Goal: Task Accomplishment & Management: Use online tool/utility

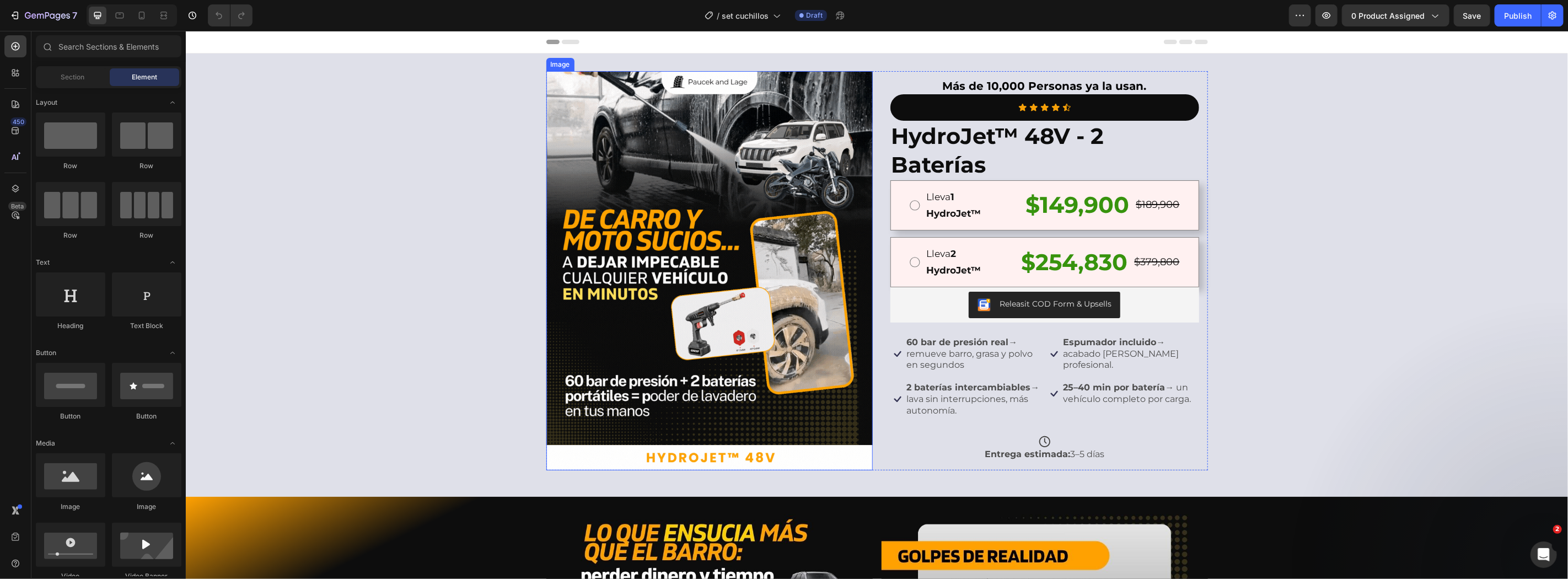
click at [696, 325] on img at bounding box center [709, 270] width 326 height 399
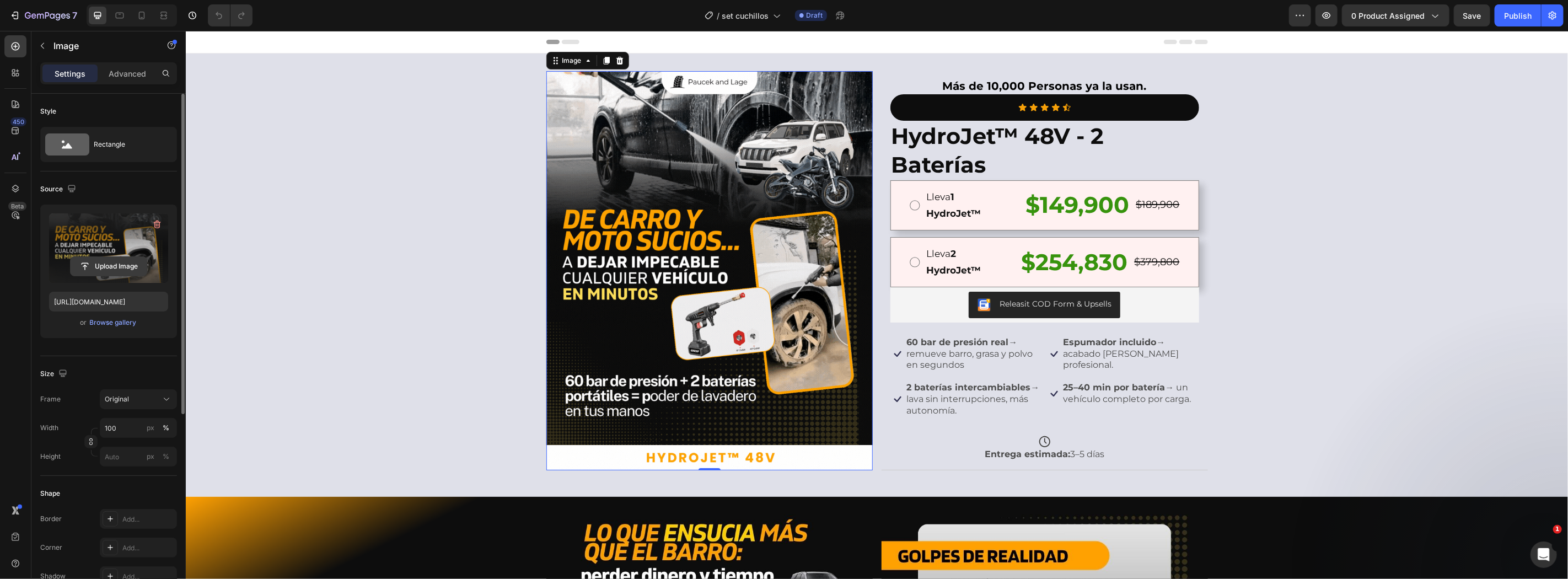
click at [97, 272] on input "file" at bounding box center [108, 266] width 76 height 19
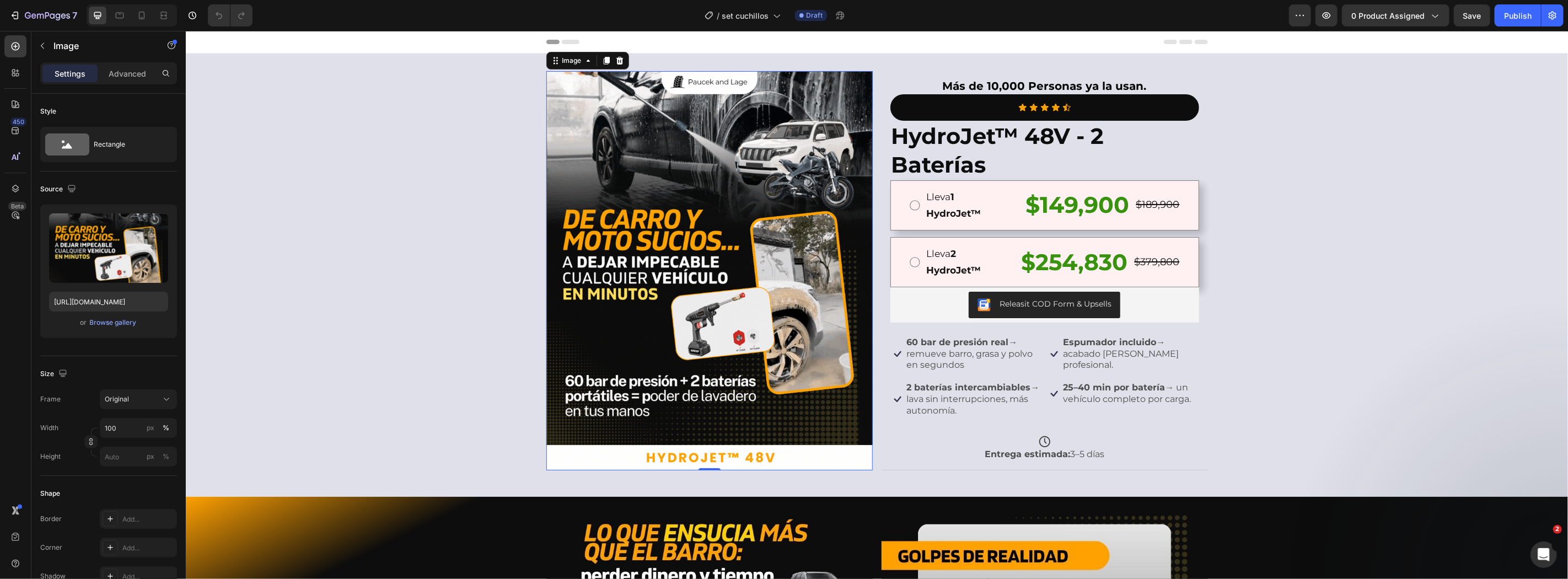
click at [708, 301] on img at bounding box center [709, 270] width 326 height 399
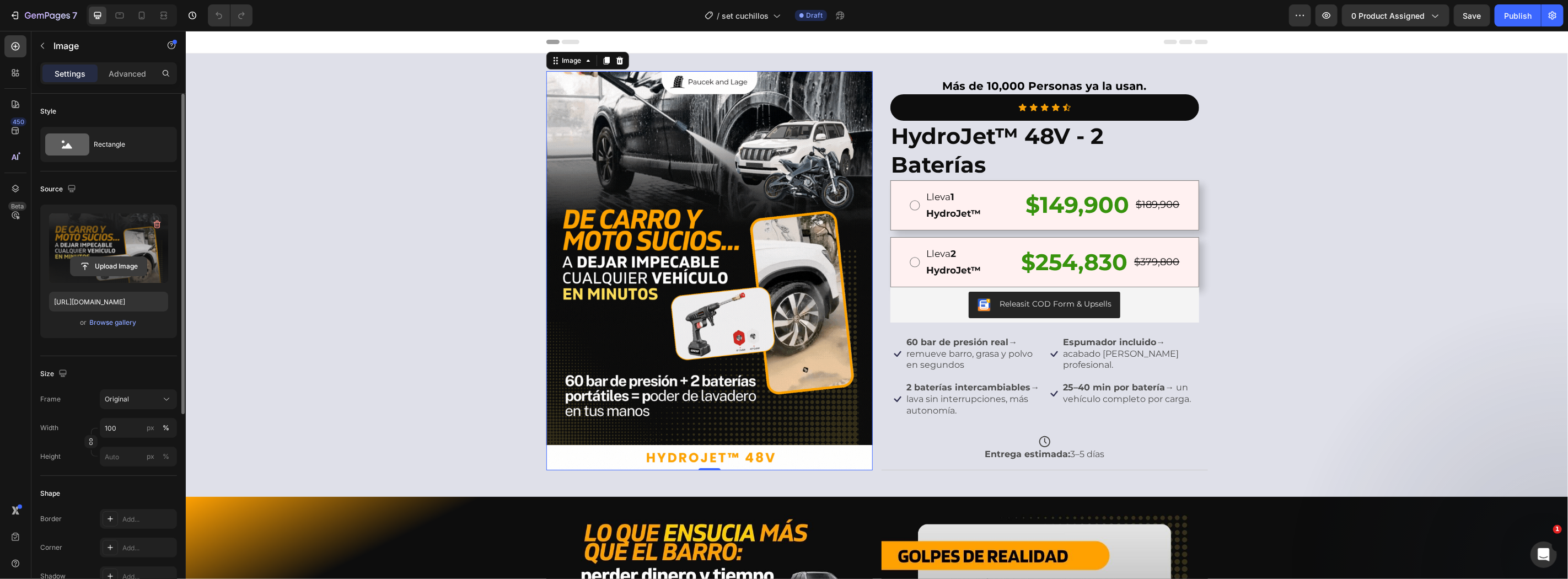
click at [109, 272] on input "file" at bounding box center [108, 266] width 76 height 19
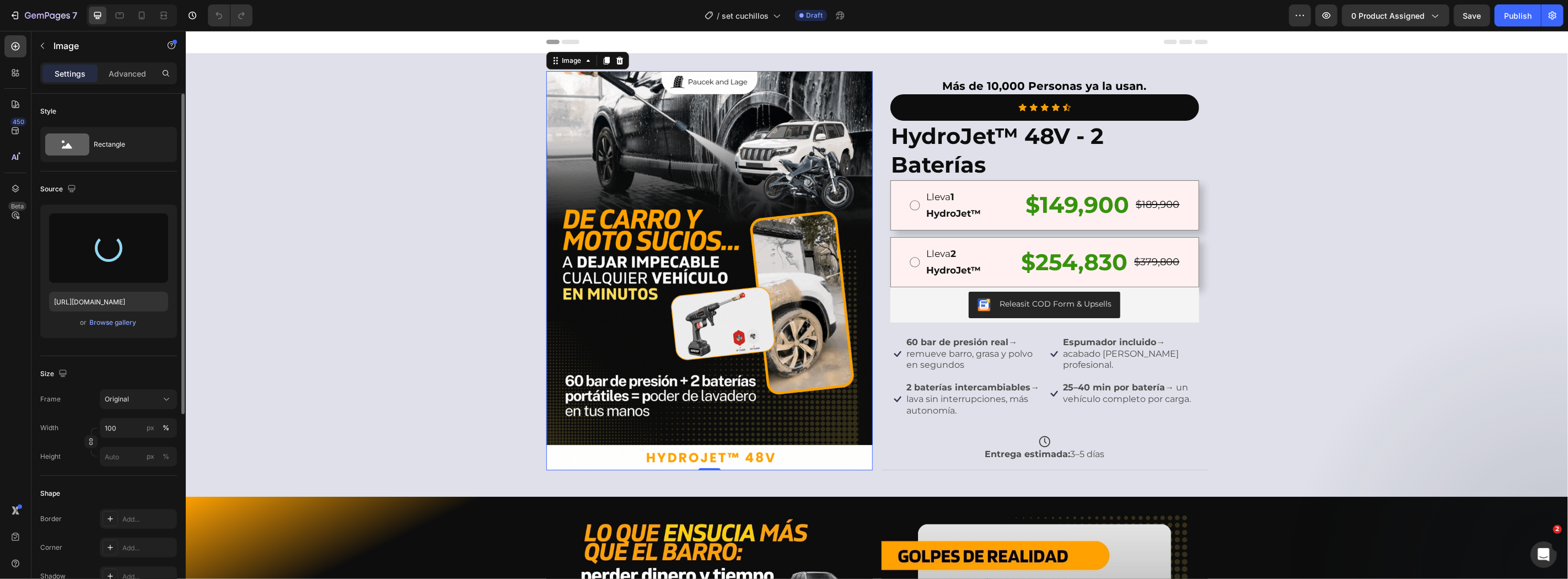
type input "[URL][DOMAIN_NAME]"
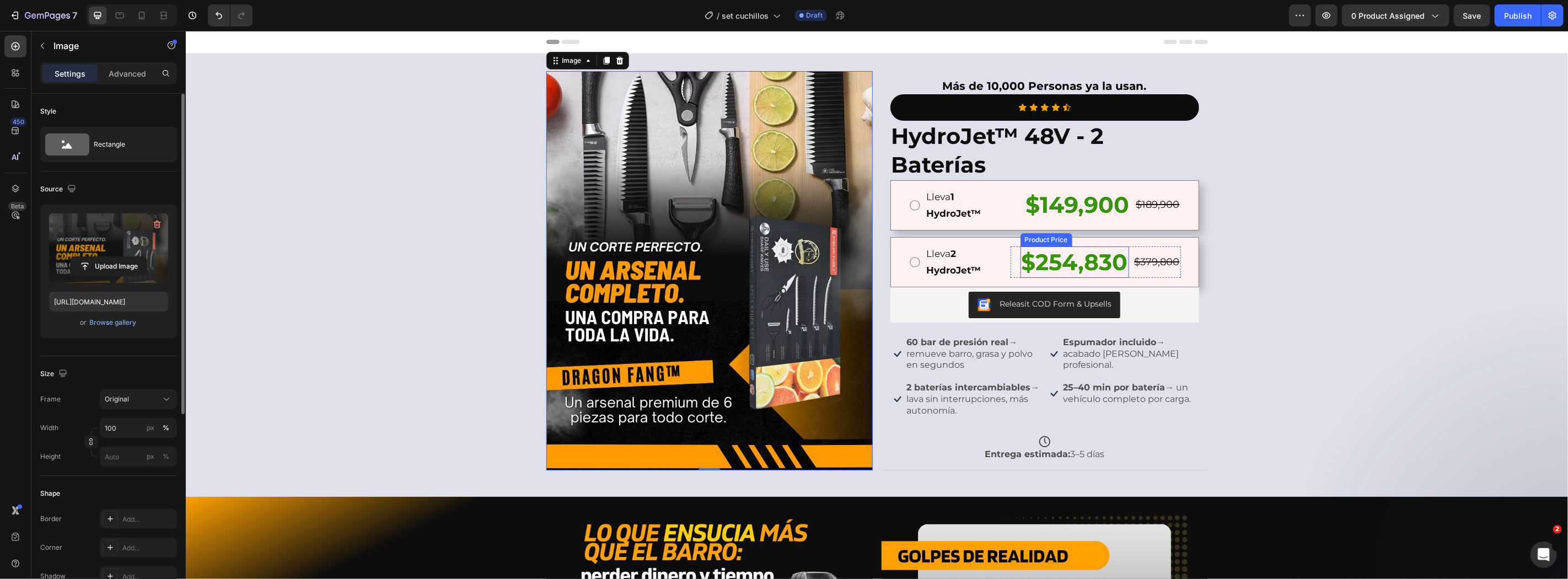
click at [1270, 229] on div "Image 0 Más de 10,000 Personas ya la usan. Text Block Icon Icon Icon Icon Icon …" at bounding box center [876, 275] width 1382 height 408
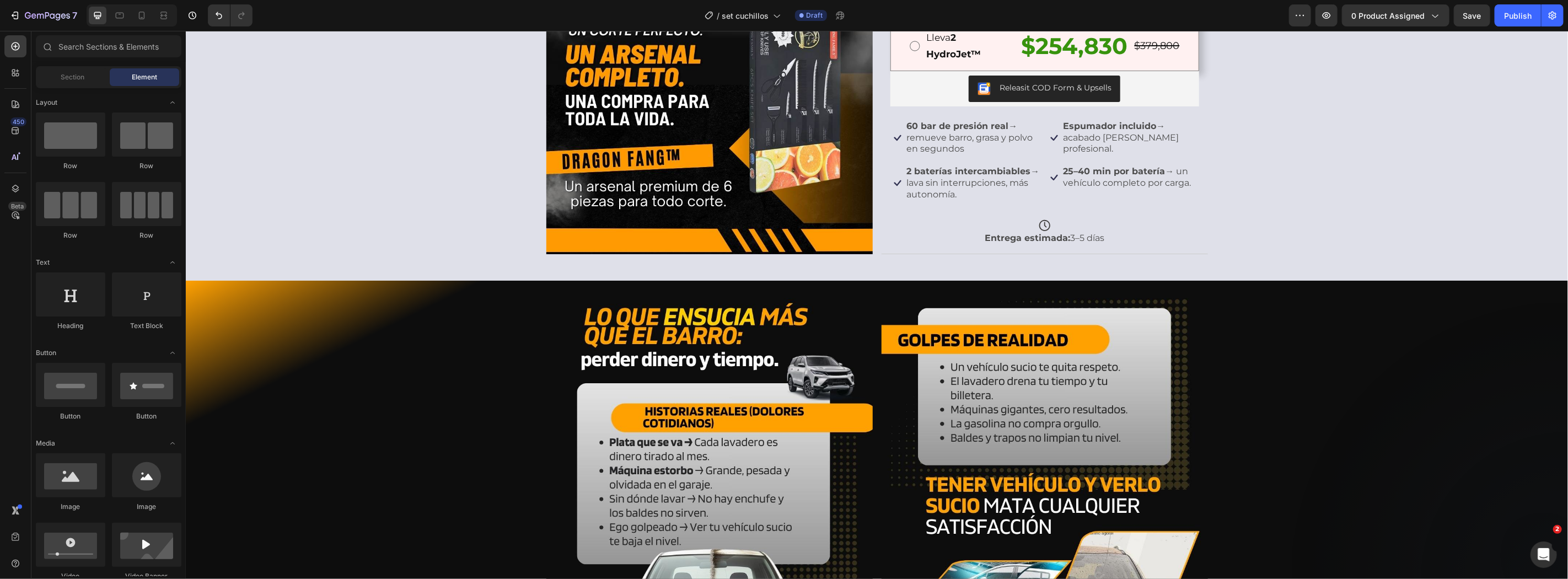
scroll to position [384, 0]
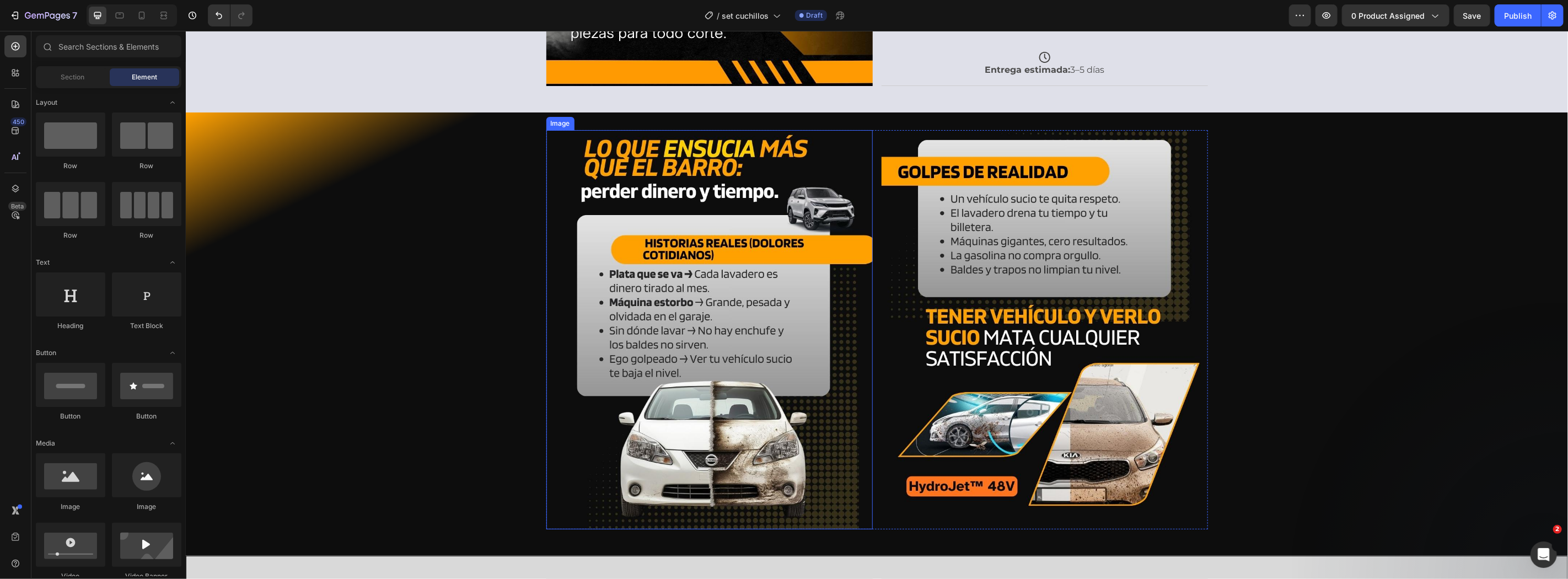
click at [685, 266] on img at bounding box center [709, 329] width 326 height 399
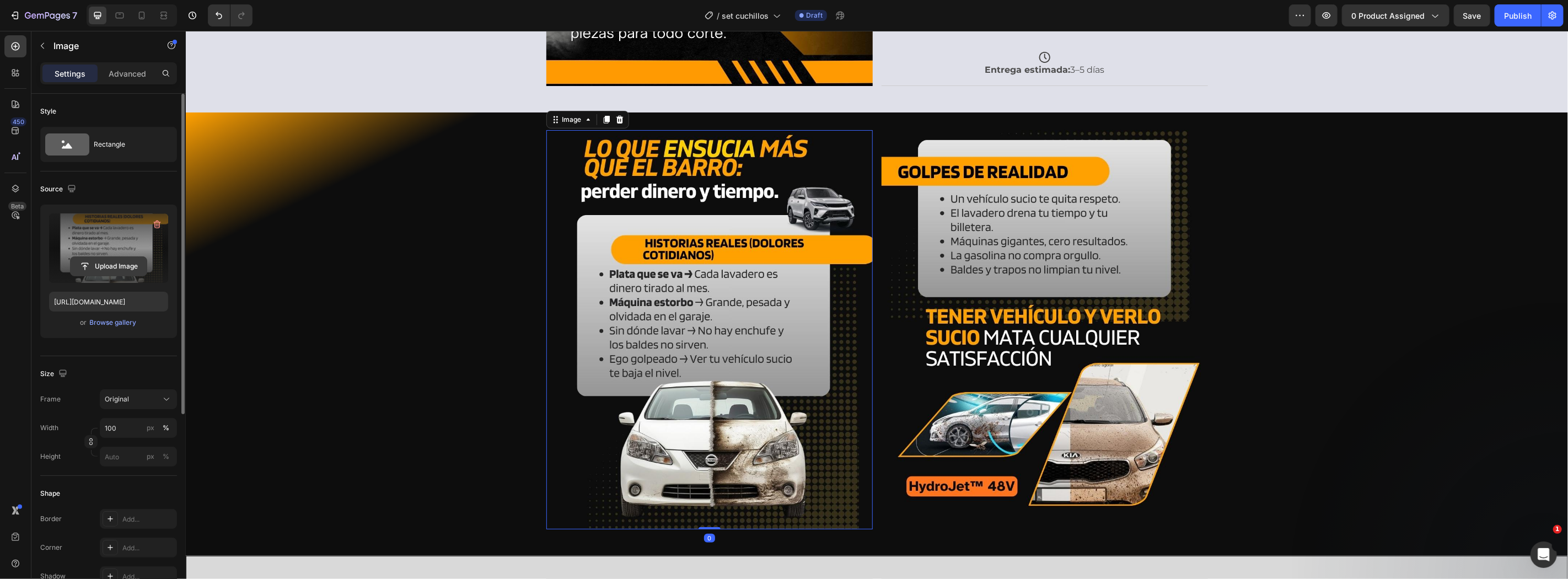
click at [114, 262] on input "file" at bounding box center [108, 266] width 76 height 19
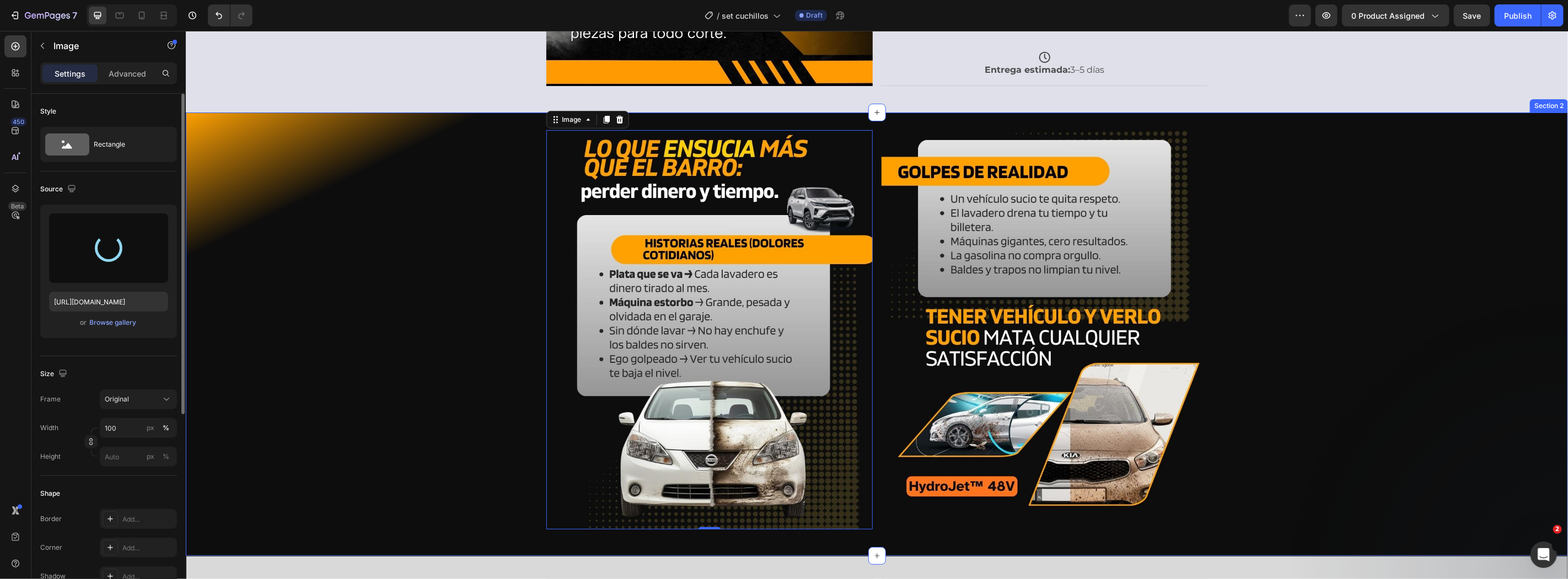
type input "[URL][DOMAIN_NAME]"
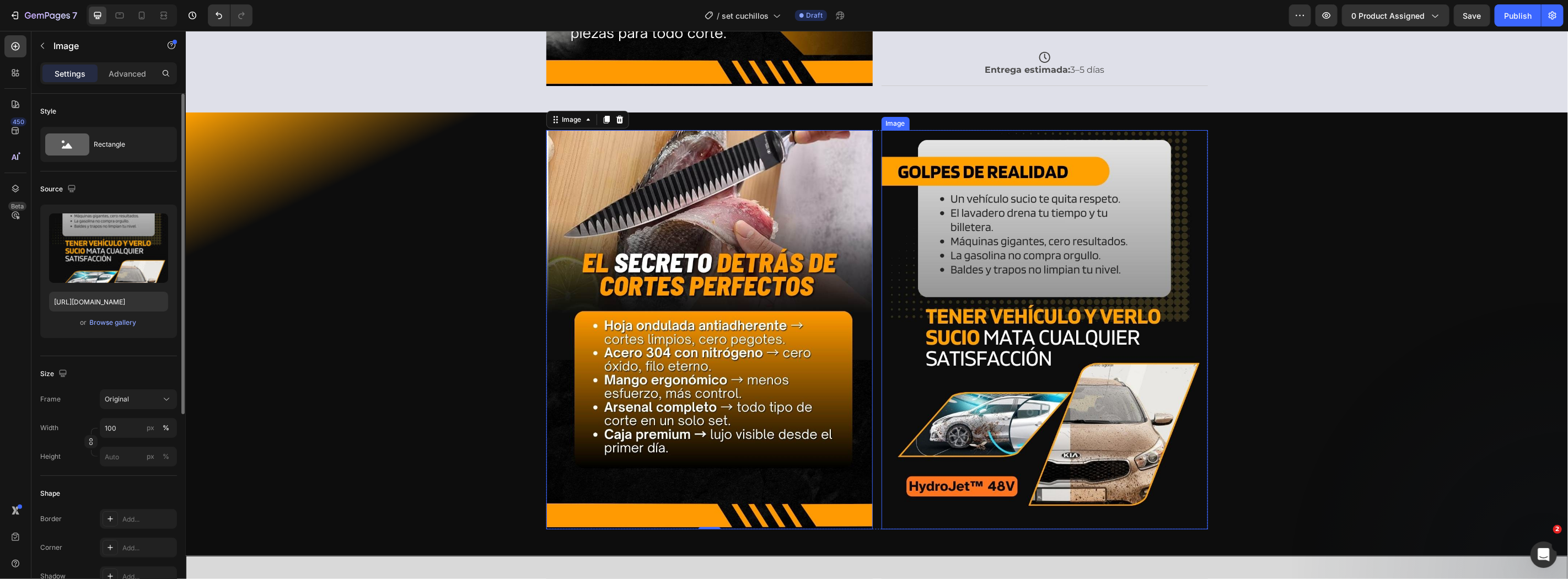
click at [1087, 318] on img at bounding box center [1044, 329] width 326 height 399
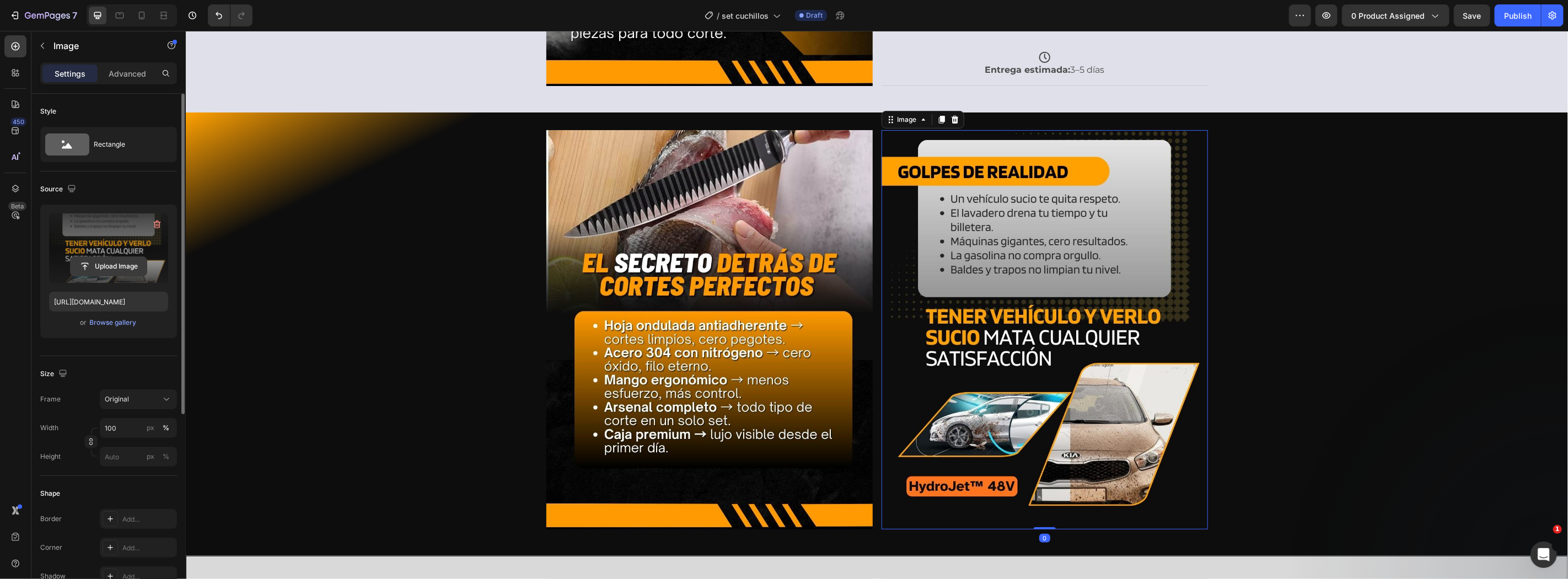
click at [112, 267] on input "file" at bounding box center [108, 266] width 76 height 19
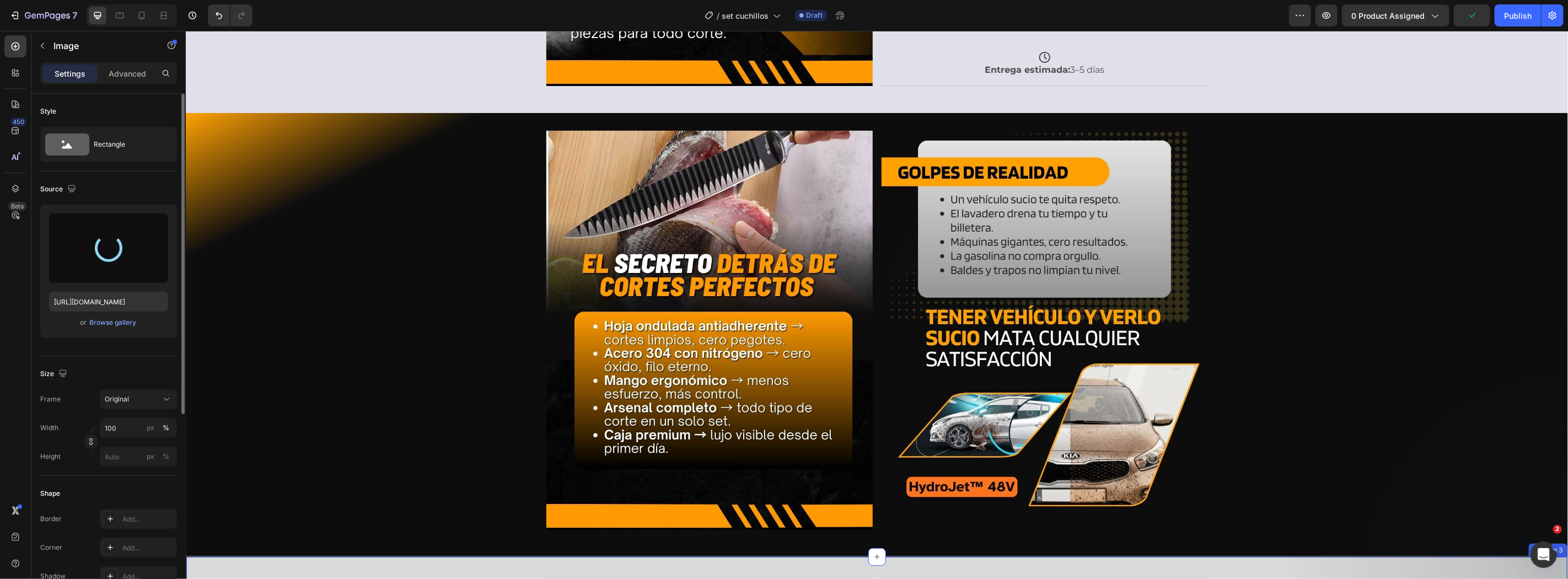
scroll to position [303, 0]
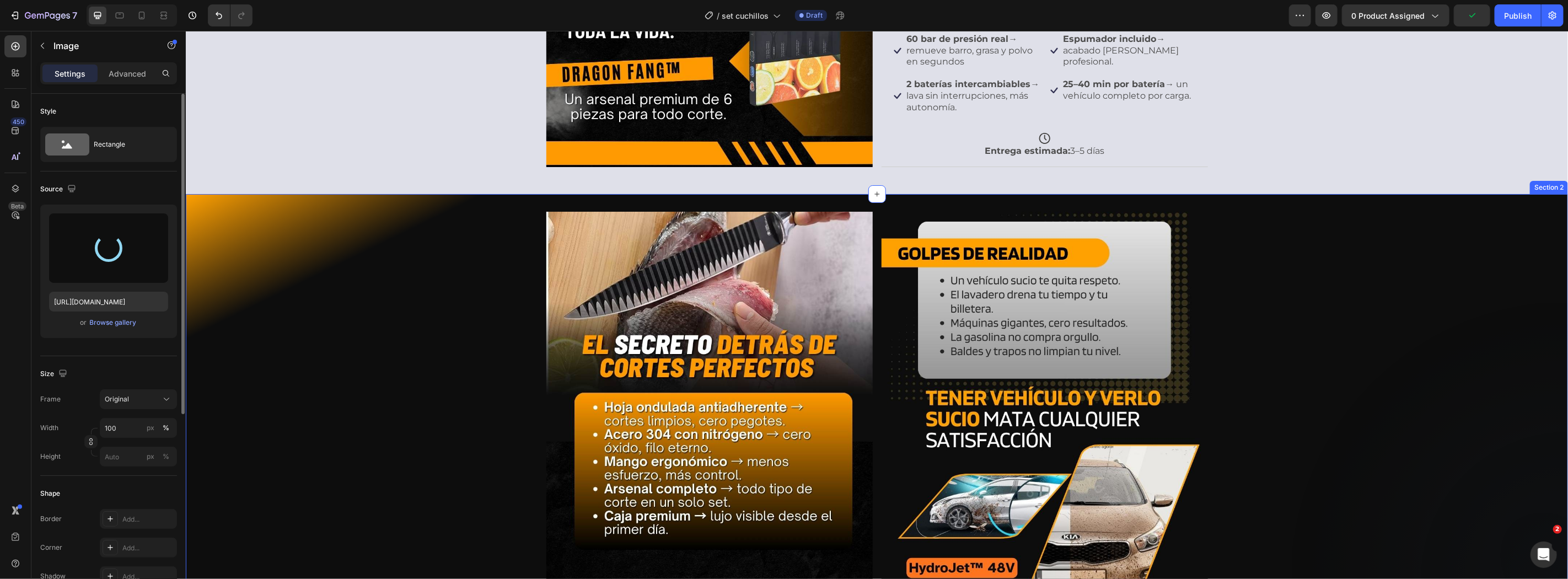
type input "[URL][DOMAIN_NAME]"
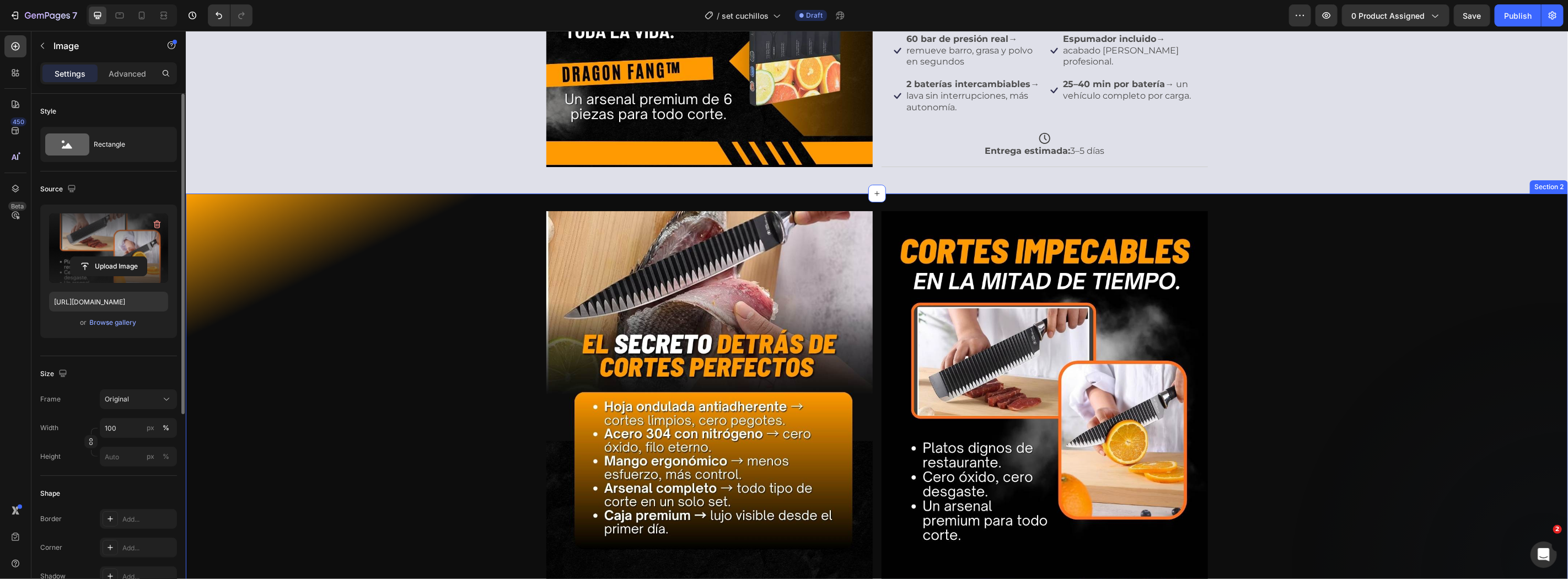
scroll to position [712, 0]
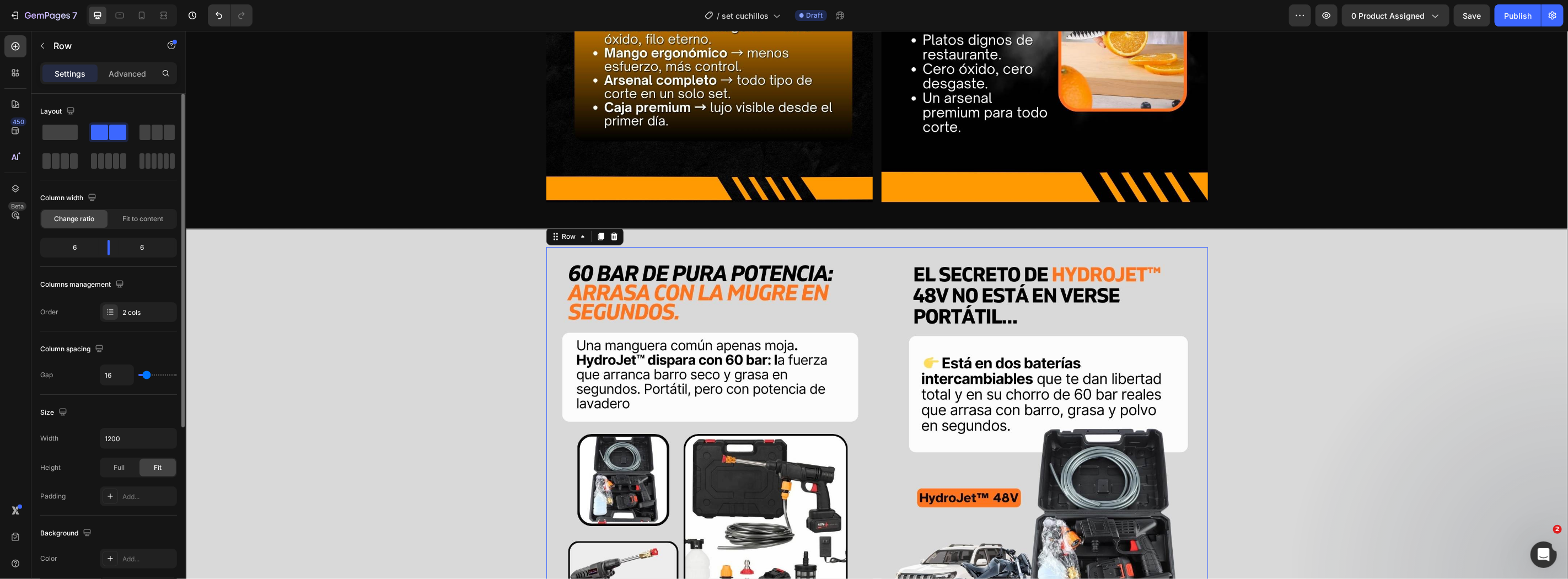
click at [874, 457] on div "Image Image Row 16" at bounding box center [877, 446] width 662 height 399
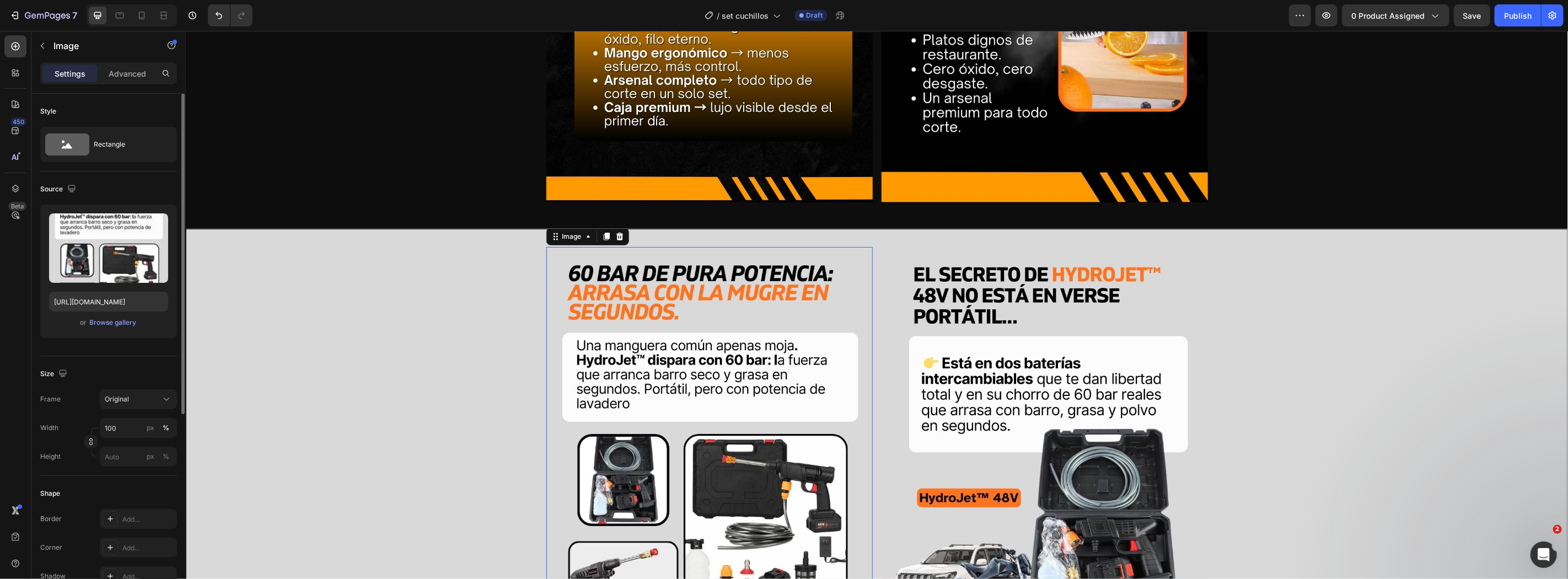
click at [754, 430] on img at bounding box center [709, 446] width 326 height 399
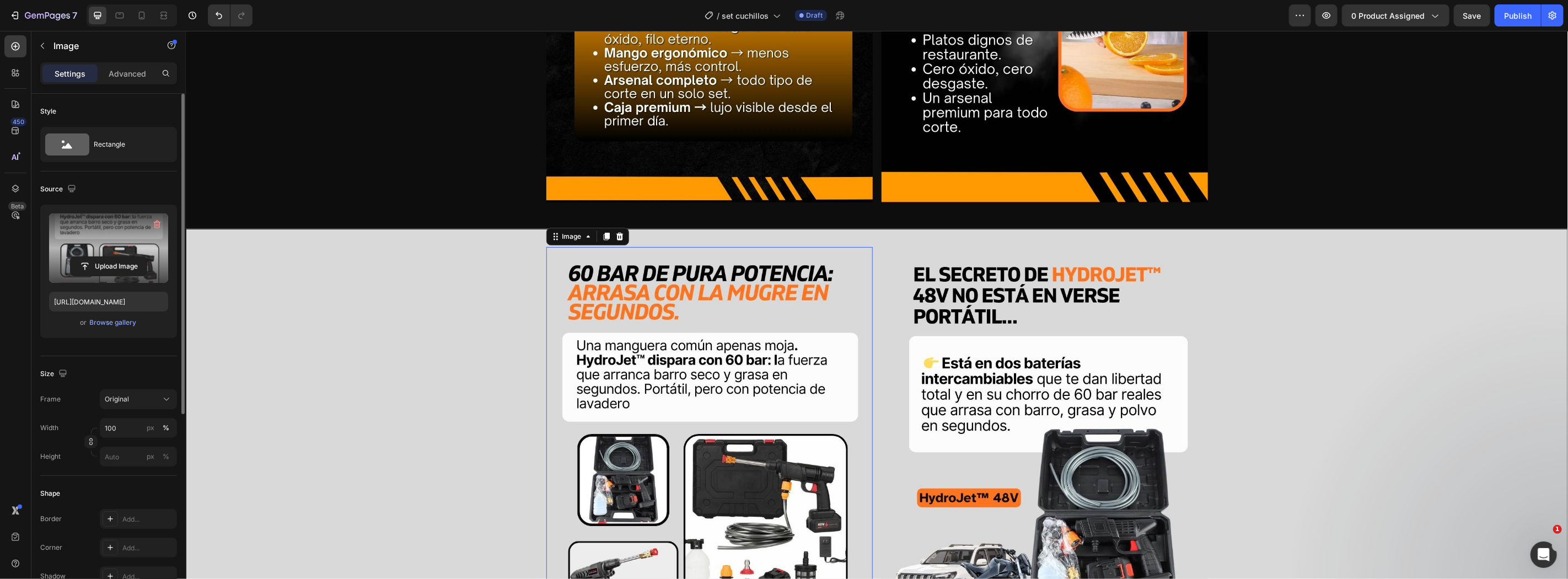
click at [137, 254] on label at bounding box center [109, 248] width 119 height 69
click at [137, 257] on input "file" at bounding box center [108, 266] width 76 height 19
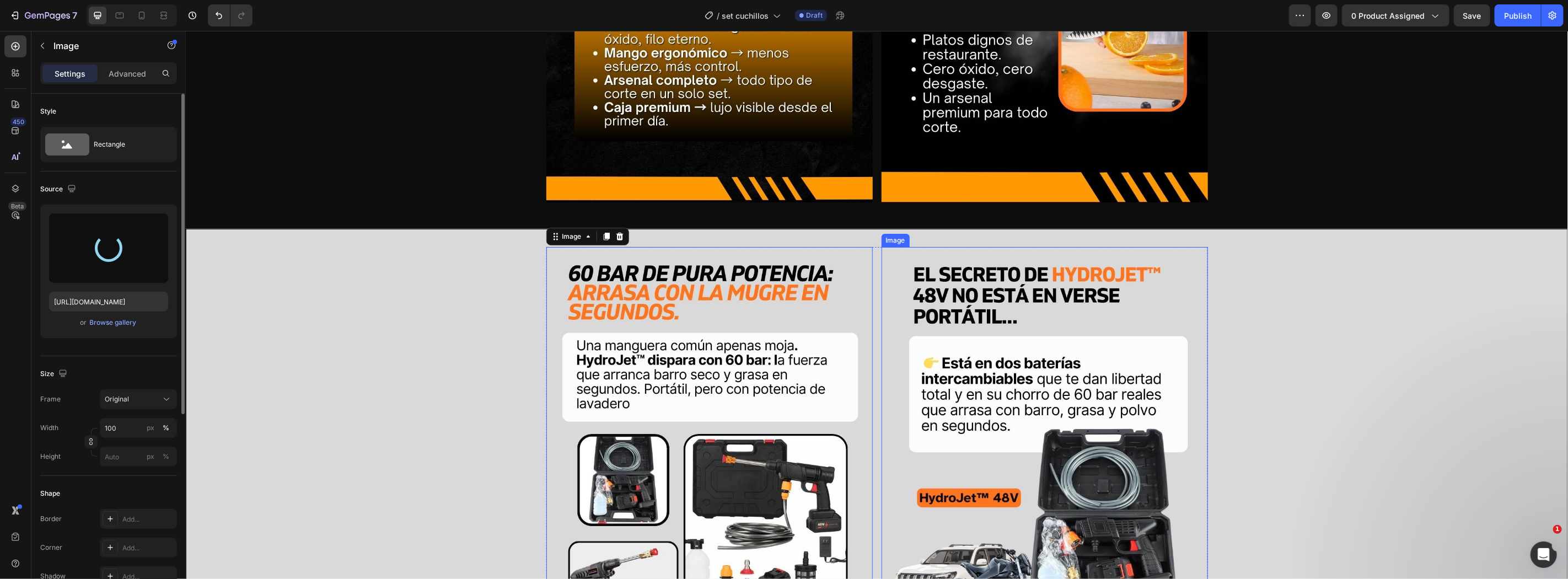
scroll to position [957, 0]
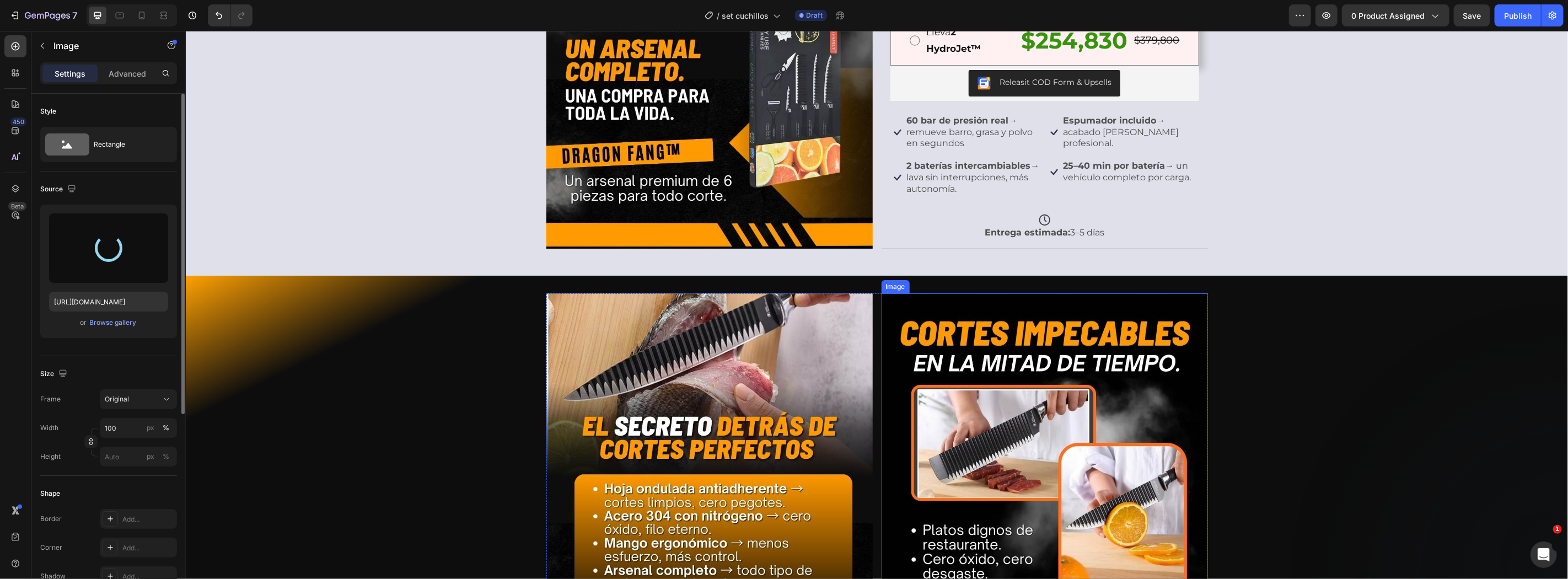
type input "[URL][DOMAIN_NAME]"
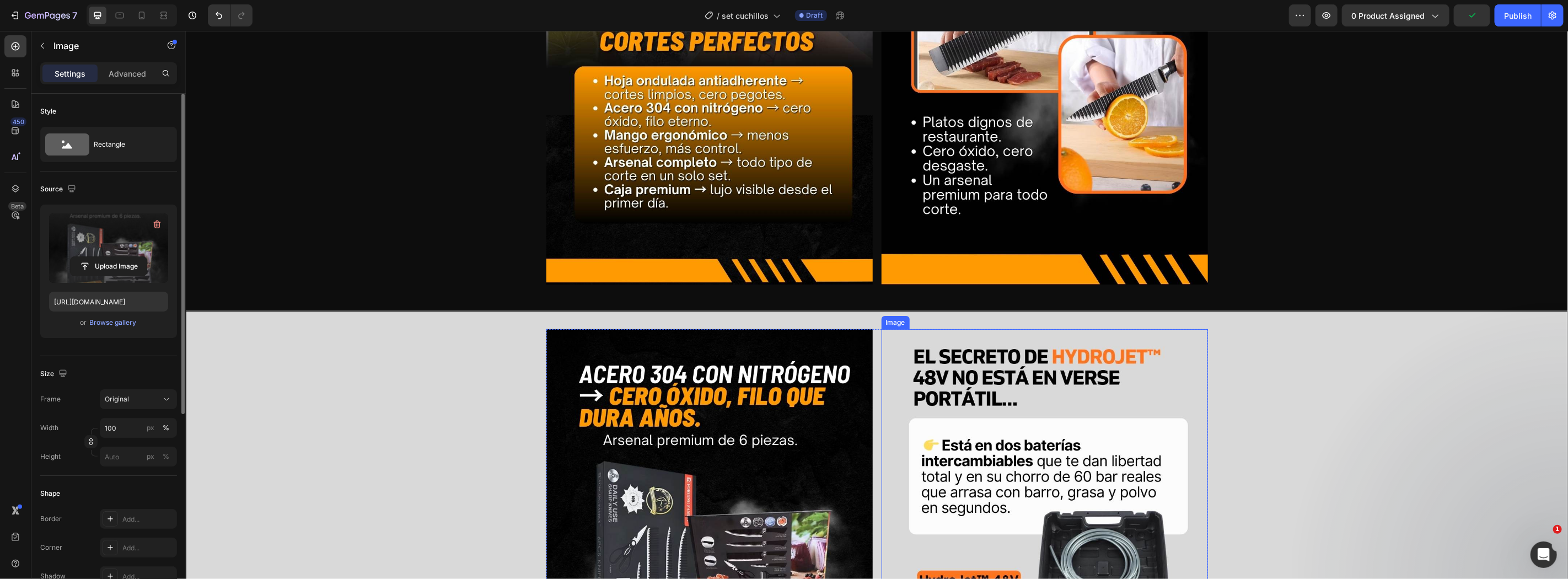
scroll to position [793, 0]
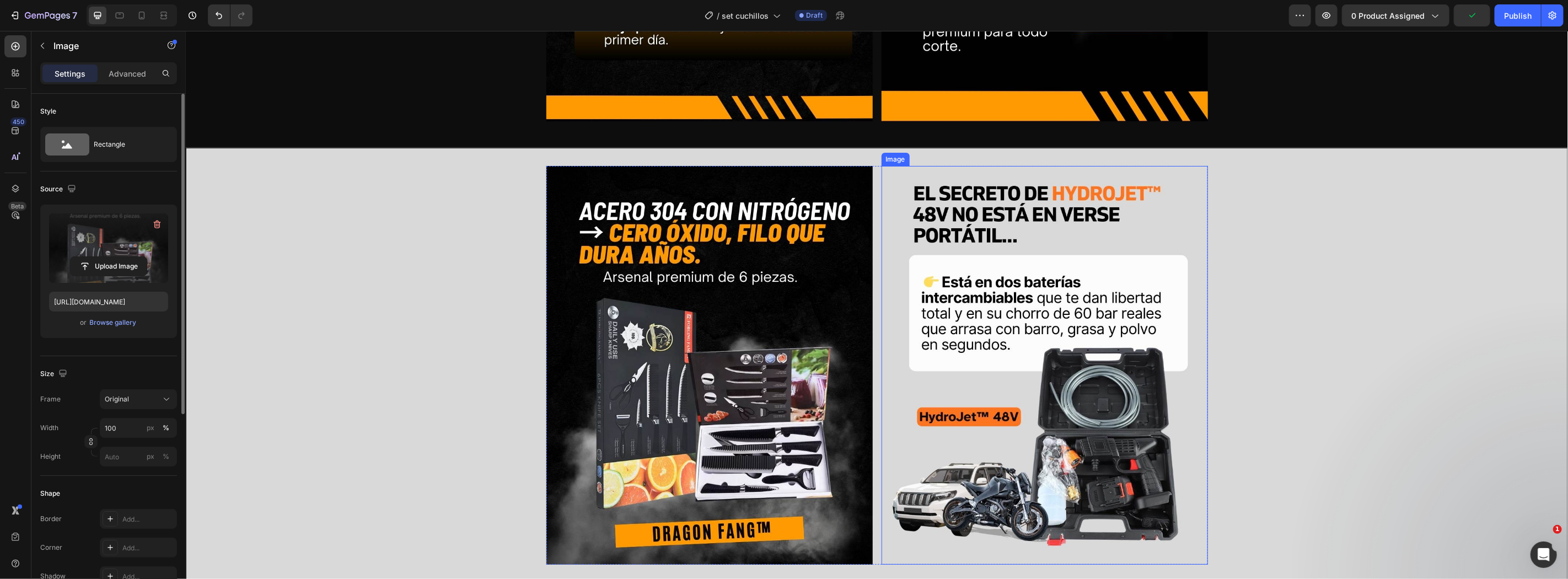
click at [1004, 378] on img at bounding box center [1044, 365] width 326 height 399
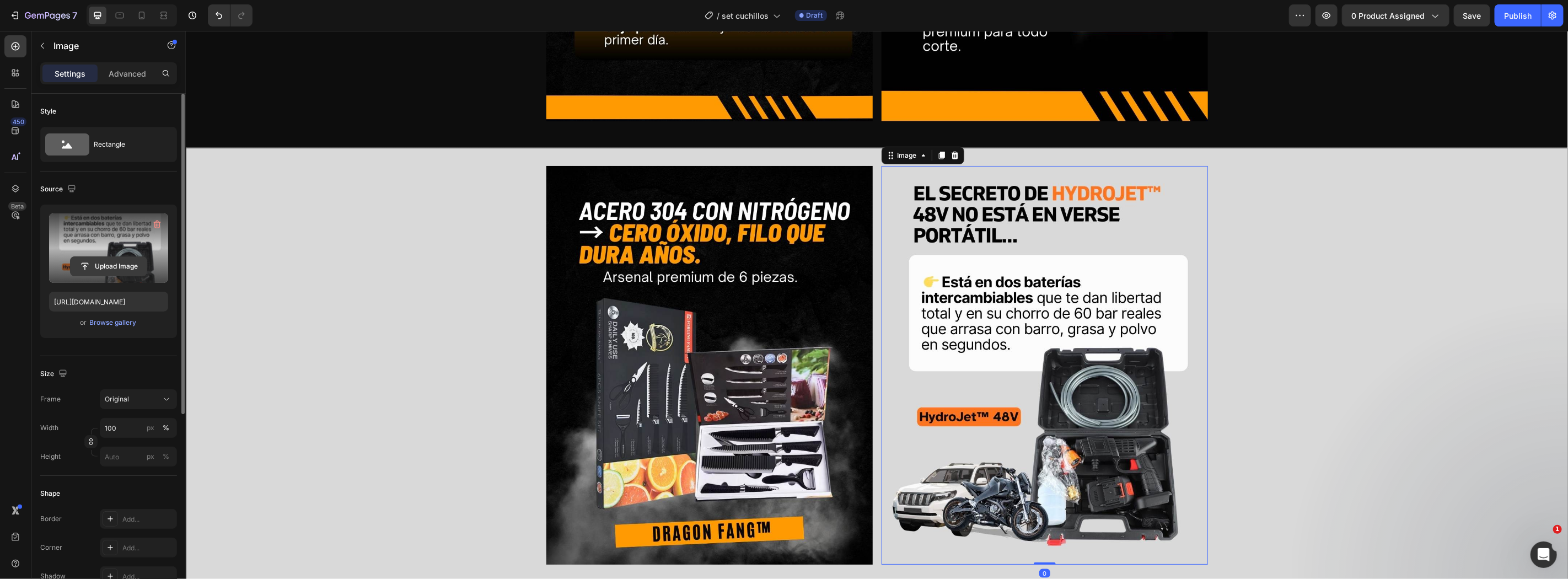
click at [116, 259] on input "file" at bounding box center [108, 266] width 76 height 19
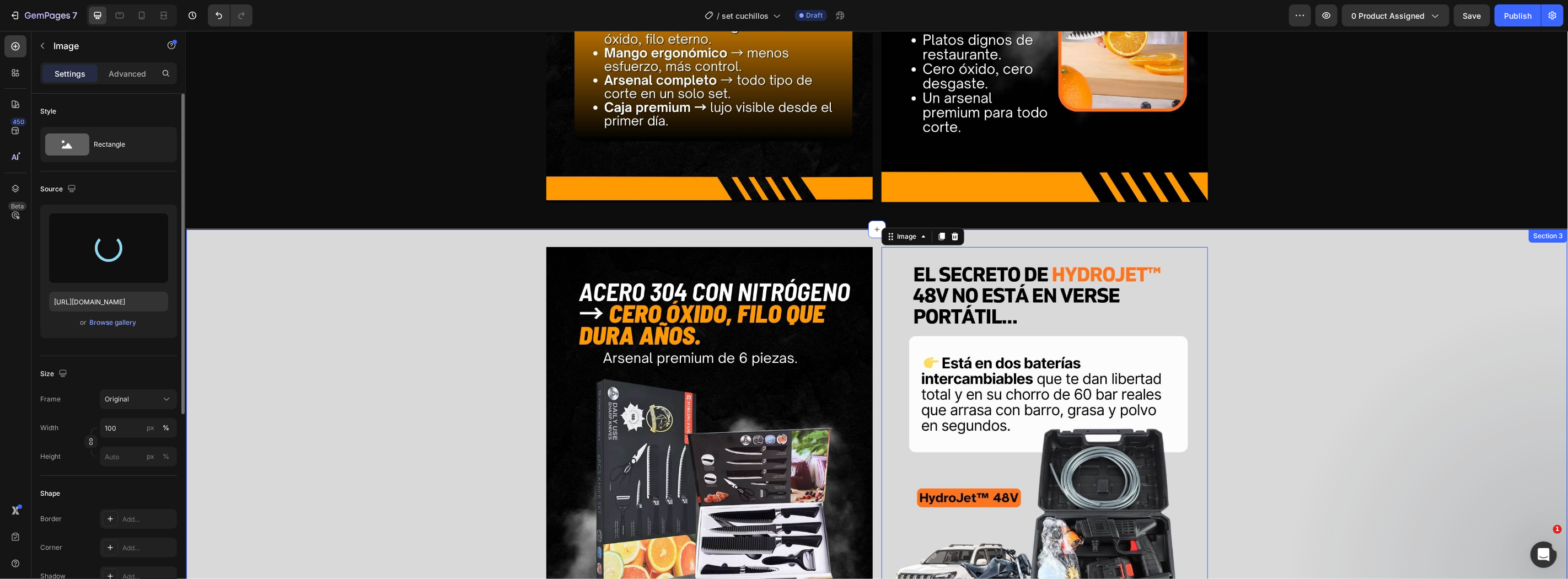
scroll to position [548, 0]
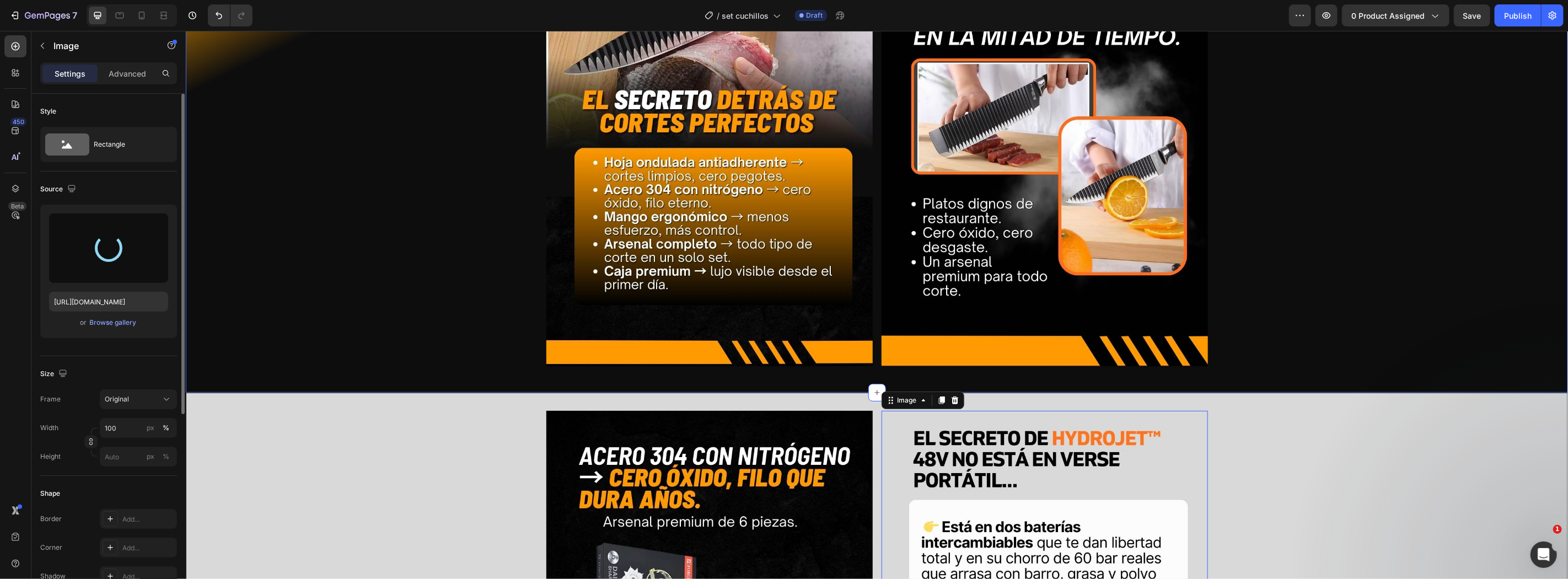
type input "[URL][DOMAIN_NAME]"
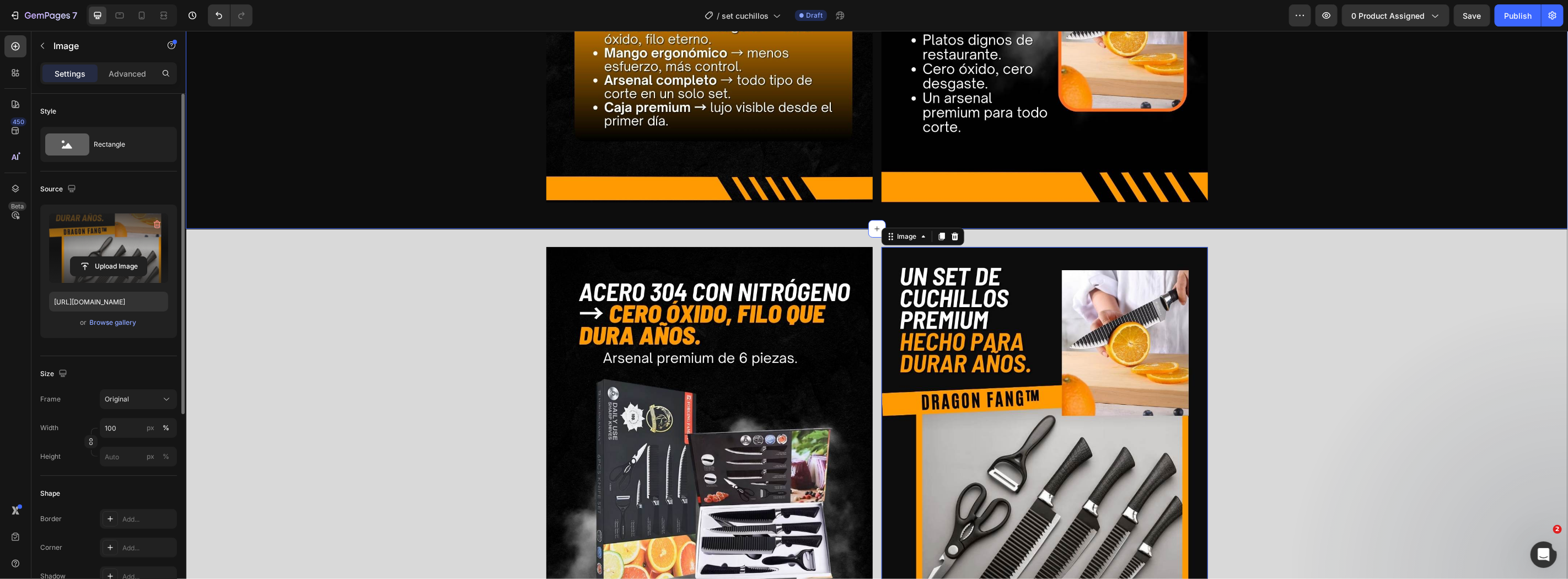
scroll to position [793, 0]
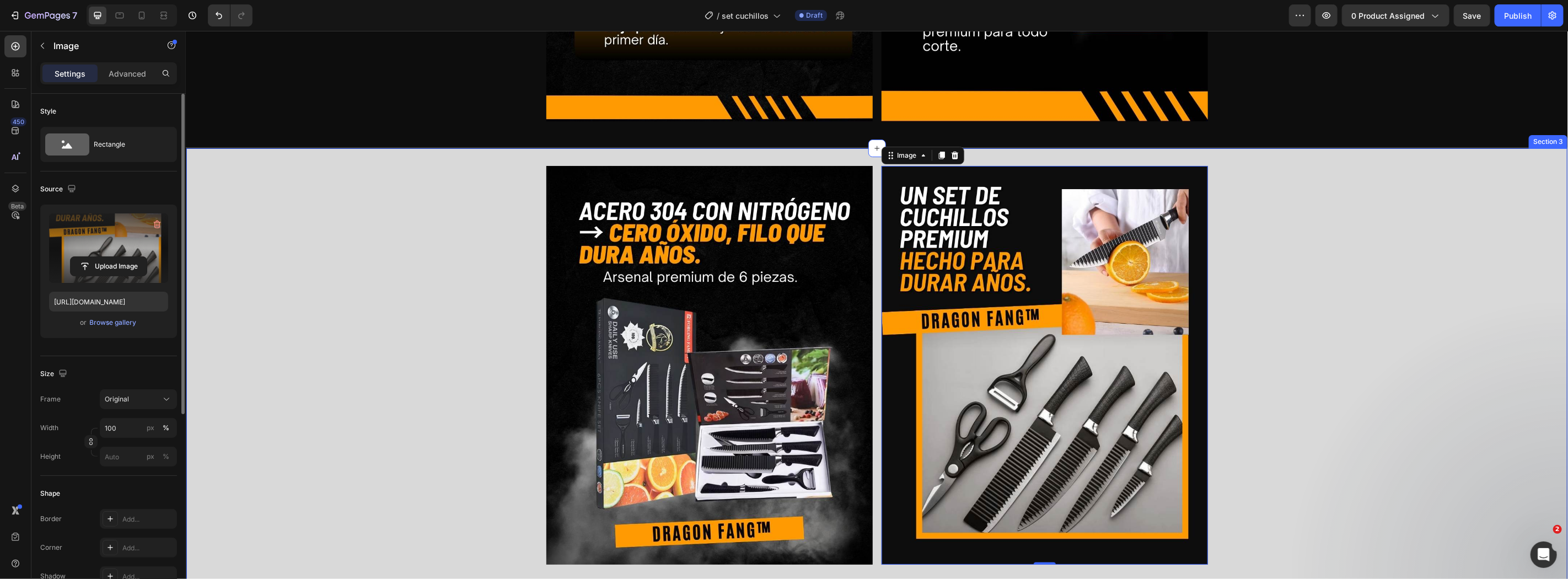
click at [431, 337] on div "Image Image 0 Row" at bounding box center [876, 370] width 1381 height 408
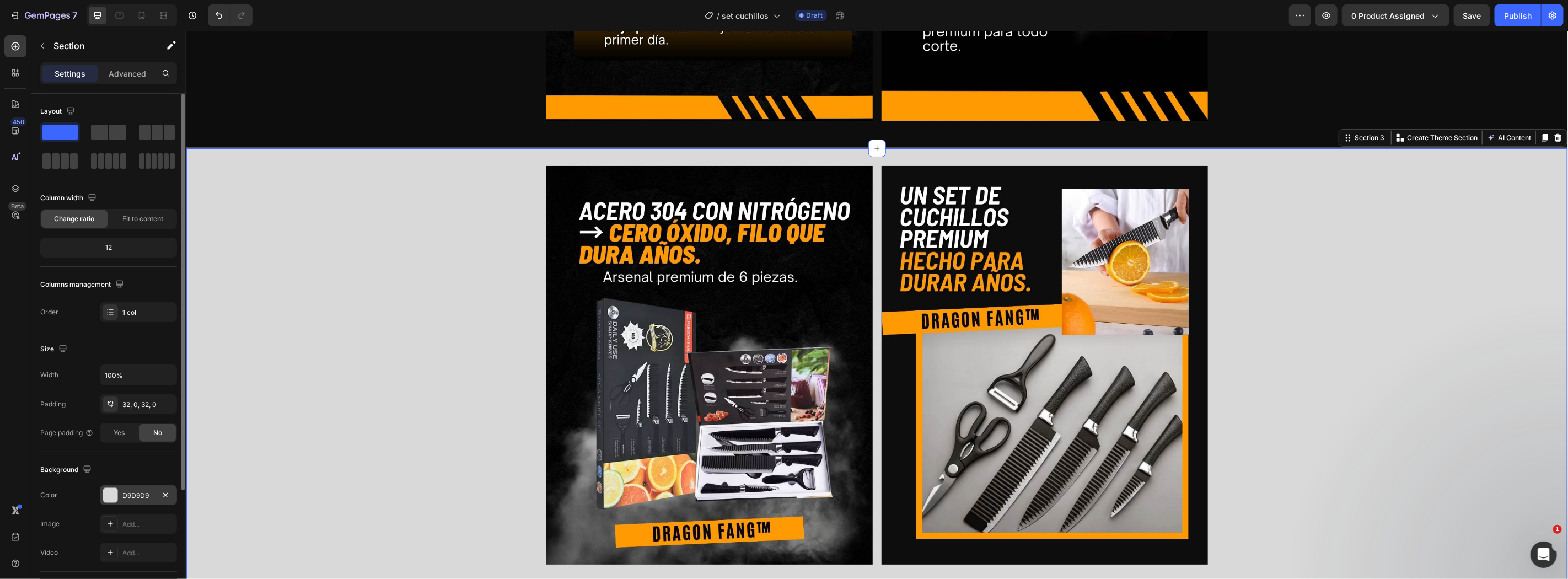
click at [107, 502] on div at bounding box center [110, 496] width 15 height 15
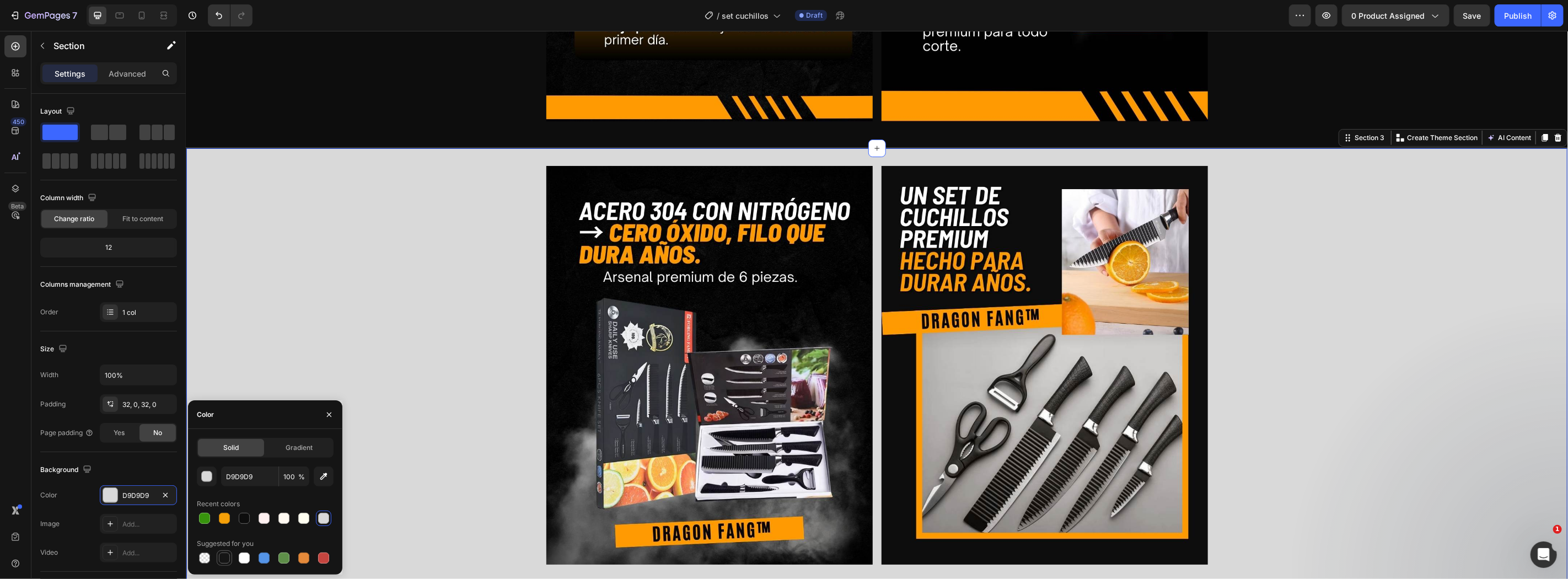
click at [220, 558] on div at bounding box center [225, 558] width 11 height 11
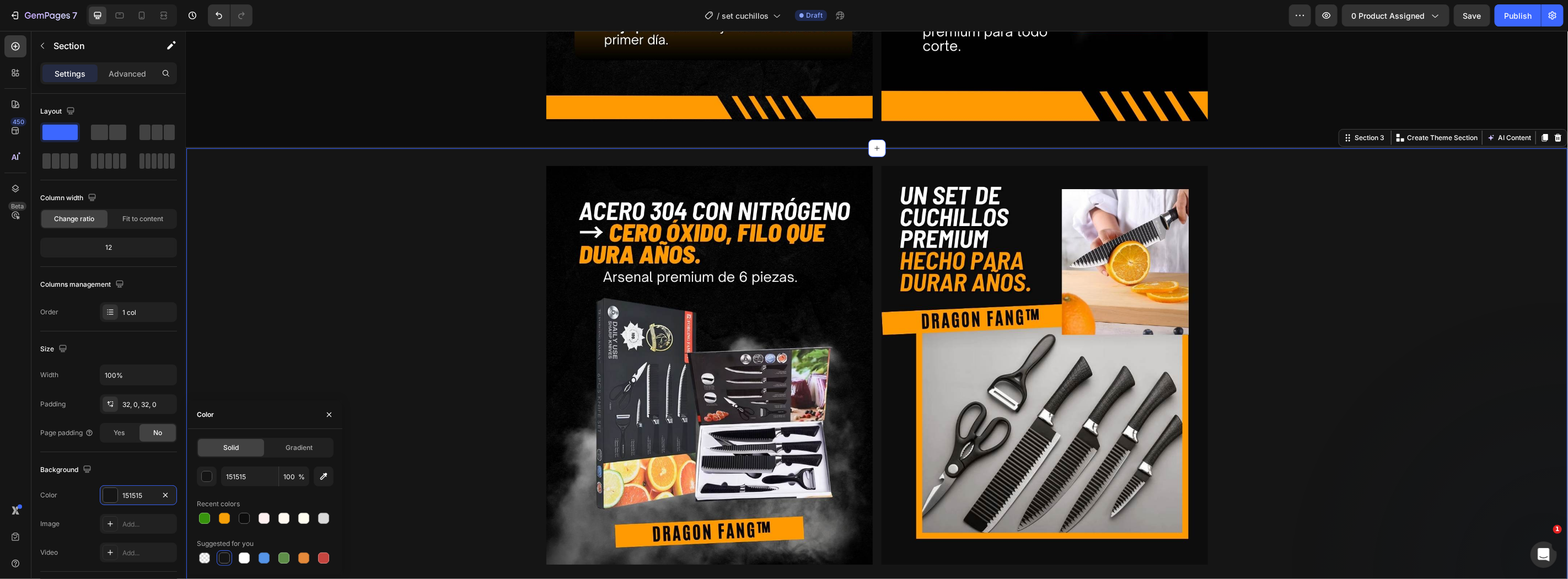
click at [1343, 391] on div "Image Image Row" at bounding box center [876, 370] width 1381 height 408
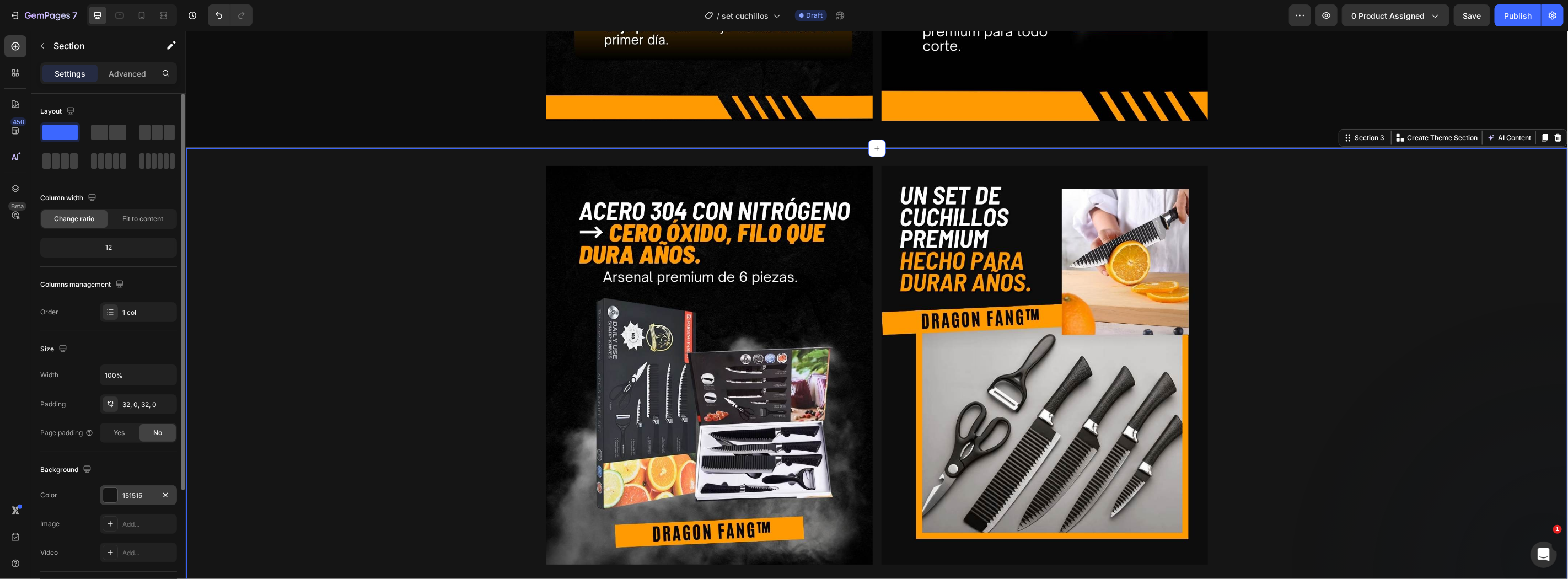
click at [105, 503] on div at bounding box center [110, 495] width 15 height 15
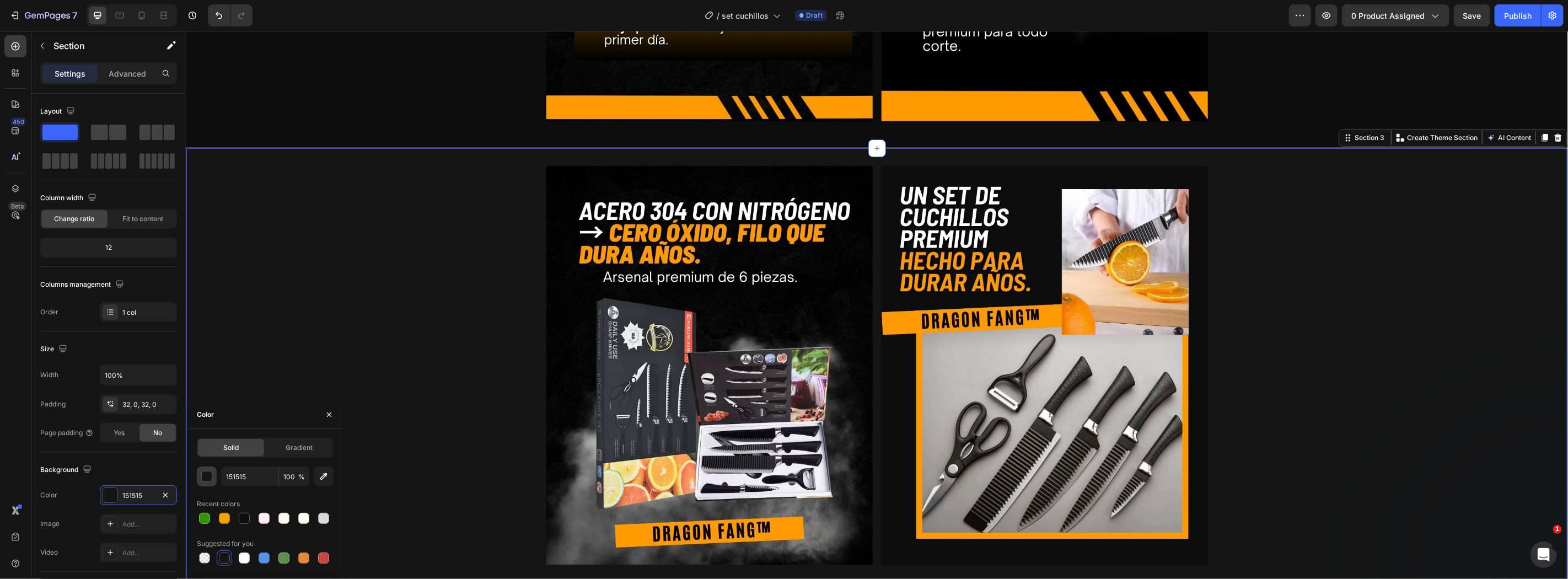
click at [205, 482] on button "button" at bounding box center [206, 476] width 20 height 20
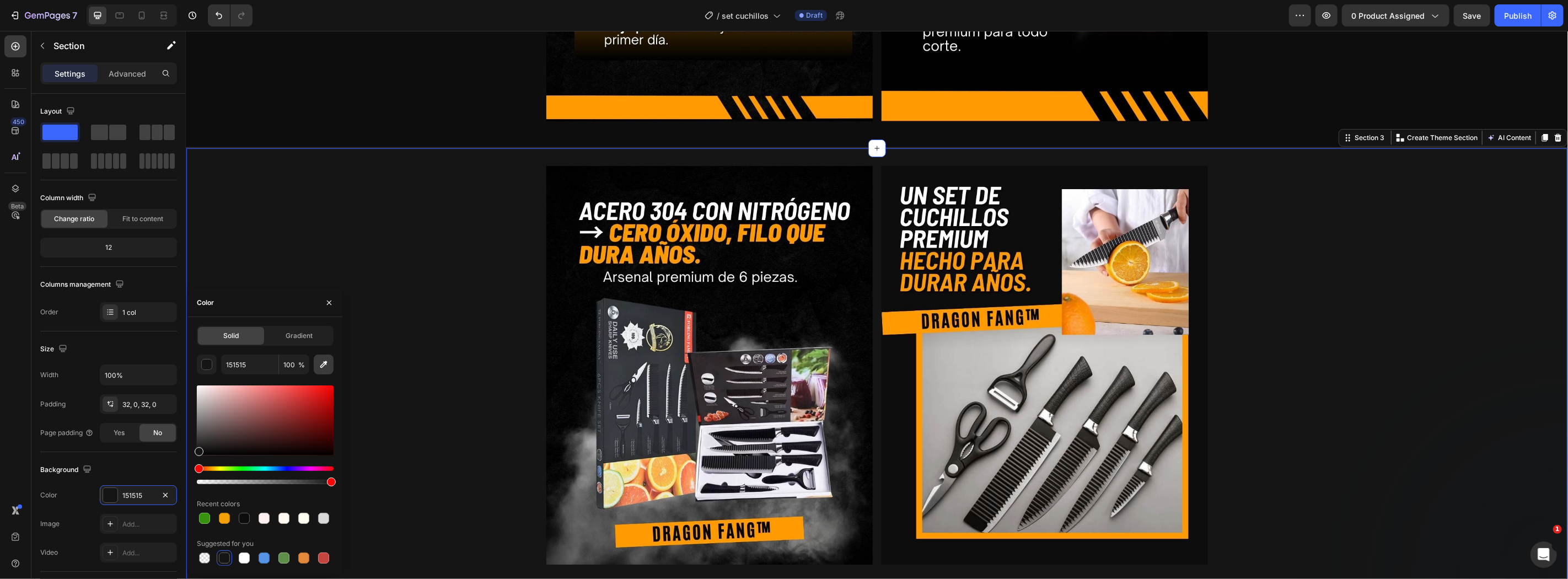
click at [332, 364] on button "button" at bounding box center [323, 364] width 20 height 20
type input "040404"
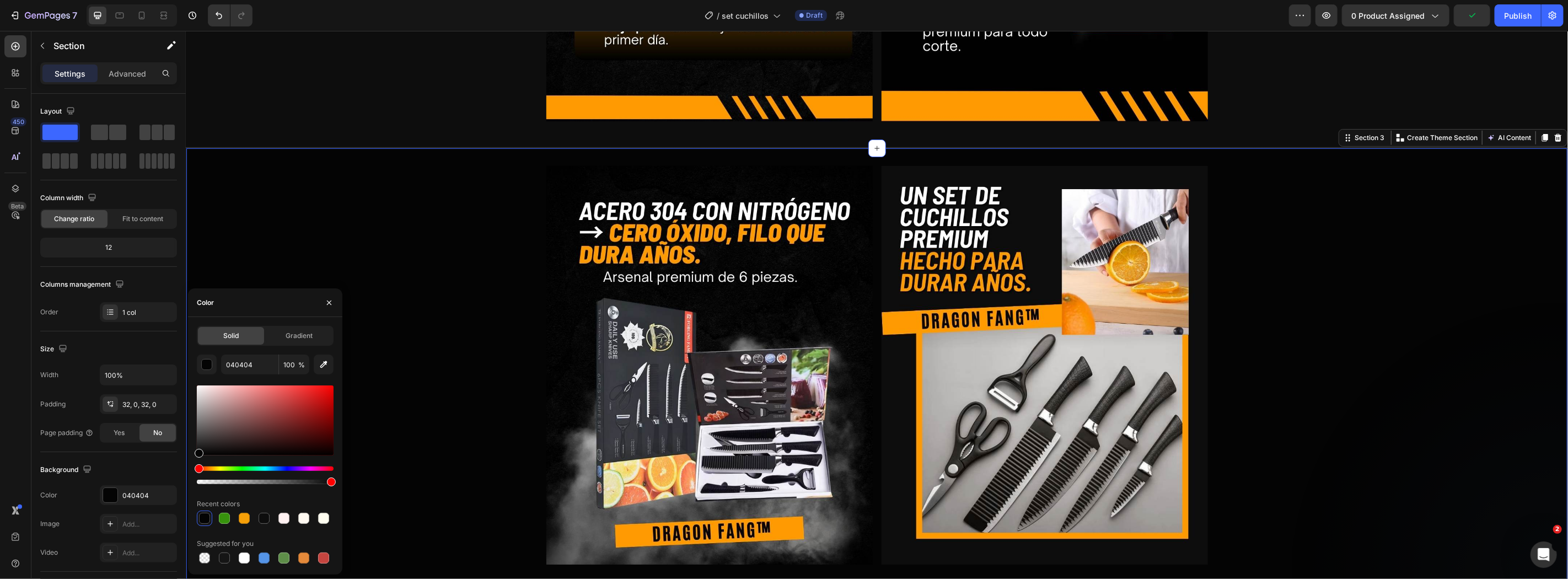
drag, startPoint x: 466, startPoint y: 395, endPoint x: 477, endPoint y: 339, distance: 57.1
click at [467, 392] on div "Image Image Row" at bounding box center [876, 370] width 1381 height 408
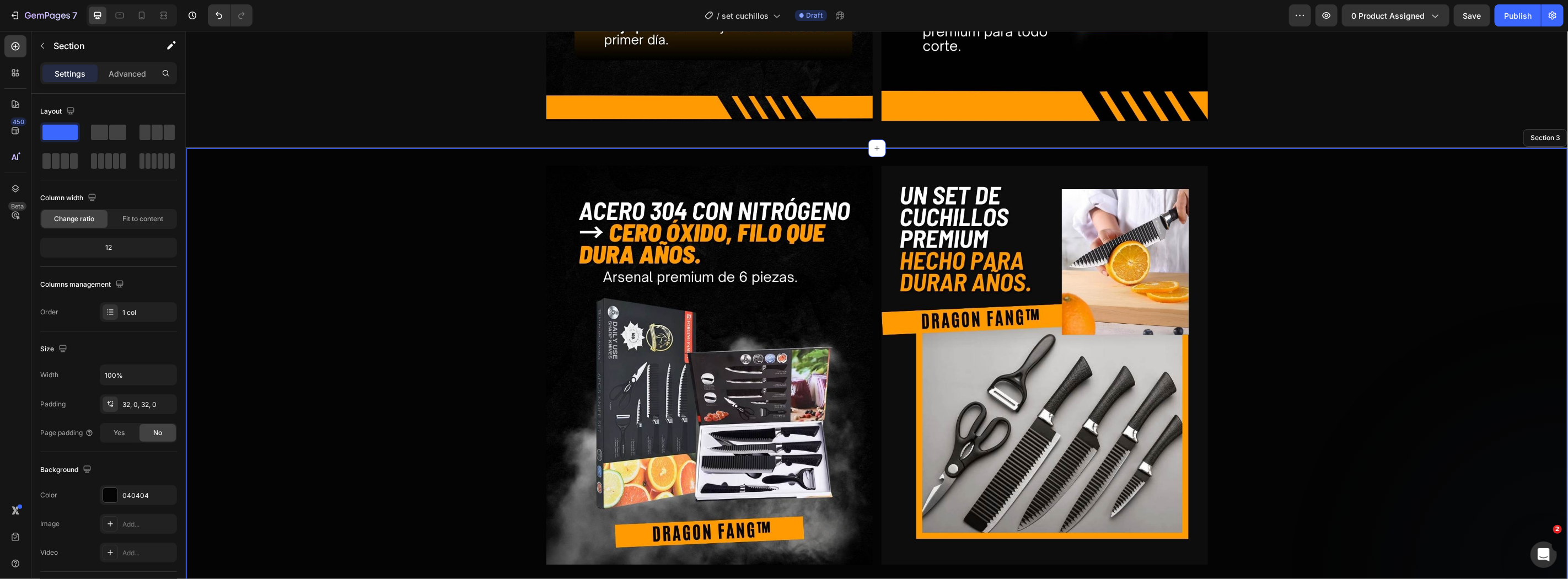
click at [1468, 266] on div "Image Image Row" at bounding box center [876, 370] width 1381 height 408
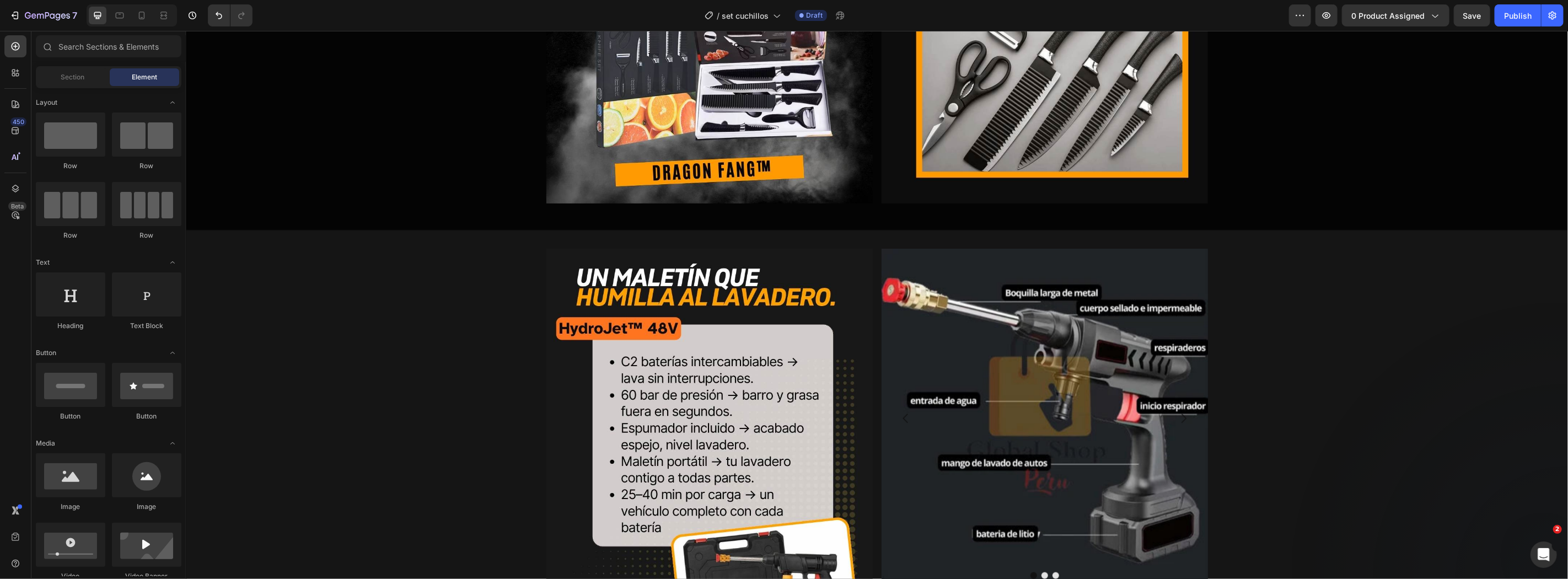
scroll to position [1270, 0]
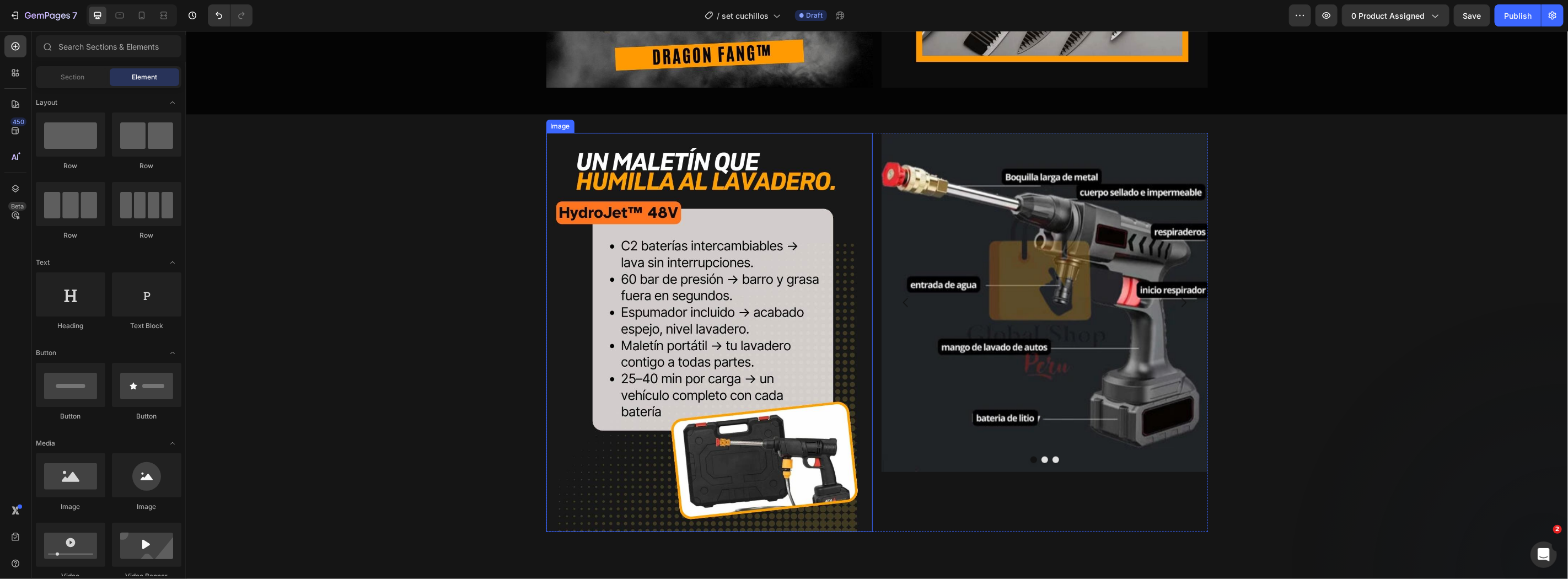
click at [716, 331] on img at bounding box center [709, 332] width 326 height 399
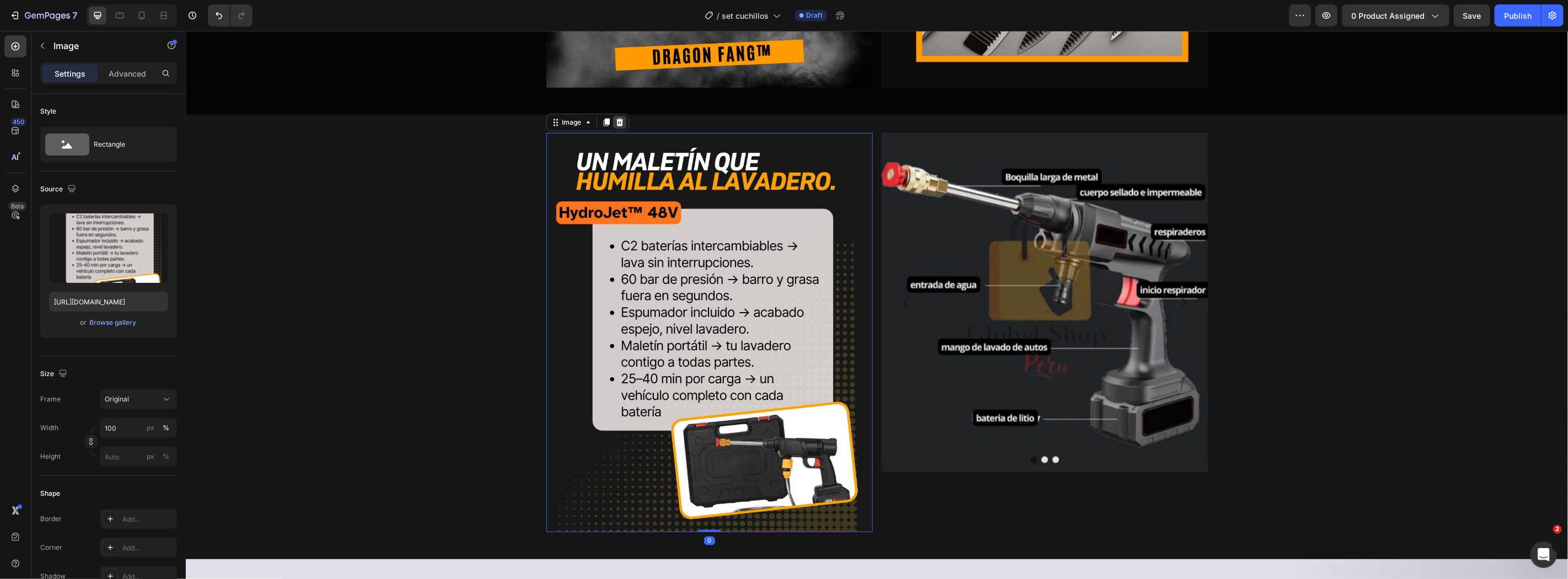
click at [615, 121] on icon at bounding box center [619, 122] width 7 height 8
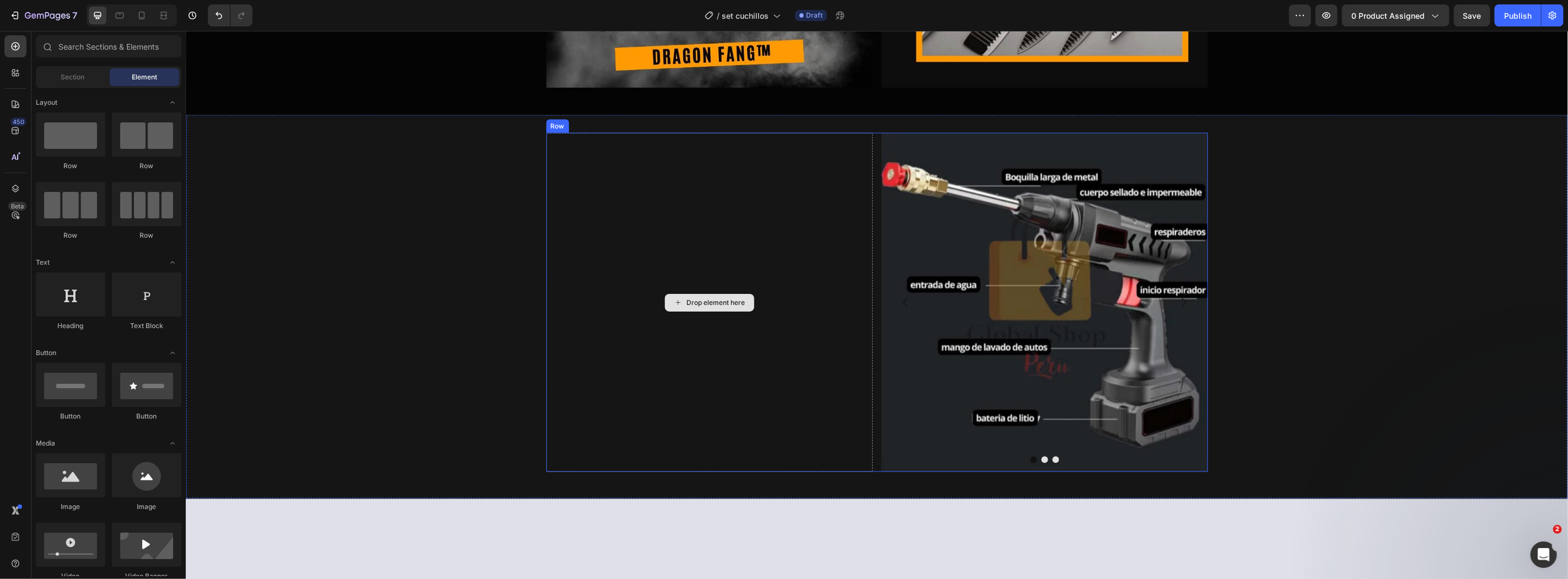
click at [991, 261] on img at bounding box center [1044, 301] width 326 height 339
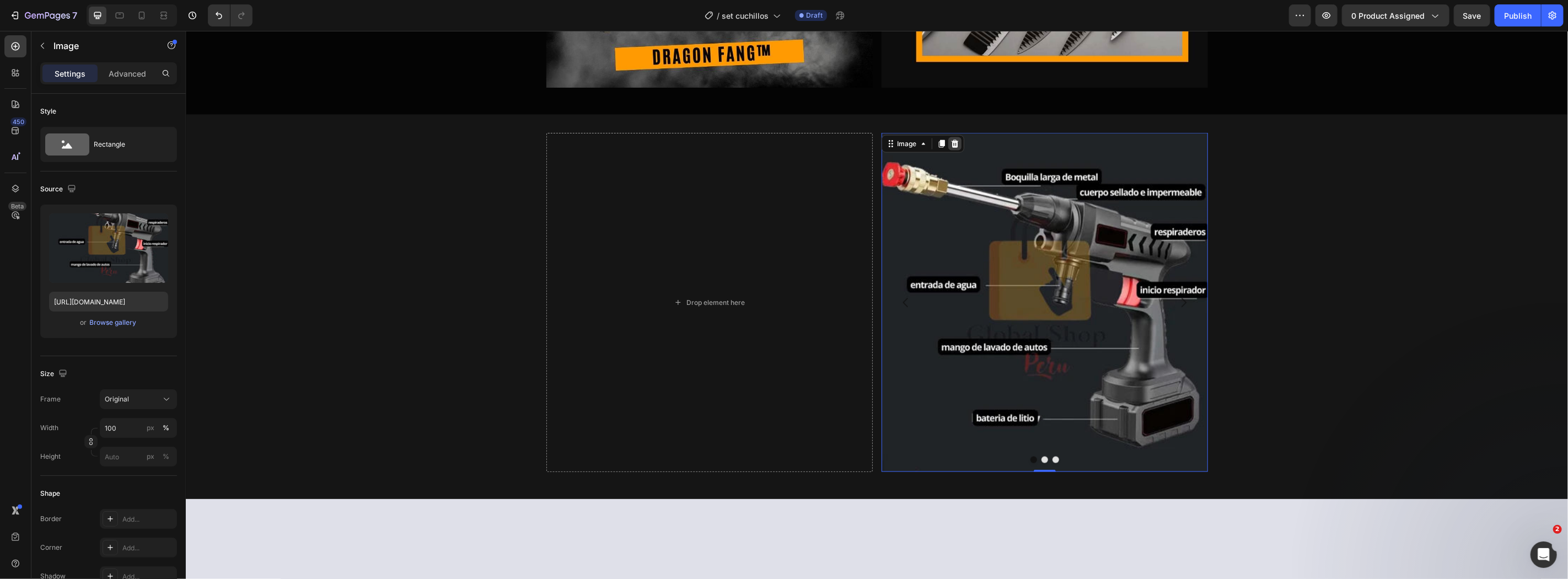
click at [950, 140] on icon at bounding box center [954, 143] width 9 height 9
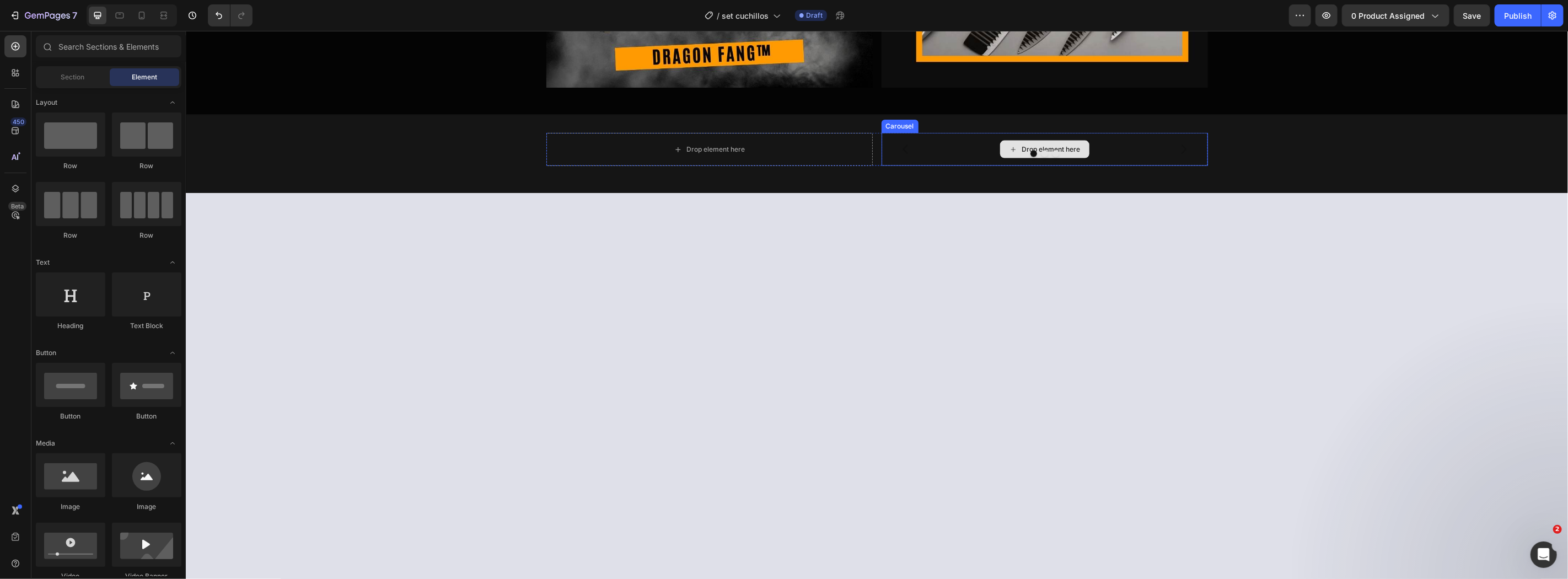
click at [1016, 166] on div "Drop element here" at bounding box center [1044, 149] width 326 height 33
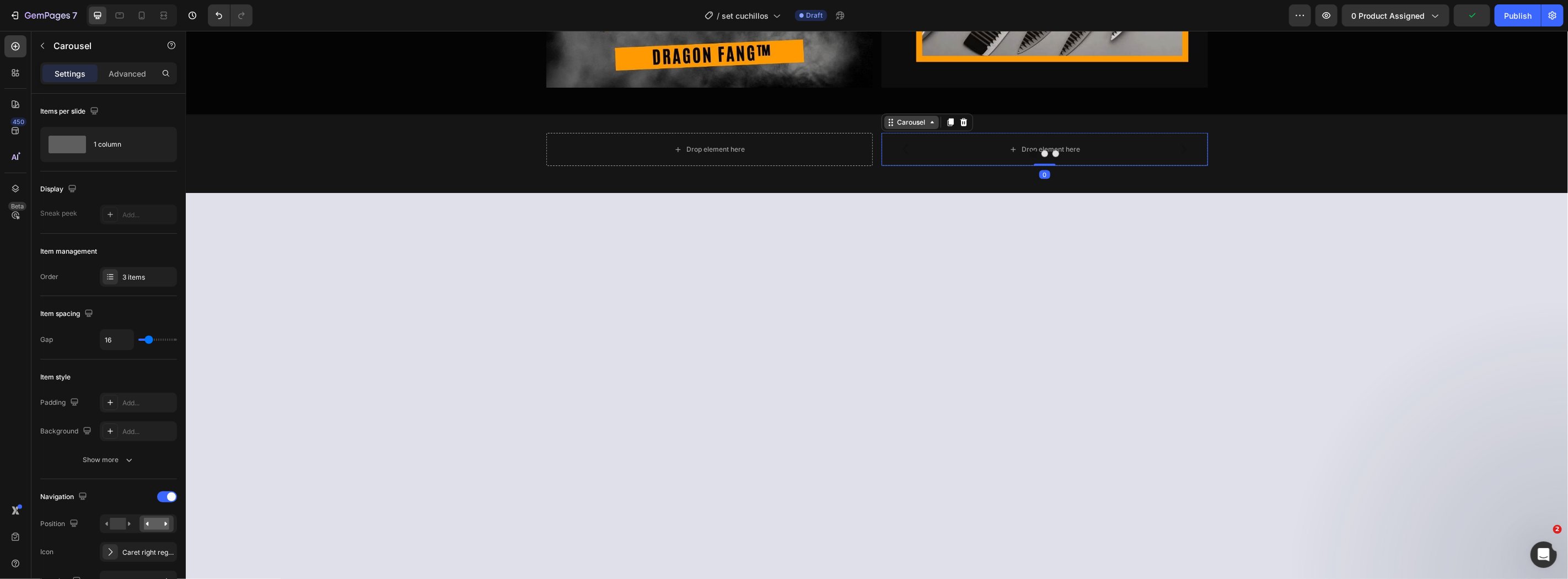
drag, startPoint x: 905, startPoint y: 121, endPoint x: 934, endPoint y: 125, distance: 29.3
click at [906, 121] on div "Carousel" at bounding box center [911, 122] width 32 height 10
click at [959, 125] on icon at bounding box center [963, 122] width 7 height 8
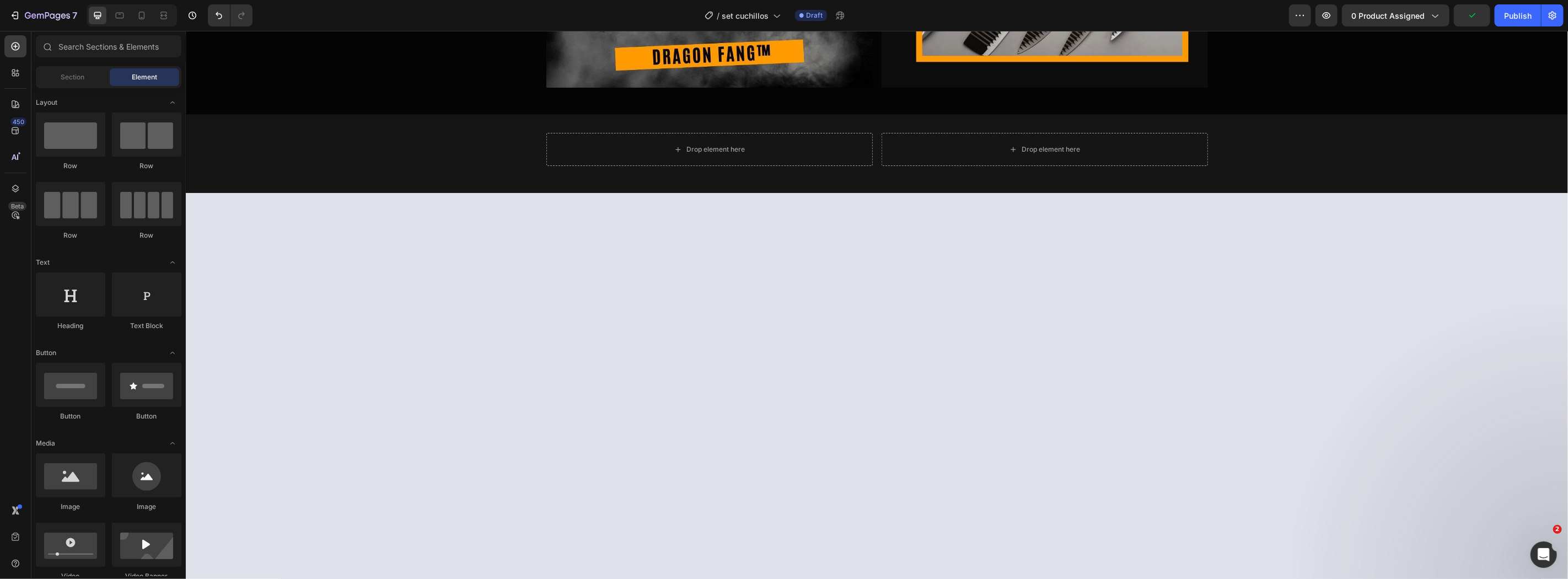
click at [804, 215] on div at bounding box center [876, 463] width 1382 height 541
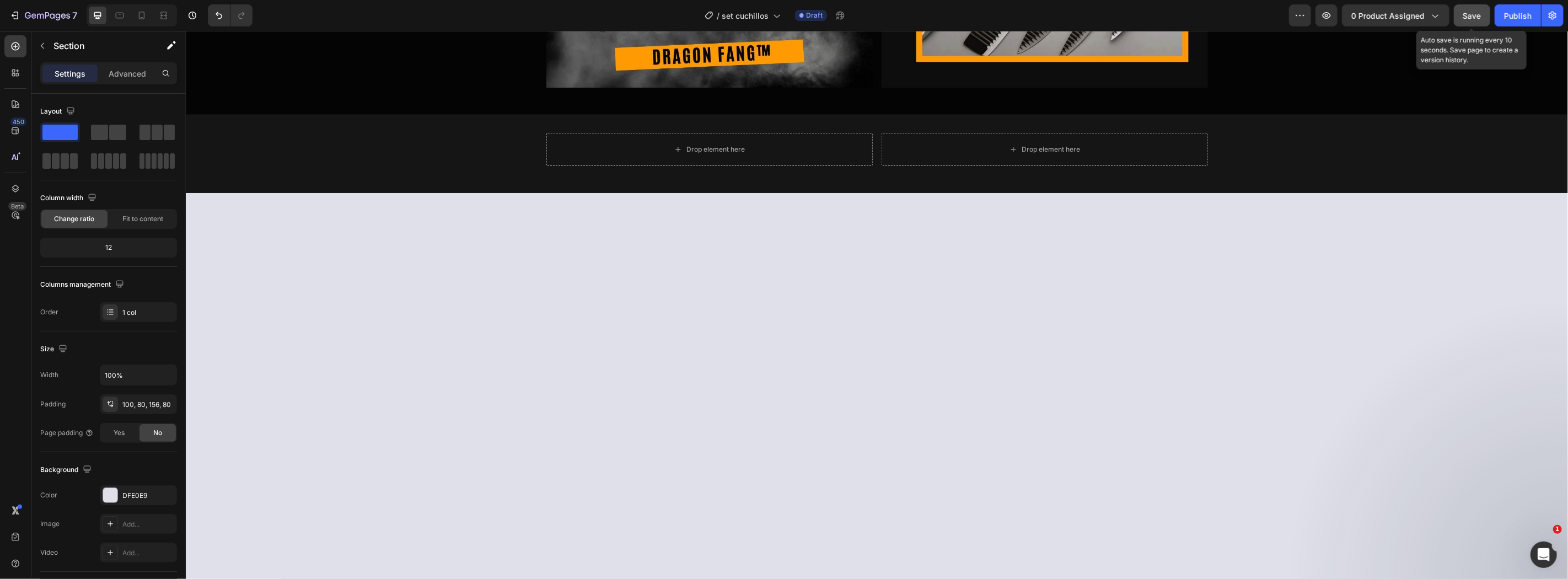
click at [1485, 23] on button "Save" at bounding box center [1472, 15] width 37 height 22
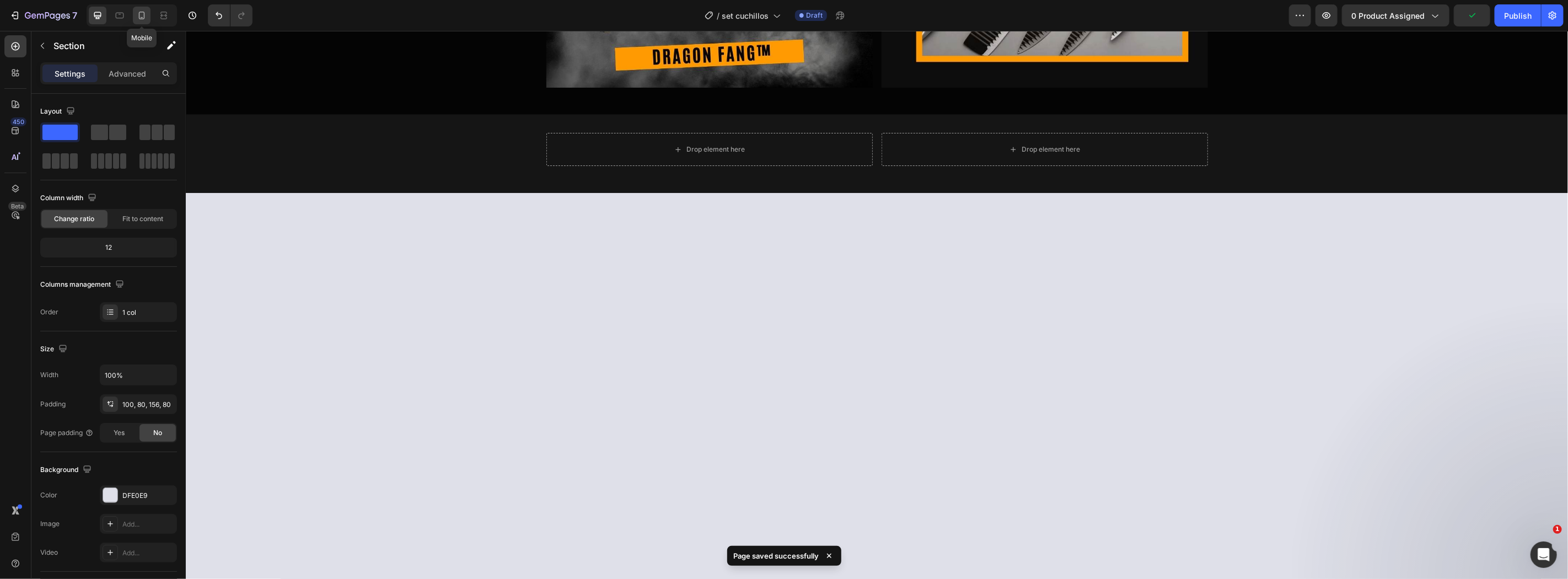
click at [135, 14] on div at bounding box center [141, 15] width 18 height 18
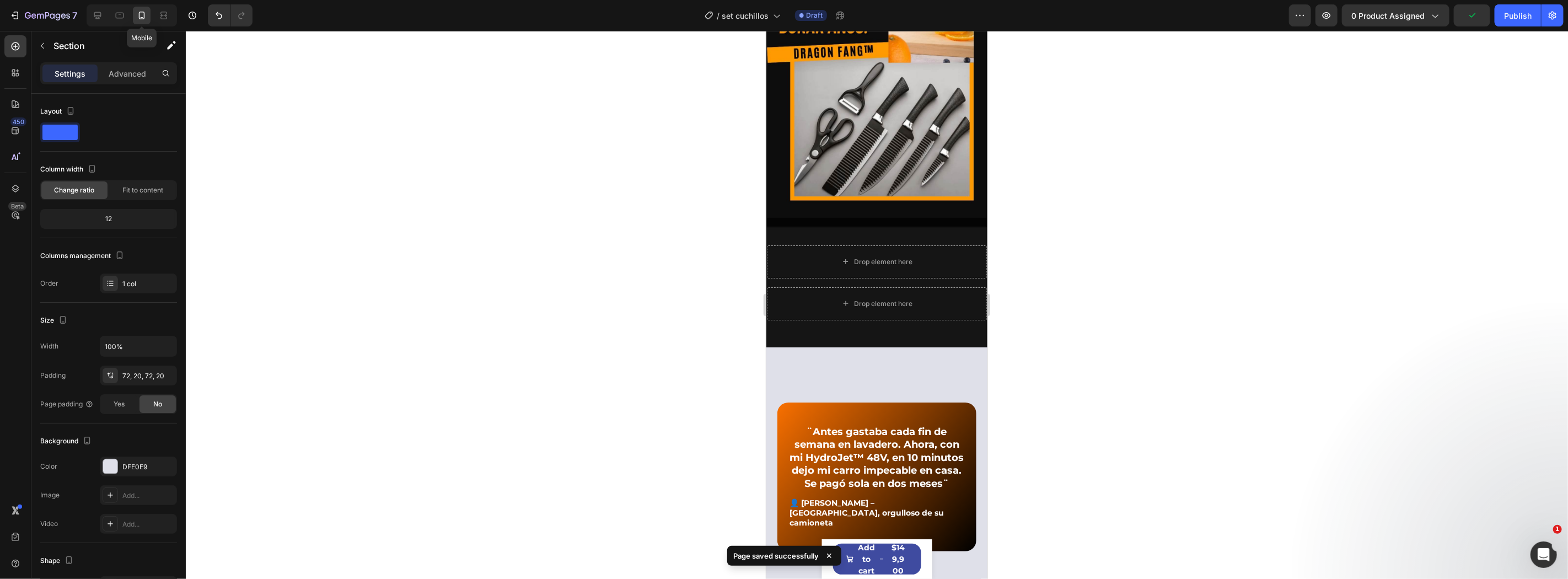
click at [145, 15] on icon at bounding box center [142, 15] width 11 height 11
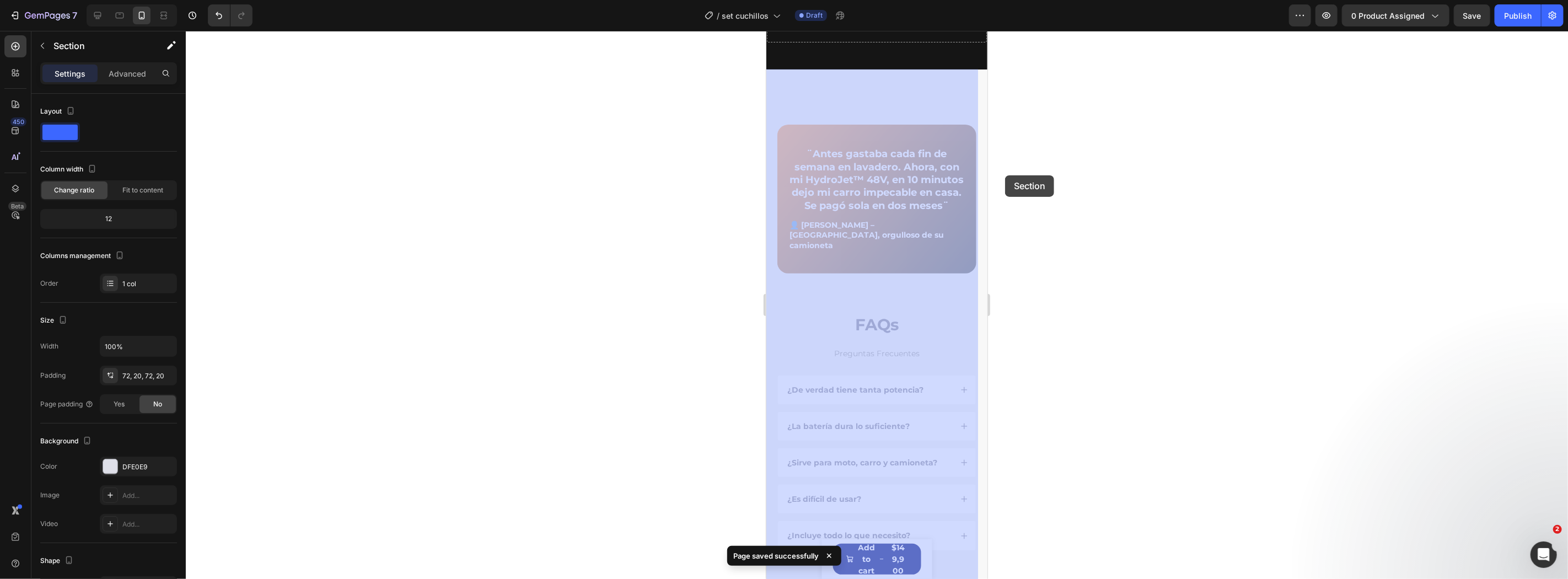
drag, startPoint x: 976, startPoint y: 442, endPoint x: 985, endPoint y: 202, distance: 240.2
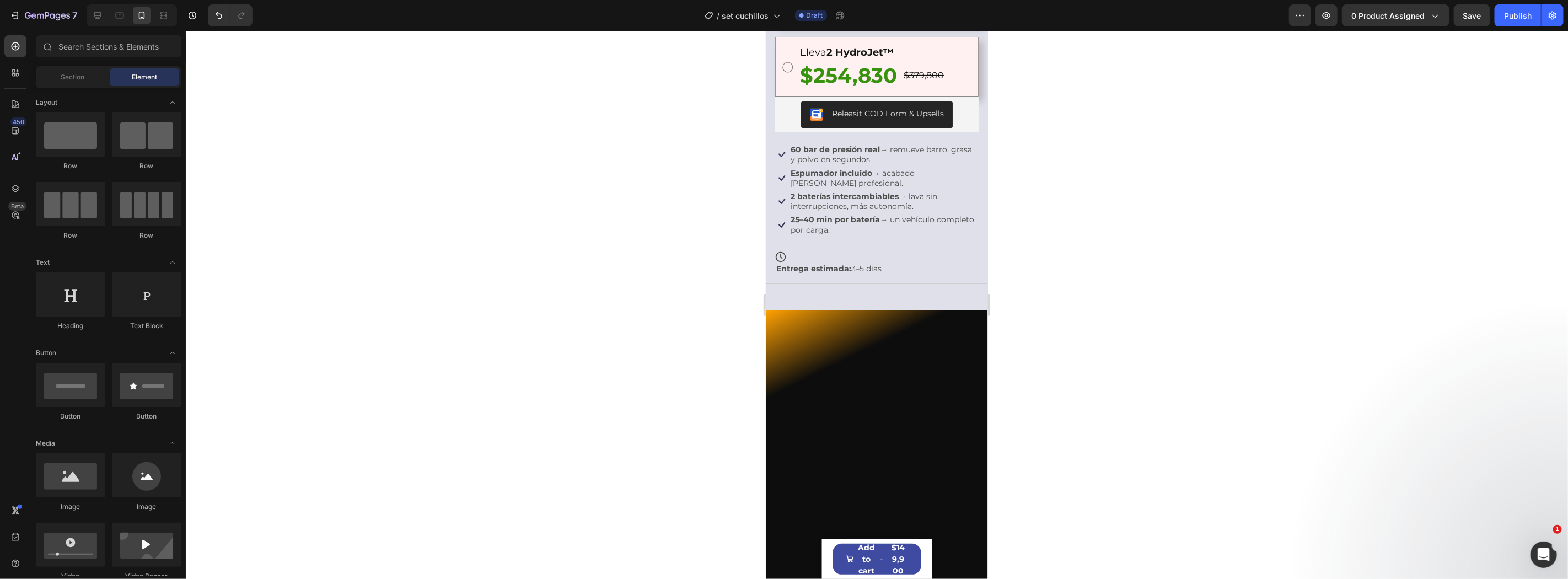
scroll to position [186, 0]
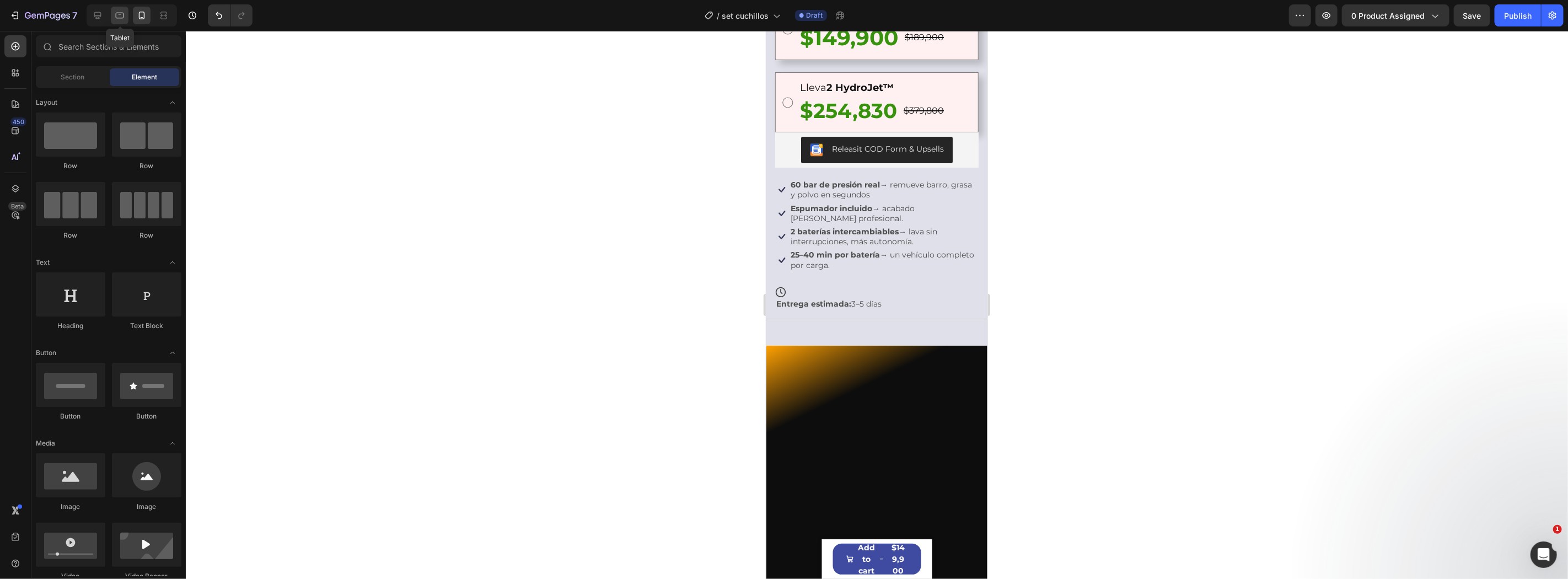
click at [114, 15] on icon at bounding box center [119, 15] width 11 height 11
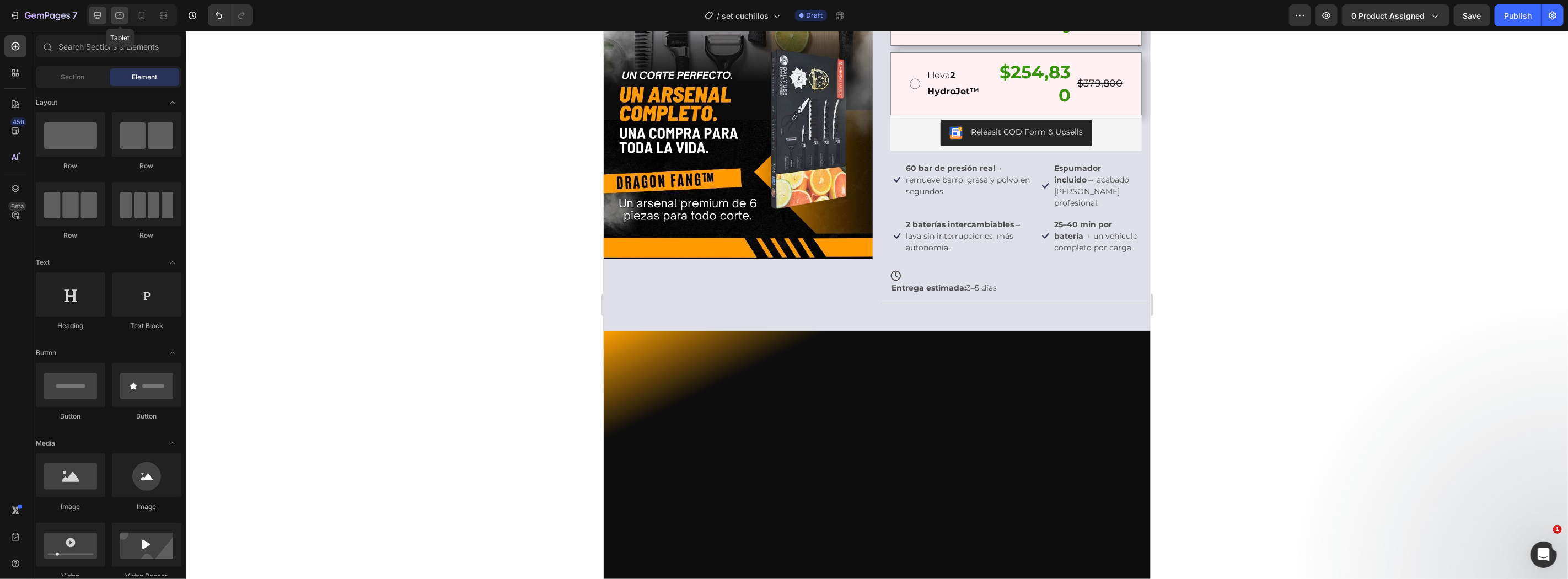
scroll to position [155, 0]
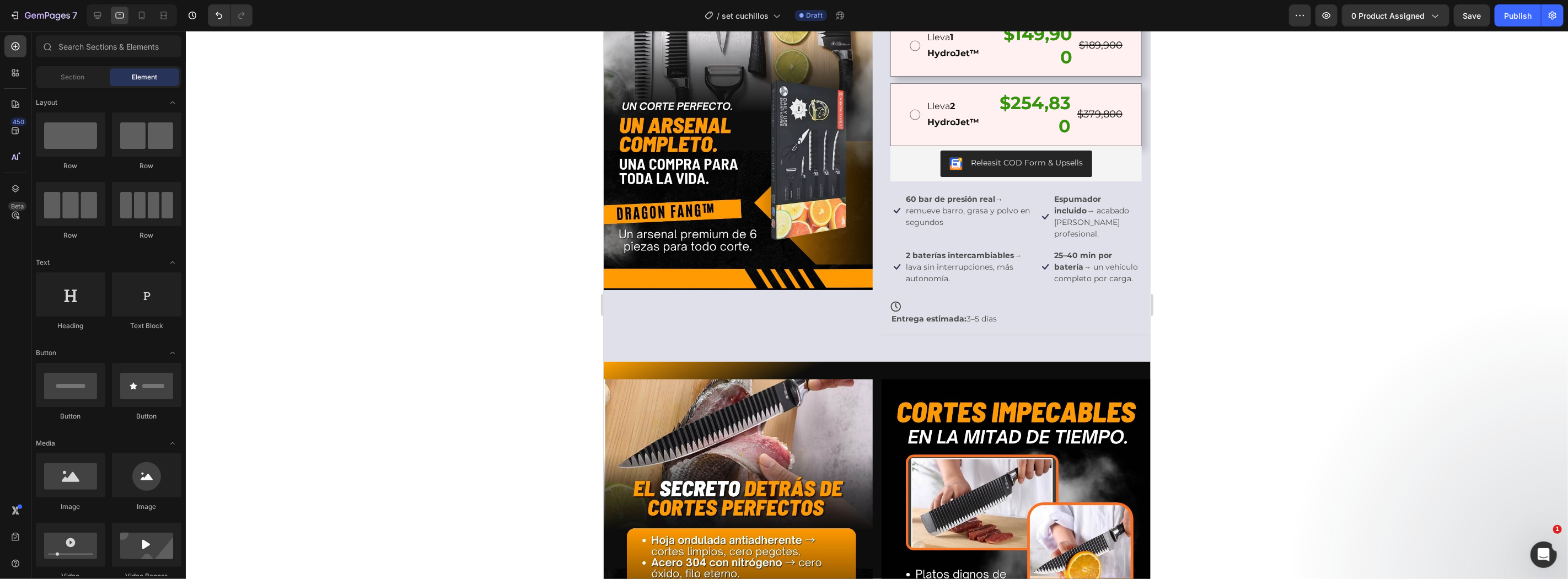
click at [84, 15] on div at bounding box center [130, 15] width 95 height 22
click at [94, 18] on icon at bounding box center [97, 15] width 11 height 11
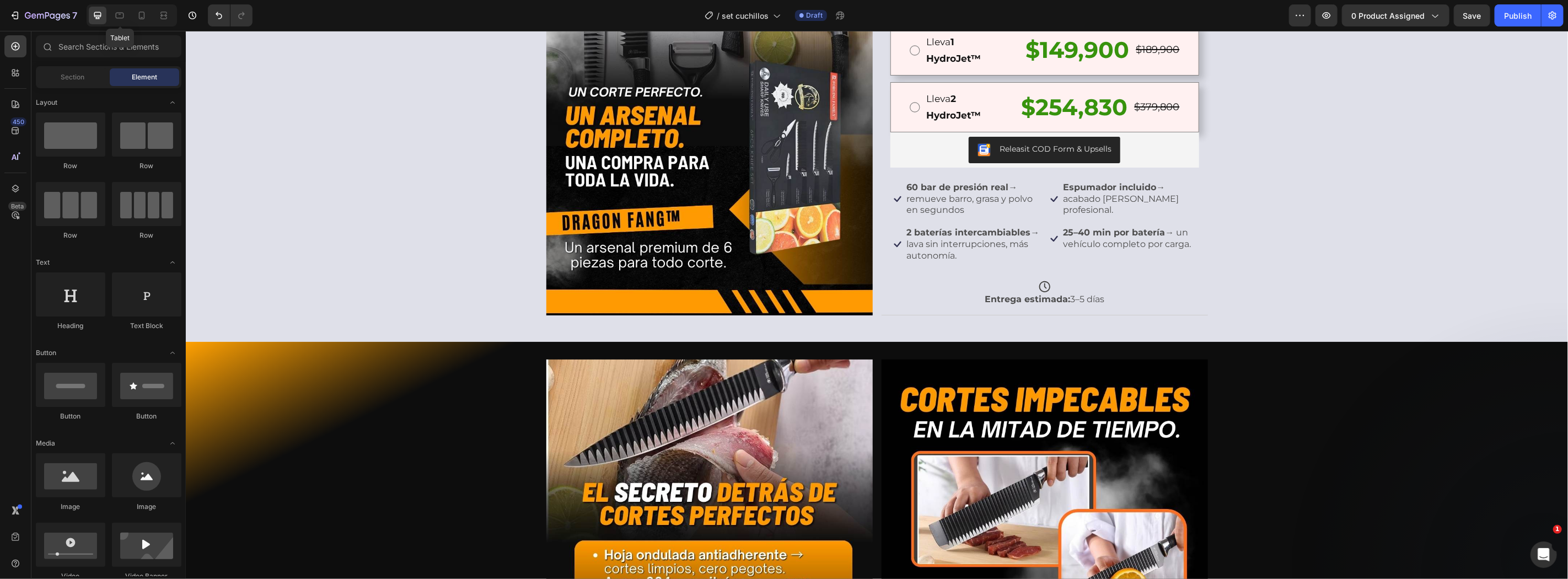
scroll to position [105, 0]
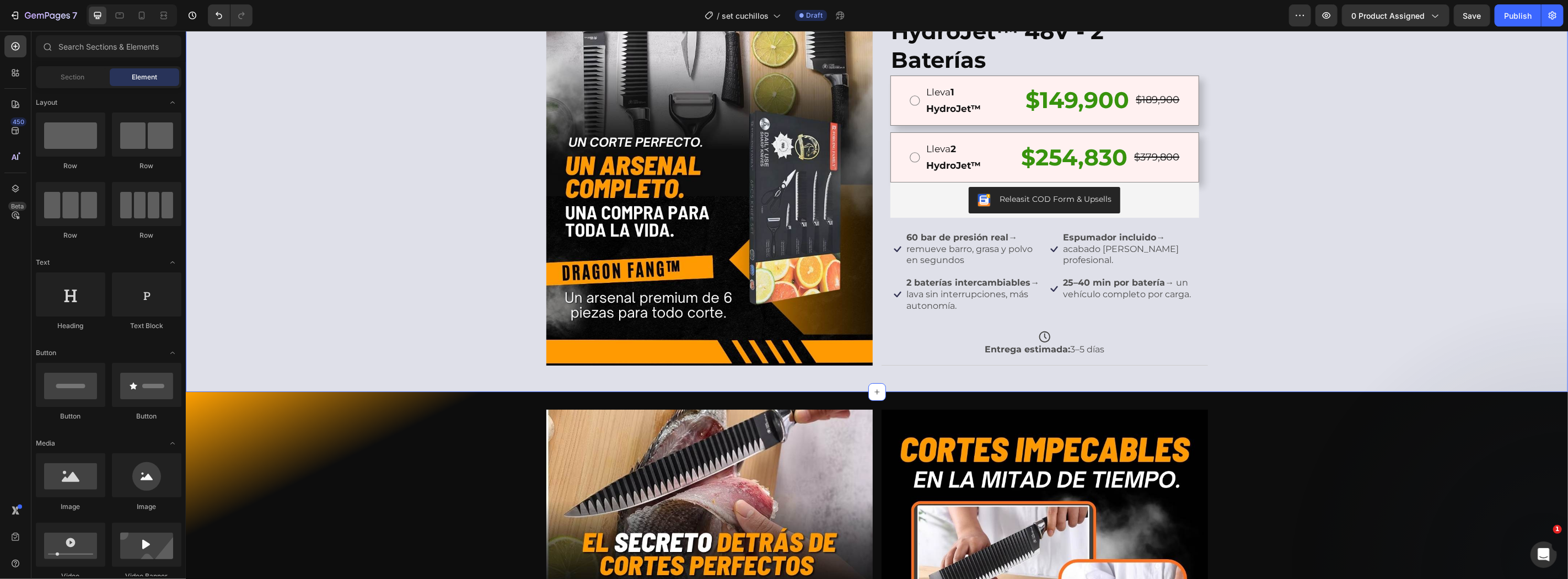
click at [301, 284] on div "Image Más de 10,000 Personas ya la usan. Text Block Icon Icon Icon Icon Icon Ic…" at bounding box center [876, 170] width 1382 height 408
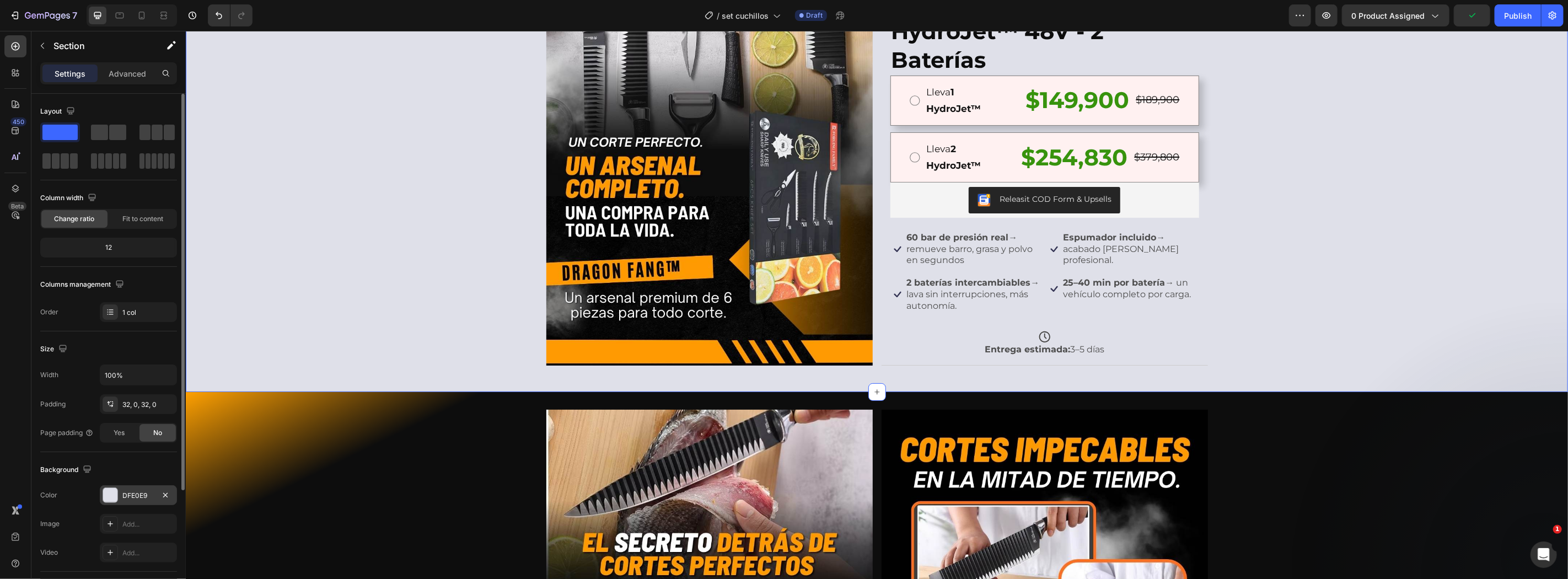
click at [108, 502] on div "DFE0E9" at bounding box center [138, 495] width 77 height 20
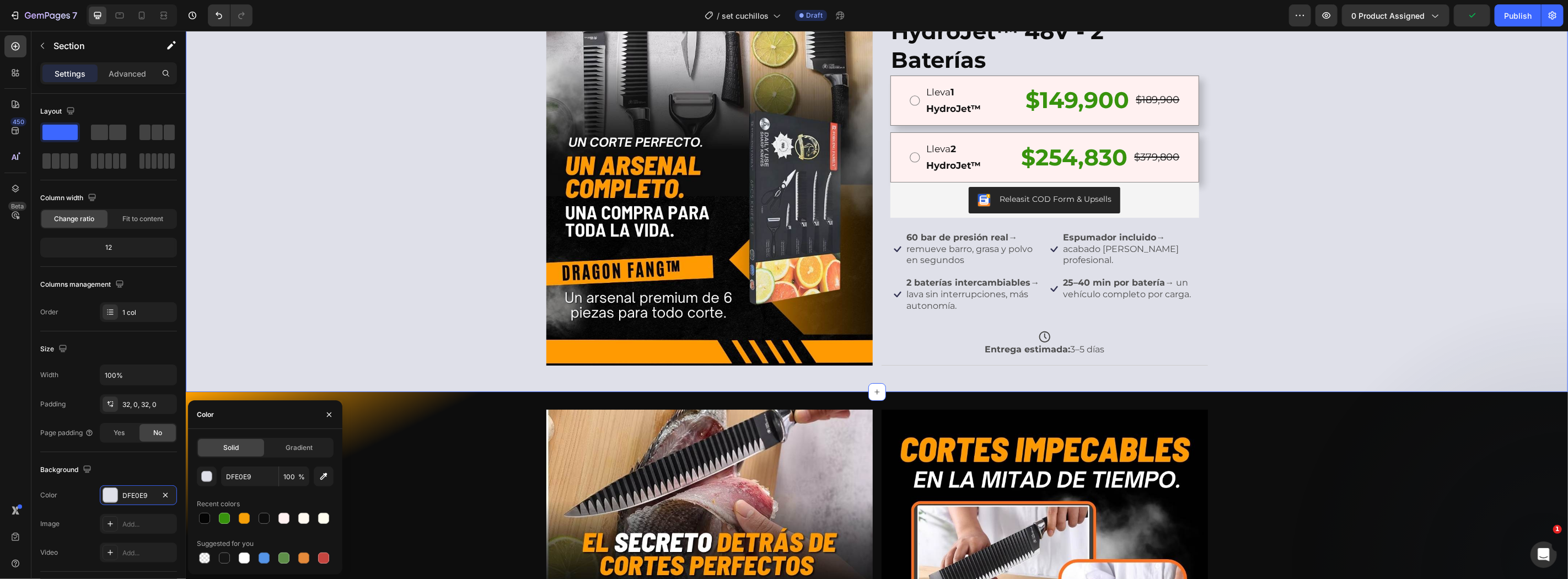
click at [200, 512] on div at bounding box center [204, 518] width 15 height 15
type input "040404"
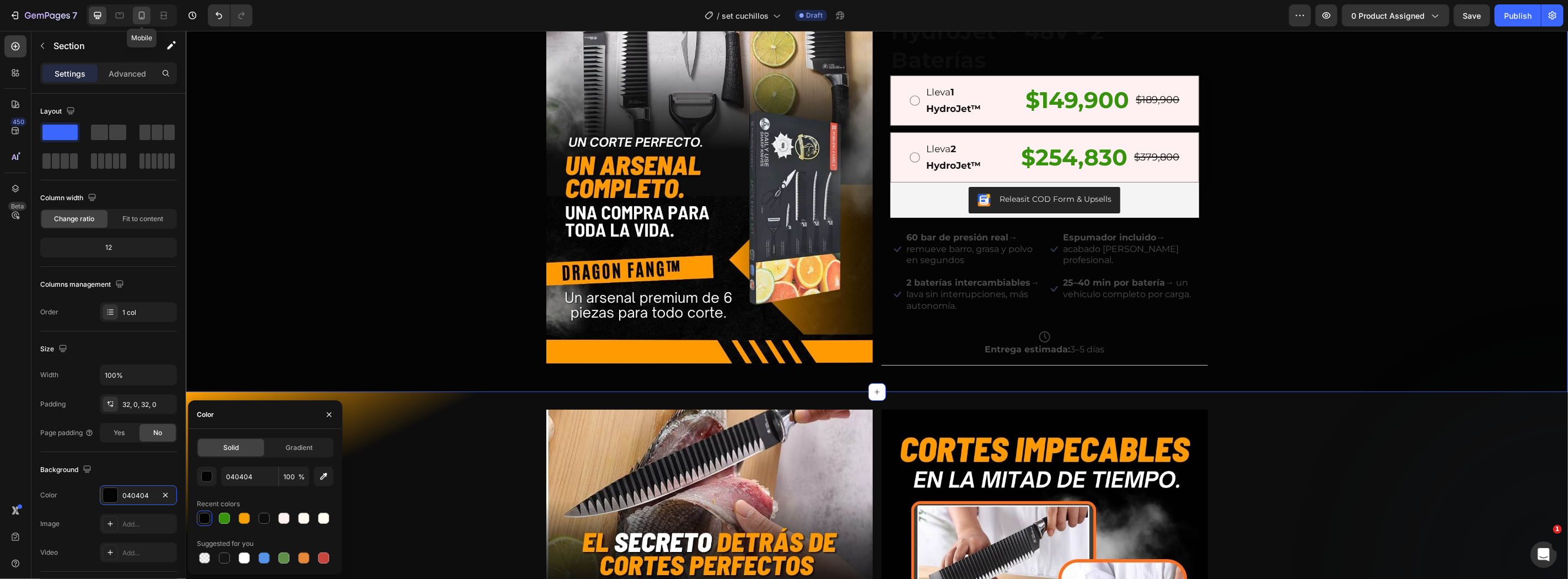
click at [138, 12] on icon at bounding box center [142, 15] width 11 height 11
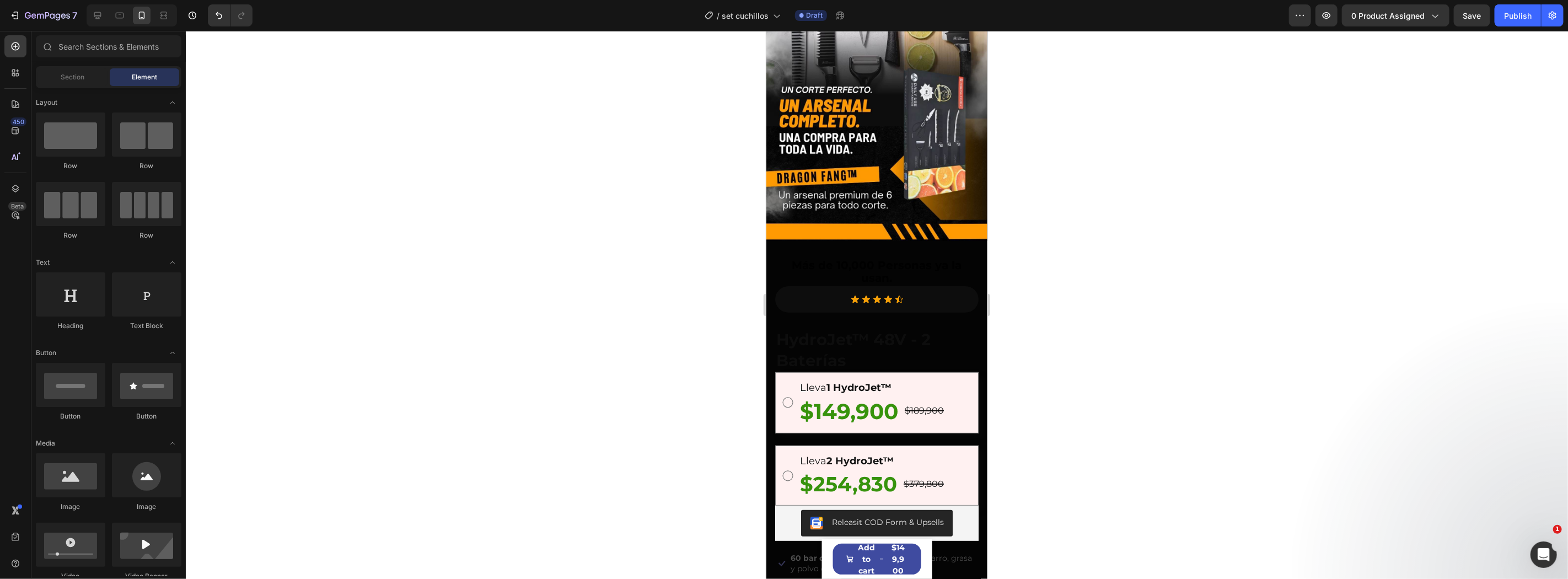
scroll to position [86, 0]
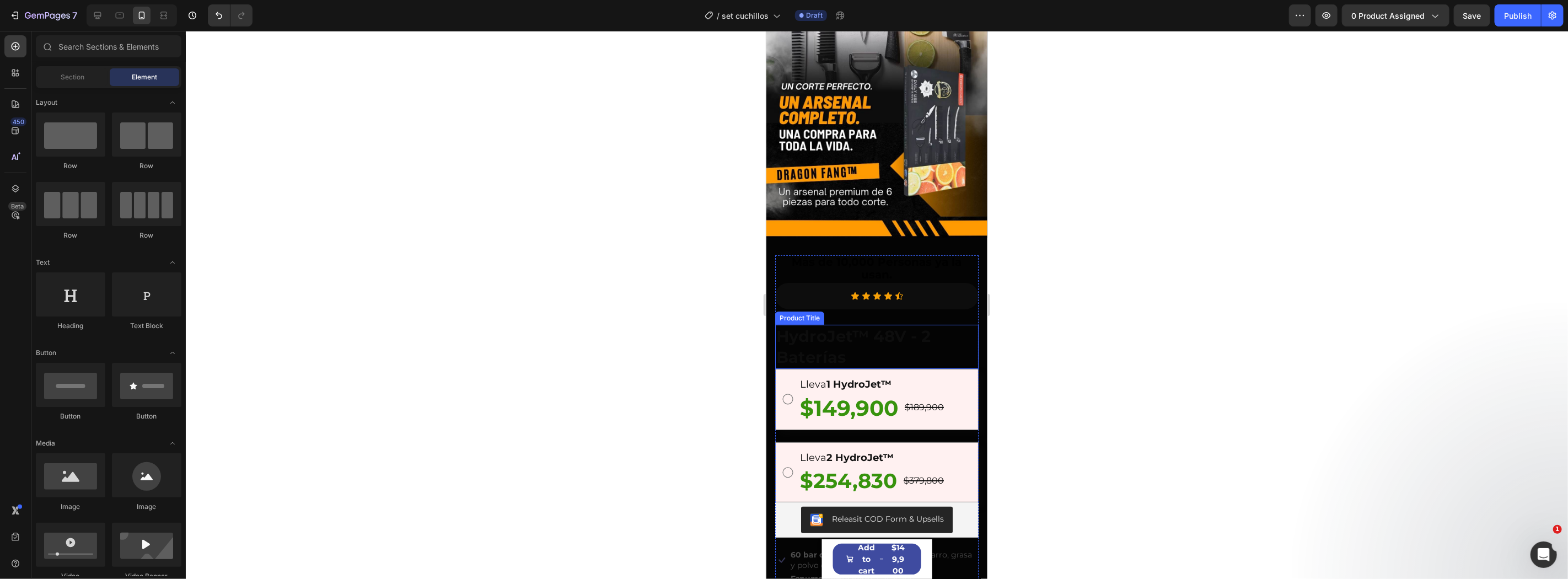
drag, startPoint x: 844, startPoint y: 332, endPoint x: 843, endPoint y: 326, distance: 6.1
click at [844, 331] on h1 "HydroJet™ 48V - 2 Baterías" at bounding box center [877, 346] width 203 height 44
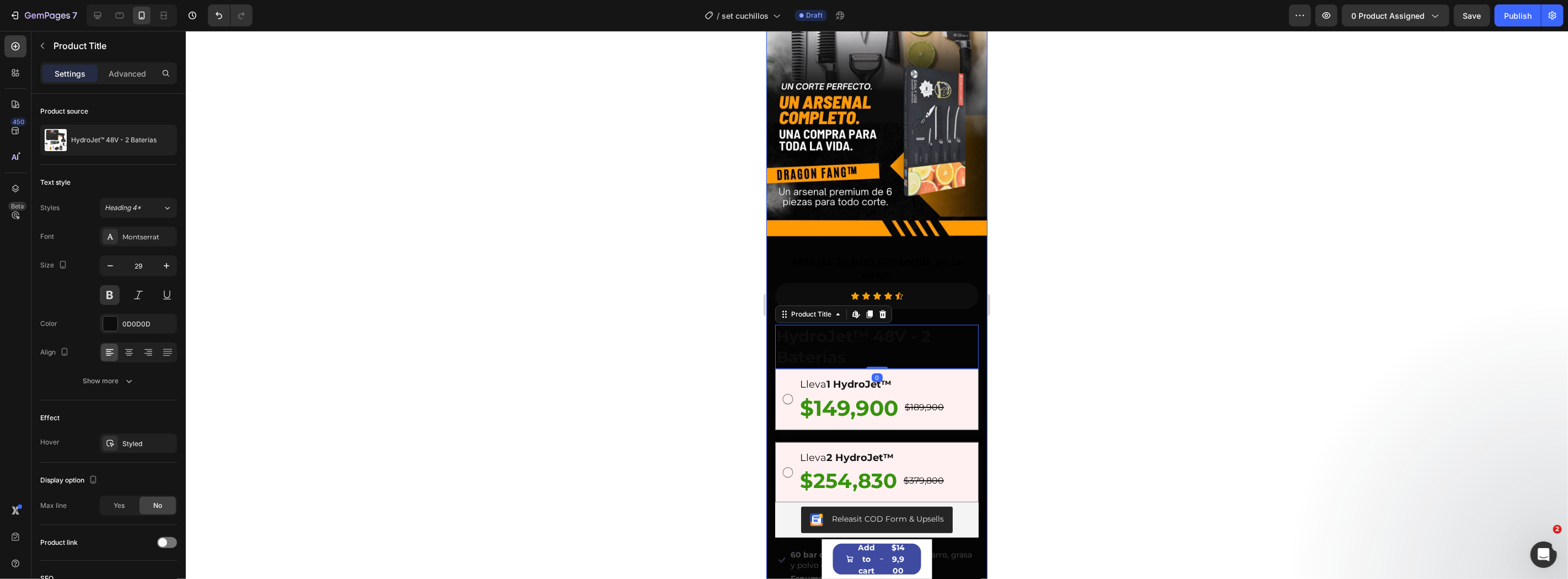
click at [862, 227] on div "Image Más de 10,000 Personas ya la usan. Text Block Icon Icon Icon Icon Icon Ic…" at bounding box center [876, 328] width 221 height 722
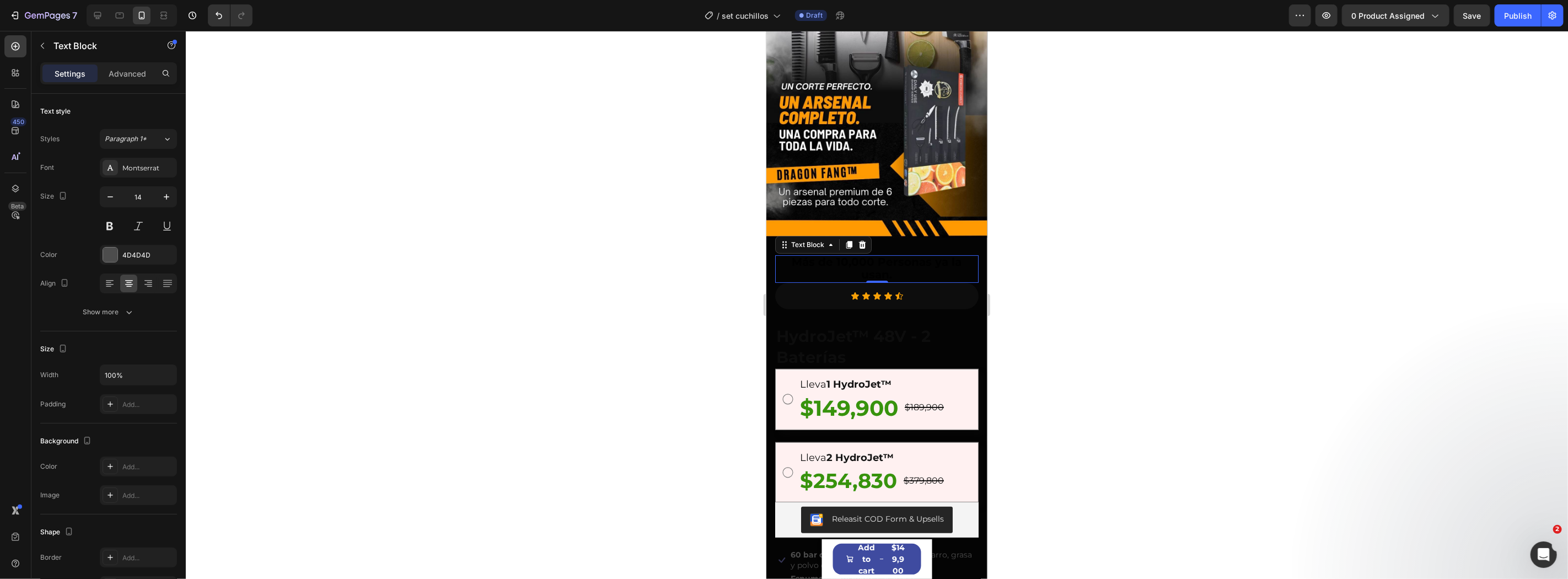
click at [863, 254] on strong "Más de 10,000 Personas ya la usan." at bounding box center [877, 267] width 170 height 26
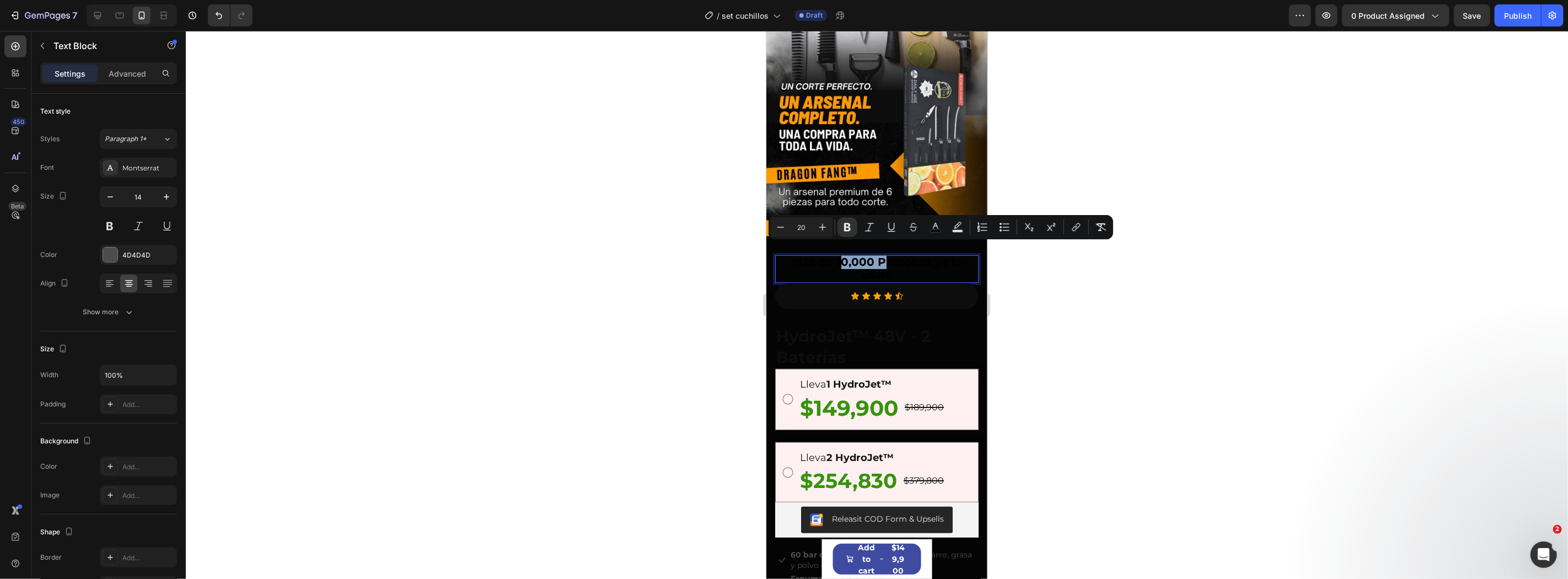
click at [863, 254] on strong "Más de 10,000 Personas ya la usan." at bounding box center [877, 267] width 170 height 26
click at [933, 224] on icon "Editor contextual toolbar" at bounding box center [936, 227] width 11 height 11
type input "000000"
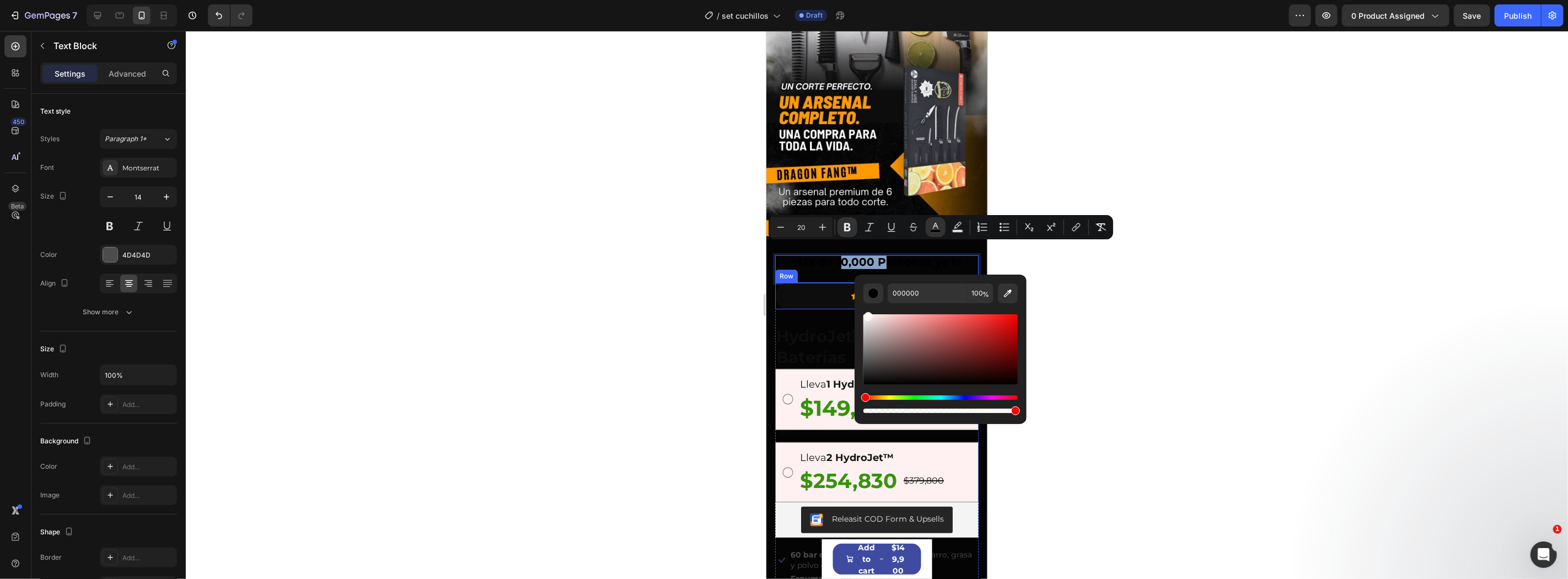
drag, startPoint x: 1671, startPoint y: 389, endPoint x: 843, endPoint y: 271, distance: 836.4
type input "FFFFFF"
click at [1159, 371] on div at bounding box center [877, 305] width 1382 height 548
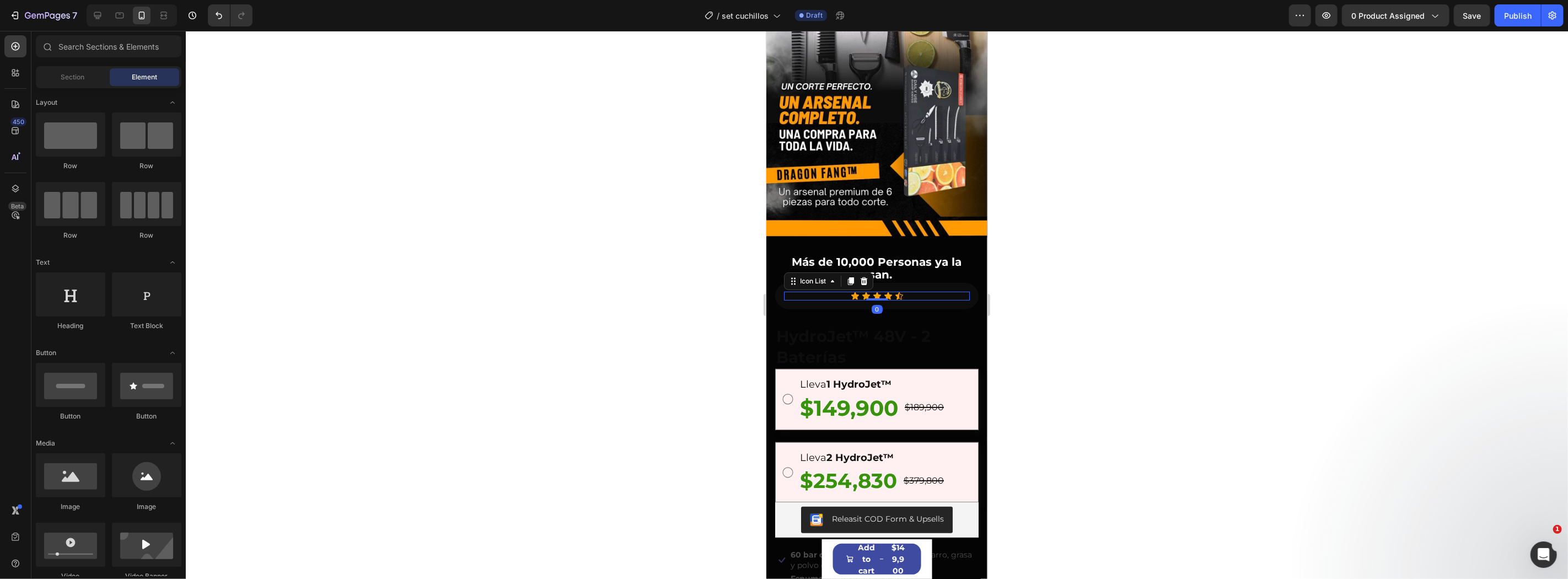
click at [827, 291] on div "Icon Icon Icon Icon Icon" at bounding box center [876, 295] width 186 height 9
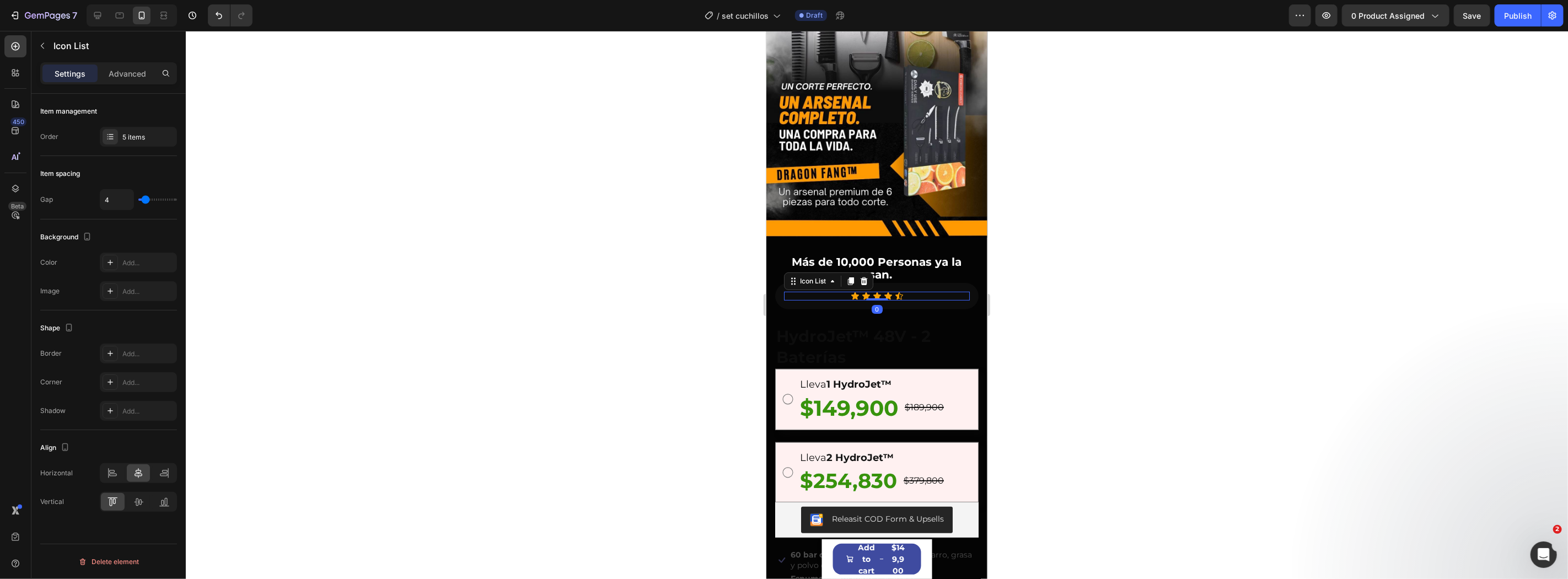
click at [827, 291] on div "Icon Icon Icon Icon Icon" at bounding box center [876, 295] width 186 height 9
click at [797, 295] on div "Icon Icon Icon Icon Icon Icon List Row 0" at bounding box center [877, 295] width 203 height 26
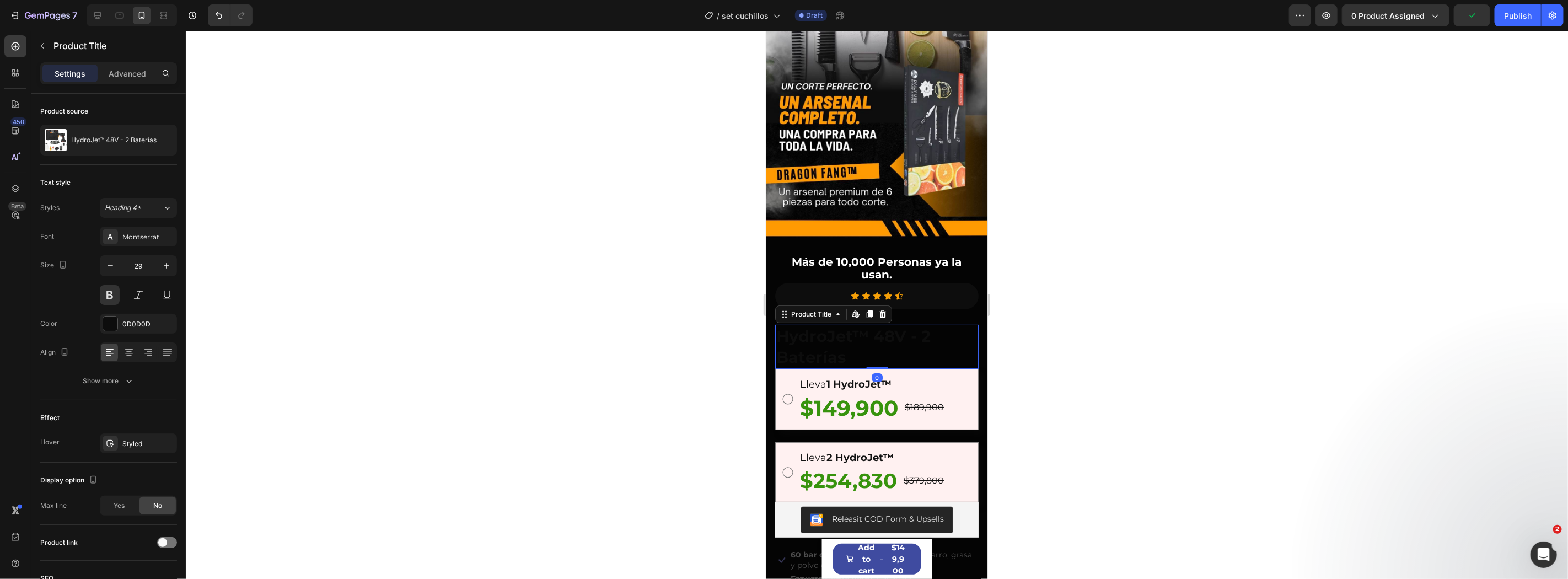
click at [831, 325] on h1 "HydroJet™ 48V - 2 Baterías" at bounding box center [877, 346] width 203 height 44
click at [113, 321] on div at bounding box center [110, 324] width 15 height 15
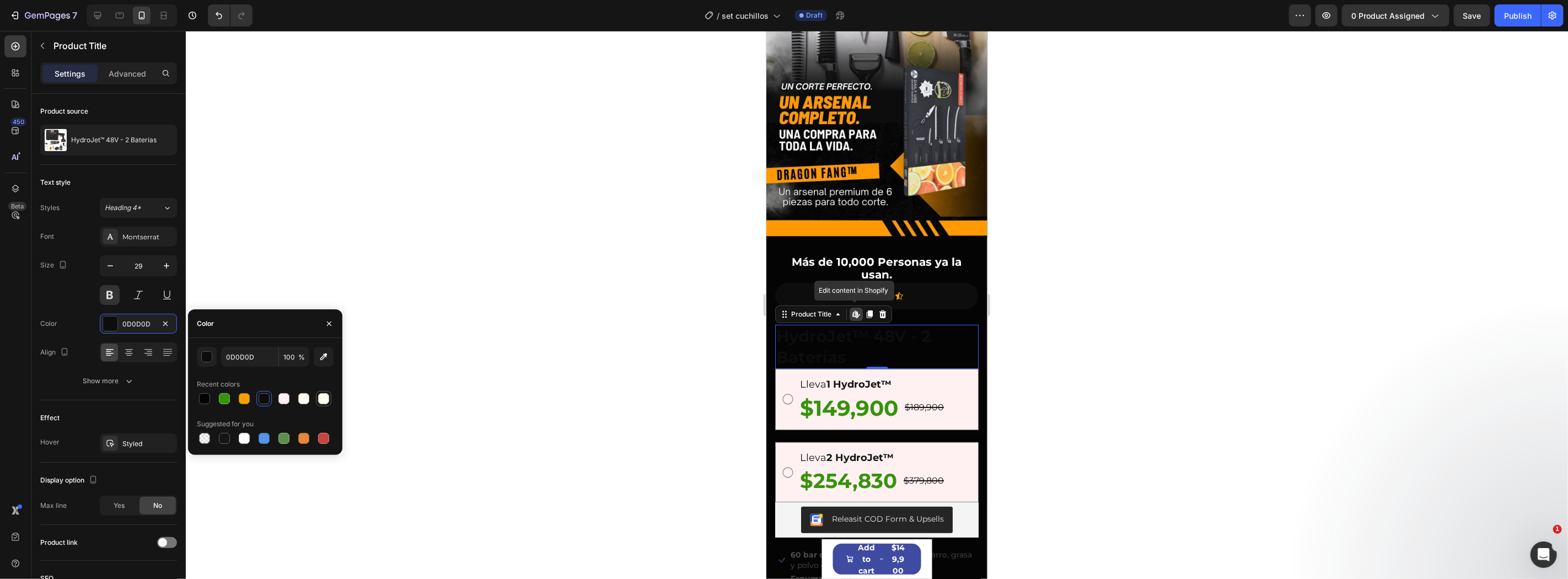
click at [322, 396] on div at bounding box center [324, 399] width 11 height 11
type input "FFFEF1"
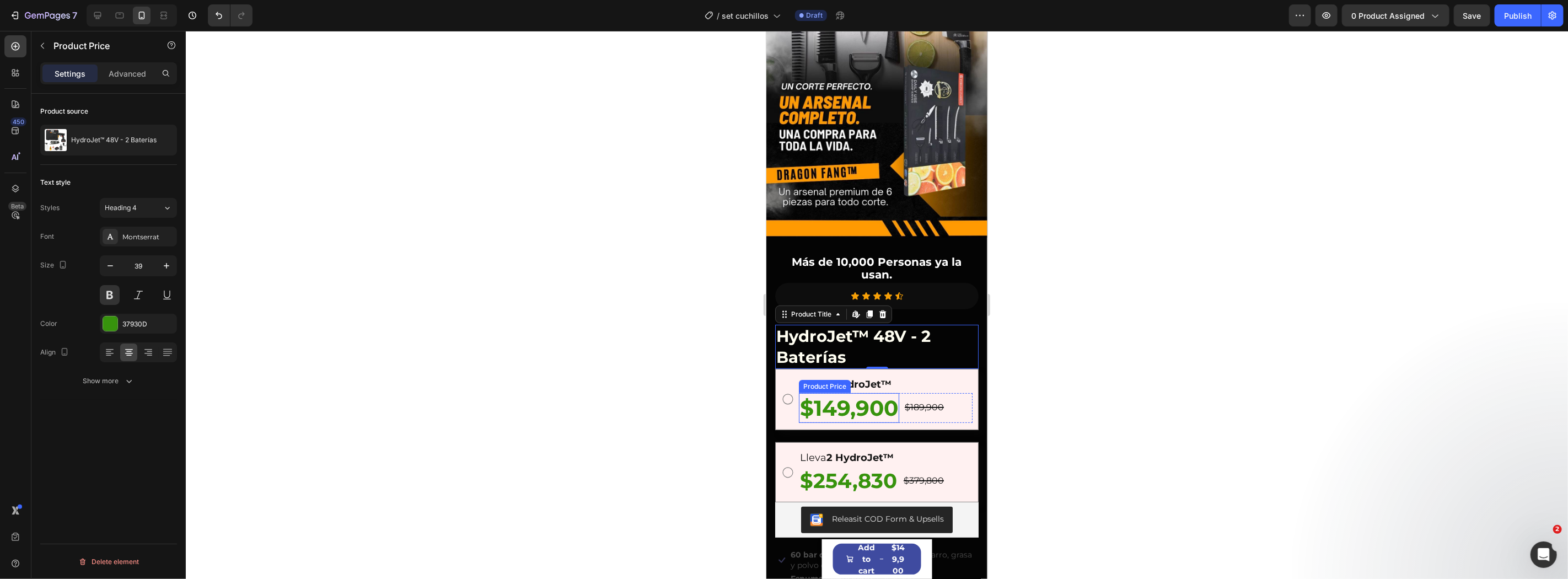
click at [841, 405] on div "$149,900" at bounding box center [849, 408] width 100 height 30
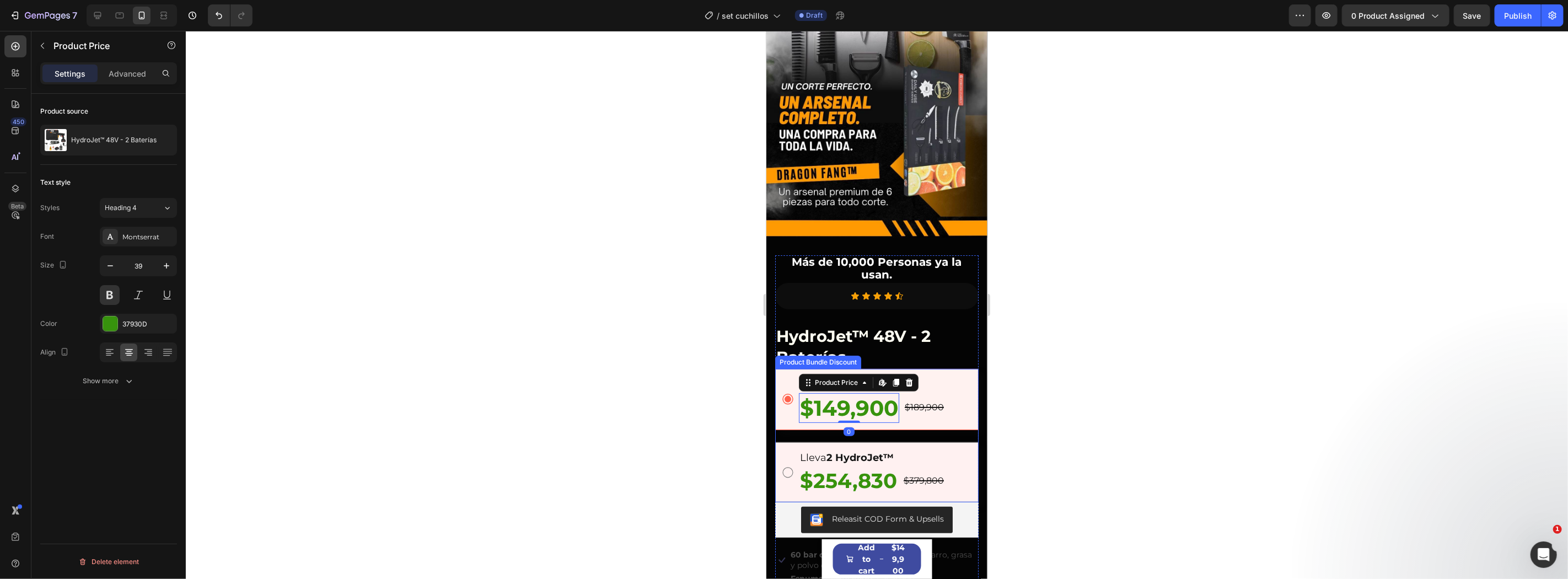
click at [811, 466] on div "$254,830" at bounding box center [848, 480] width 99 height 29
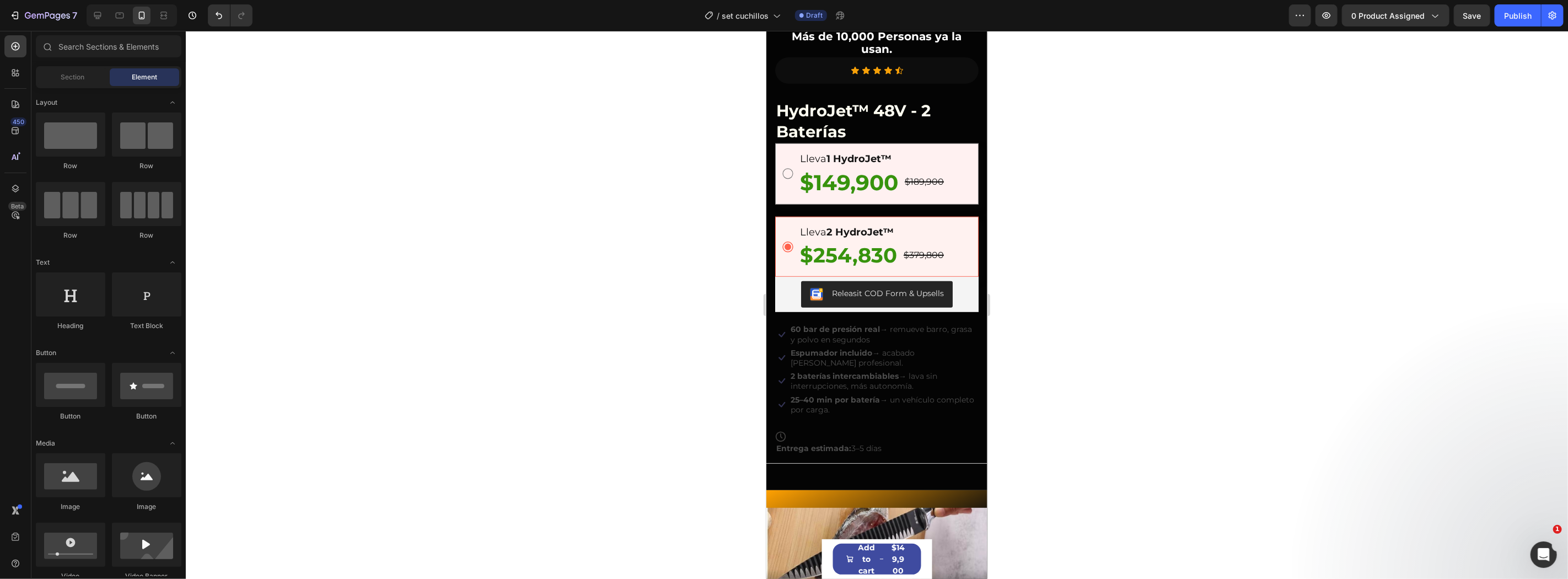
scroll to position [337, 0]
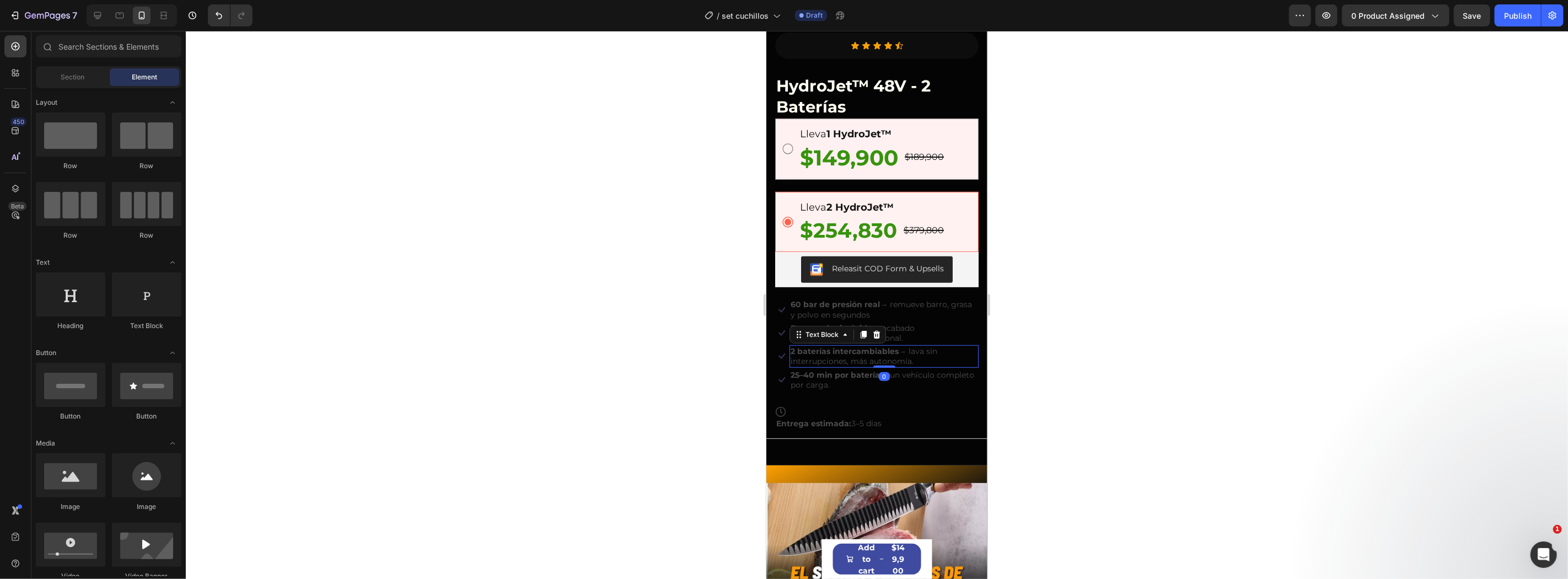
click at [870, 346] on strong "2 baterías intercambiables" at bounding box center [844, 351] width 108 height 10
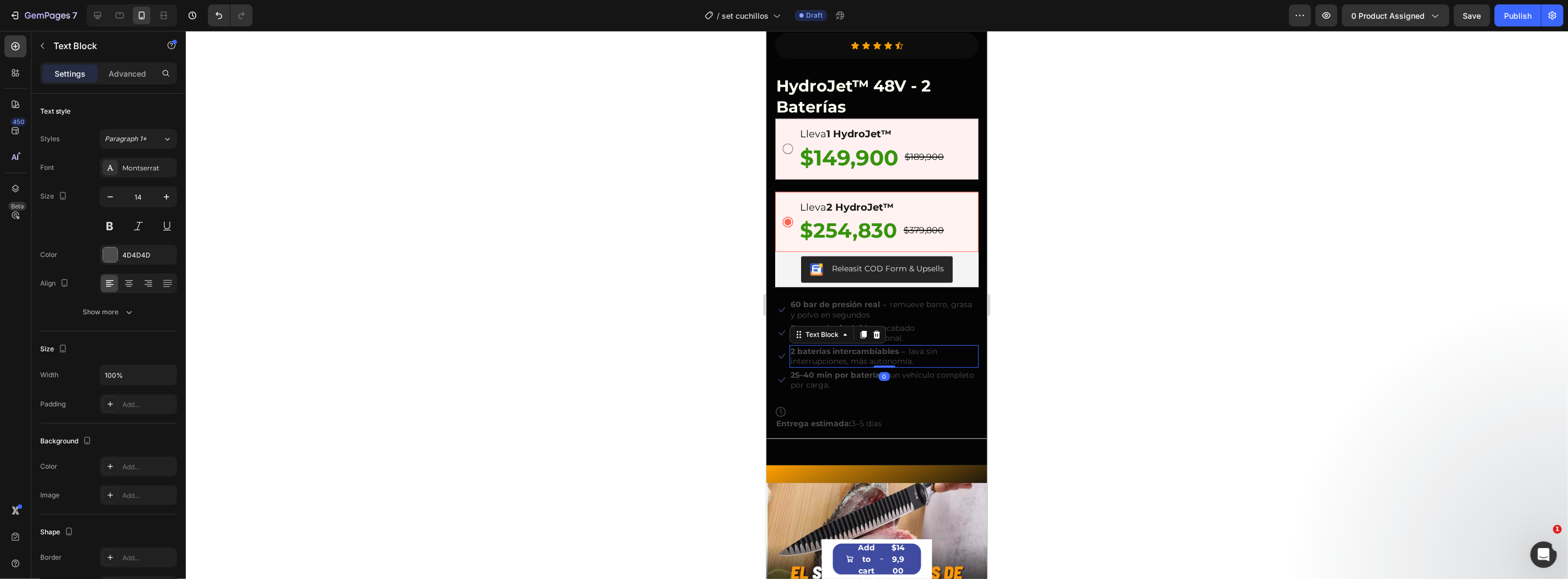
drag, startPoint x: 693, startPoint y: 323, endPoint x: 715, endPoint y: 315, distance: 23.4
click at [696, 323] on div at bounding box center [877, 305] width 1382 height 548
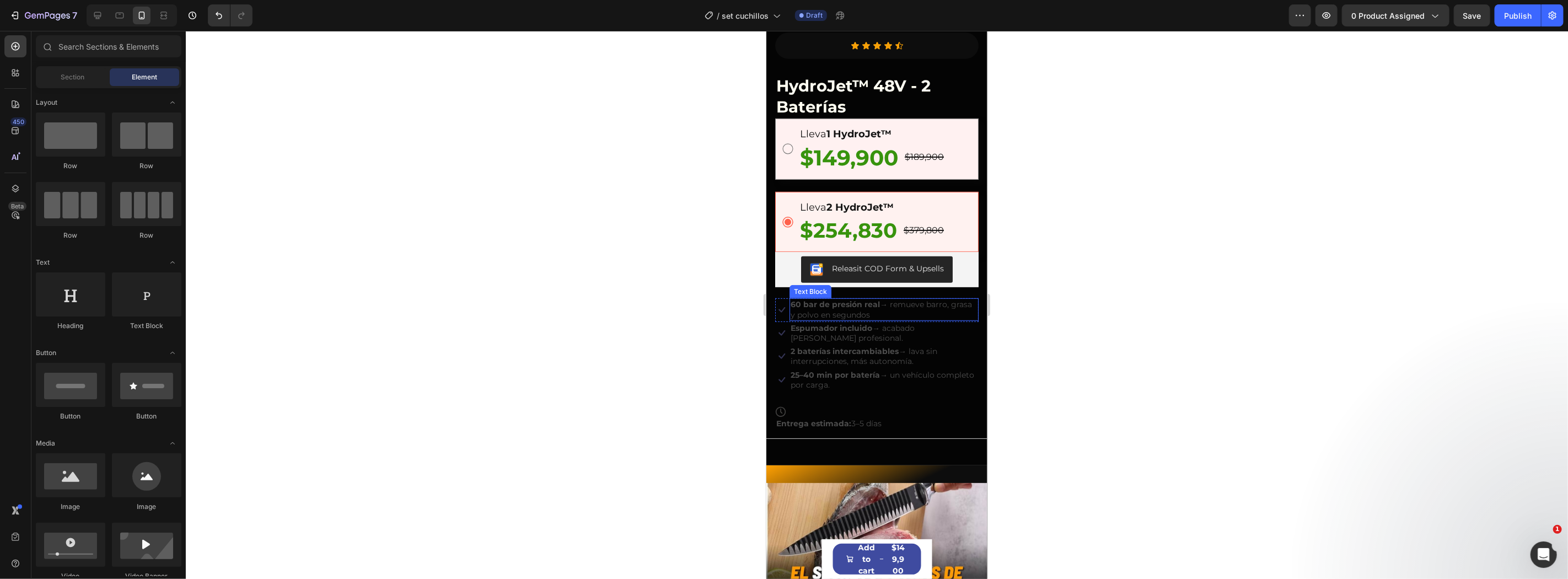
click at [796, 299] on p "60 bar de presión real → remueve barro, grasa y polvo en segundos" at bounding box center [883, 309] width 187 height 20
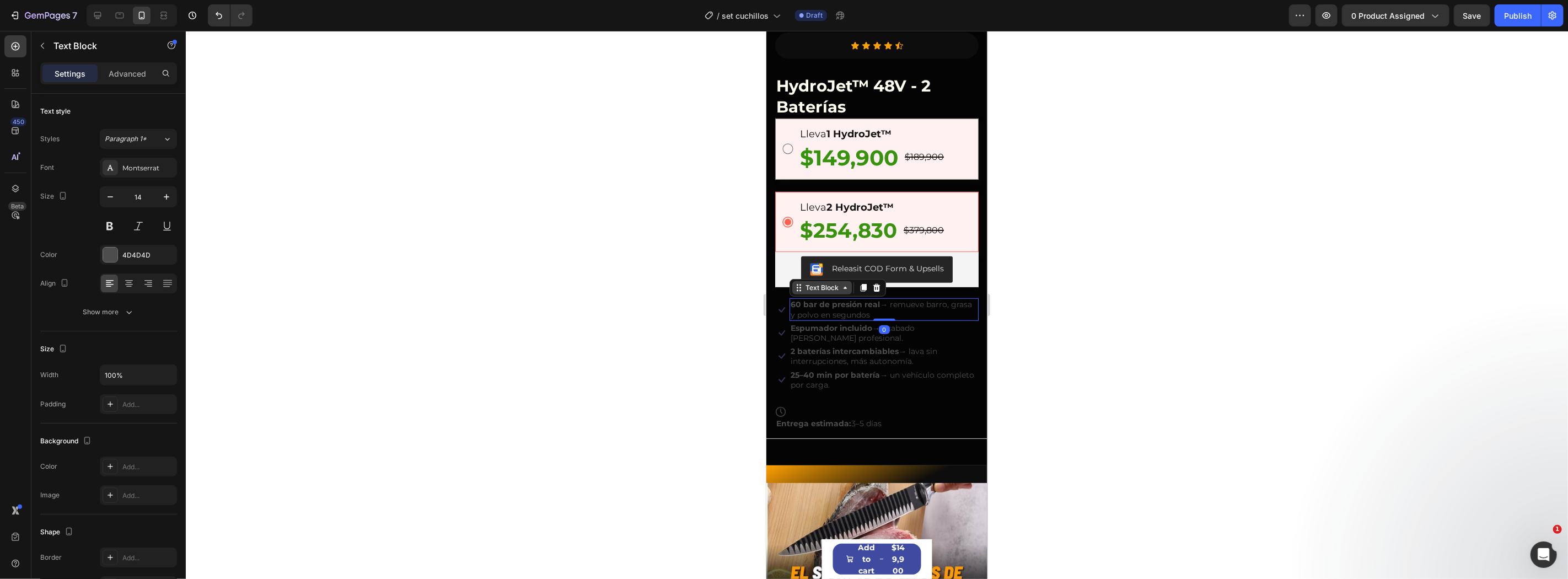
click at [821, 282] on div "Text Block" at bounding box center [822, 287] width 38 height 10
click at [810, 265] on div "Row 2 cols" at bounding box center [813, 268] width 38 height 7
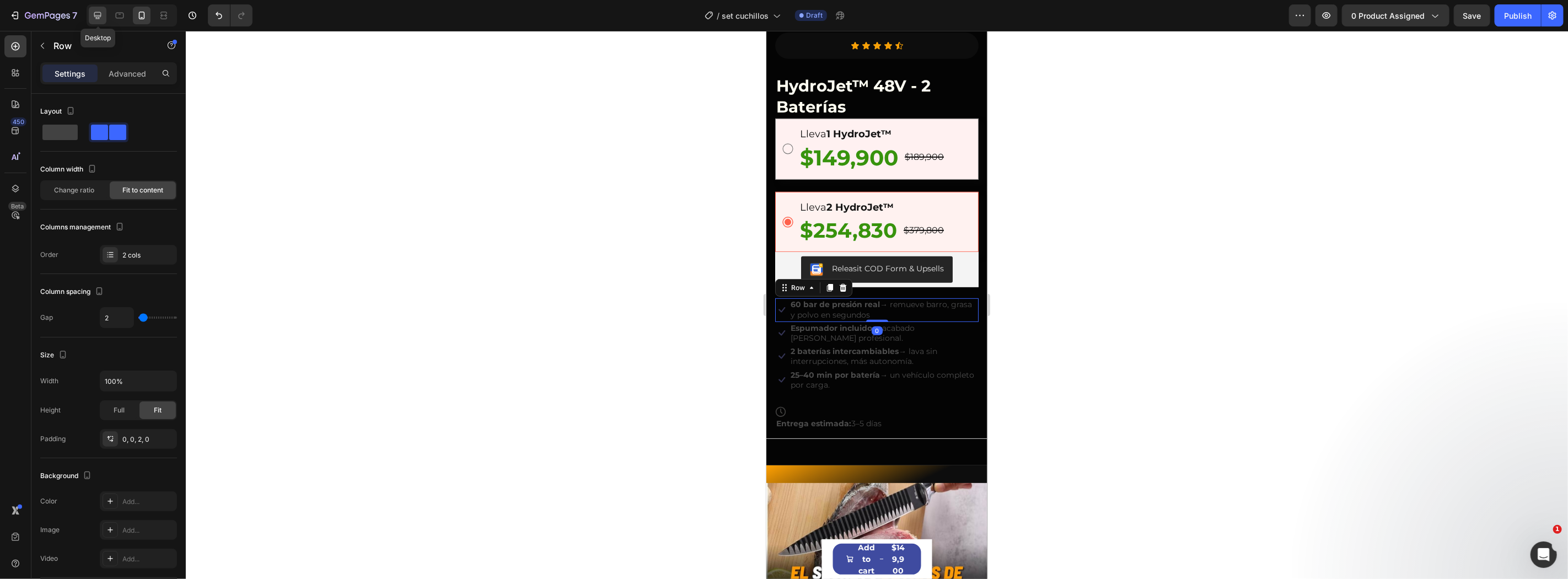
drag, startPoint x: 96, startPoint y: 12, endPoint x: 483, endPoint y: 86, distance: 394.0
click at [97, 12] on icon at bounding box center [97, 15] width 11 height 11
type input "1200"
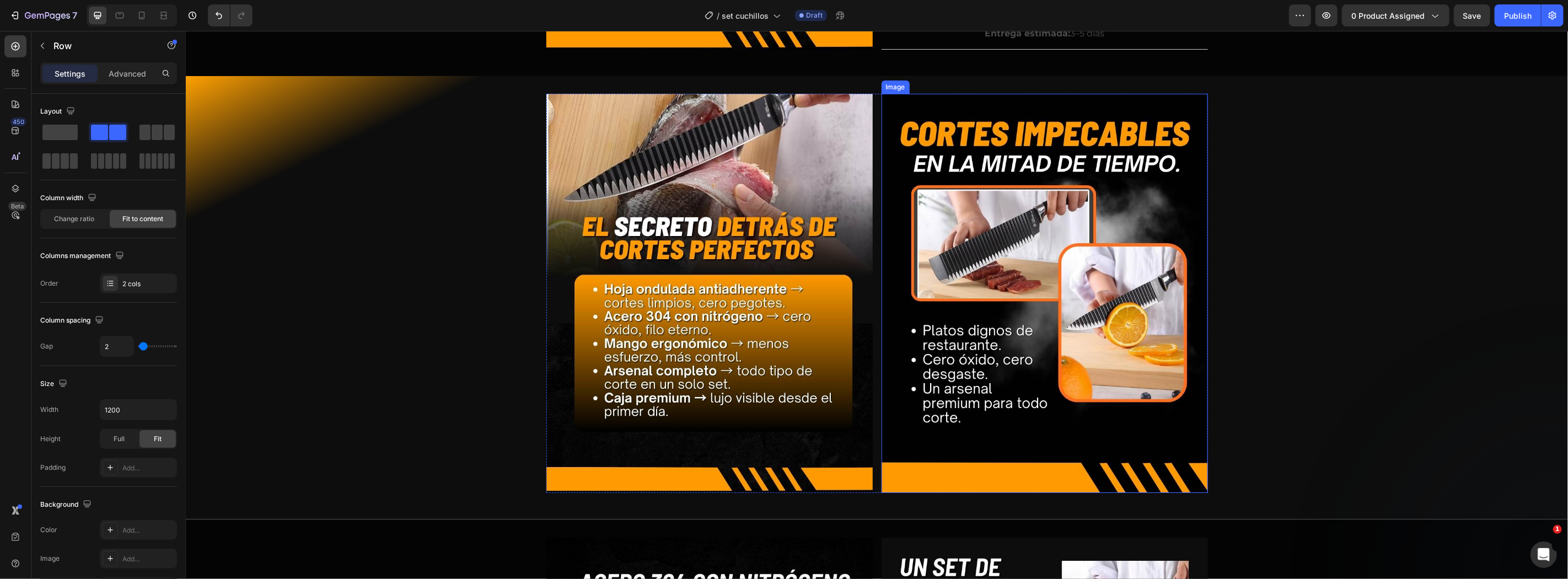
scroll to position [266, 0]
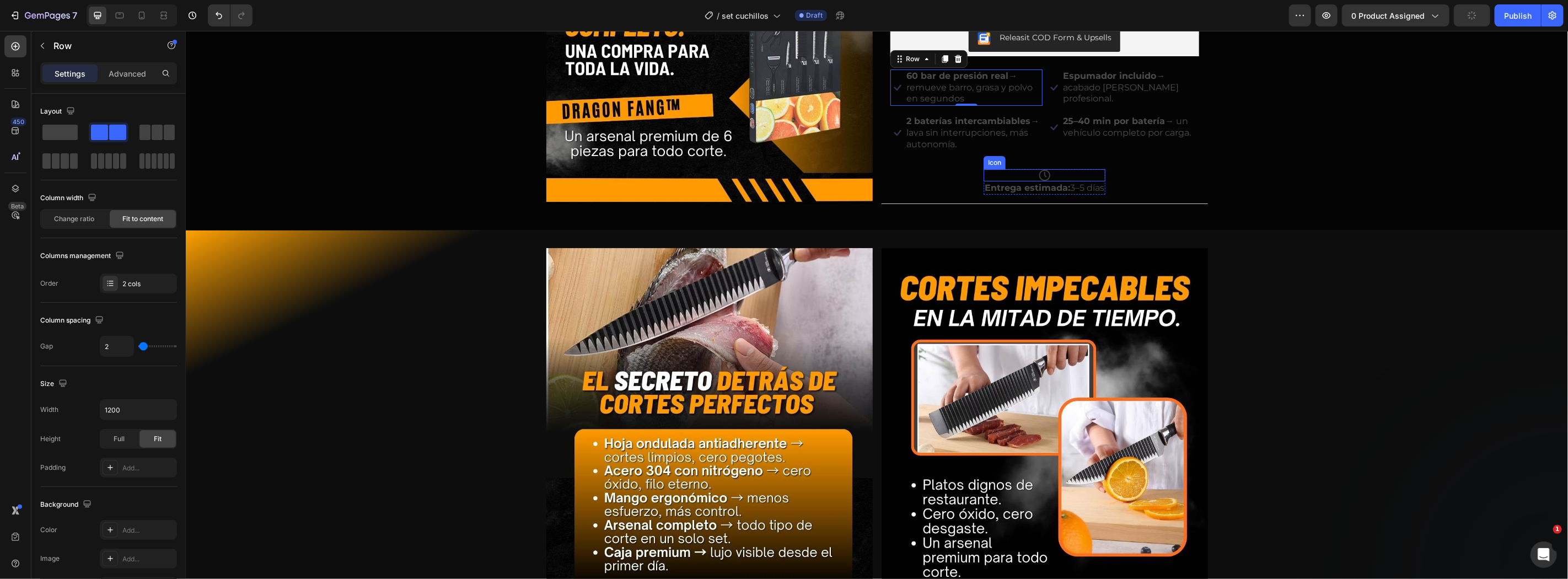
click at [1041, 153] on div "Icon Icon Icon Icon Icon Icon List Row HydroJet™ 48V - 2 Baterías Product Title…" at bounding box center [1044, 10] width 309 height 367
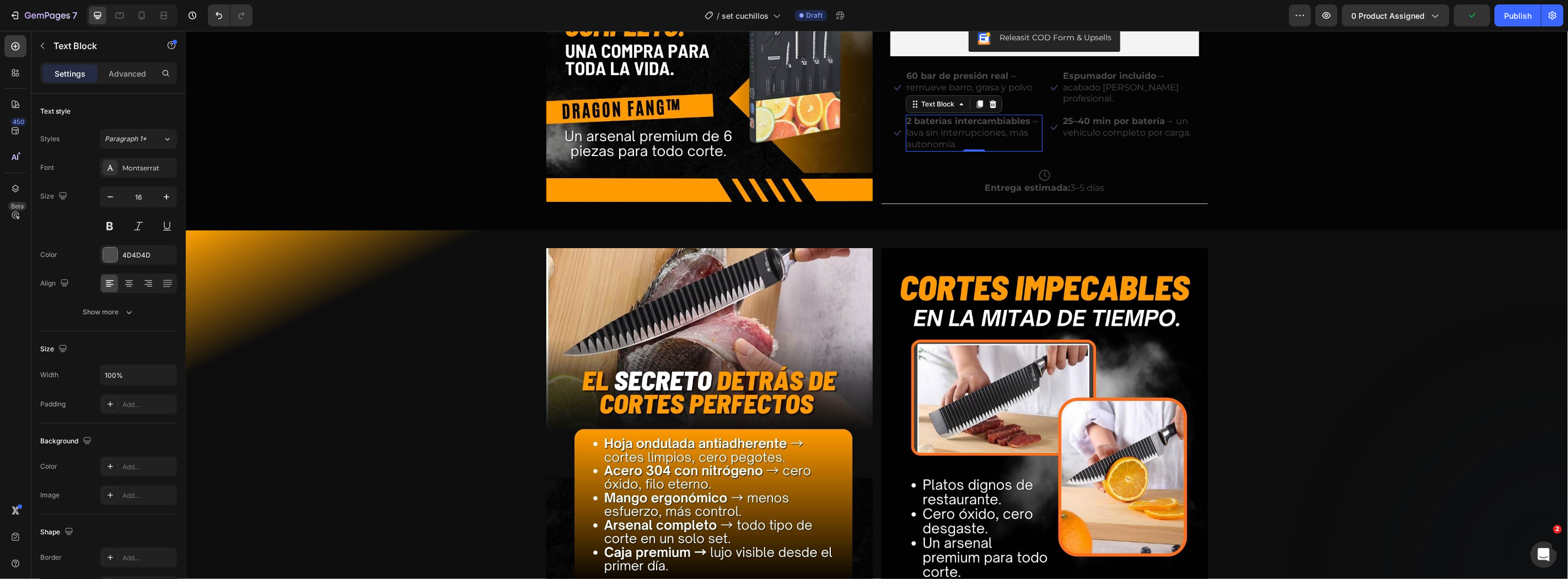
click at [915, 116] on strong "2 baterías intercambiables" at bounding box center [968, 120] width 124 height 10
click at [934, 77] on strong "60 bar de presión real" at bounding box center [957, 75] width 102 height 10
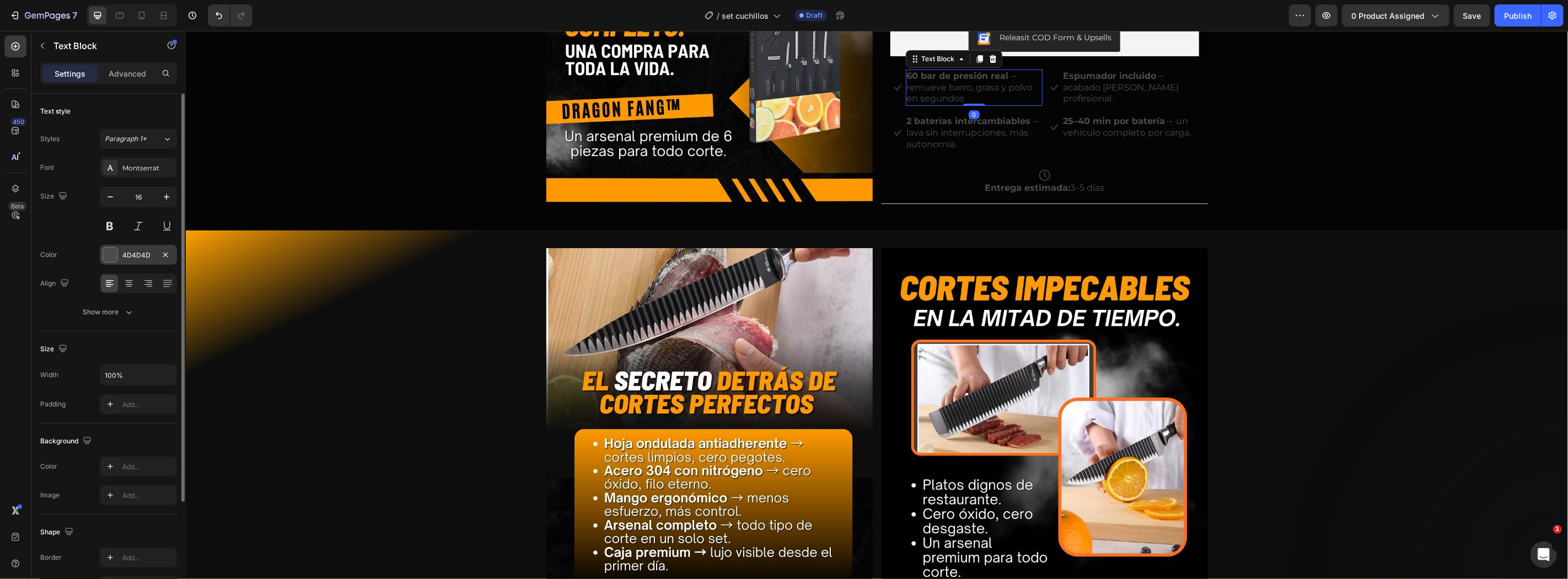
click at [117, 261] on div at bounding box center [110, 254] width 15 height 15
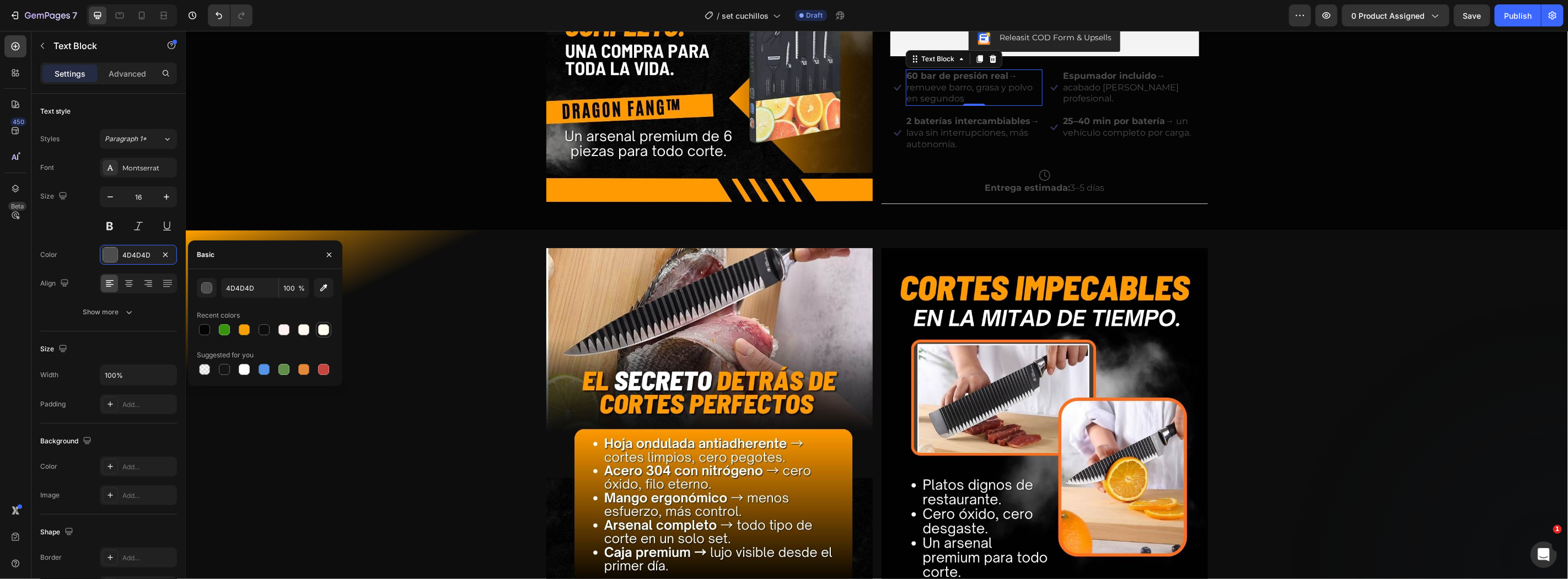
click at [330, 332] on div at bounding box center [323, 329] width 15 height 15
type input "FFFEF1"
click at [925, 126] on strong "2 baterías intercambiables" at bounding box center [968, 120] width 124 height 10
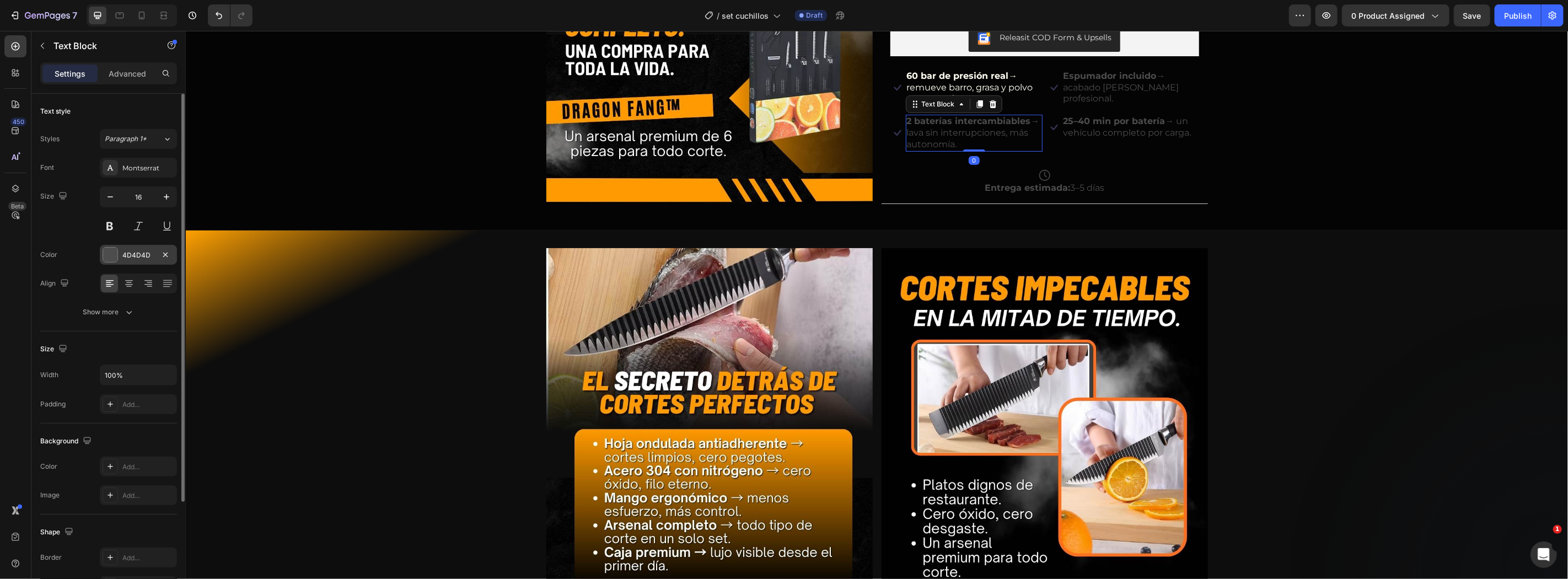
click at [100, 254] on div "4D4D4D" at bounding box center [138, 254] width 77 height 20
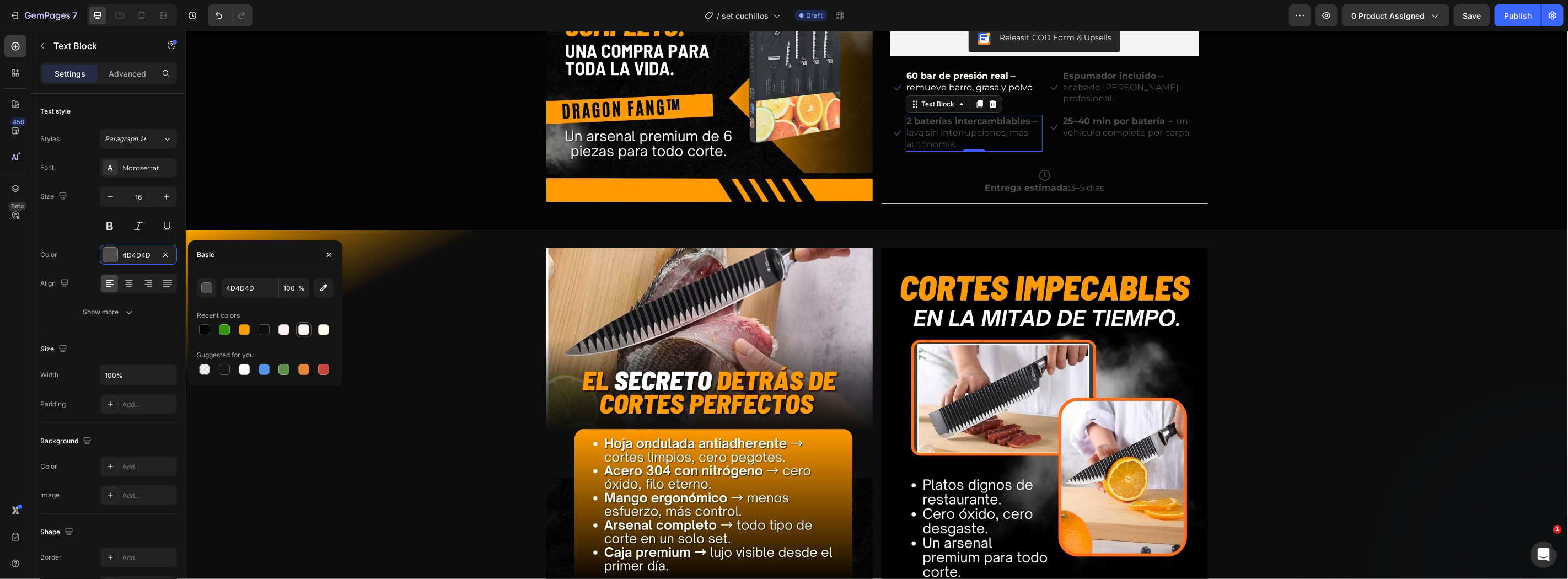
click at [310, 325] on div at bounding box center [304, 330] width 13 height 13
type input "FFF9F1"
click at [1101, 80] on strong "Espumador incluido" at bounding box center [1109, 75] width 93 height 10
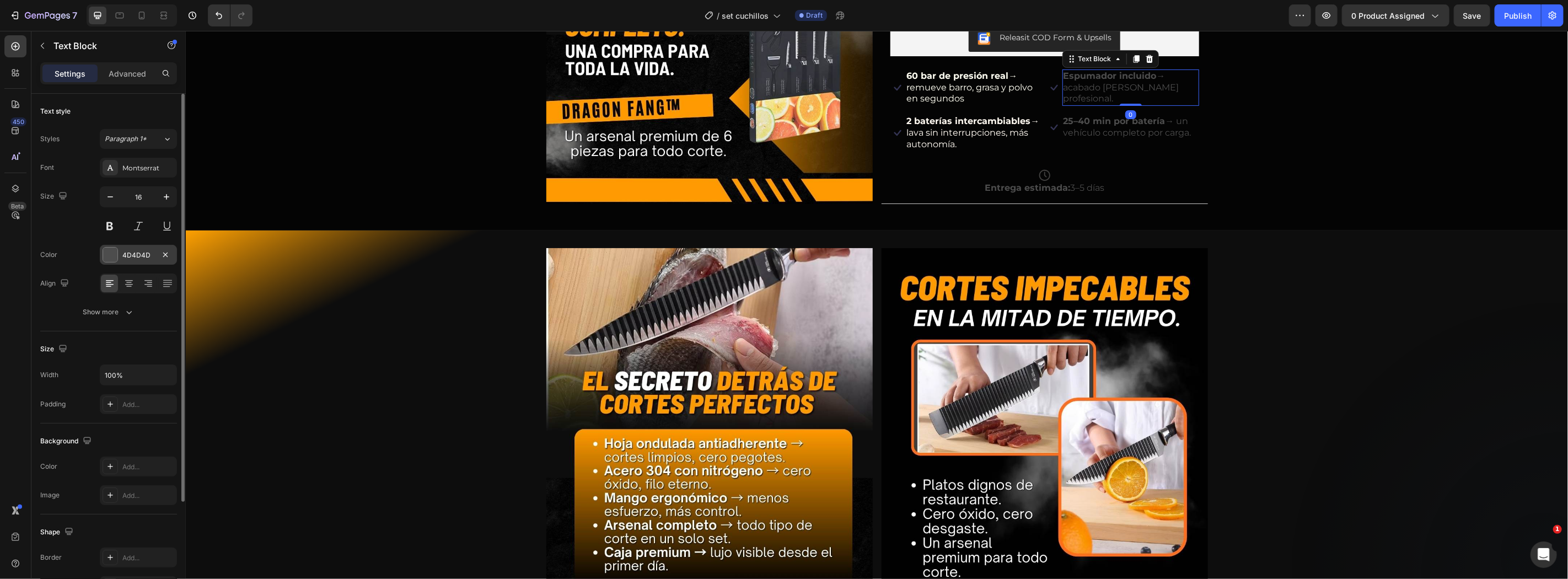
click at [120, 256] on div "4D4D4D" at bounding box center [138, 254] width 77 height 20
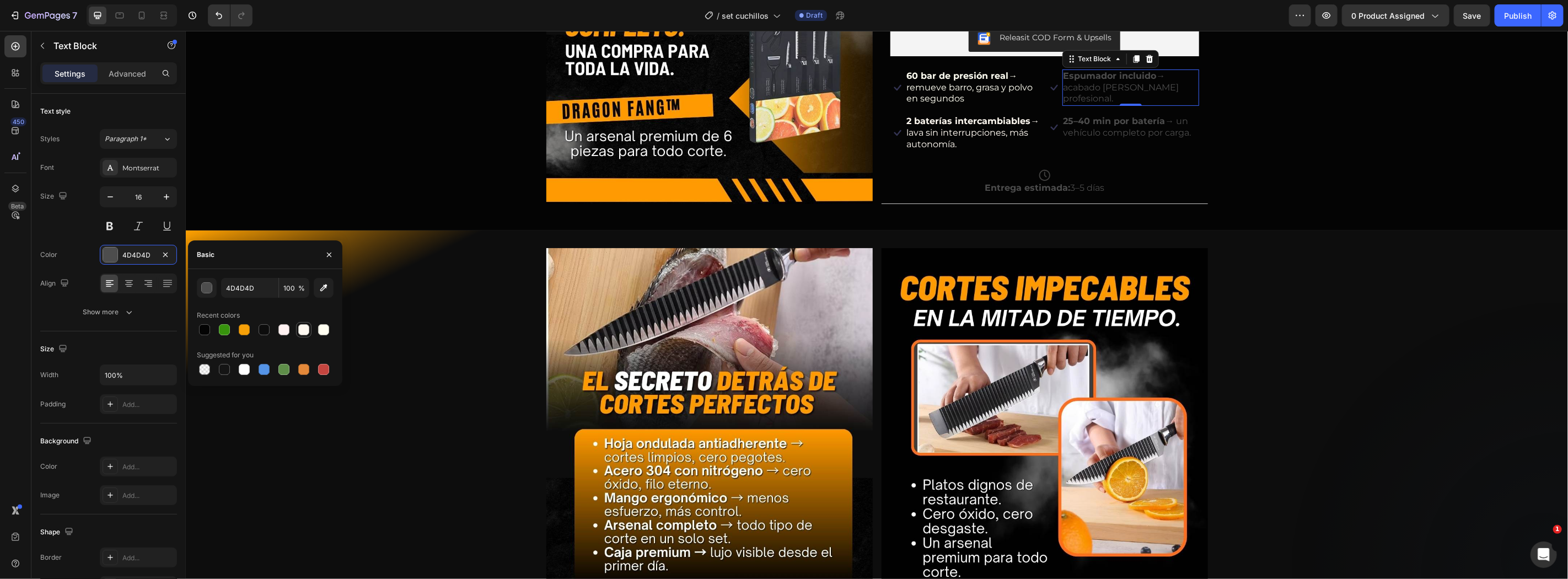
click at [300, 329] on div at bounding box center [304, 330] width 11 height 11
type input "FFF9F1"
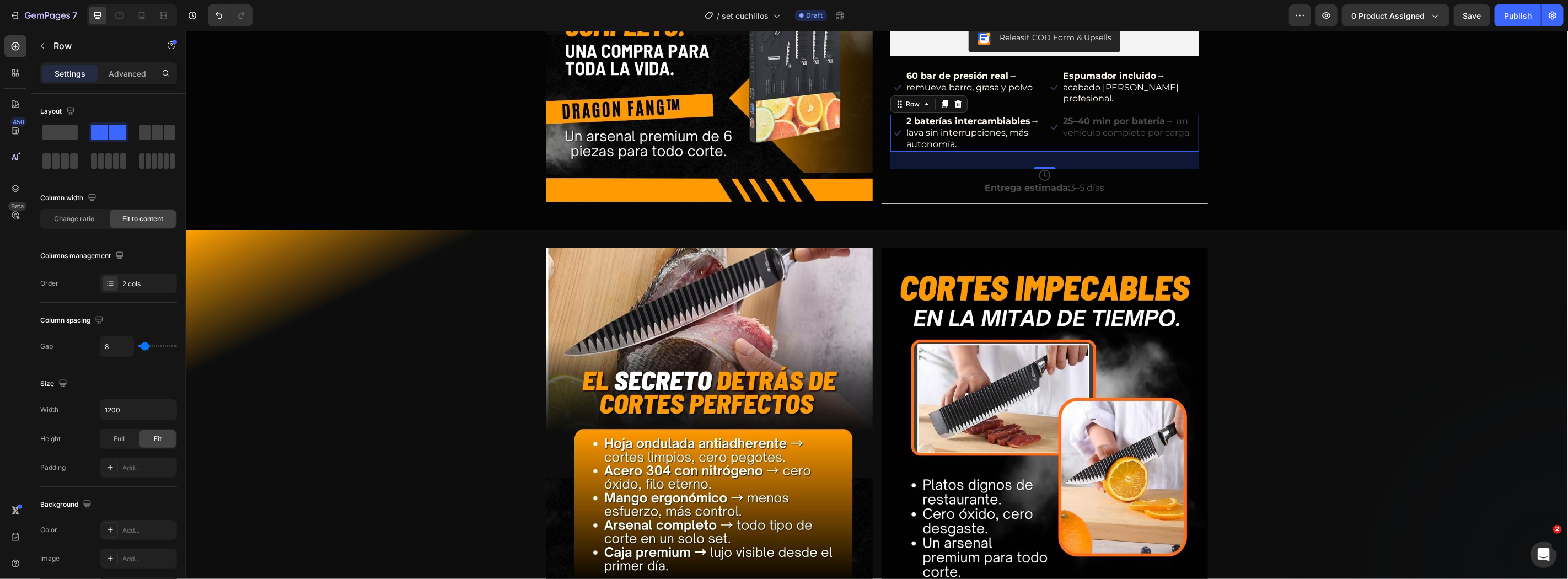
click at [1076, 144] on div "Icon 25–40 min por batería → un vehículo completo por carga. Text Block Row" at bounding box center [1122, 132] width 152 height 37
click at [1091, 133] on p "25–40 min por batería → un vehículo completo por carga." at bounding box center [1130, 127] width 135 height 23
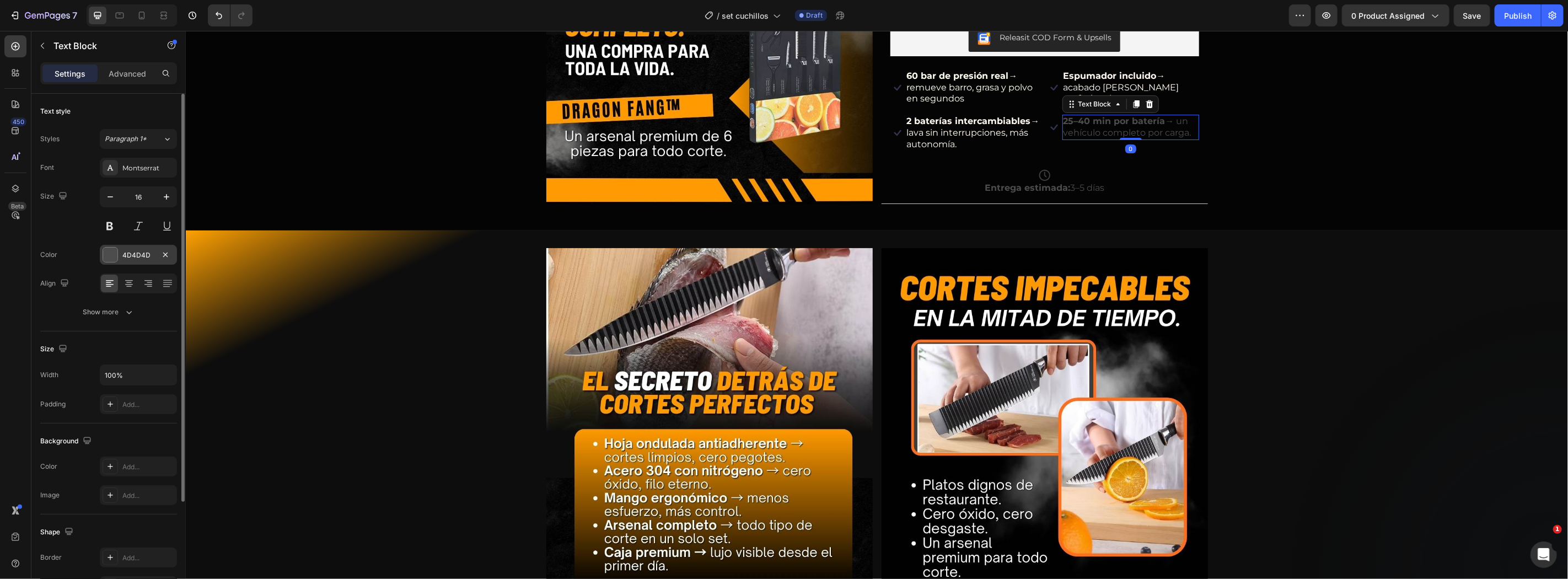
click at [108, 252] on div at bounding box center [110, 255] width 15 height 15
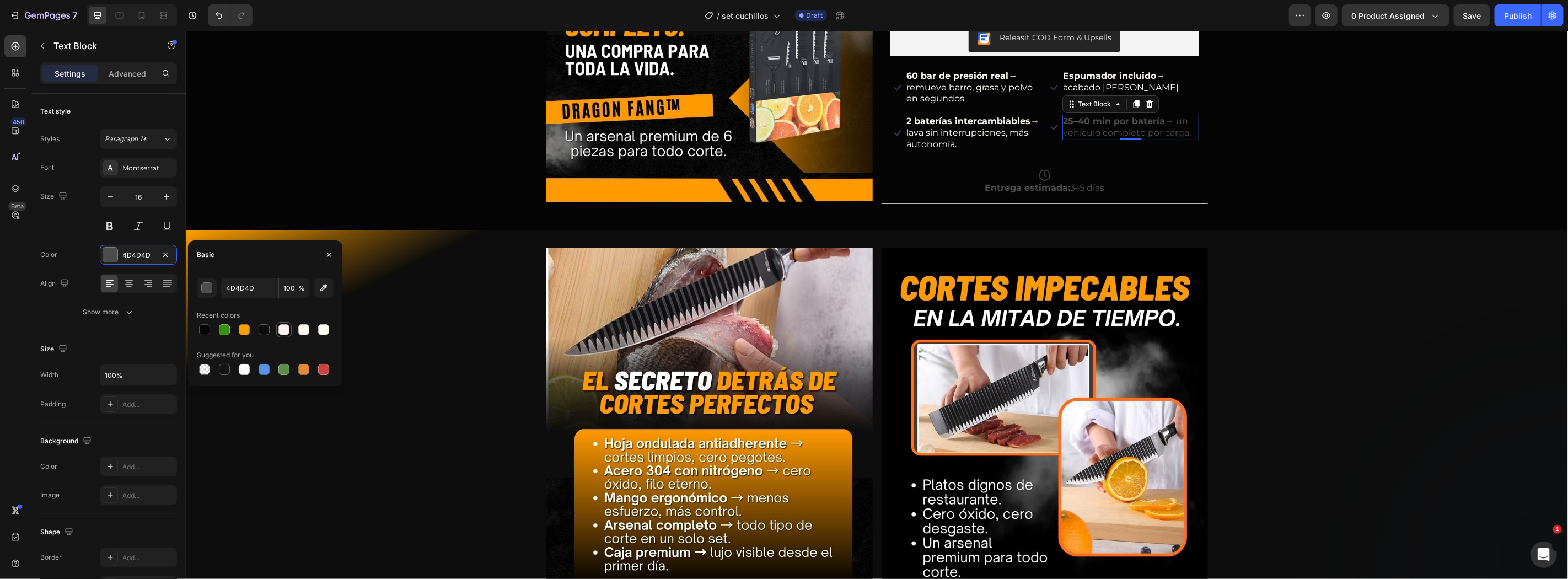
click at [278, 328] on div at bounding box center [284, 330] width 11 height 11
type input "FFF1F1"
drag, startPoint x: 1283, startPoint y: 266, endPoint x: 1271, endPoint y: 261, distance: 13.0
click at [1278, 263] on div "Image Image Row" at bounding box center [876, 452] width 1382 height 408
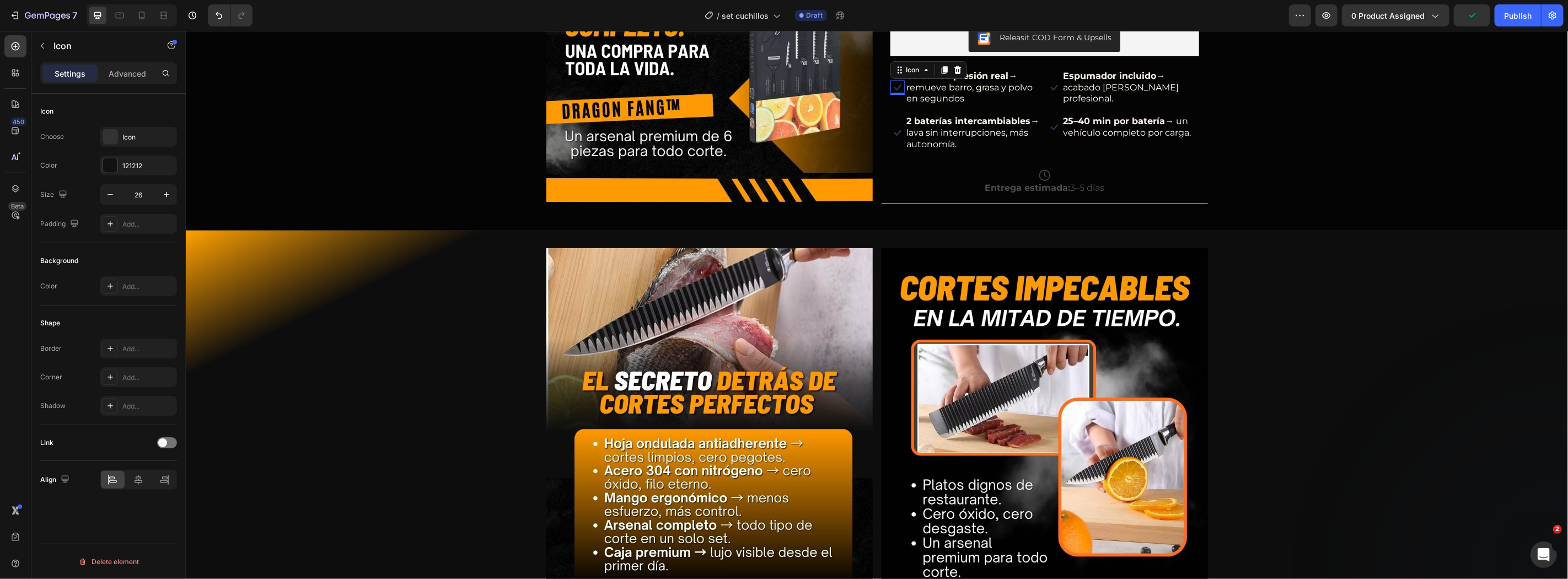
click at [890, 85] on icon at bounding box center [897, 87] width 15 height 15
click at [110, 136] on icon at bounding box center [110, 137] width 11 height 11
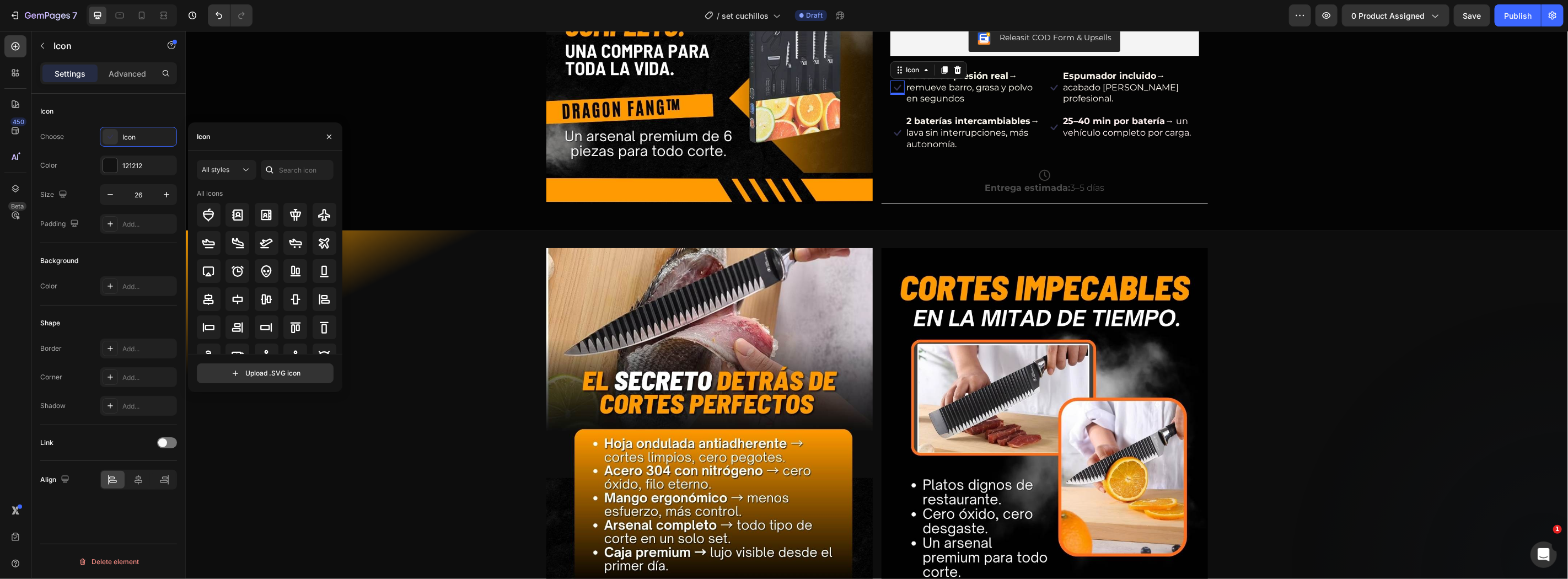
click at [891, 83] on icon at bounding box center [897, 87] width 15 height 15
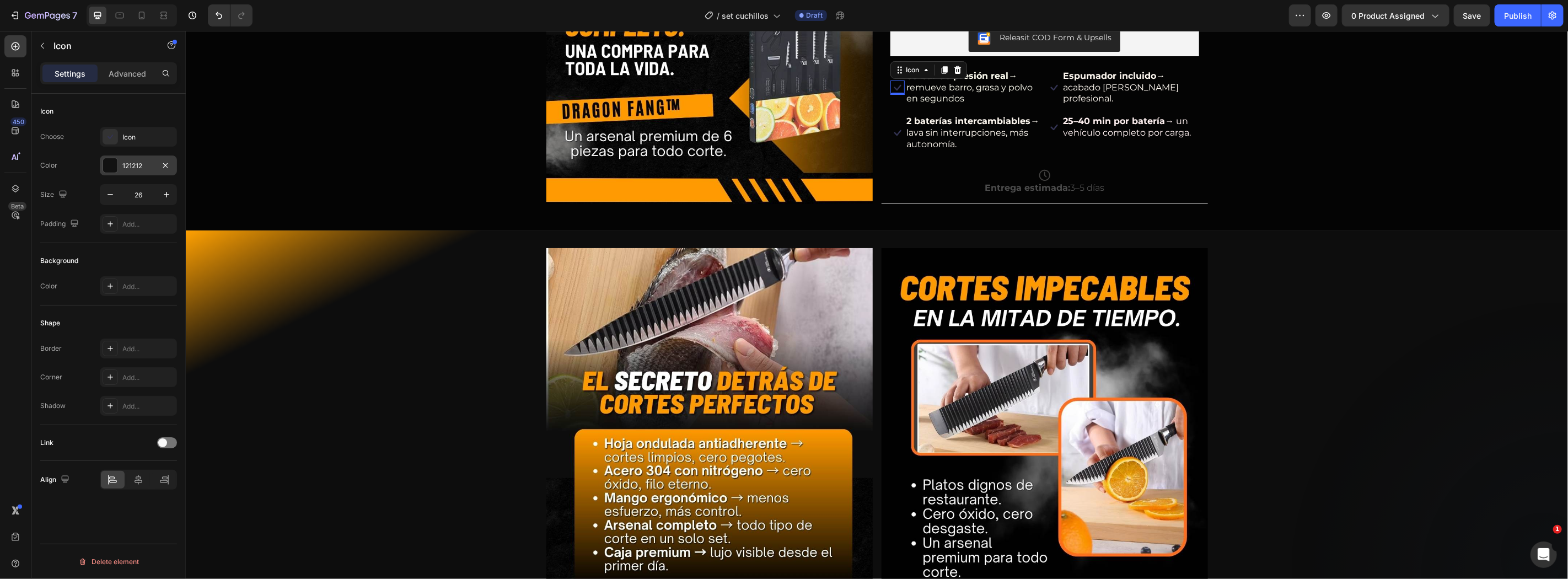
click at [107, 162] on div at bounding box center [110, 166] width 15 height 15
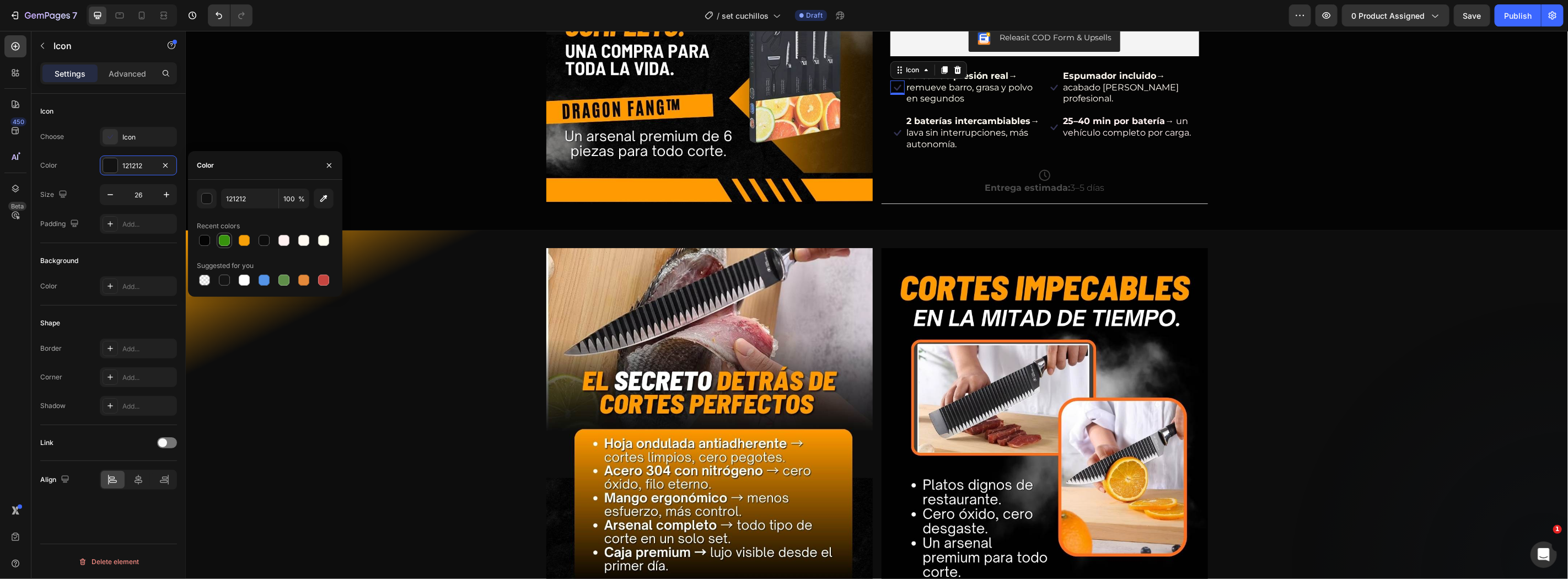
click at [223, 234] on div at bounding box center [225, 240] width 13 height 13
type input "37930D"
click at [233, 235] on div at bounding box center [265, 240] width 137 height 15
click at [1259, 212] on div "Image Más de 10,000 Personas ya la usan. Text Block Icon Icon Icon Icon Icon Ic…" at bounding box center [876, 8] width 1382 height 443
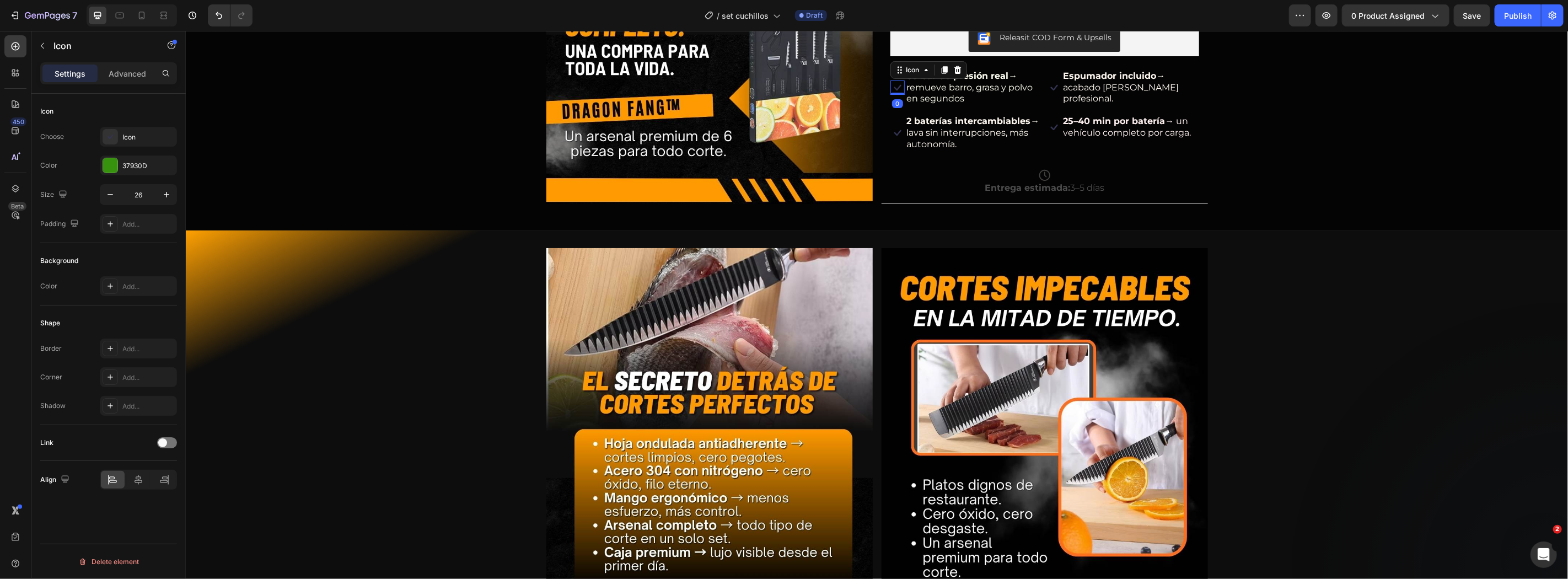
click at [895, 80] on icon at bounding box center [897, 87] width 15 height 15
click at [116, 166] on div at bounding box center [110, 166] width 15 height 15
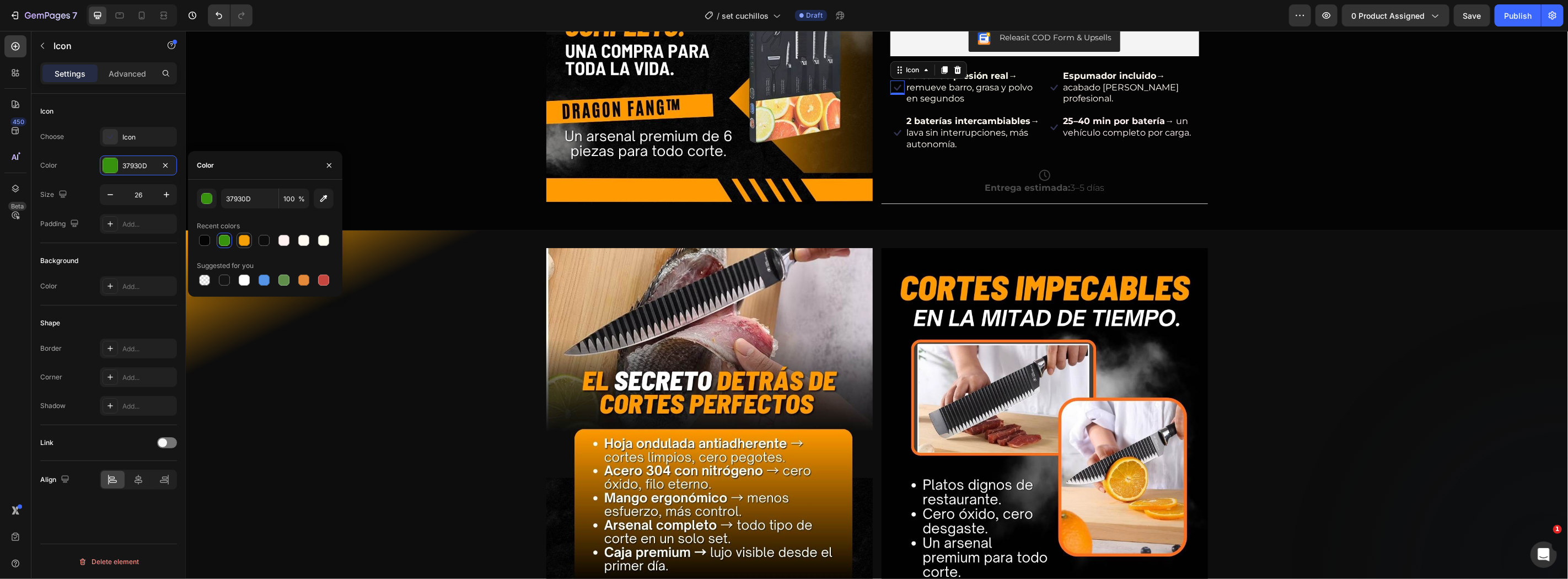
click at [243, 245] on div at bounding box center [244, 240] width 11 height 11
type input "F6A008"
click at [243, 245] on div at bounding box center [244, 240] width 11 height 11
click at [143, 15] on icon at bounding box center [142, 15] width 11 height 11
type input "24"
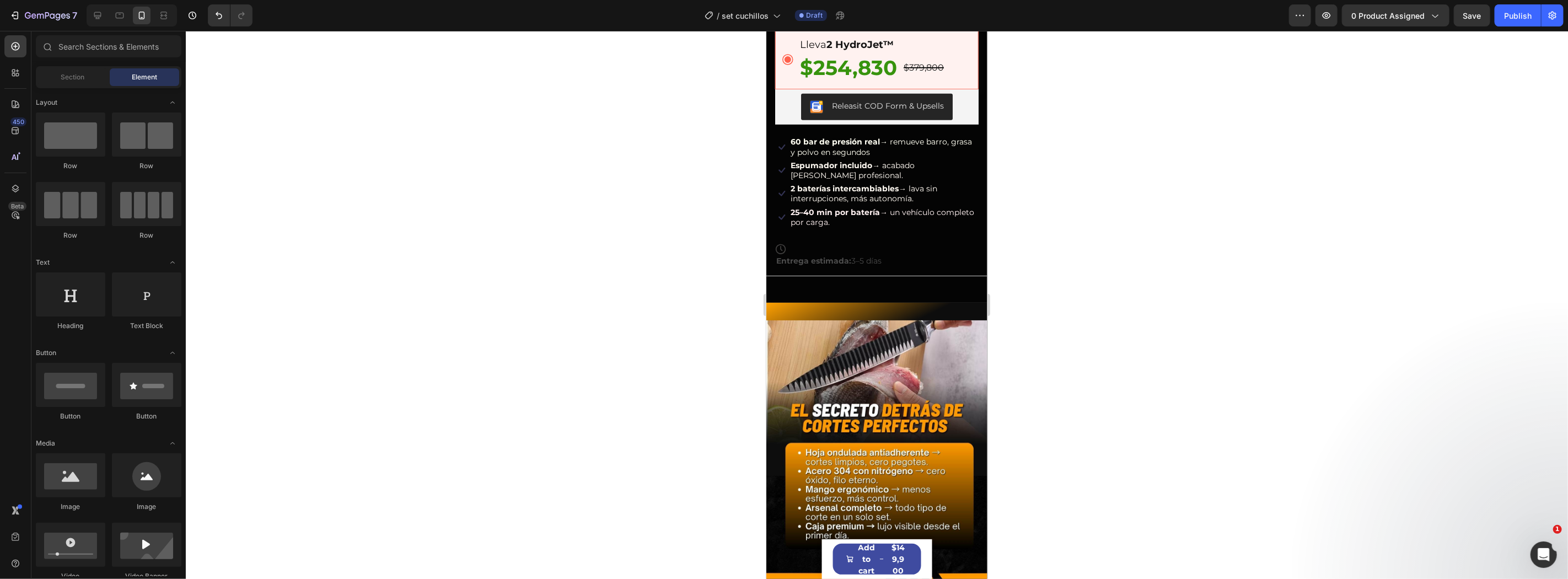
scroll to position [483, 0]
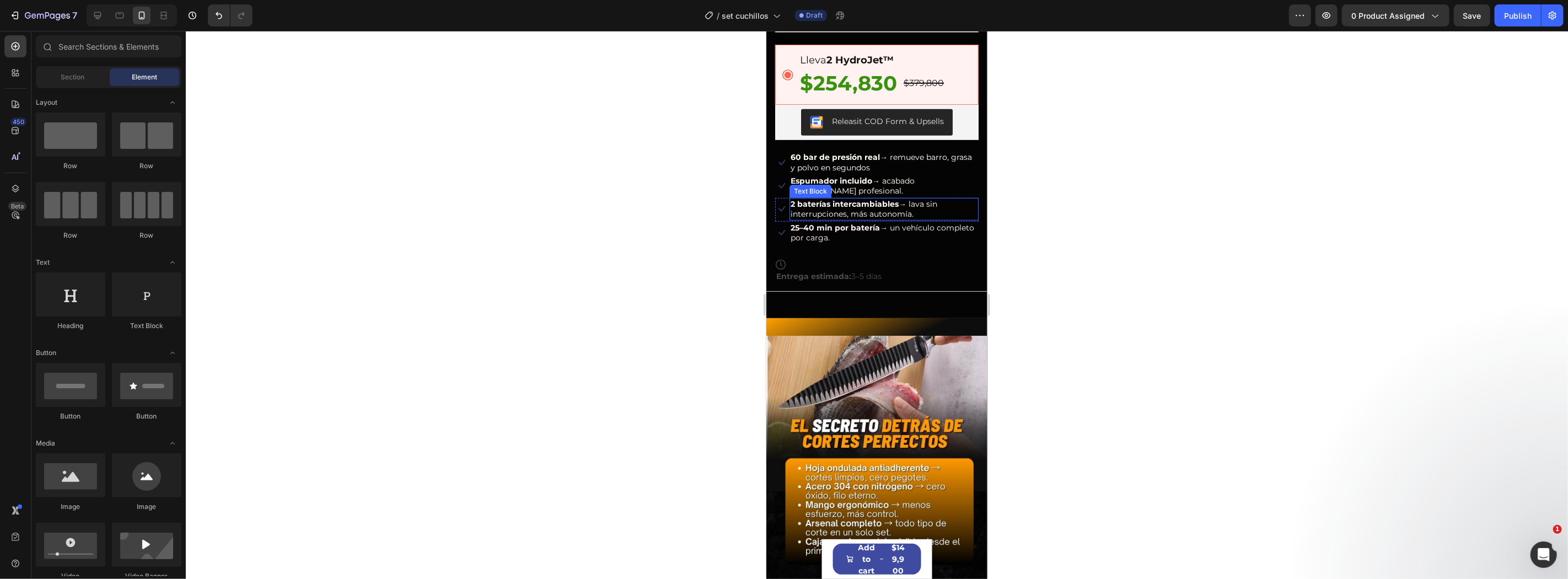
click at [791, 184] on div "Text Block" at bounding box center [810, 191] width 42 height 13
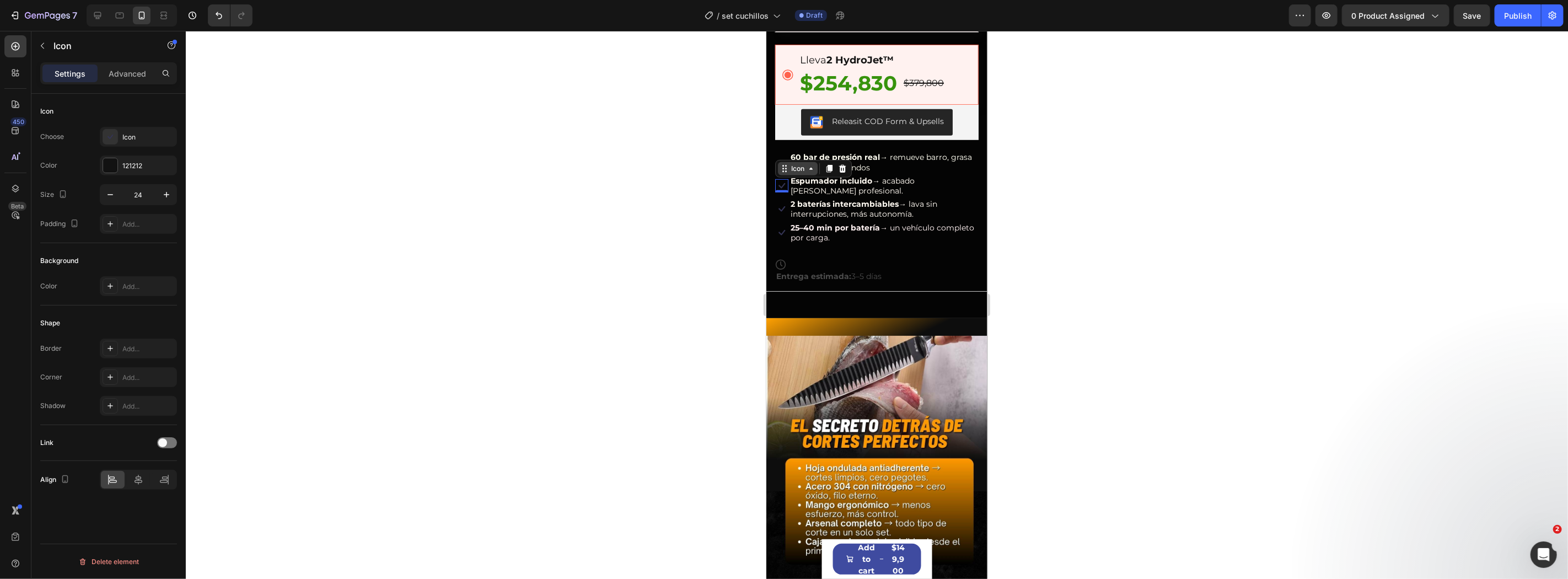
click at [784, 161] on div "Icon" at bounding box center [797, 168] width 40 height 13
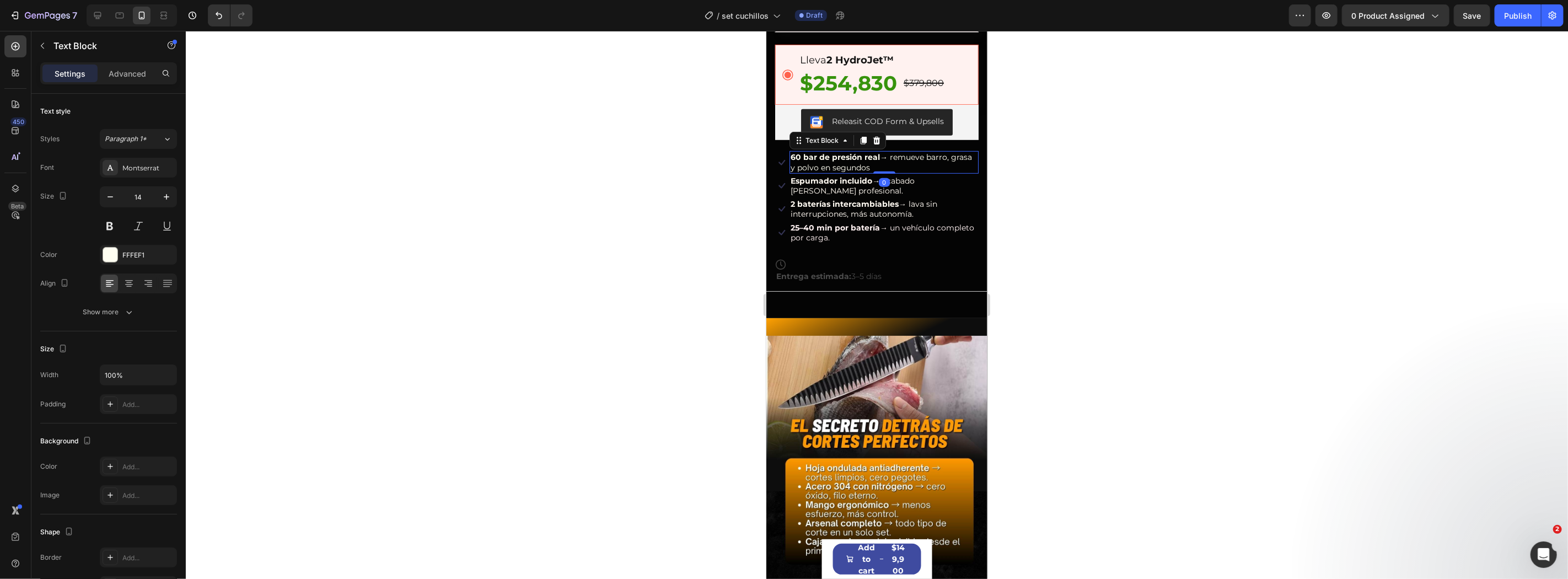
click at [864, 152] on strong "60 bar de presión real" at bounding box center [835, 156] width 89 height 10
click at [971, 172] on div "Más de 10,000 Personas ya la usan. Text Block Icon Icon Icon Icon Icon Icon Lis…" at bounding box center [876, 69] width 221 height 442
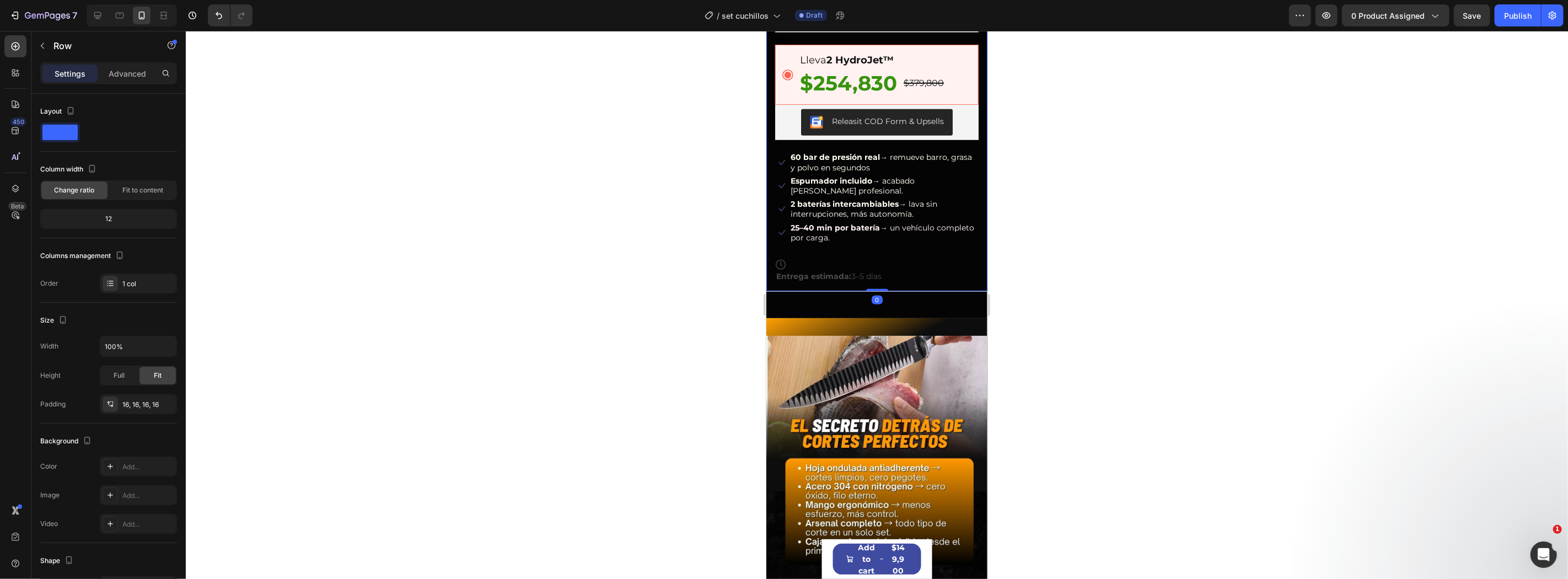
click at [1128, 233] on div at bounding box center [877, 305] width 1382 height 548
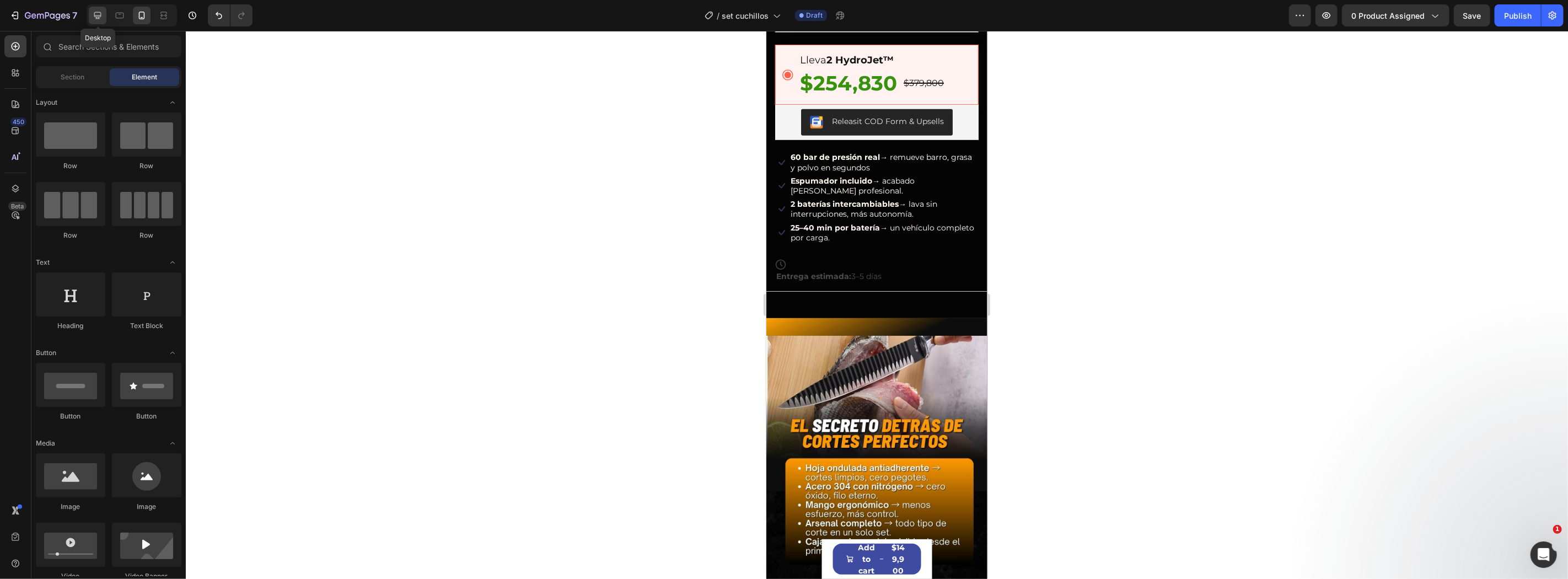
click at [92, 15] on icon at bounding box center [97, 15] width 11 height 11
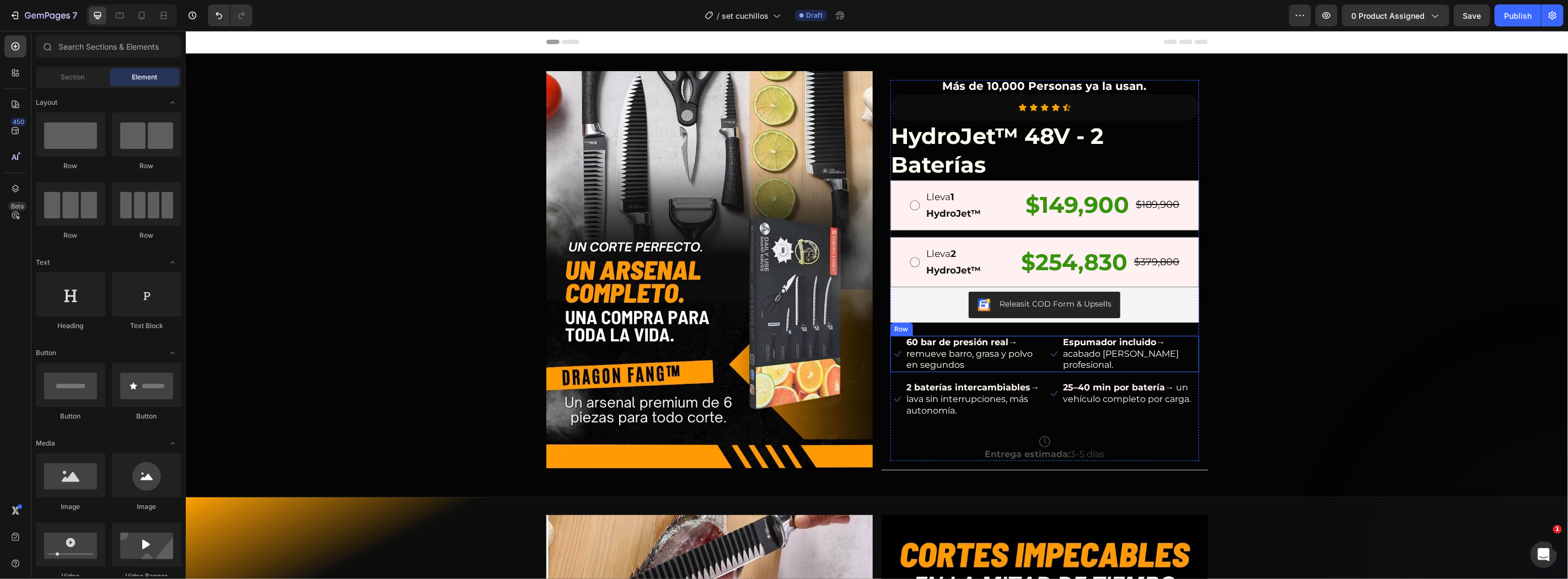
click at [1039, 346] on div "Icon 60 bar de presión real → remueve barro, grasa y polvo en segundos Text Blo…" at bounding box center [1044, 354] width 309 height 37
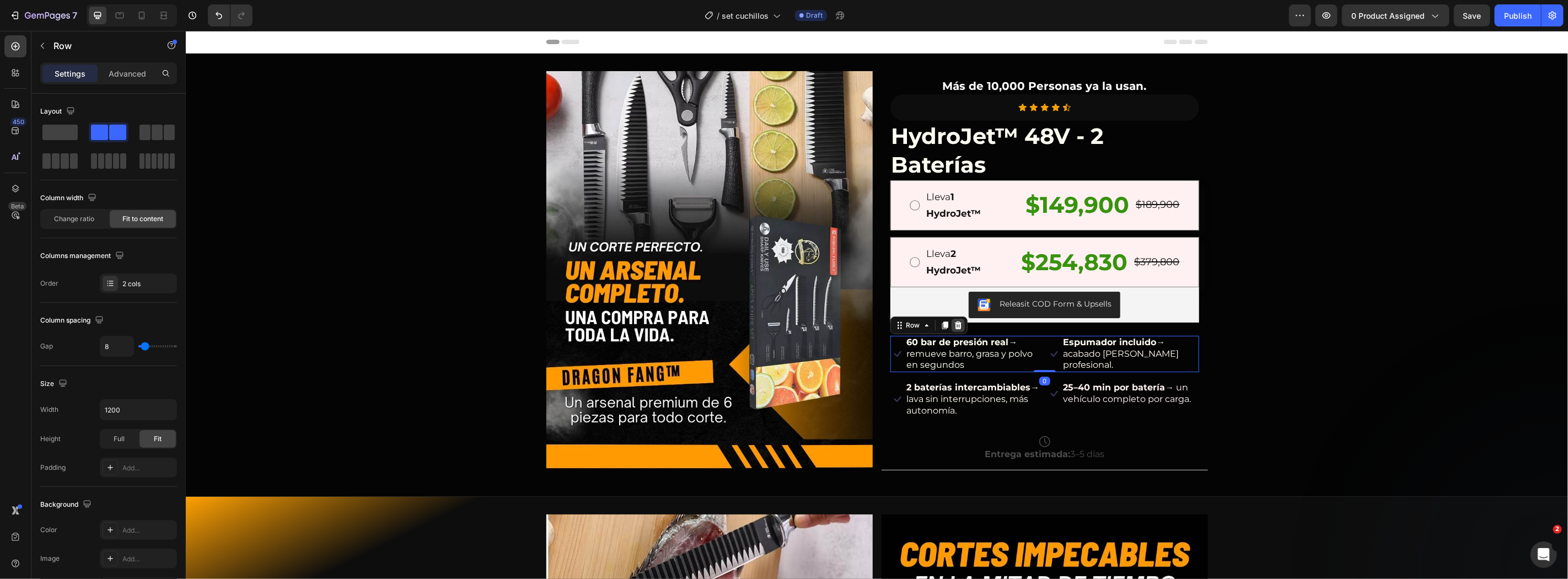
click at [954, 321] on icon at bounding box center [957, 325] width 9 height 9
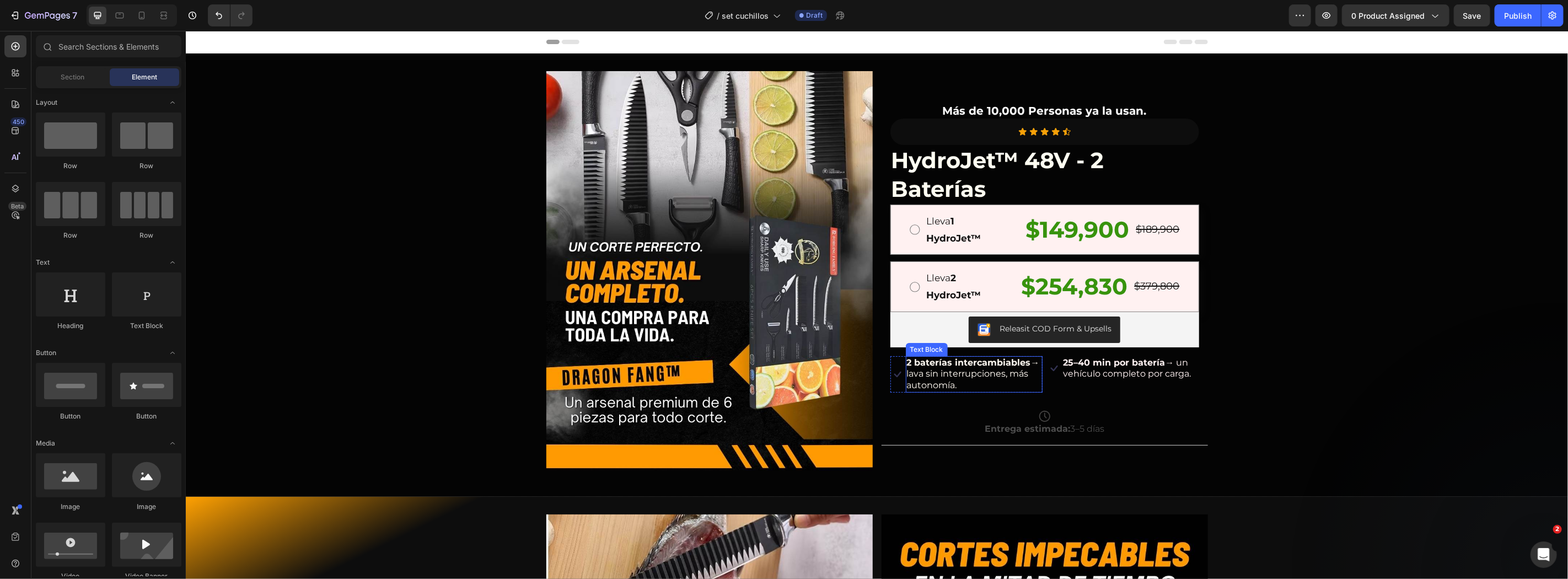
click at [954, 377] on p "2 baterías intercambiables → lava sin interrupciones, más autonomía." at bounding box center [973, 374] width 135 height 34
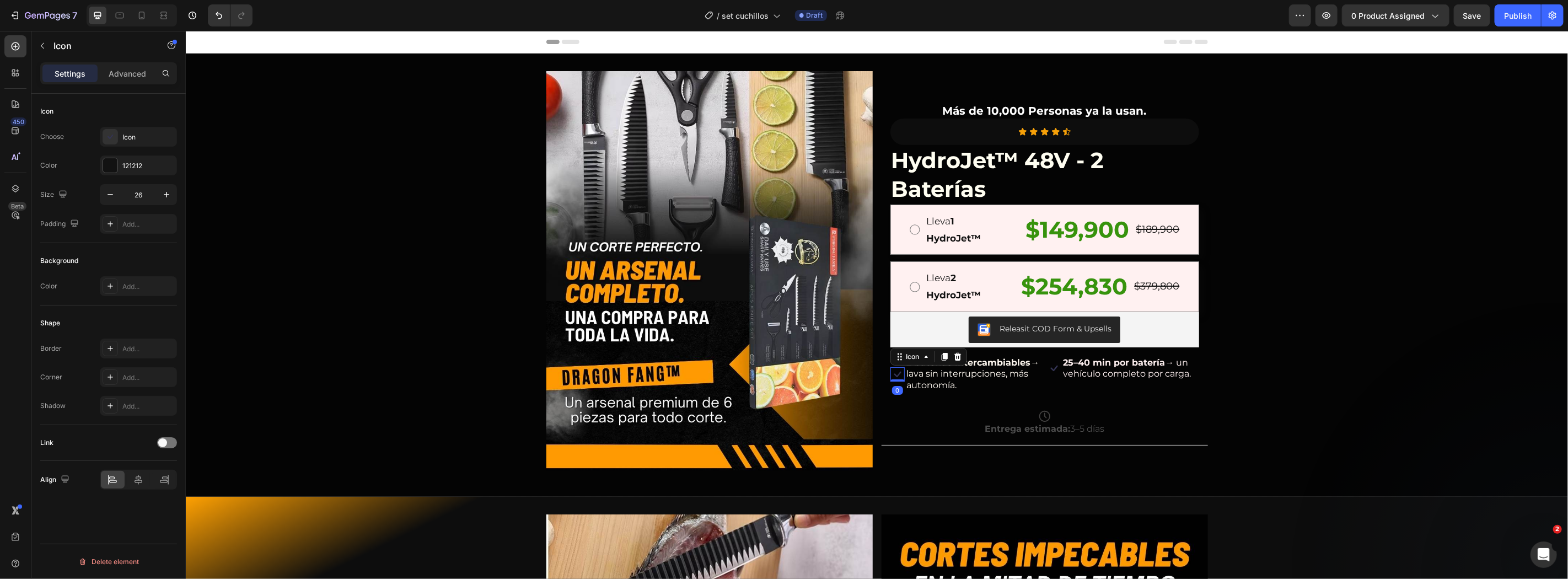
click at [892, 371] on icon at bounding box center [897, 374] width 15 height 15
click at [953, 354] on icon at bounding box center [957, 356] width 7 height 8
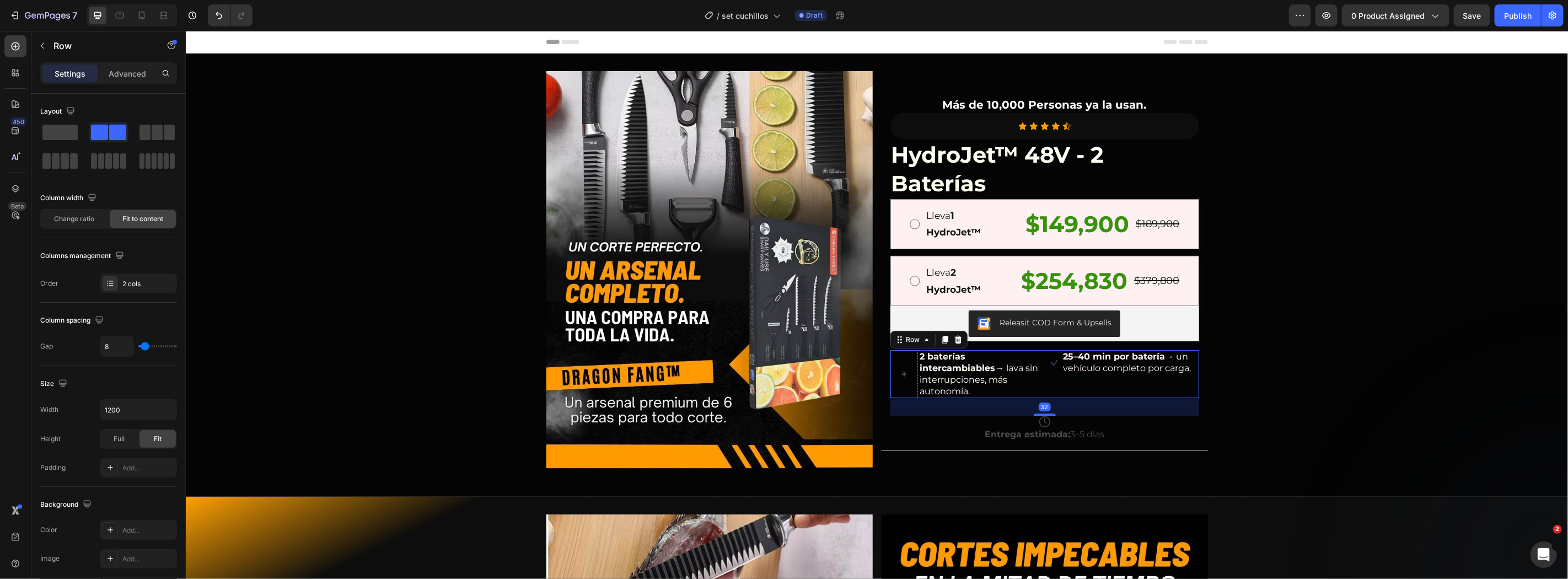
click at [1055, 385] on div "Icon 25–40 min por batería → un vehículo completo por carga. Text Block Row" at bounding box center [1122, 373] width 152 height 48
click at [954, 338] on icon at bounding box center [957, 339] width 7 height 8
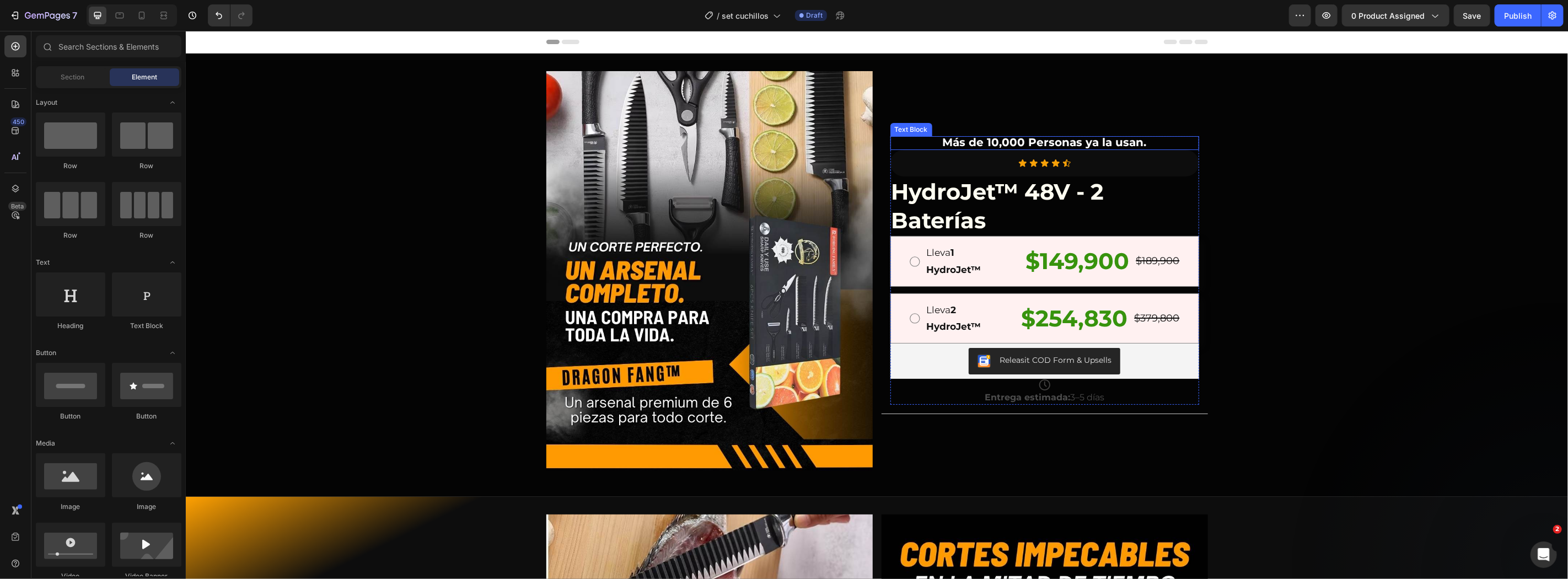
click at [1058, 138] on strong "Más de 10,000 Personas ya la usan." at bounding box center [1044, 142] width 204 height 13
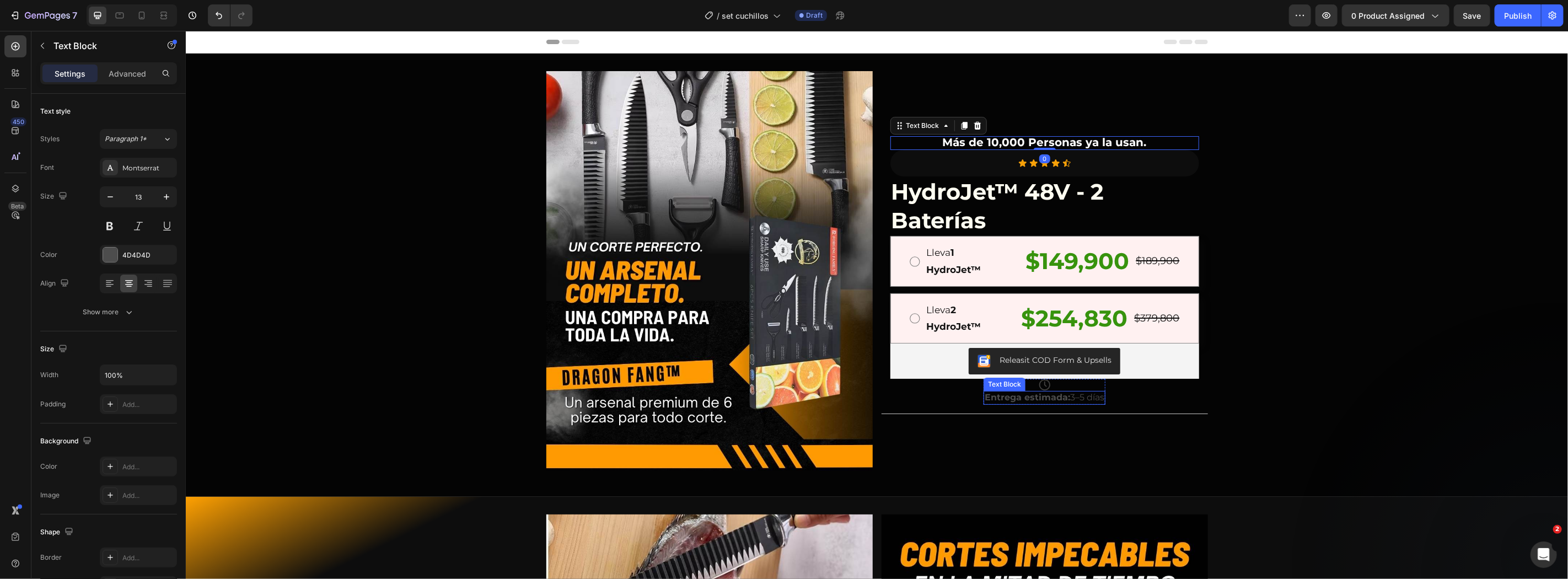
click at [1063, 391] on p "Entrega estimada: 3–5 [PERSON_NAME]" at bounding box center [1044, 397] width 120 height 12
click at [1039, 401] on strong "Entrega estimada:" at bounding box center [1027, 396] width 85 height 10
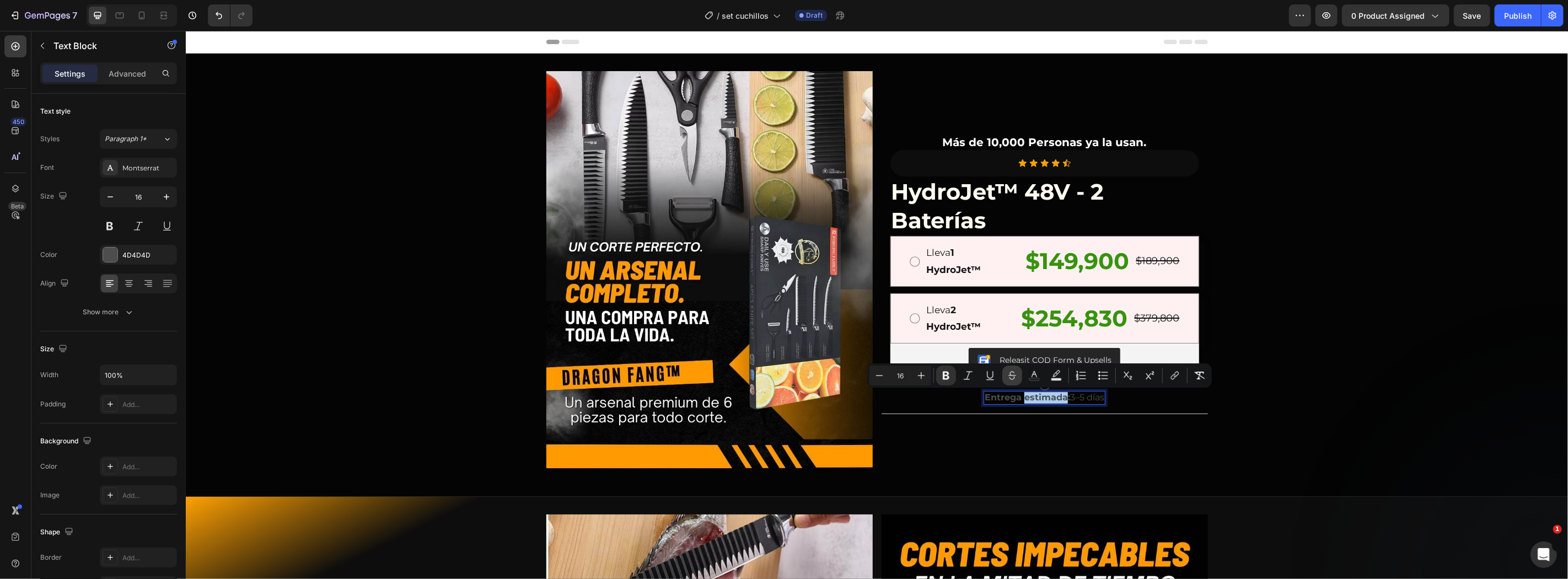
click at [1018, 381] on button "Strikethrough" at bounding box center [1012, 376] width 20 height 20
click at [1037, 379] on rect "Editor contextual toolbar" at bounding box center [1034, 379] width 10 height 3
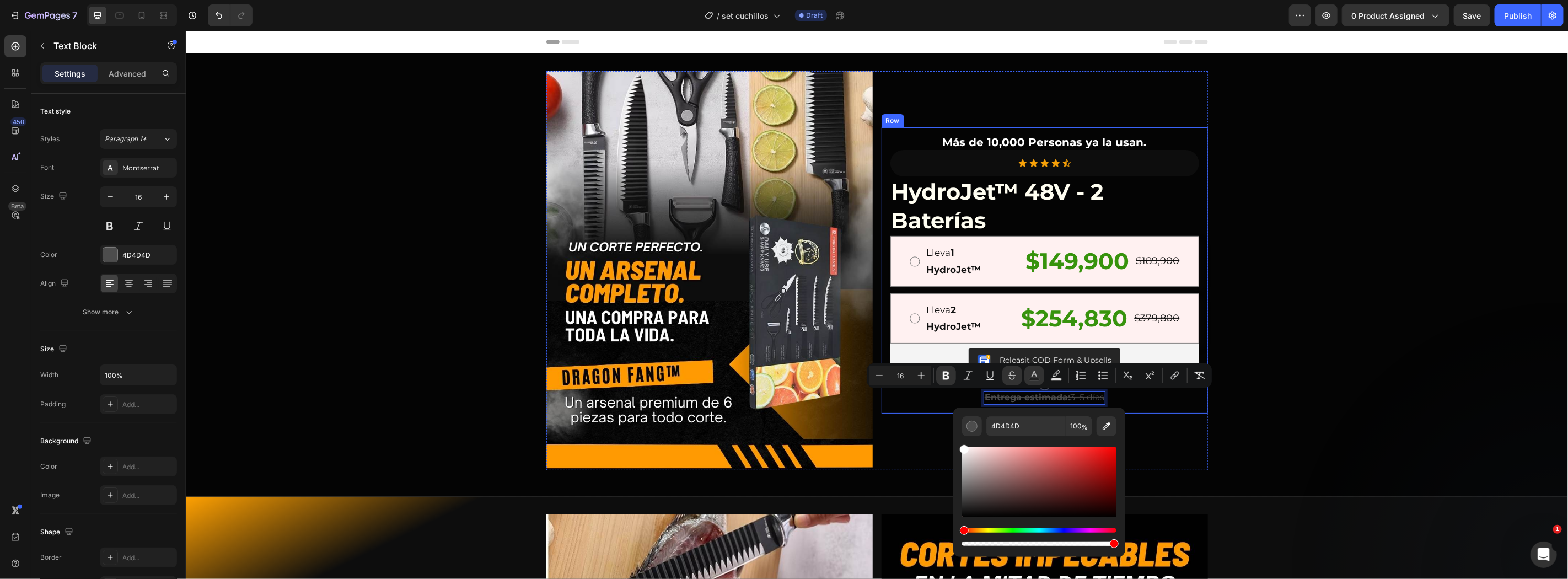
drag, startPoint x: 1208, startPoint y: 509, endPoint x: 925, endPoint y: 407, distance: 300.8
type input "FFFFFF"
click at [1015, 371] on icon "Editor contextual toolbar" at bounding box center [1012, 376] width 11 height 11
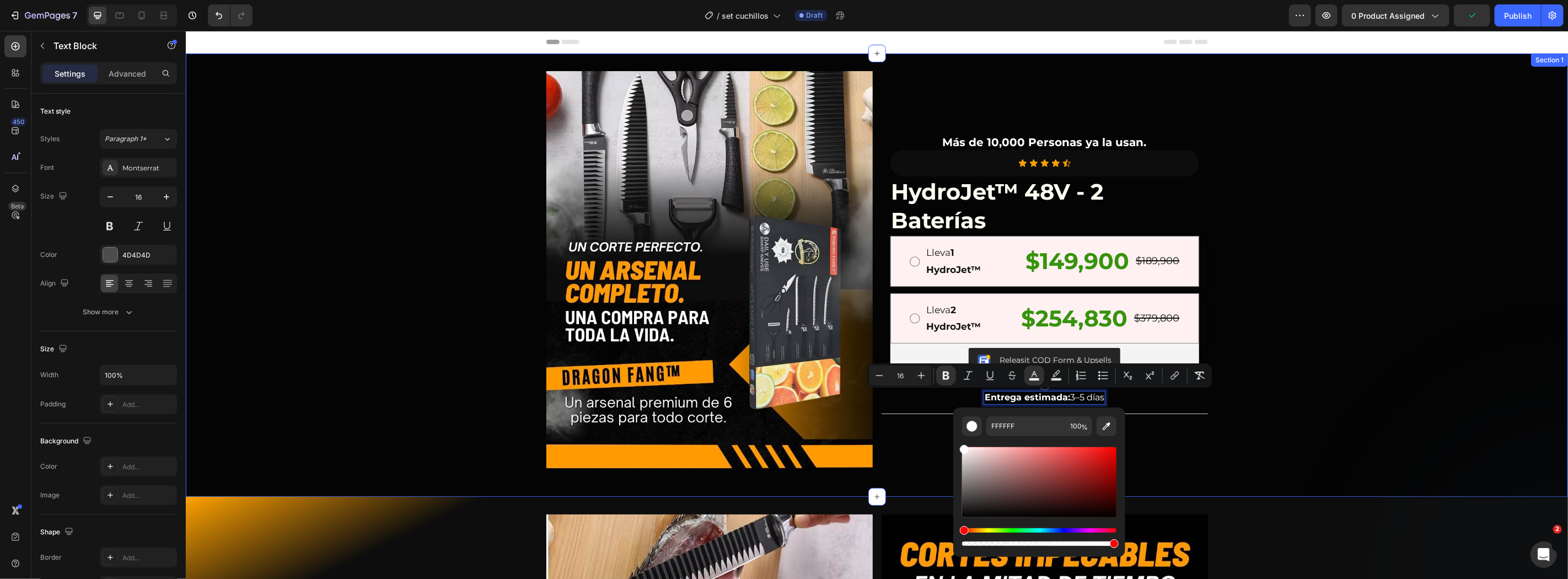
click at [1319, 399] on div "Image Más de 10,000 Personas ya la usan. Text Block Icon Icon Icon Icon Icon Ic…" at bounding box center [876, 275] width 1382 height 408
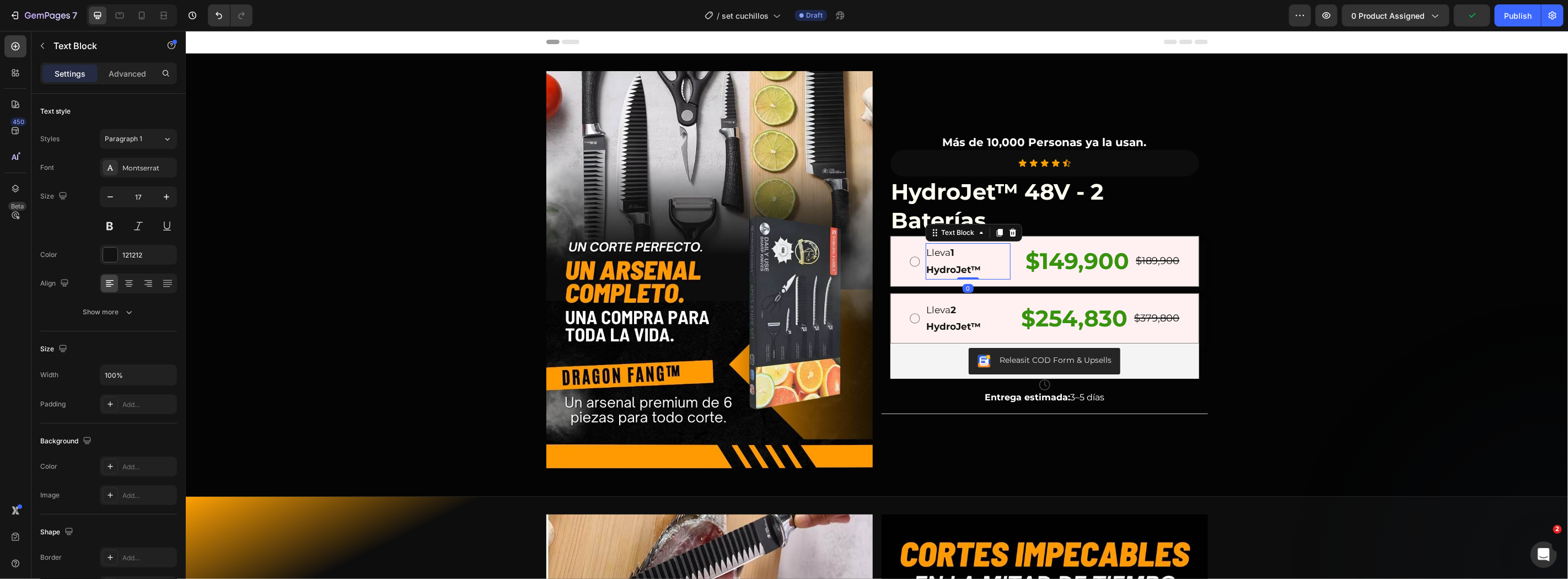
click at [933, 251] on p "Lleva 1 HydroJet™" at bounding box center [968, 260] width 83 height 33
click at [947, 227] on div "Text Block" at bounding box center [958, 232] width 38 height 10
click at [900, 243] on div "Lleva 1 HydroJet™ Text Block Row 2 cols Product Bundle Discount Product 0 $149,…" at bounding box center [1044, 261] width 309 height 50
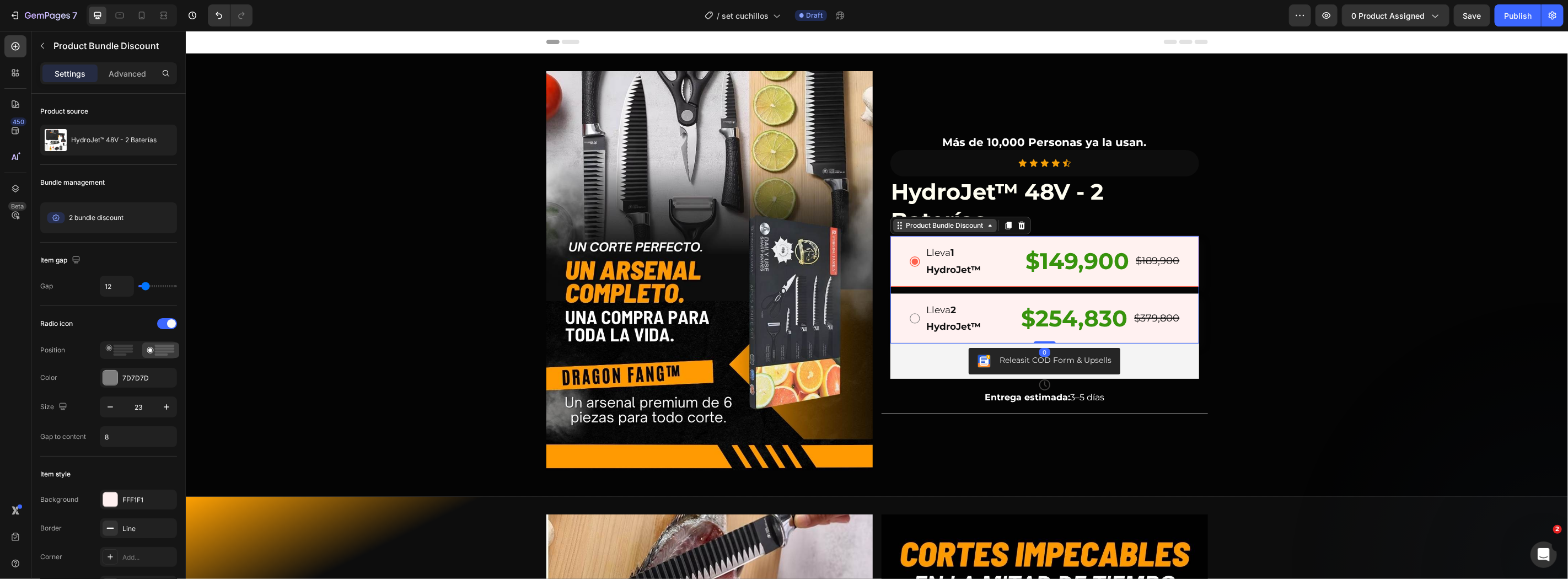
click at [906, 225] on div "Product Bundle Discount" at bounding box center [945, 225] width 82 height 10
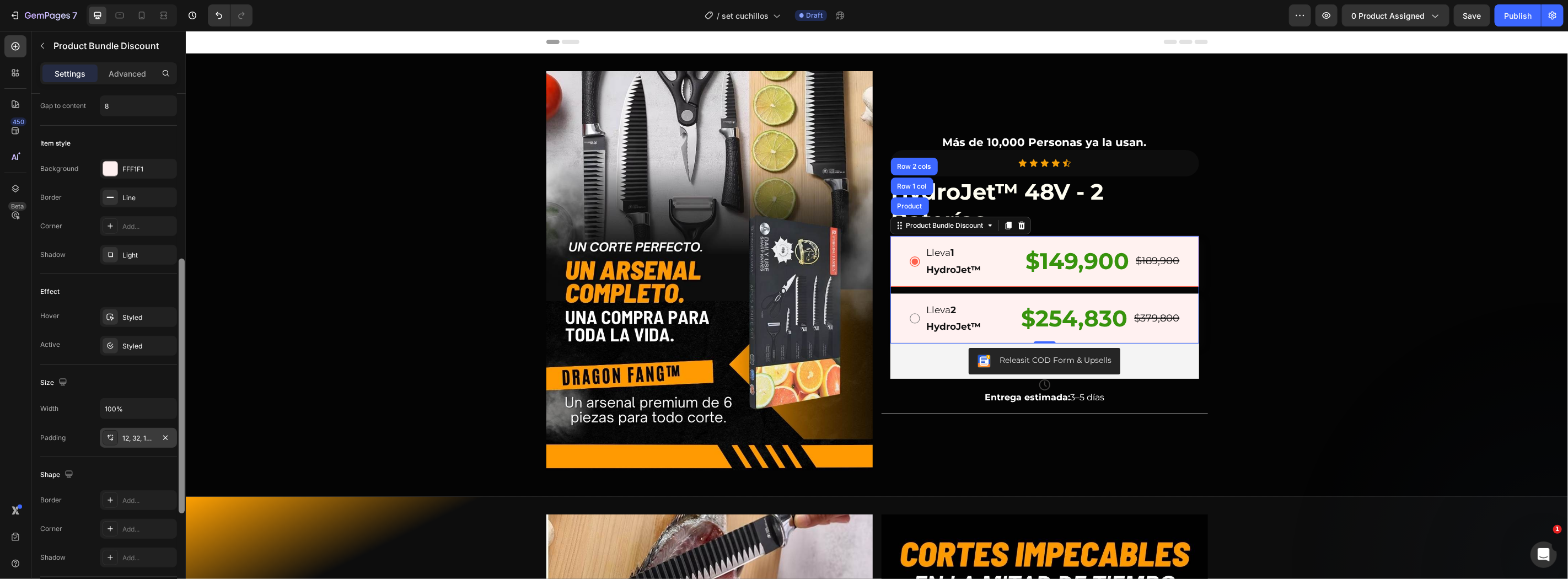
drag, startPoint x: 181, startPoint y: 287, endPoint x: 150, endPoint y: 434, distance: 150.2
click at [150, 447] on div "Product source HydroJet™ 48V - 2 Baterías Bundle management 2 bundle discount E…" at bounding box center [109, 352] width 155 height 517
click at [130, 314] on div "Styled" at bounding box center [138, 320] width 77 height 20
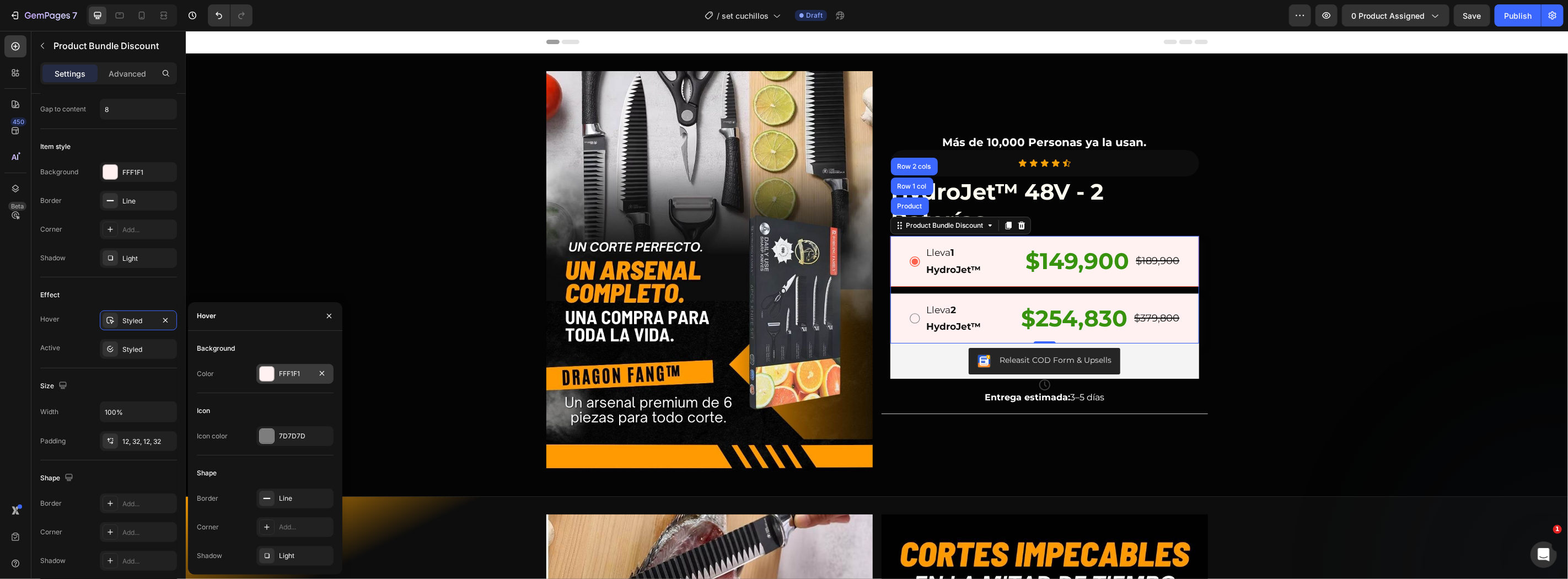
click at [268, 377] on div at bounding box center [267, 374] width 15 height 15
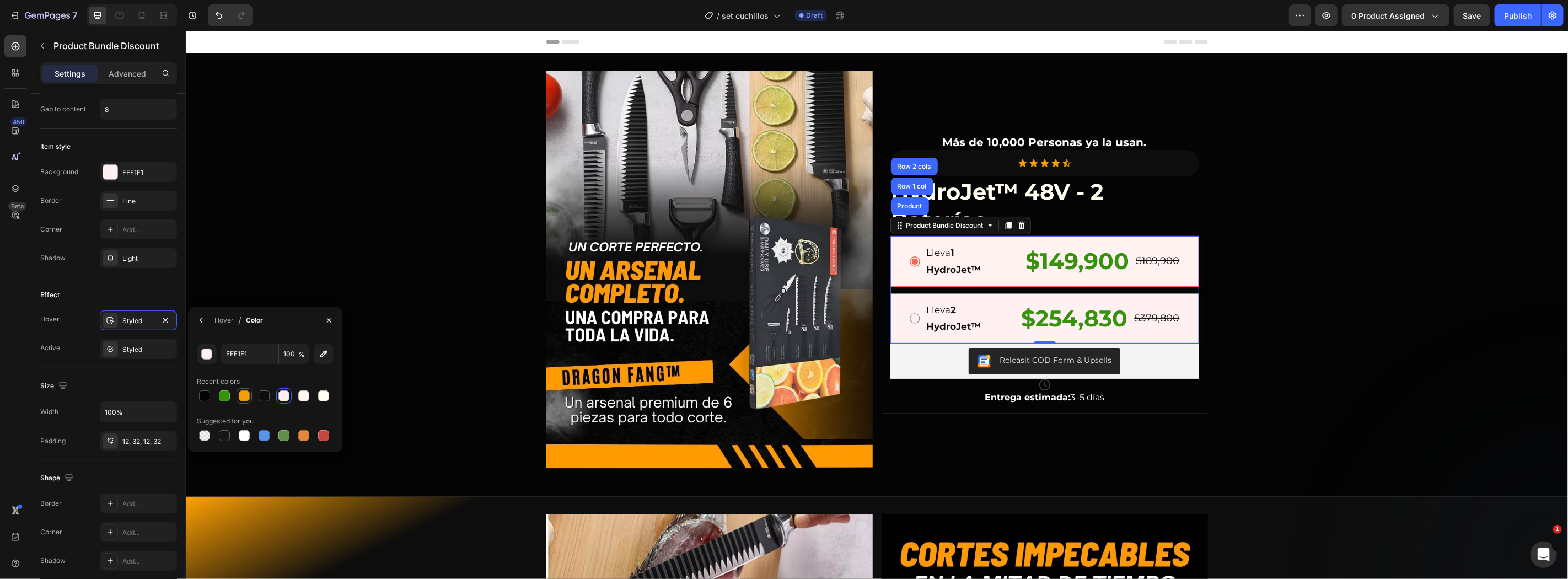
click at [244, 396] on div at bounding box center [244, 396] width 11 height 11
type input "F6A008"
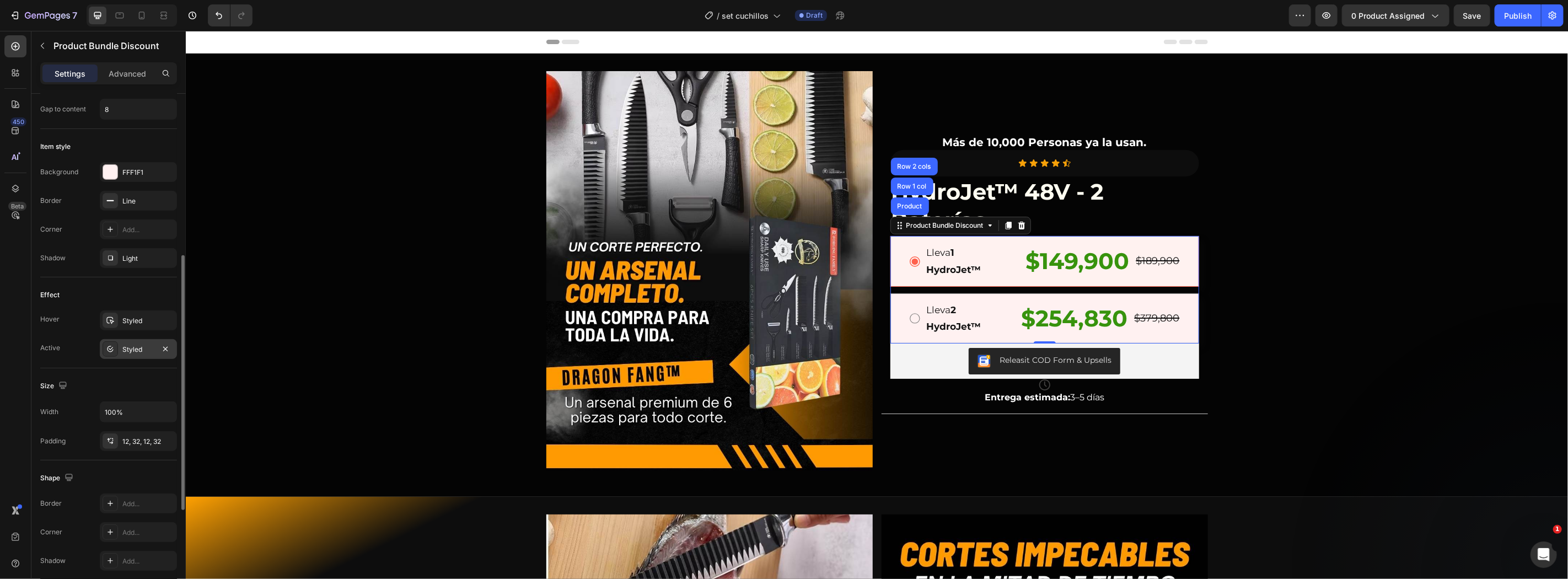
click at [141, 353] on div "Styled" at bounding box center [138, 349] width 32 height 10
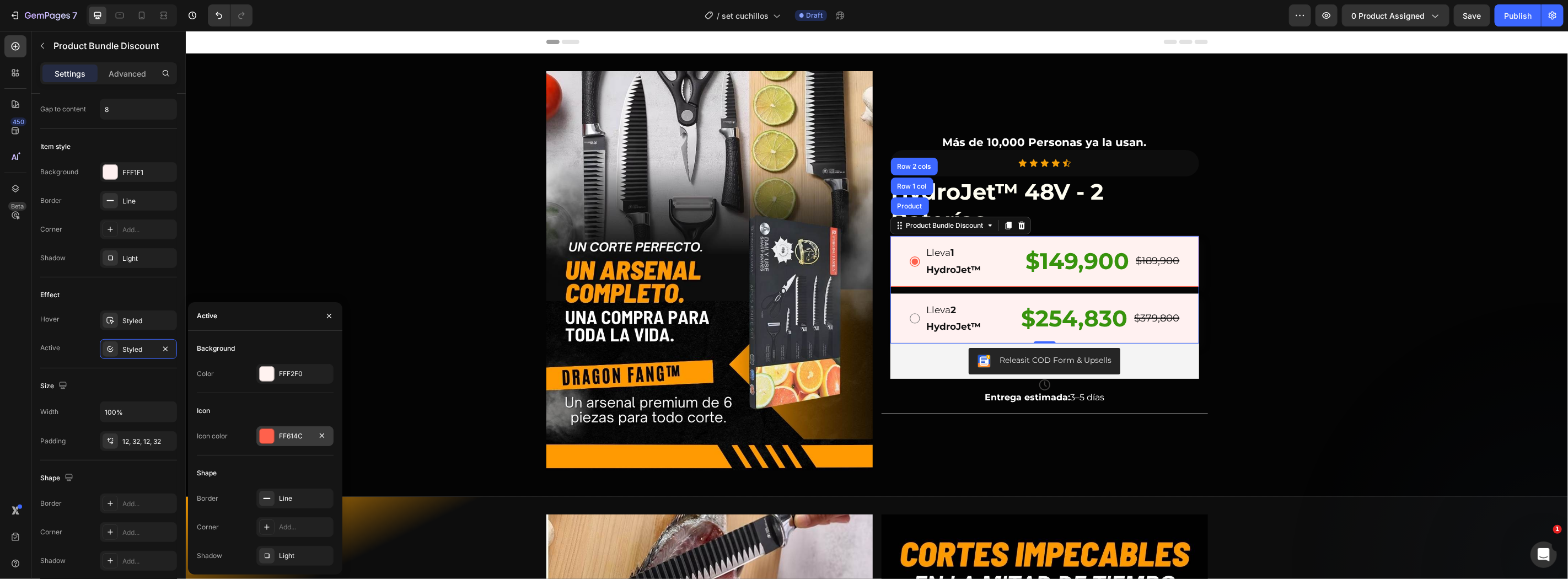
click at [261, 439] on div at bounding box center [267, 437] width 15 height 15
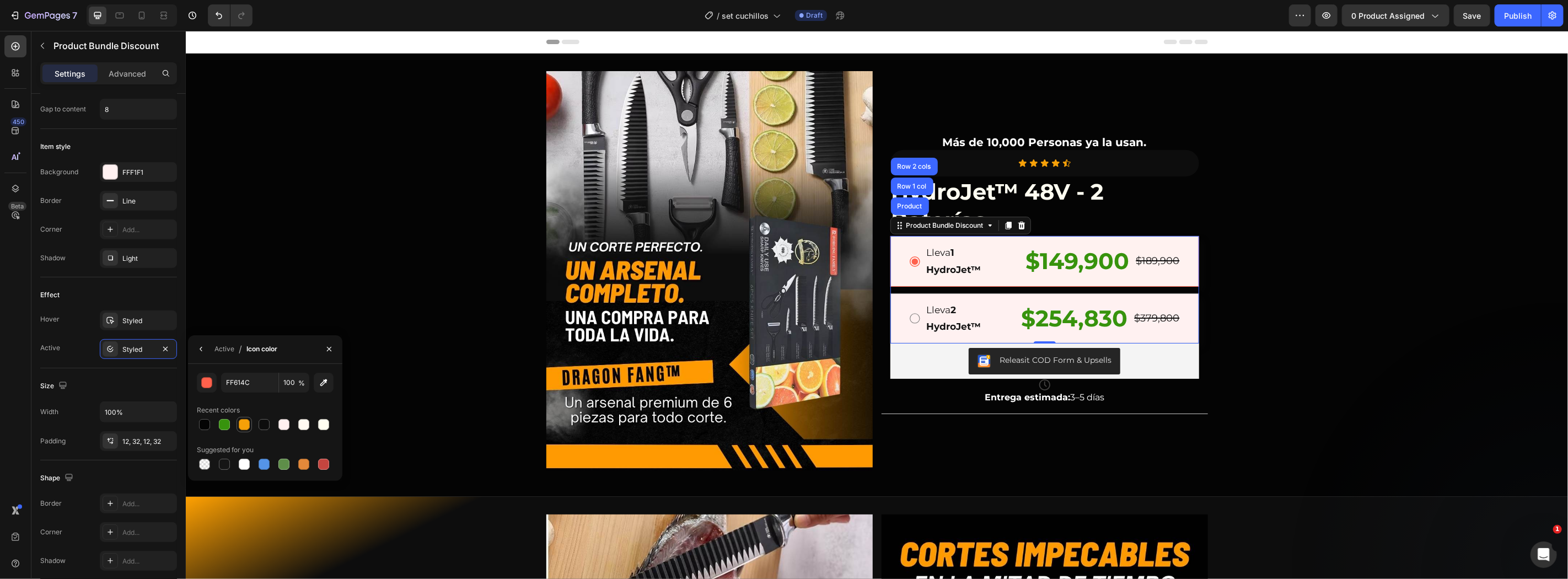
click at [239, 426] on div at bounding box center [244, 424] width 11 height 11
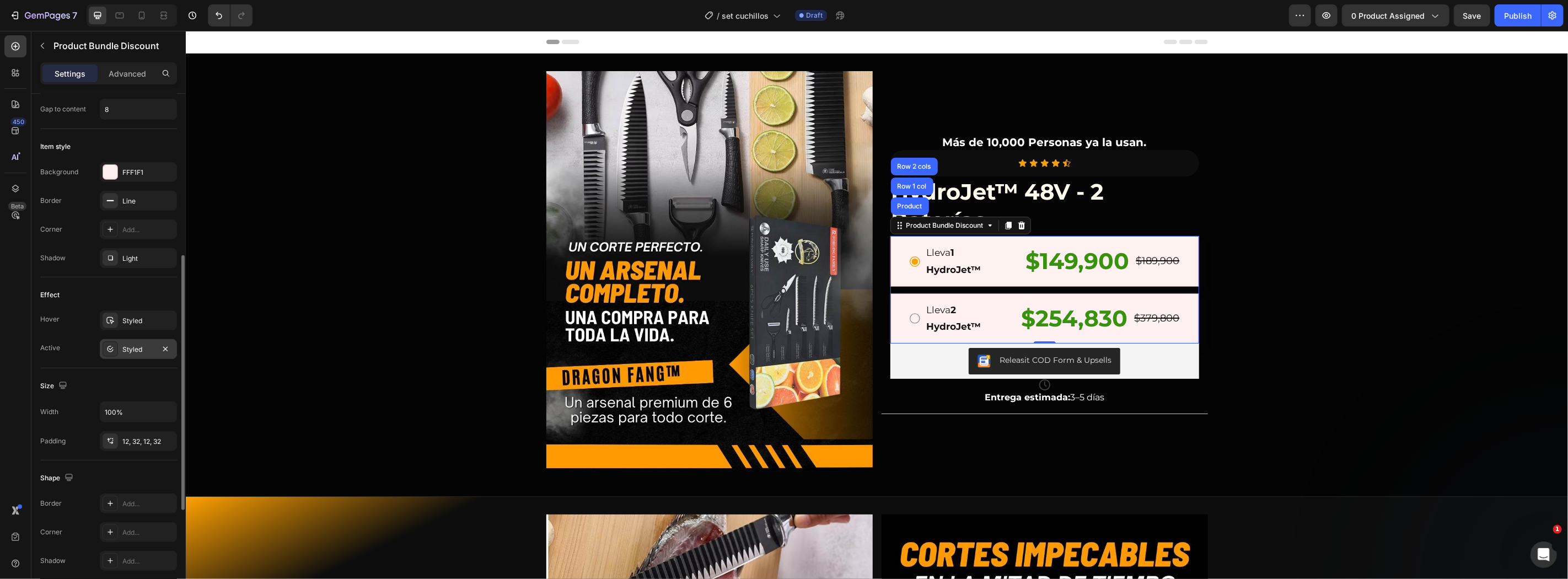
click at [138, 348] on div "Styled" at bounding box center [138, 349] width 32 height 10
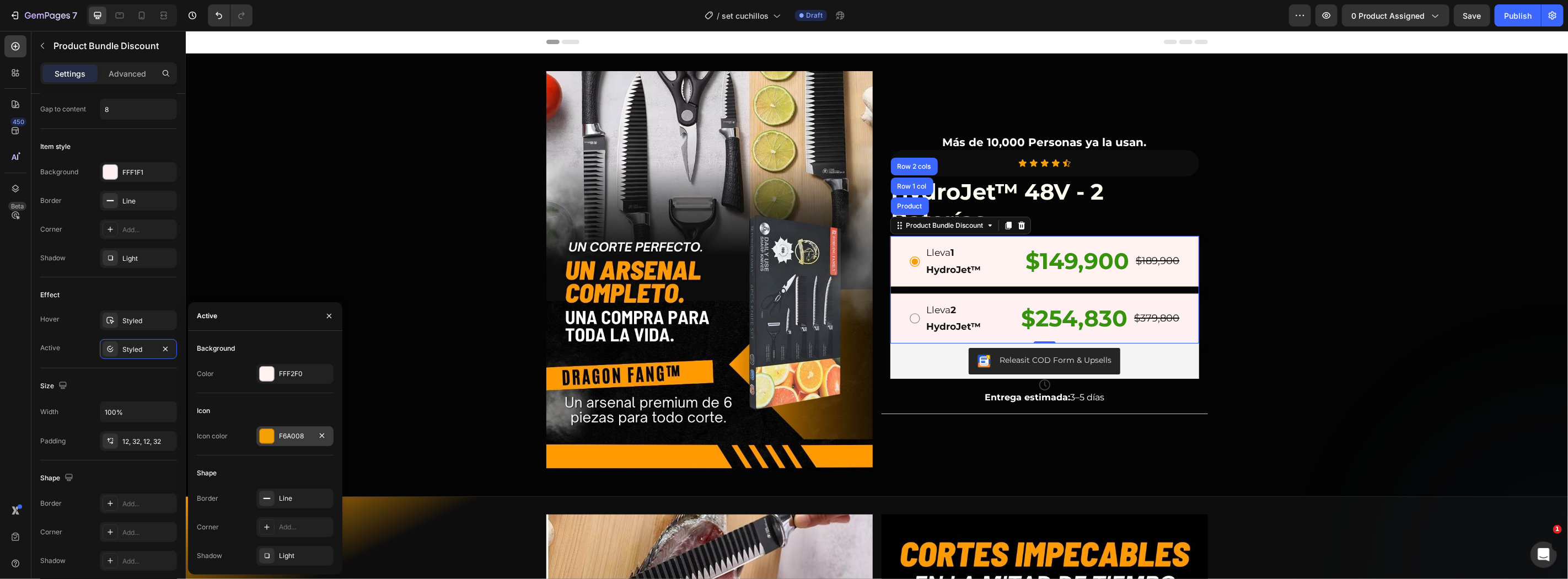
click at [261, 443] on div at bounding box center [267, 437] width 15 height 15
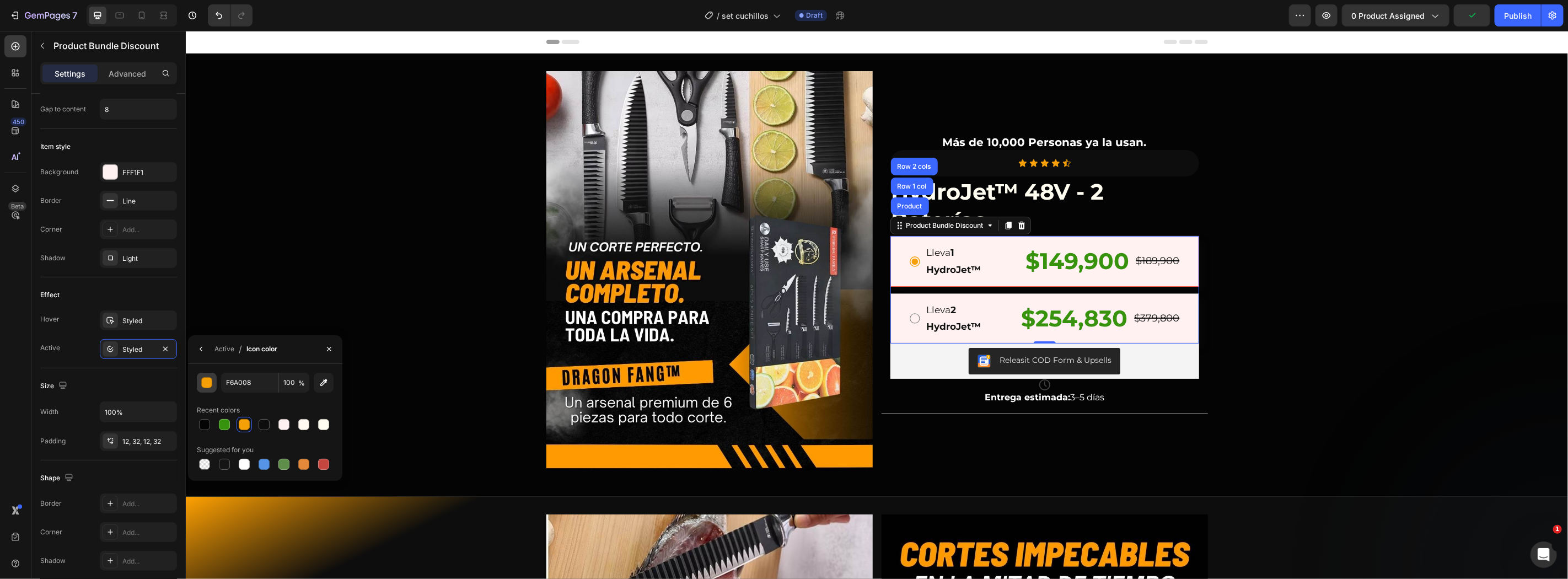
click at [211, 379] on div "button" at bounding box center [208, 383] width 11 height 11
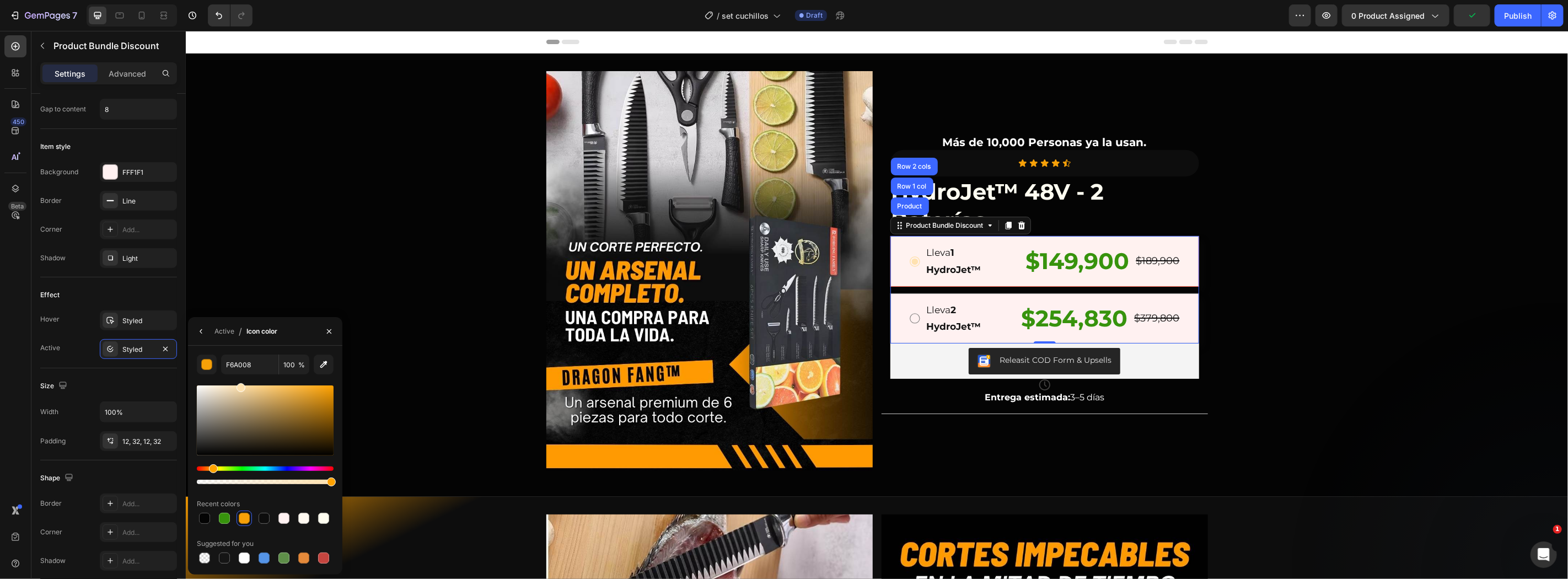
drag, startPoint x: 246, startPoint y: 415, endPoint x: 240, endPoint y: 384, distance: 31.6
click at [240, 385] on div at bounding box center [265, 420] width 137 height 70
drag, startPoint x: 233, startPoint y: 393, endPoint x: 229, endPoint y: 384, distance: 9.8
click at [229, 385] on div at bounding box center [265, 420] width 137 height 70
type input "FFE9C4"
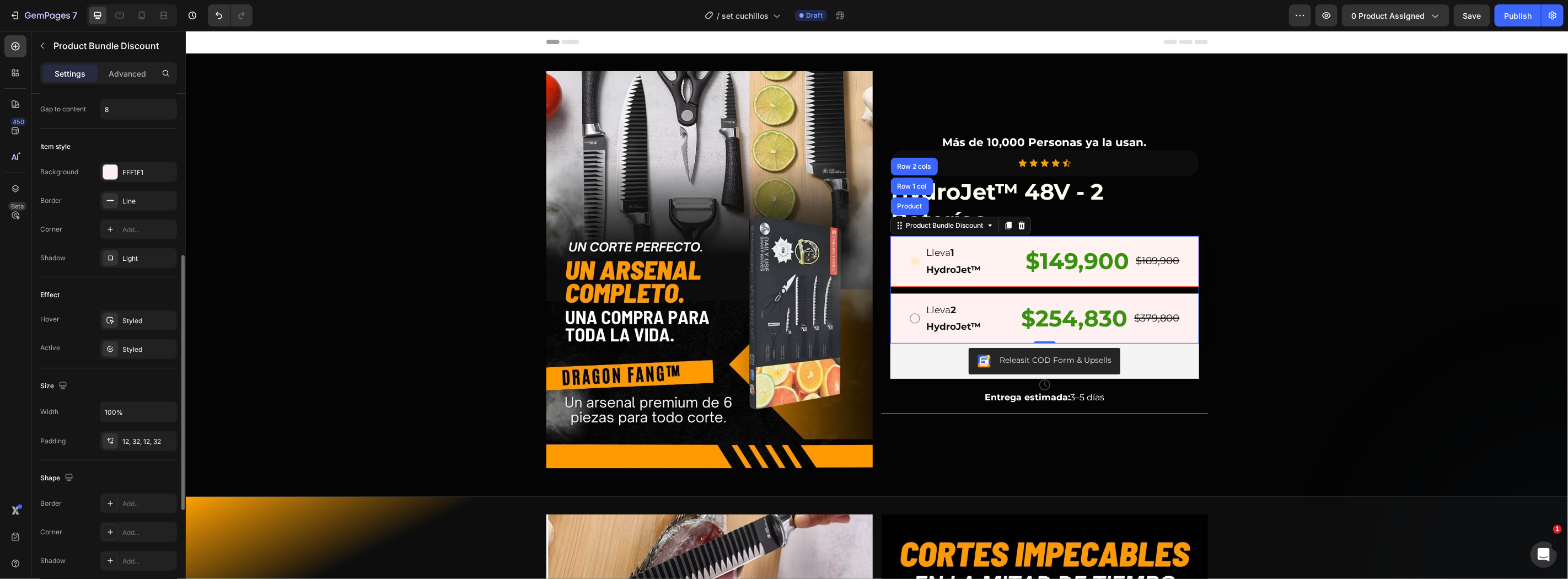
click at [95, 256] on div "Shadow Light" at bounding box center [108, 258] width 137 height 20
click at [130, 322] on div "Styled" at bounding box center [138, 321] width 32 height 10
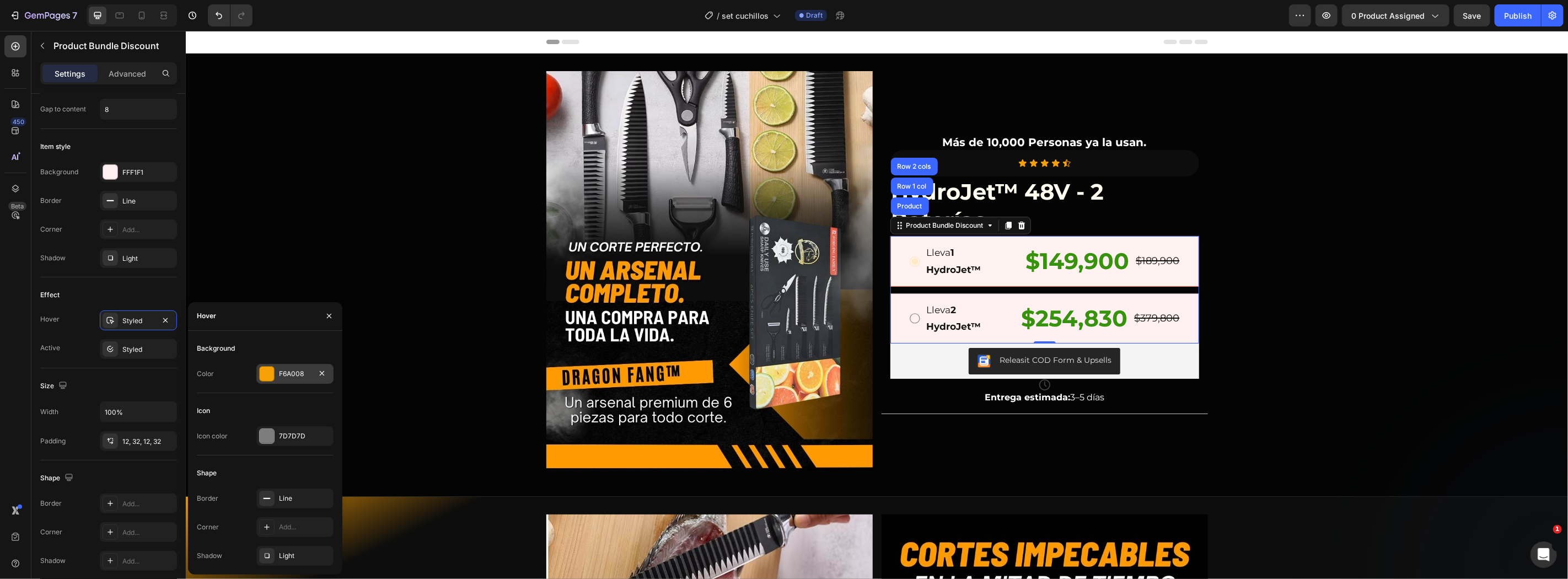
click at [262, 377] on div at bounding box center [267, 374] width 15 height 15
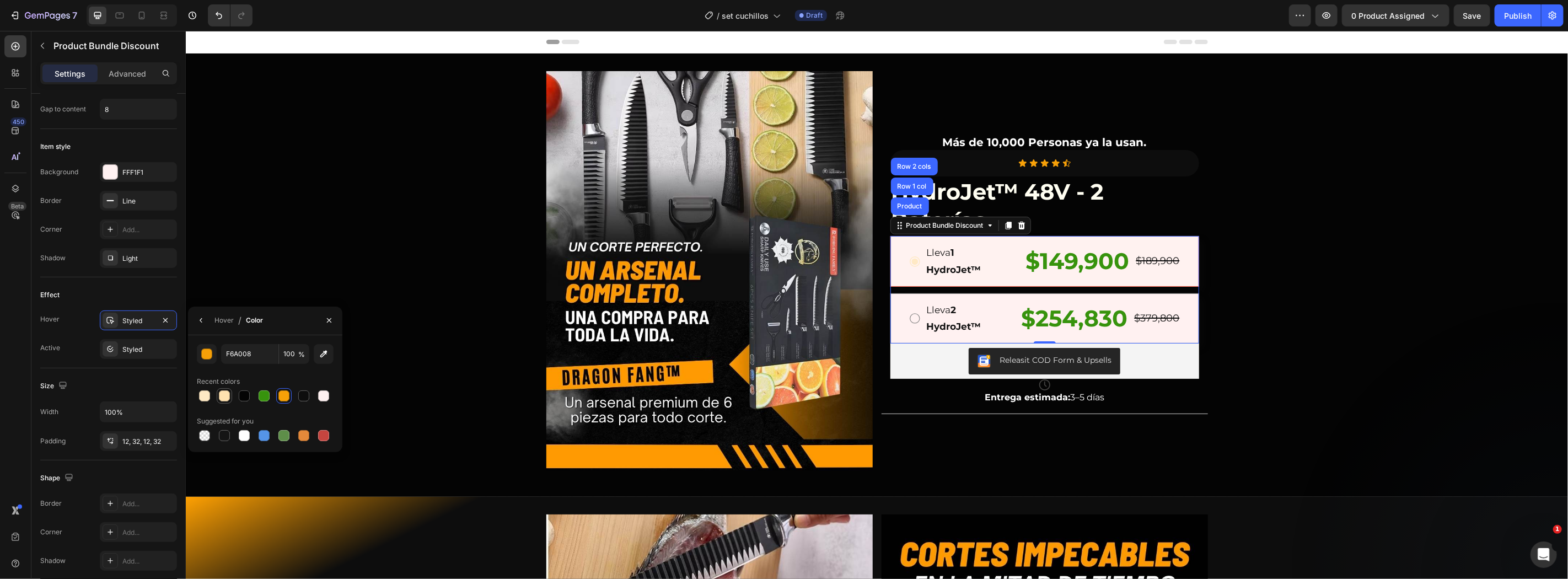
drag, startPoint x: 223, startPoint y: 395, endPoint x: 326, endPoint y: 366, distance: 107.0
click at [224, 395] on div at bounding box center [225, 396] width 11 height 11
type input "FFE2AF"
click at [896, 248] on div "Lleva 1 HydroJet™ Text Block $149,900 Product Price Product Price $189,900 Prod…" at bounding box center [1044, 261] width 309 height 50
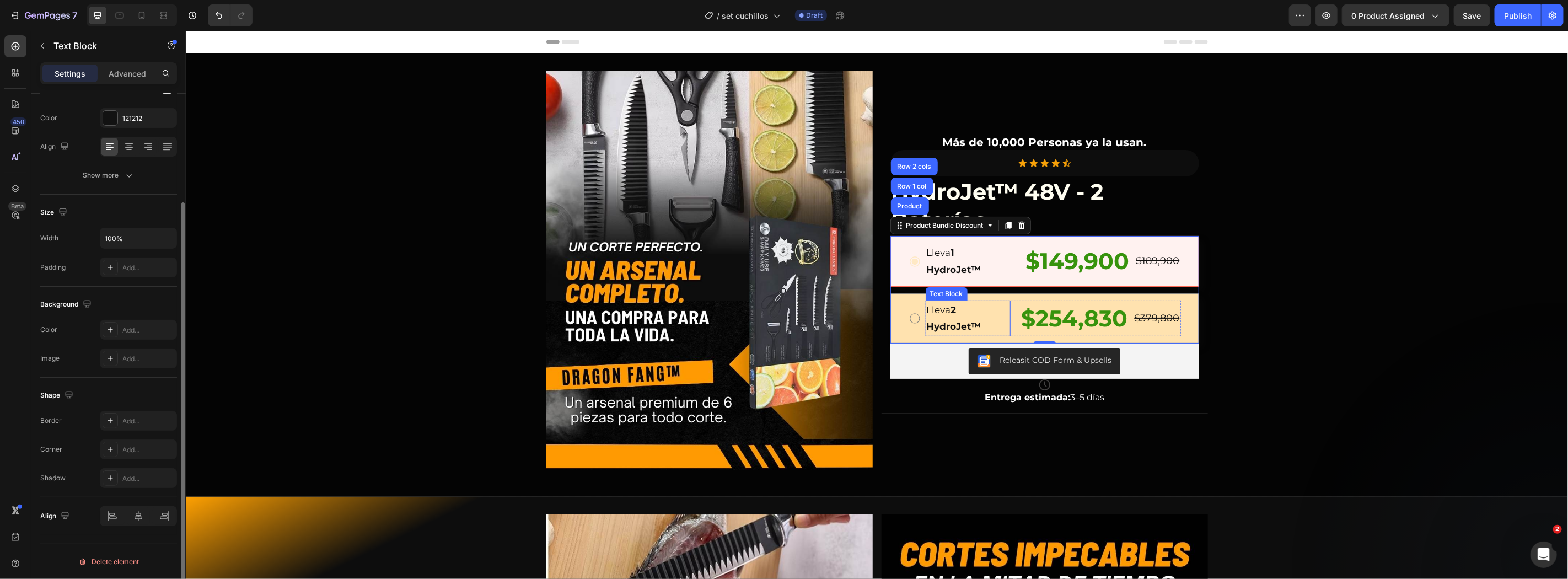
click at [951, 320] on strong "2 HydroJet™" at bounding box center [954, 318] width 55 height 28
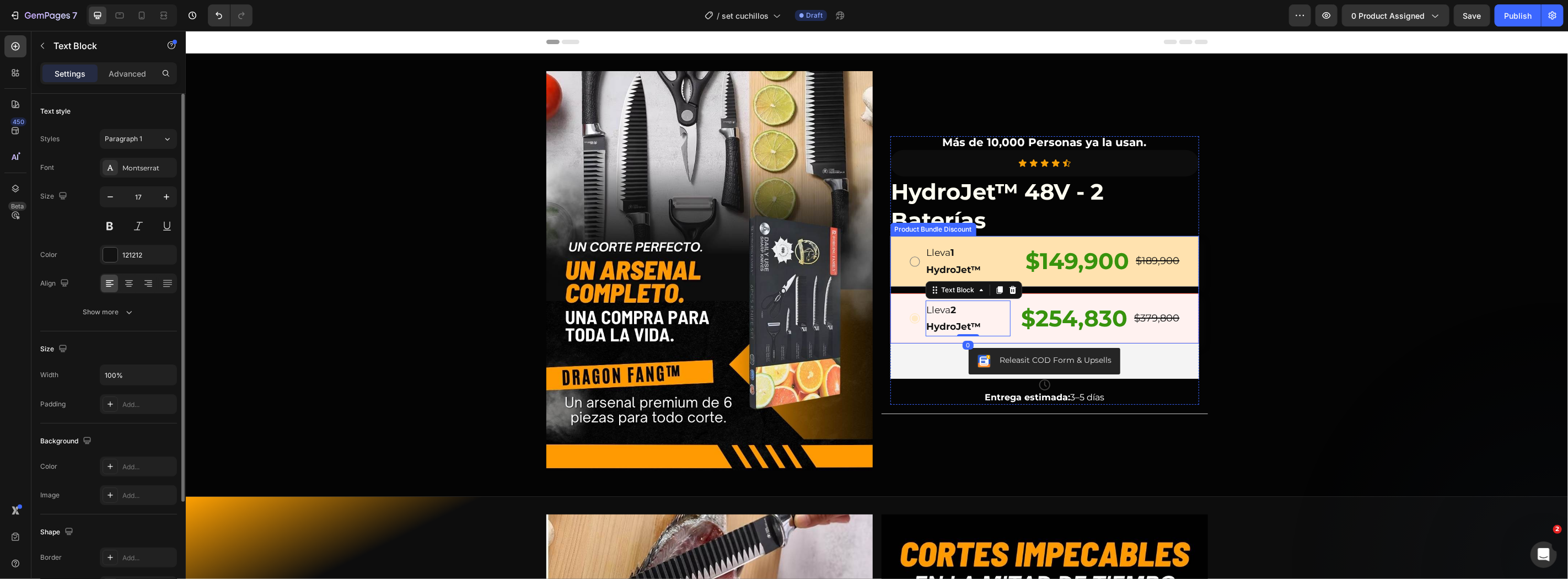
click at [912, 245] on div "Lleva 1 HydroJet™ Text Block $149,900 Product Price Product Price $189,900 Prod…" at bounding box center [1044, 261] width 272 height 36
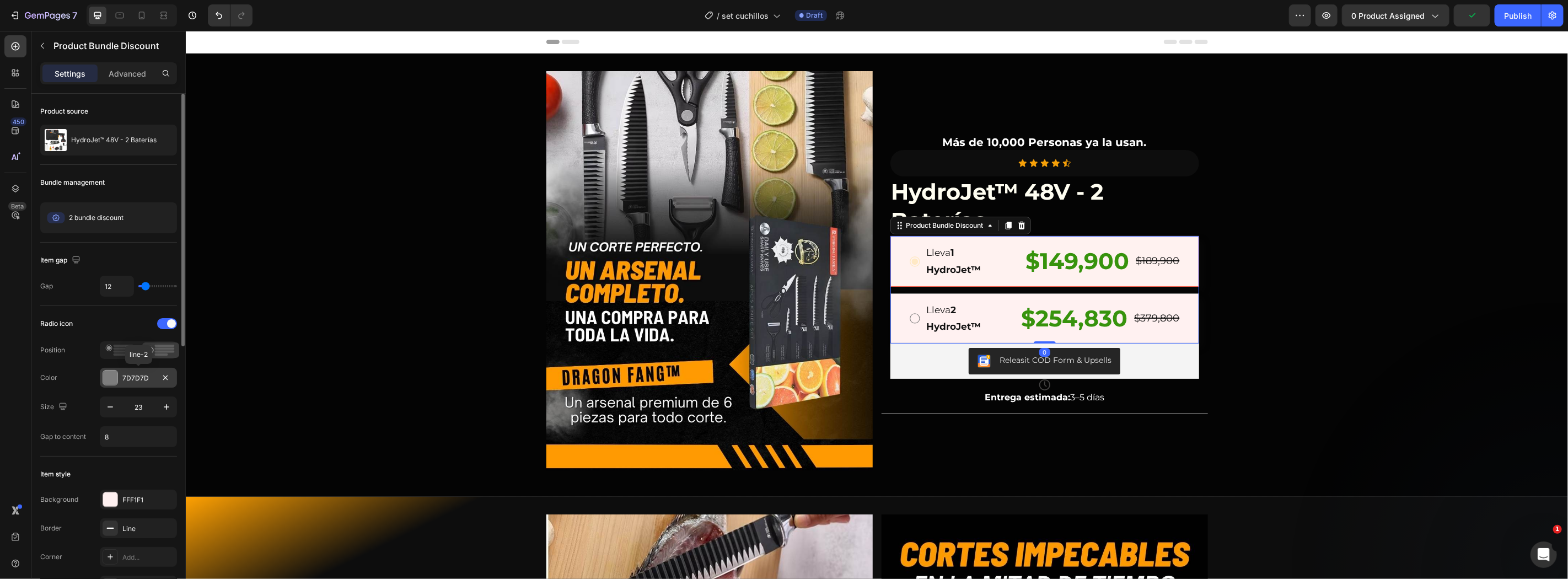
click at [122, 382] on div "7D7D7D" at bounding box center [138, 378] width 32 height 10
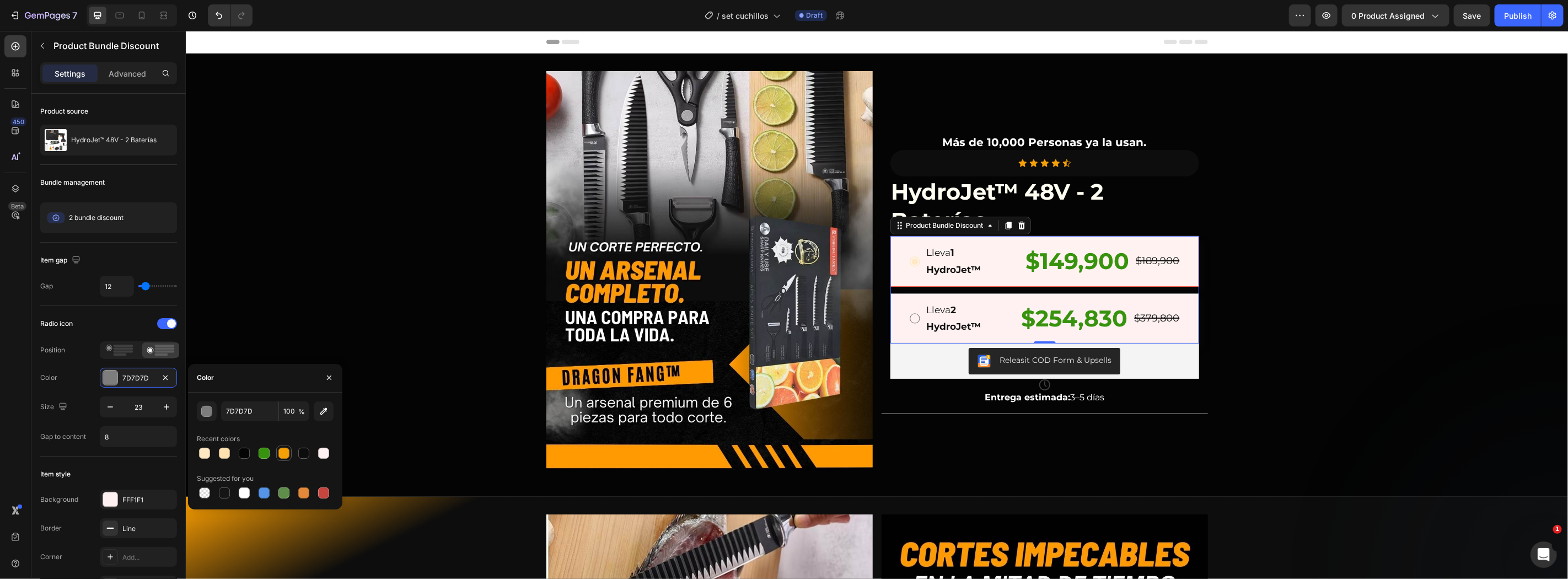
click at [276, 457] on div at bounding box center [284, 453] width 15 height 15
type input "F6A008"
click at [892, 267] on div "Lleva 1 HydroJet™ Text Block $149,900 Product Price Product Price $189,900 Prod…" at bounding box center [1044, 261] width 309 height 50
click at [990, 357] on div "Releasit COD Form & Upsells" at bounding box center [1044, 361] width 134 height 13
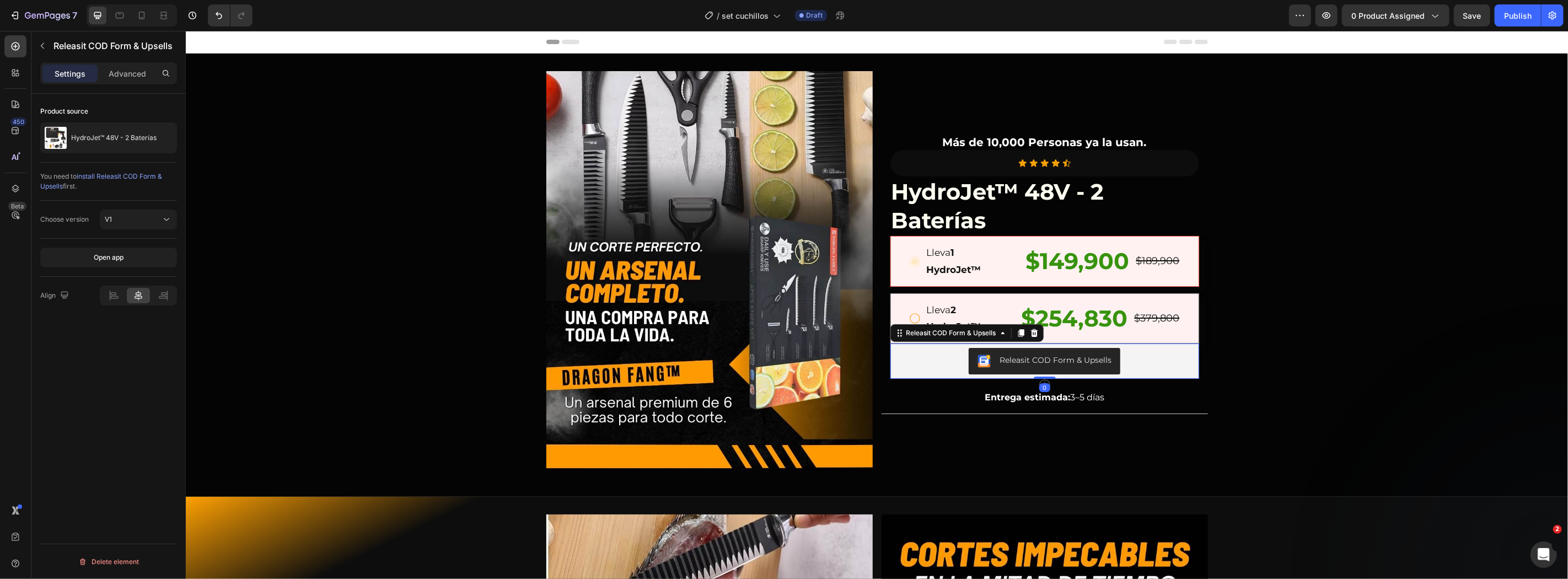
click at [1308, 336] on div "Image Más de 10,000 Personas ya la usan. Text Block Icon Icon Icon Icon Icon Ic…" at bounding box center [876, 275] width 1382 height 408
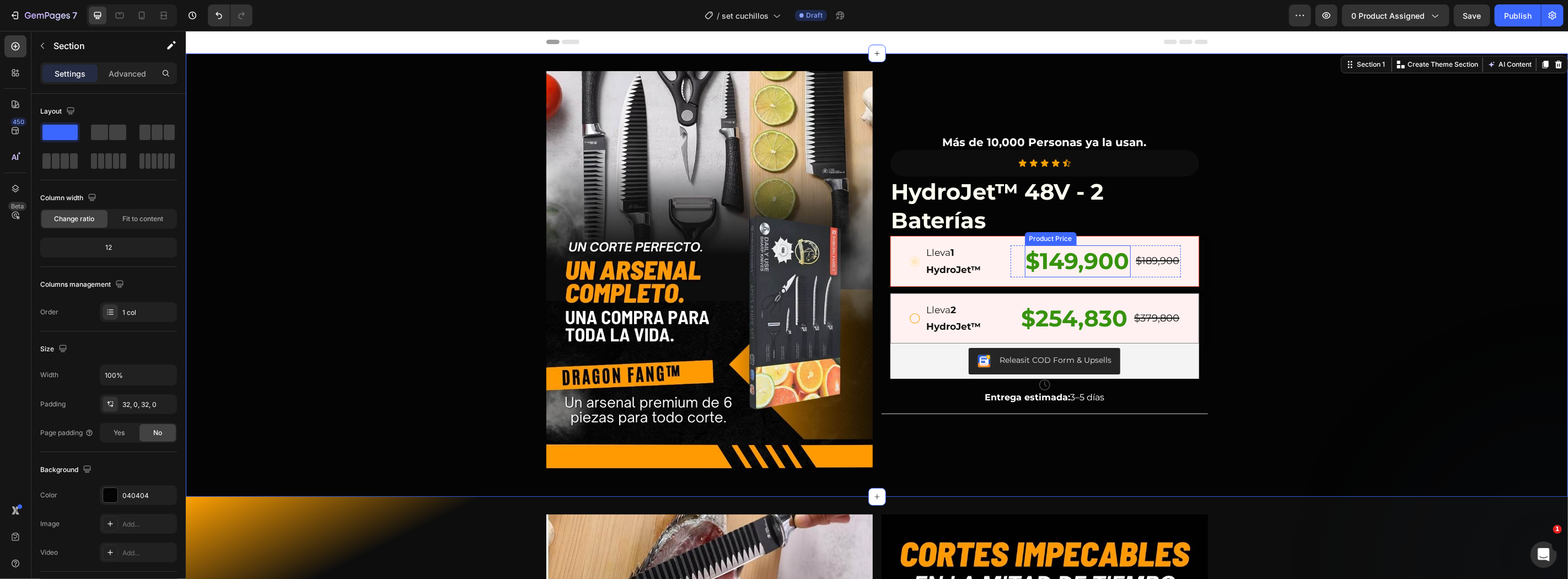
drag, startPoint x: 1035, startPoint y: 272, endPoint x: 1026, endPoint y: 278, distance: 10.8
click at [1027, 278] on div "Lleva 1 HydroJet™ Text Block $149,900 Product Price Product Price $189,900 Prod…" at bounding box center [1044, 261] width 309 height 50
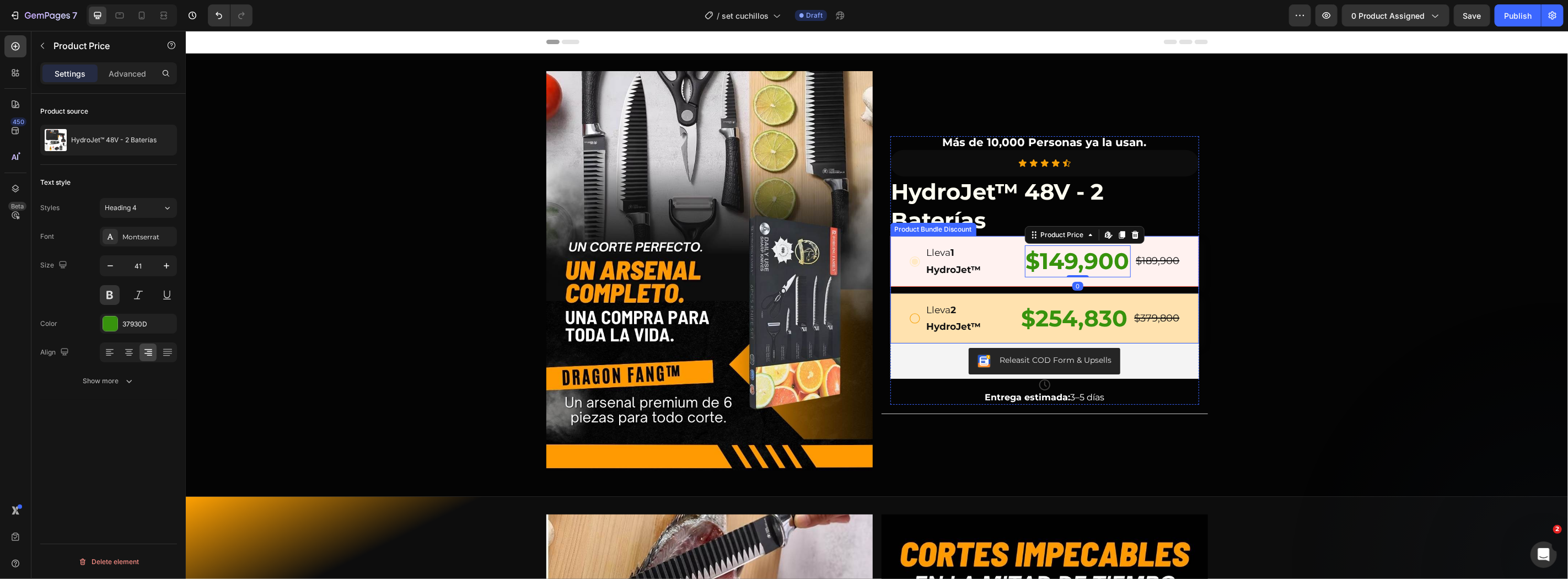
click at [973, 325] on strong "2 HydroJet™" at bounding box center [954, 318] width 55 height 28
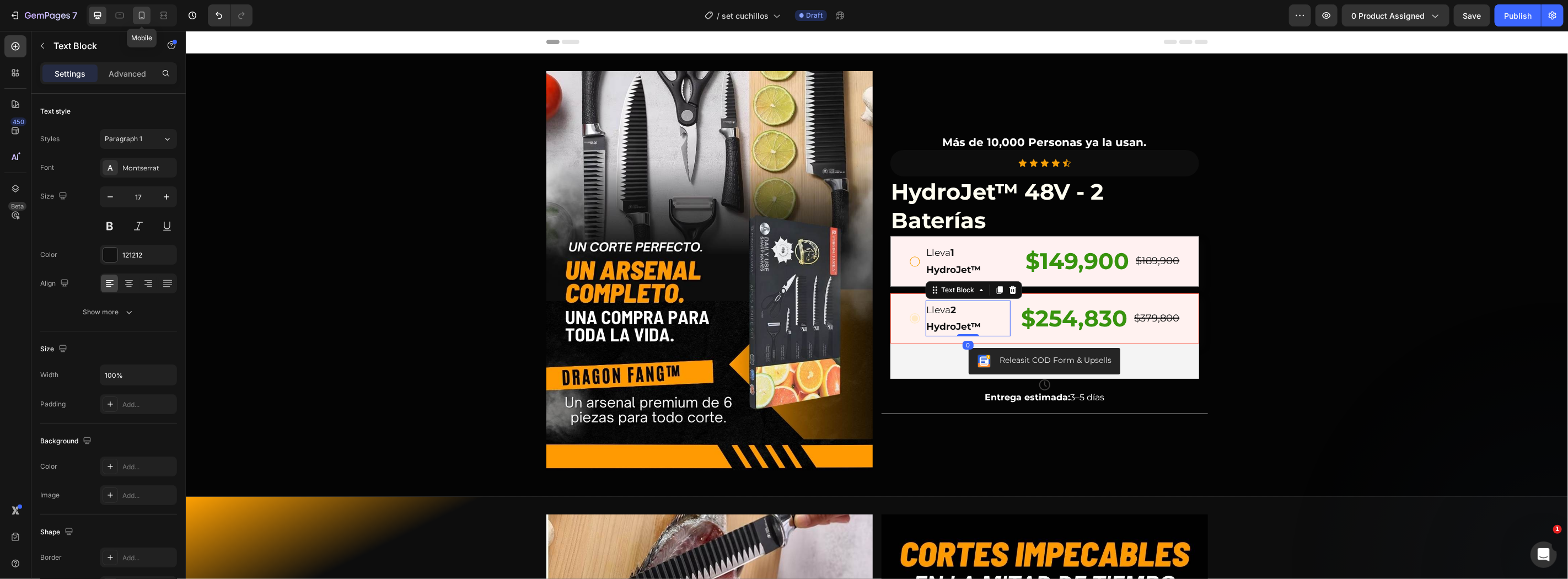
click at [134, 22] on div at bounding box center [141, 15] width 18 height 18
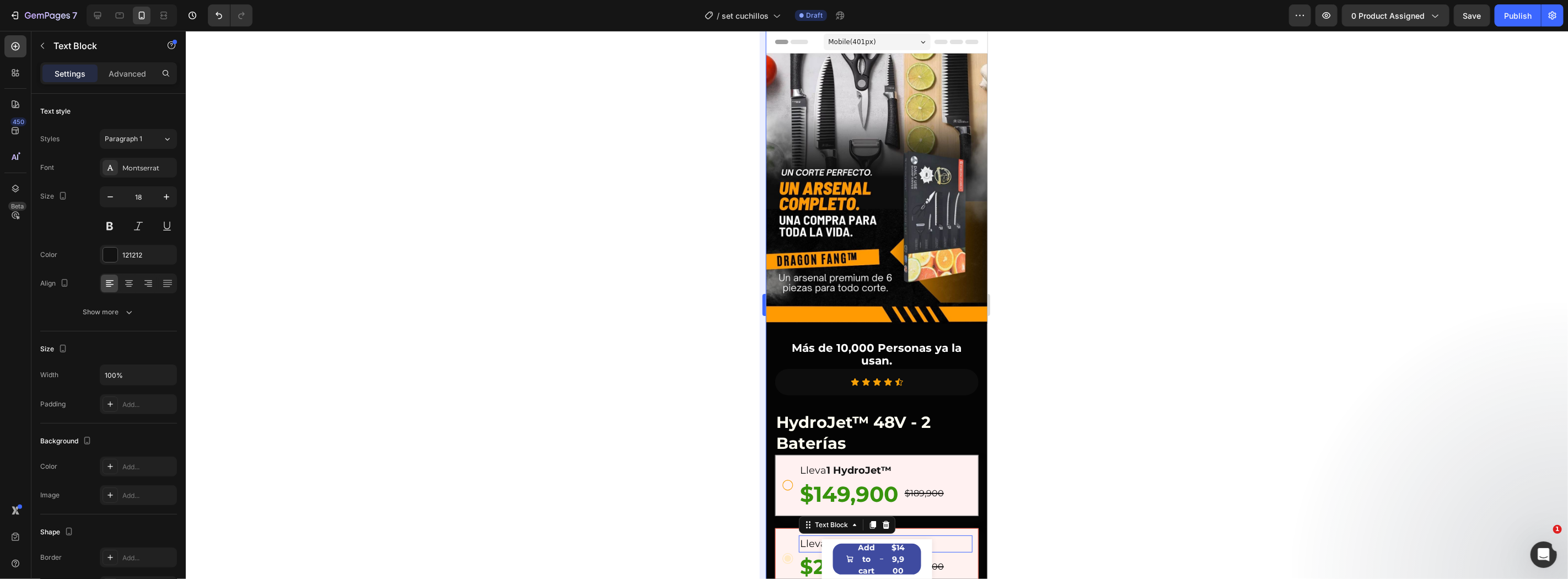
scroll to position [455, 0]
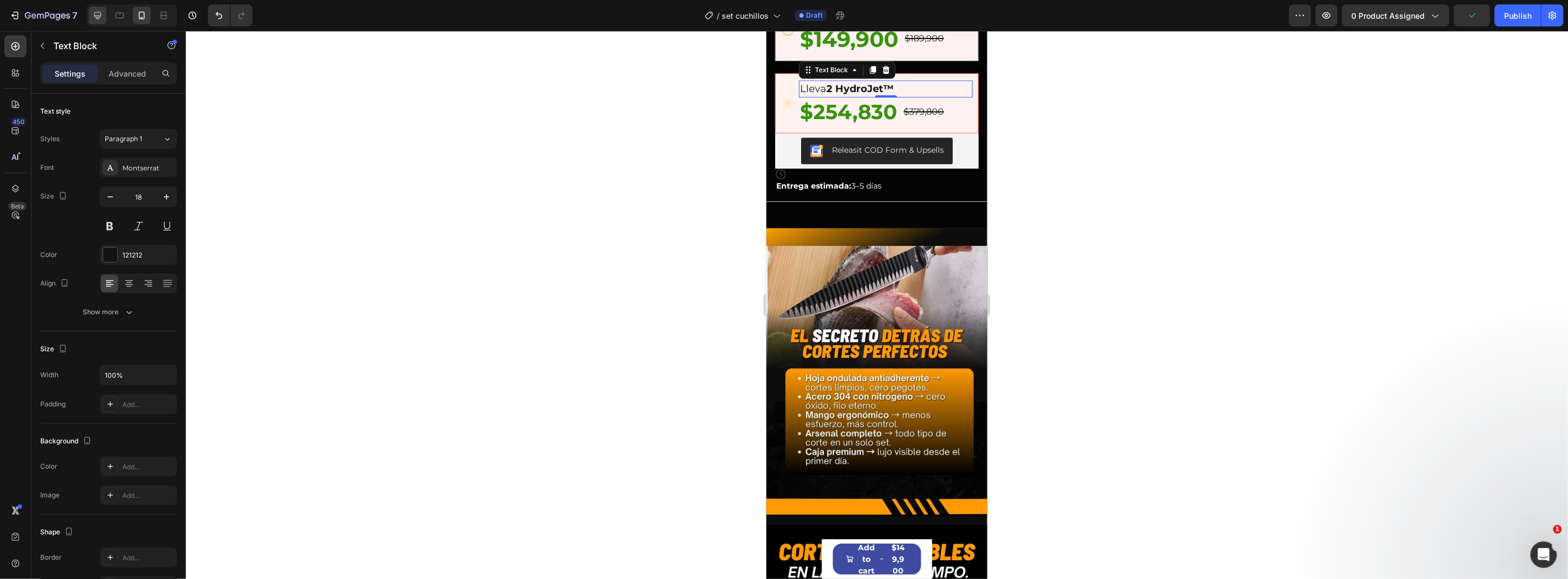
click at [97, 10] on icon at bounding box center [97, 15] width 11 height 11
type input "17"
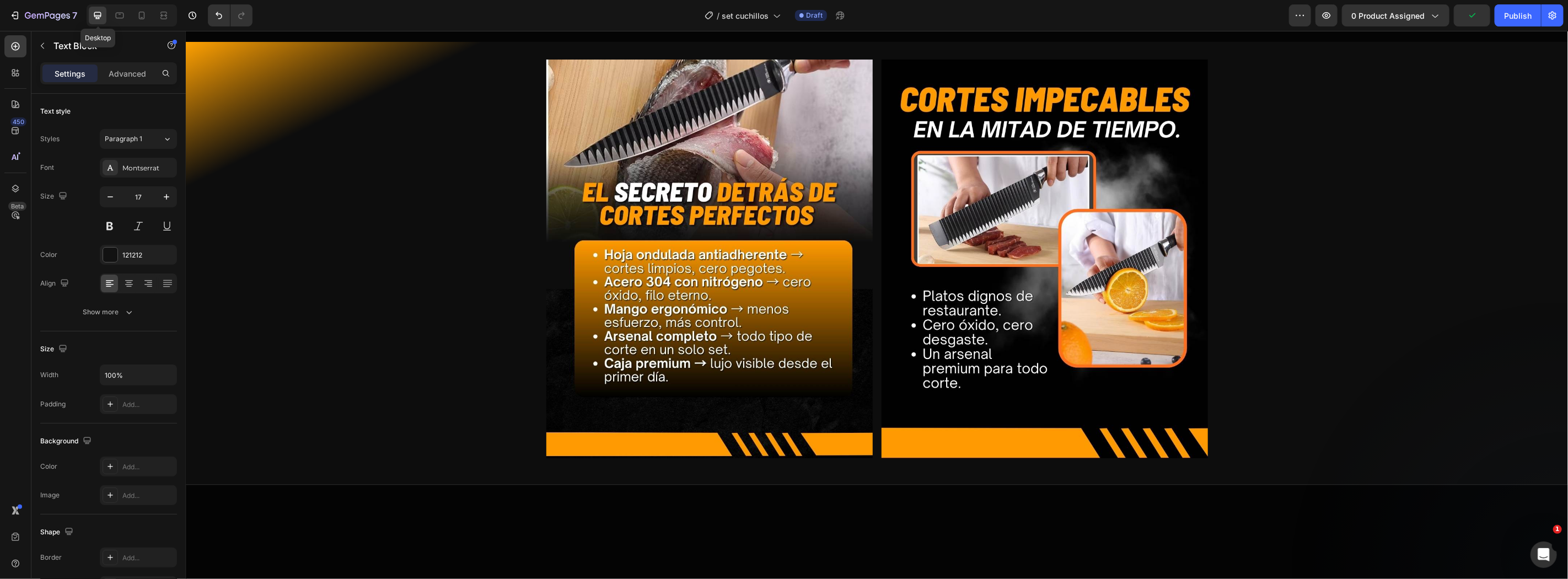
scroll to position [522, 0]
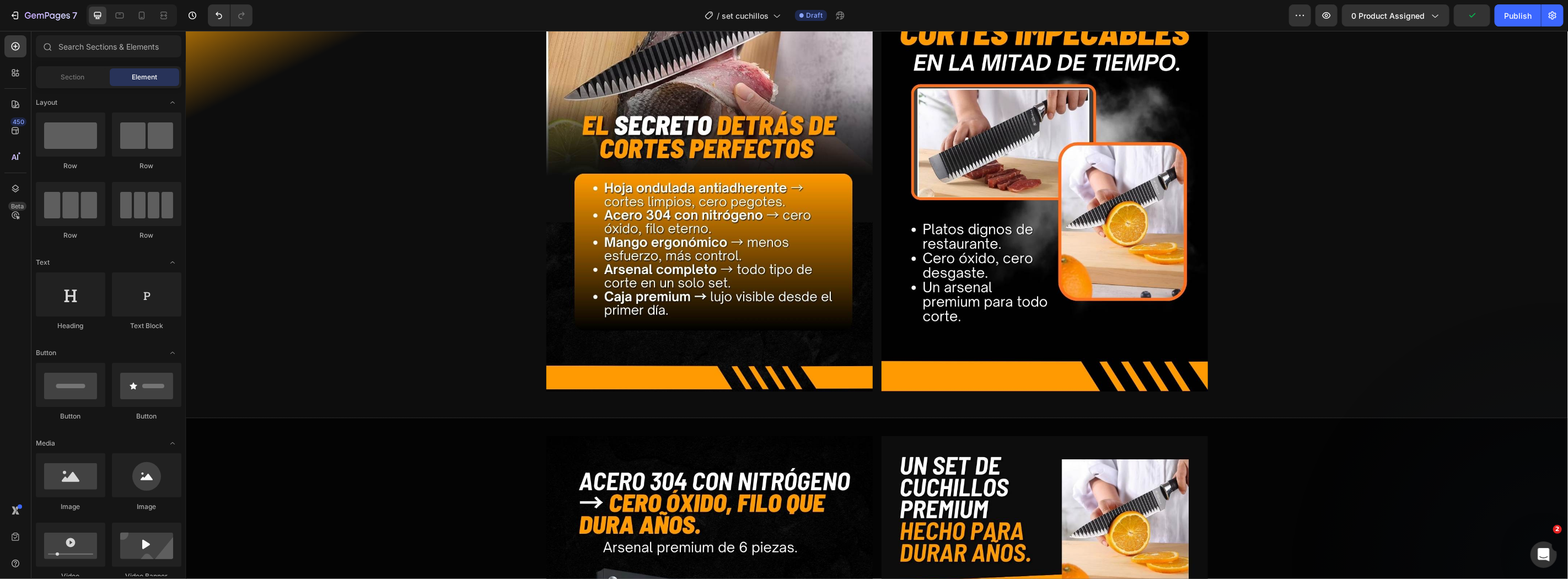
drag, startPoint x: 1567, startPoint y: 277, endPoint x: 1564, endPoint y: 117, distance: 160.0
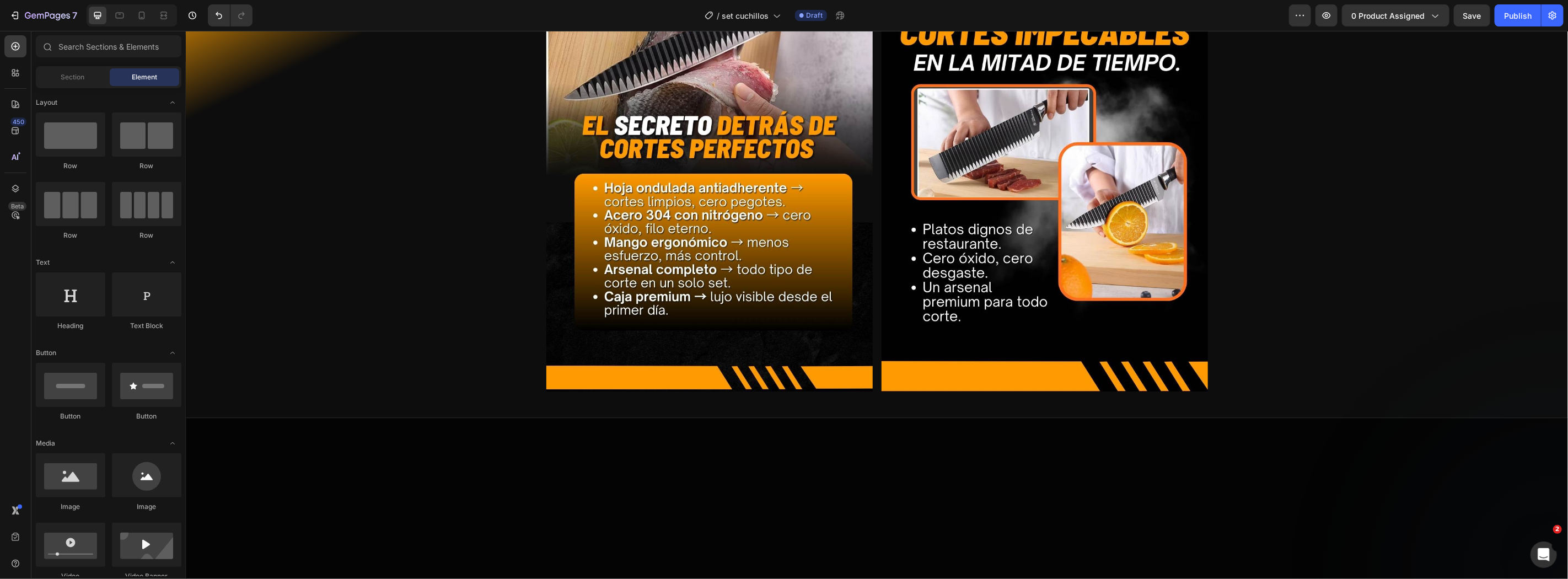
scroll to position [0, 0]
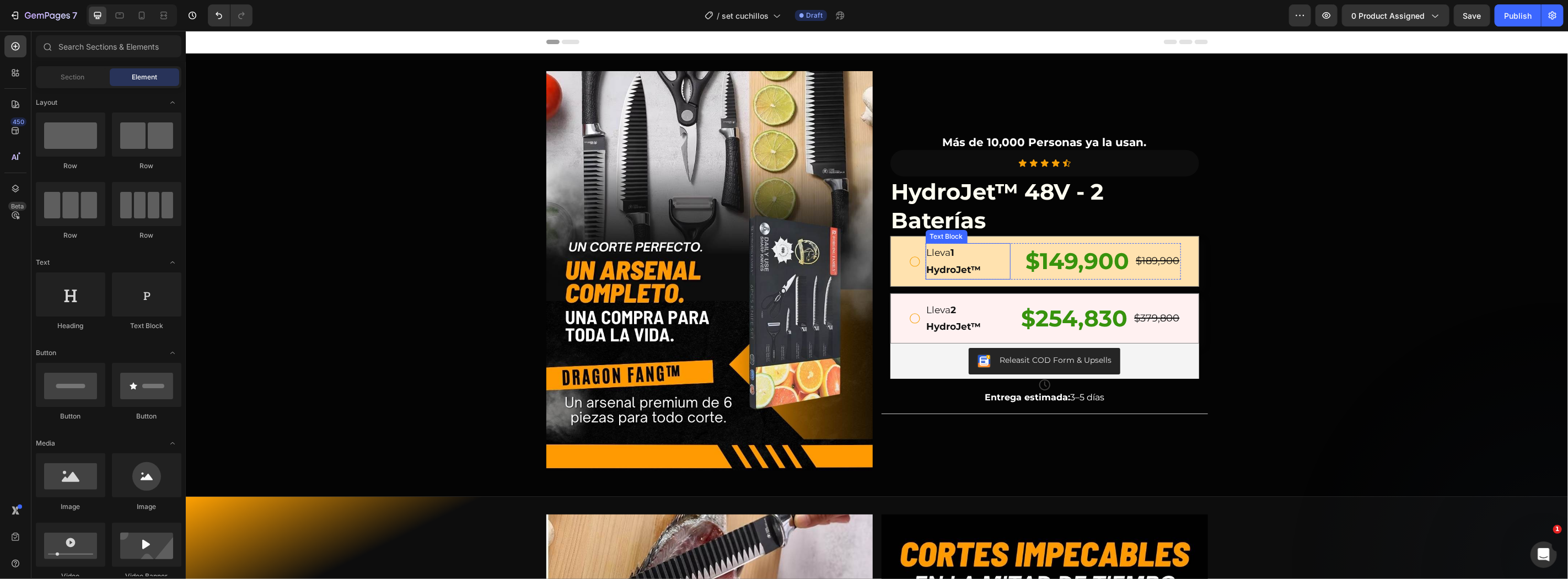
click at [934, 279] on div "Lleva 1 HydroJet™ Text Block $149,900 Product Price Product Price $189,900 Prod…" at bounding box center [1044, 261] width 309 height 50
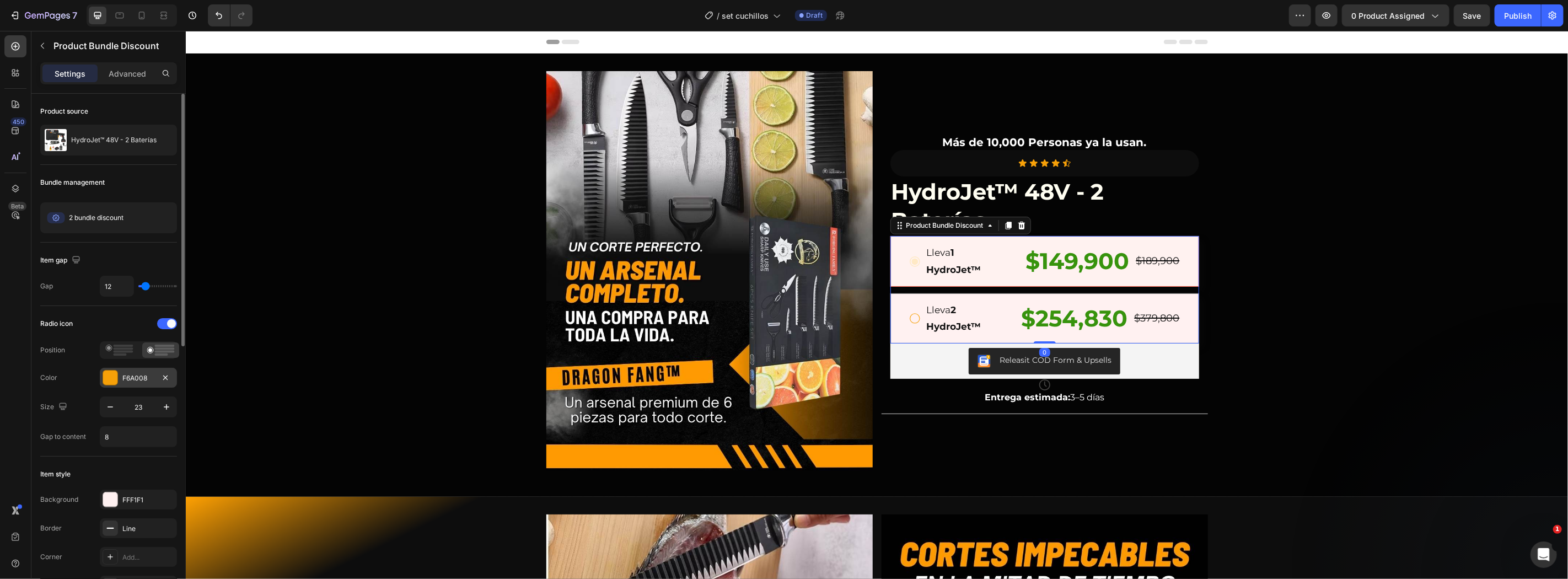
click at [116, 379] on div at bounding box center [110, 378] width 15 height 15
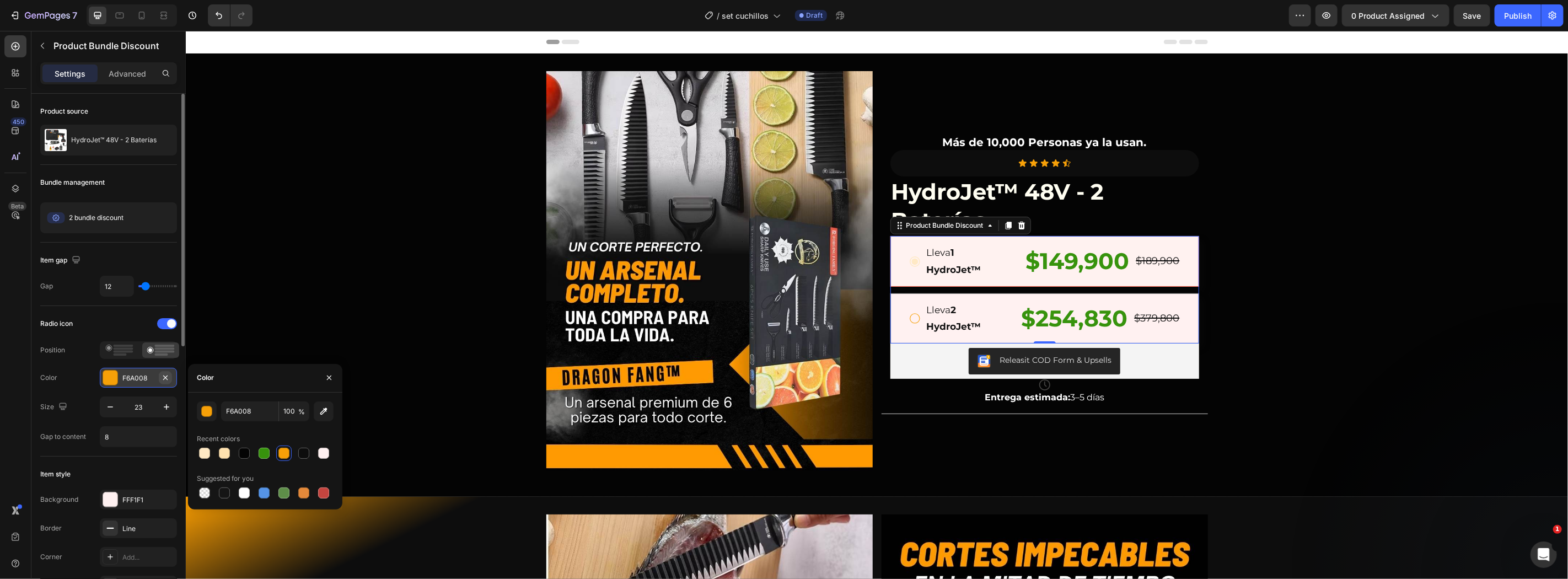
click at [166, 379] on icon "button" at bounding box center [165, 377] width 9 height 9
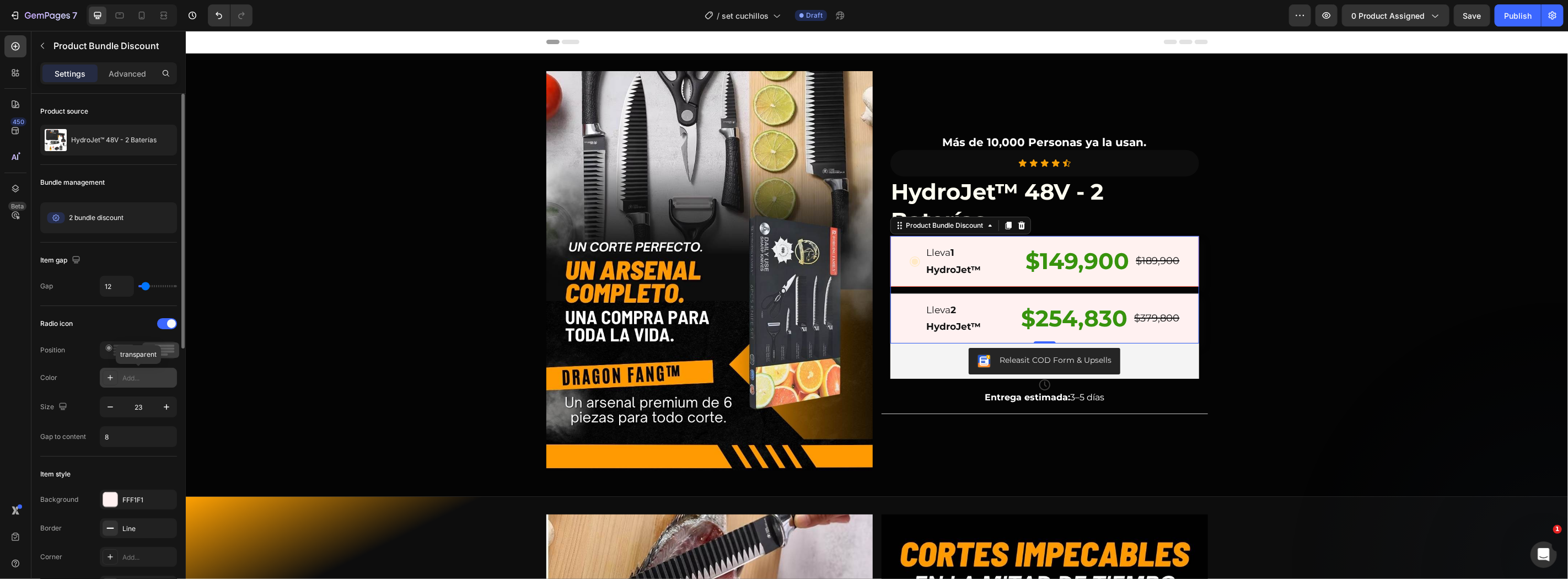
click at [134, 379] on div "Add..." at bounding box center [148, 378] width 52 height 10
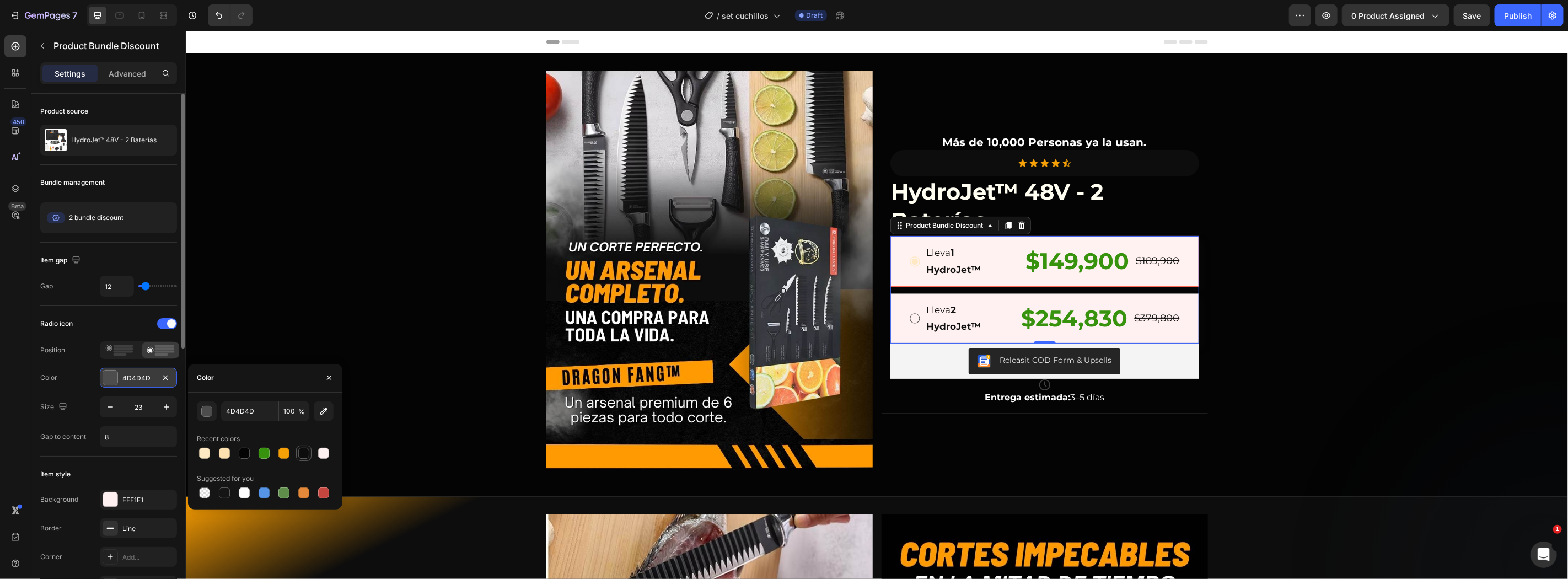
click at [301, 454] on div at bounding box center [304, 453] width 11 height 11
type input "0D0D0D"
click at [301, 454] on div at bounding box center [304, 453] width 11 height 11
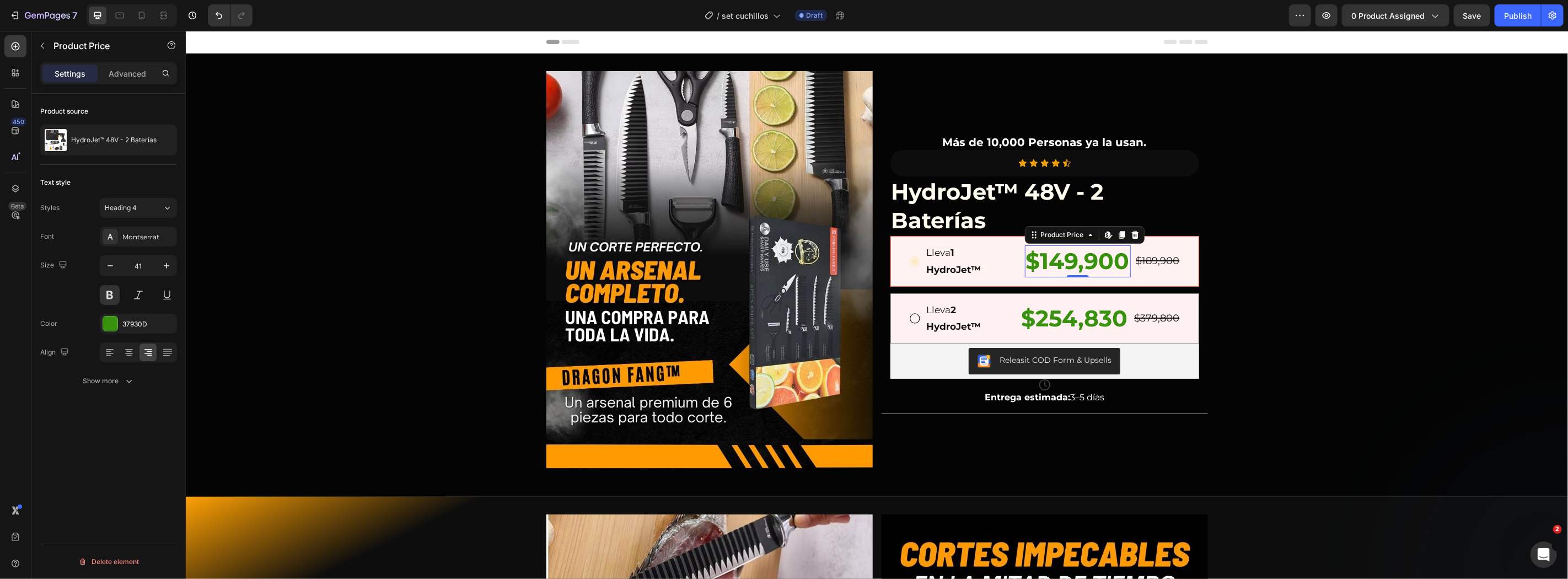
click at [1028, 261] on div "$149,900" at bounding box center [1077, 261] width 106 height 32
drag, startPoint x: 118, startPoint y: 318, endPoint x: 172, endPoint y: 339, distance: 57.9
click at [118, 319] on div "37930D" at bounding box center [138, 323] width 77 height 20
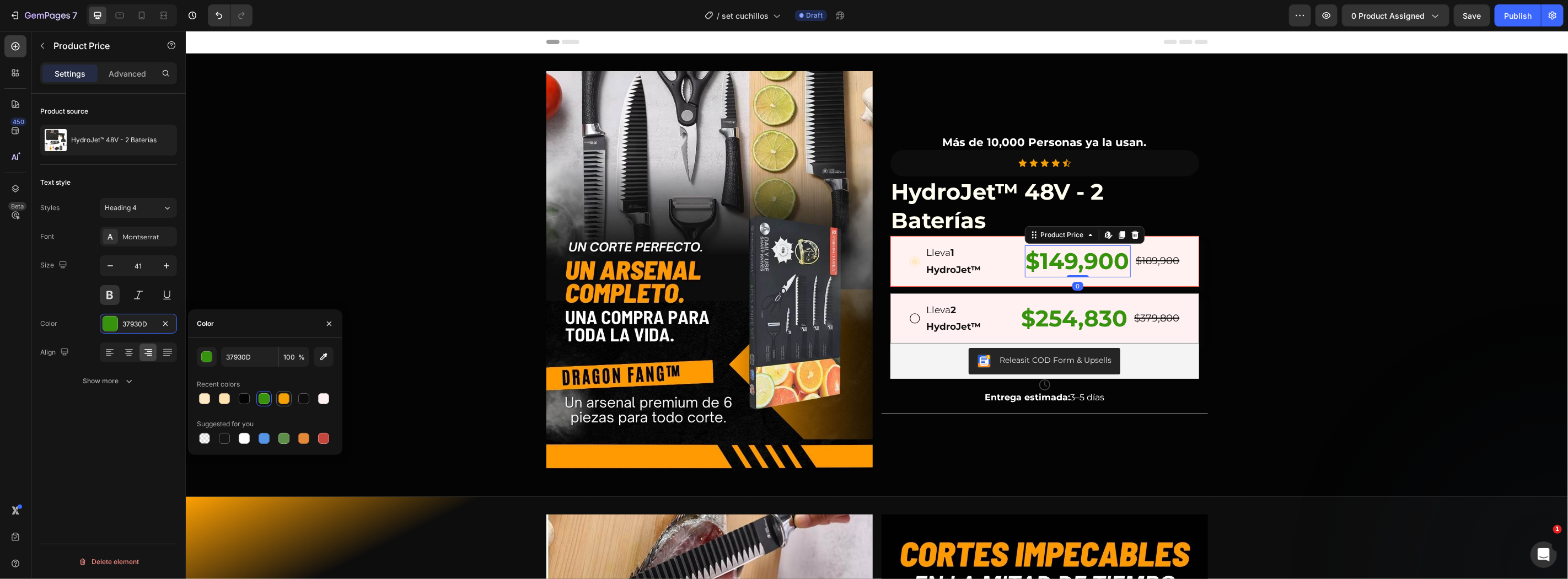
click at [281, 401] on div at bounding box center [284, 399] width 11 height 11
type input "F6A008"
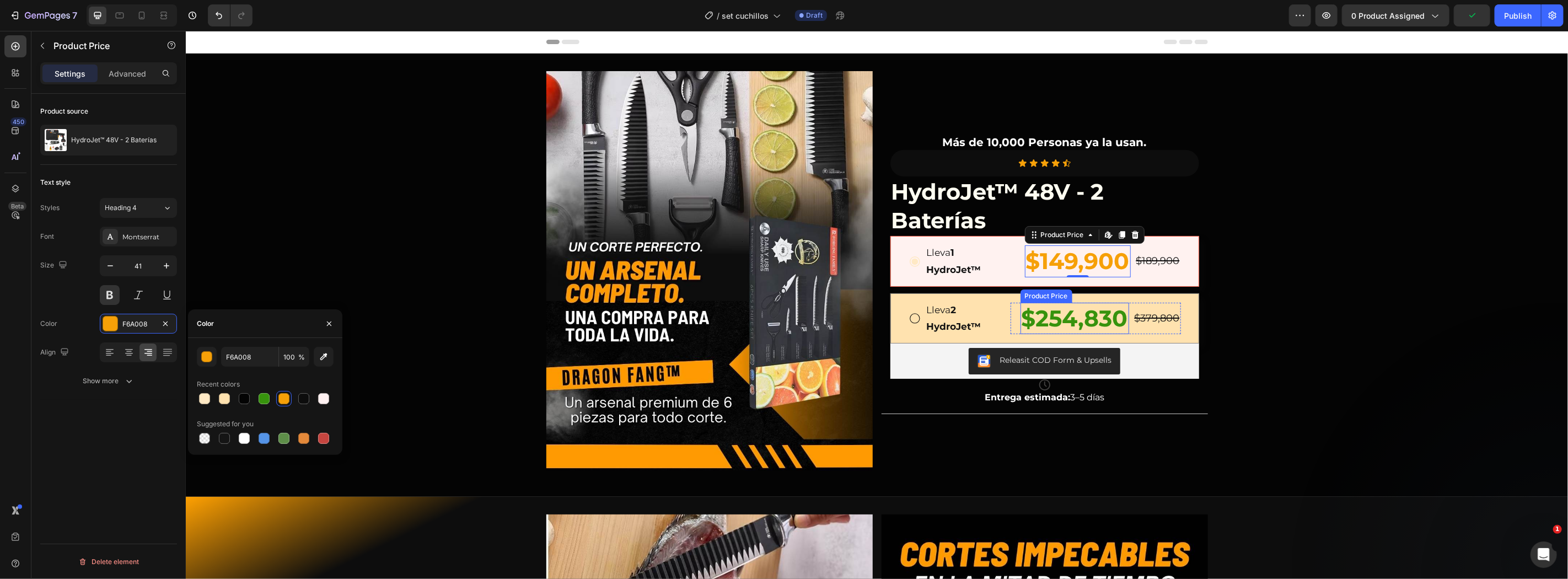
click at [1063, 312] on div "$254,830" at bounding box center [1074, 318] width 108 height 32
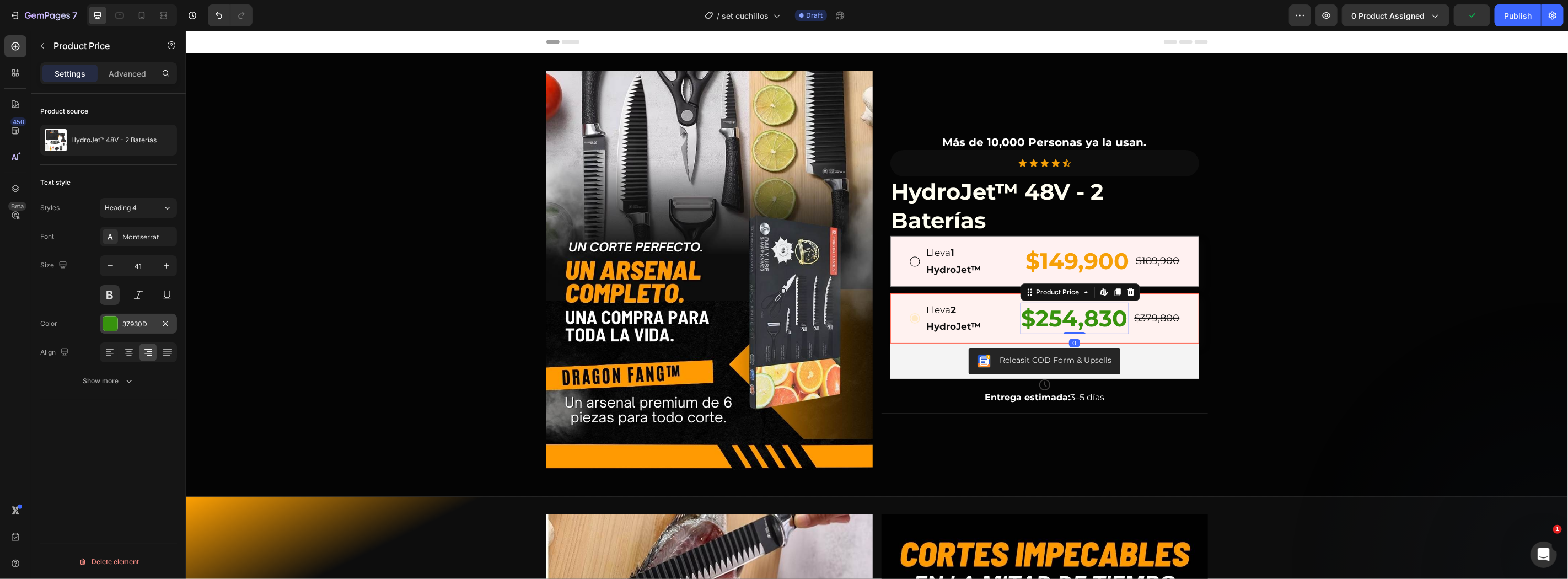
click at [114, 328] on div at bounding box center [110, 324] width 15 height 15
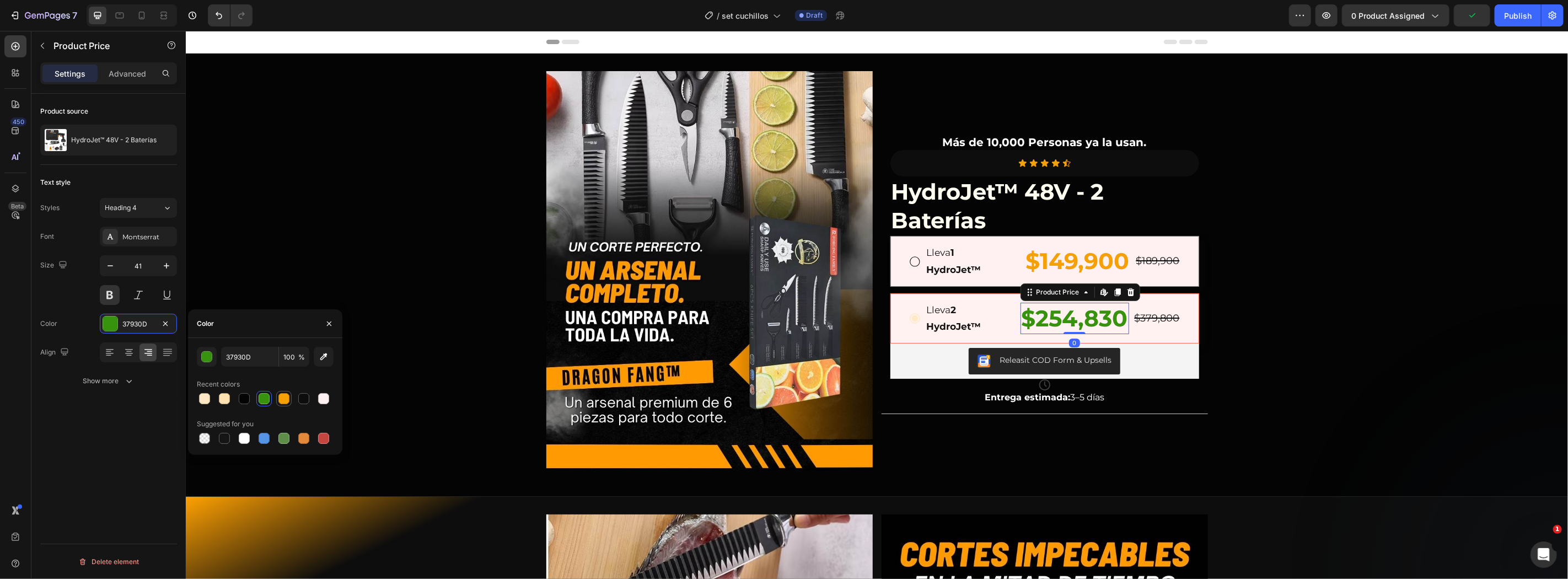
click at [288, 397] on div at bounding box center [284, 399] width 11 height 11
type input "F6A008"
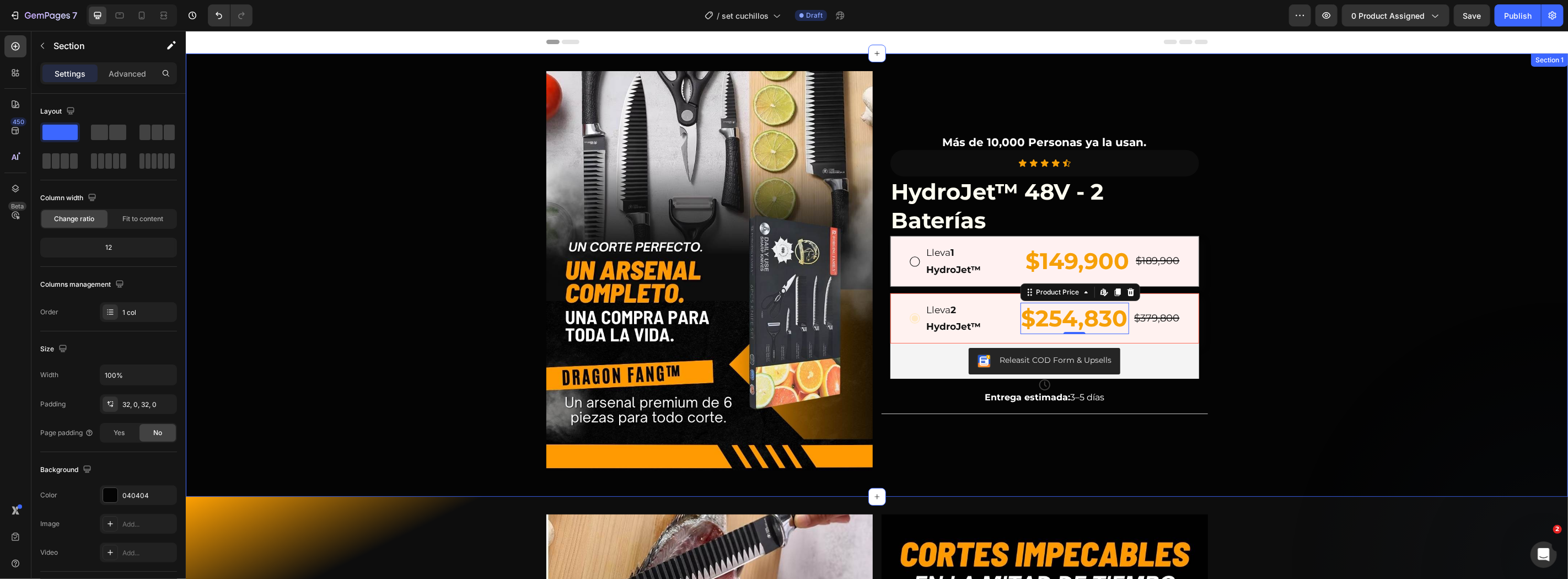
click at [1369, 342] on div "Image Más de 10,000 Personas ya la usan. Text Block Icon Icon Icon Icon Icon Ic…" at bounding box center [876, 275] width 1382 height 408
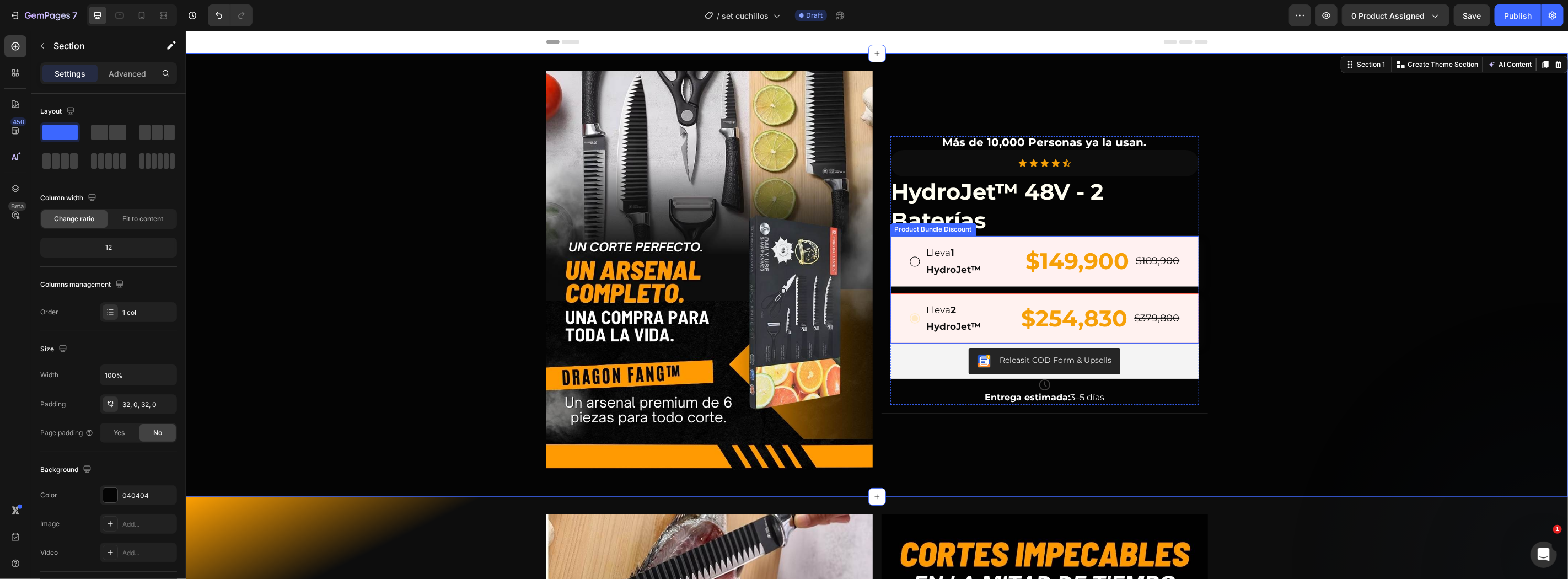
click at [914, 313] on icon at bounding box center [914, 318] width 13 height 13
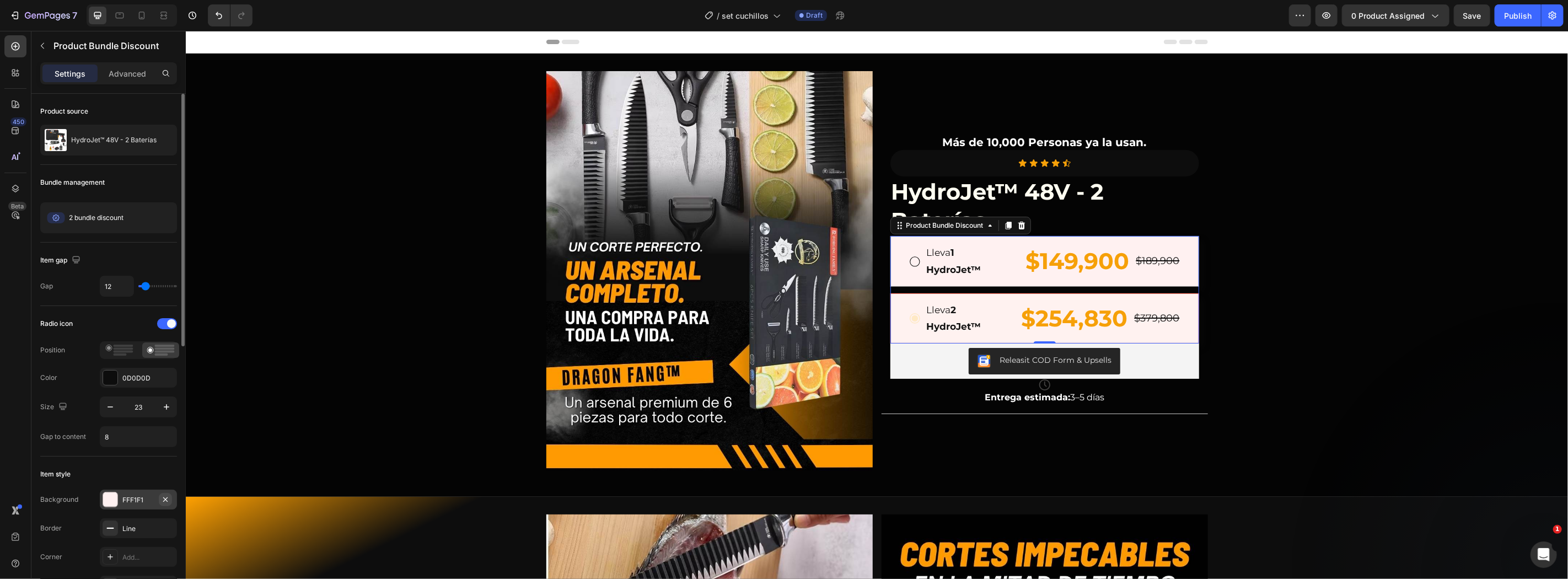
click at [168, 495] on icon "button" at bounding box center [165, 499] width 9 height 9
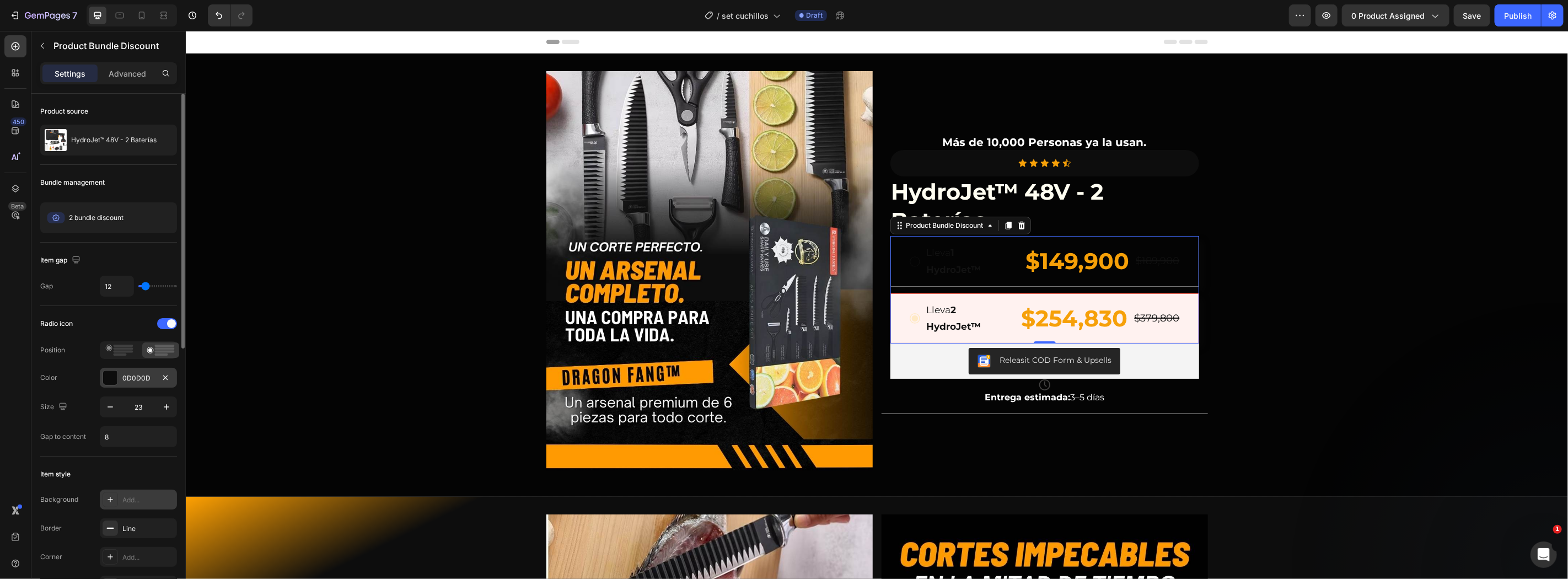
click at [116, 381] on div at bounding box center [110, 378] width 15 height 15
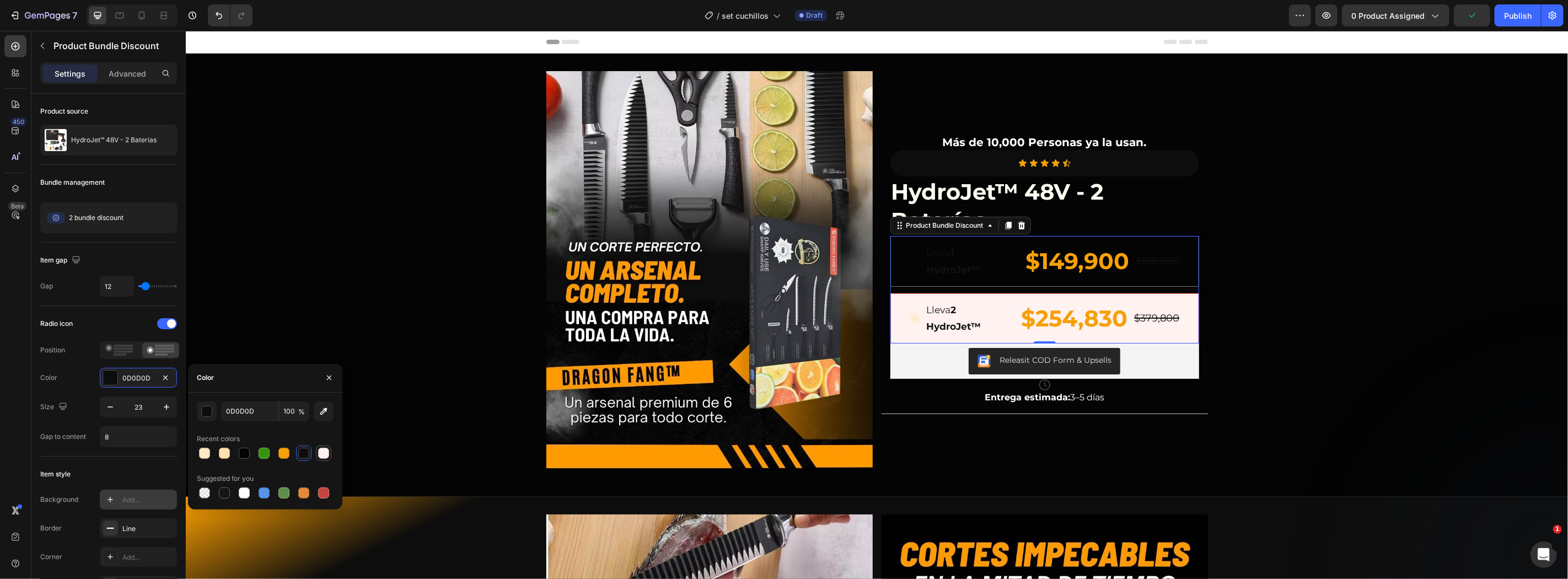
click at [324, 454] on div at bounding box center [324, 453] width 11 height 11
click at [205, 416] on div "button" at bounding box center [208, 412] width 11 height 11
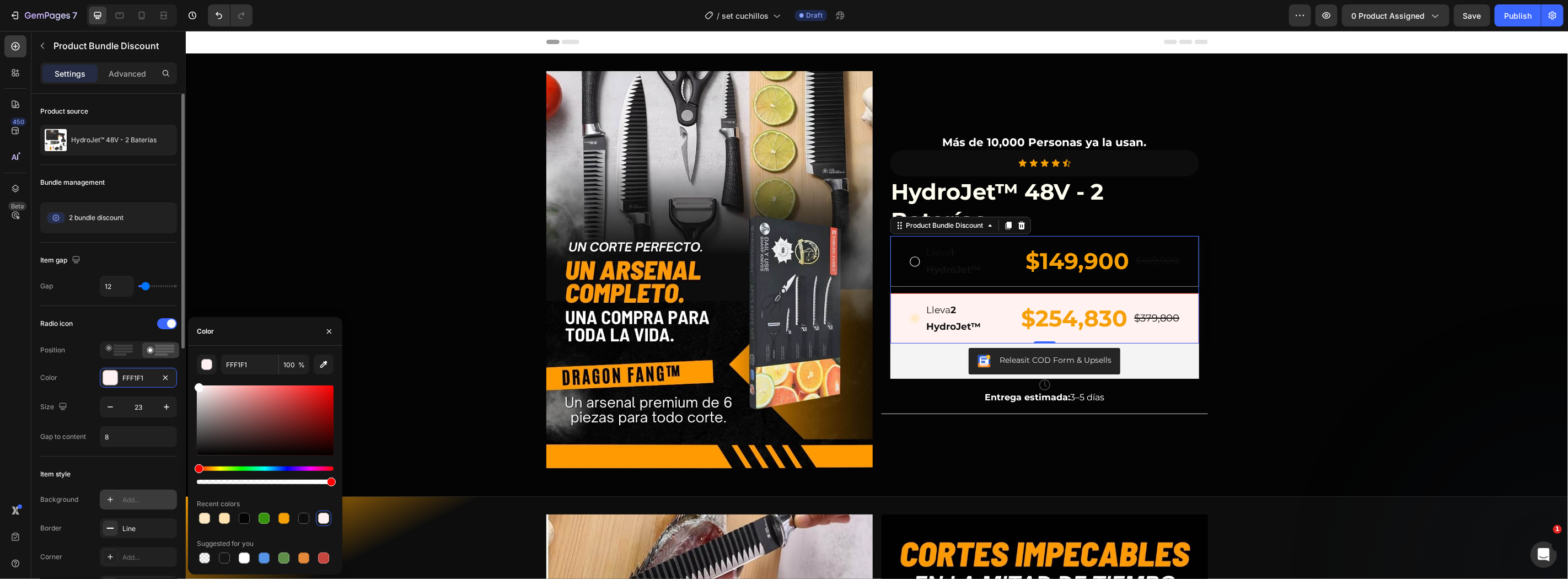
drag, startPoint x: 212, startPoint y: 412, endPoint x: 171, endPoint y: 354, distance: 71.0
click at [171, 354] on div "450 Beta Sections(18) Elements(84) Section Element Hero Section Product Detail …" at bounding box center [93, 305] width 186 height 548
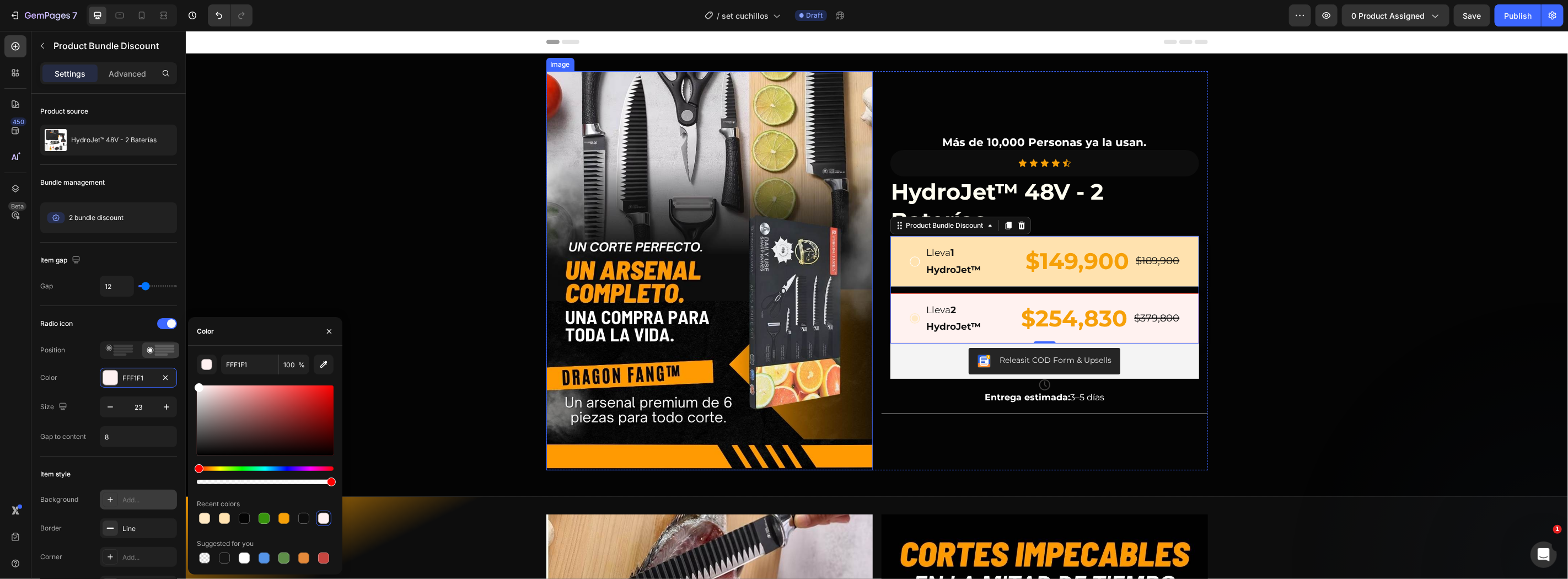
type input "FFFFFF"
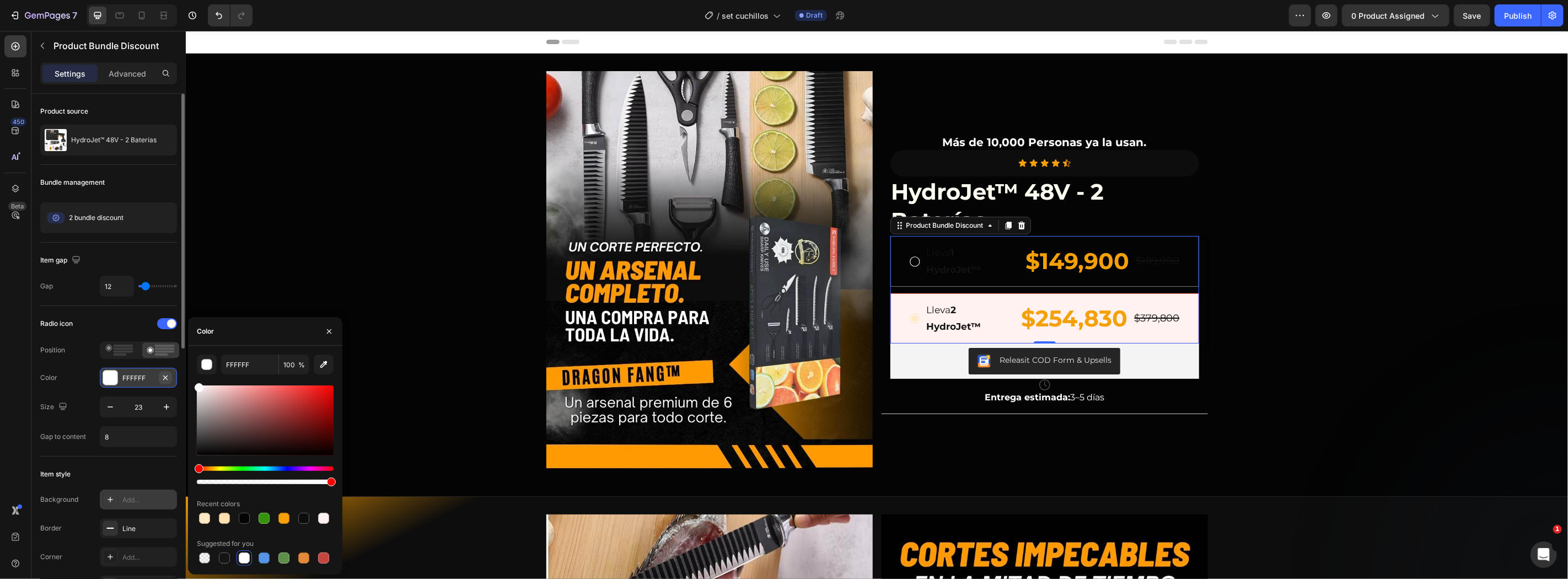
click at [162, 373] on icon "button" at bounding box center [165, 377] width 9 height 9
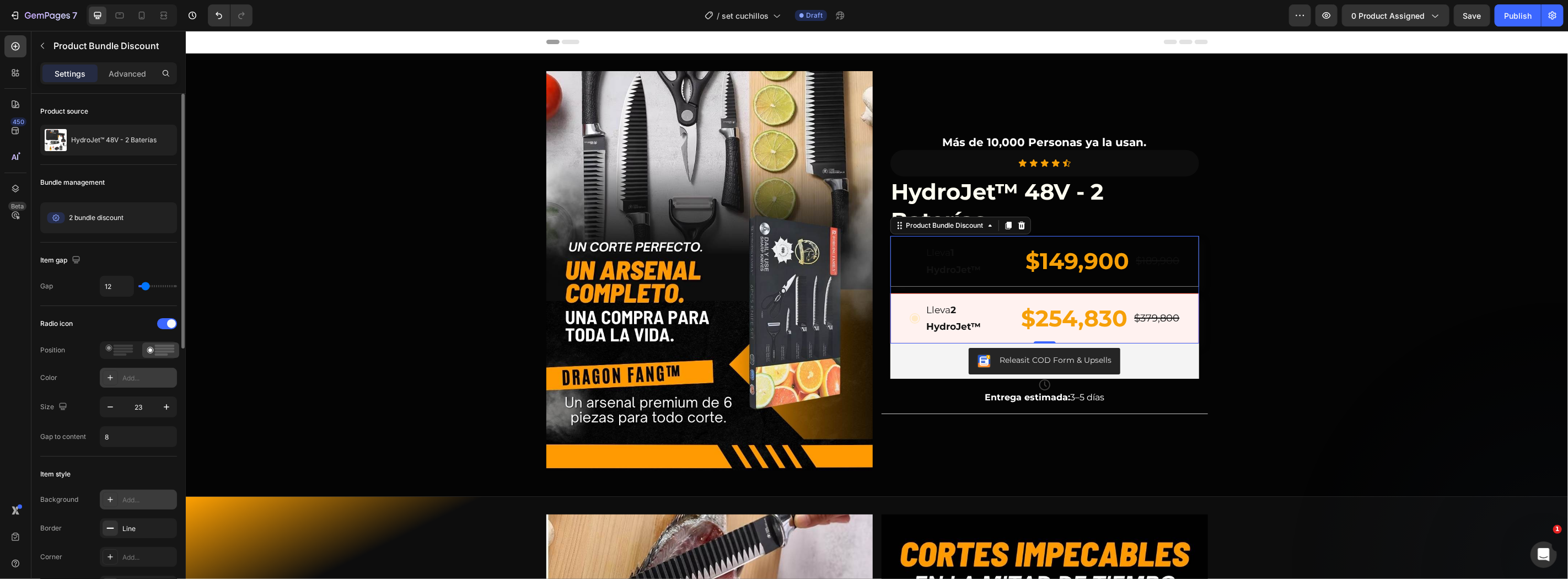
drag, startPoint x: 116, startPoint y: 325, endPoint x: 160, endPoint y: 318, distance: 44.6
click at [116, 325] on div "Radio icon" at bounding box center [108, 323] width 137 height 18
click at [210, 17] on button "Undo/Redo" at bounding box center [219, 15] width 22 height 22
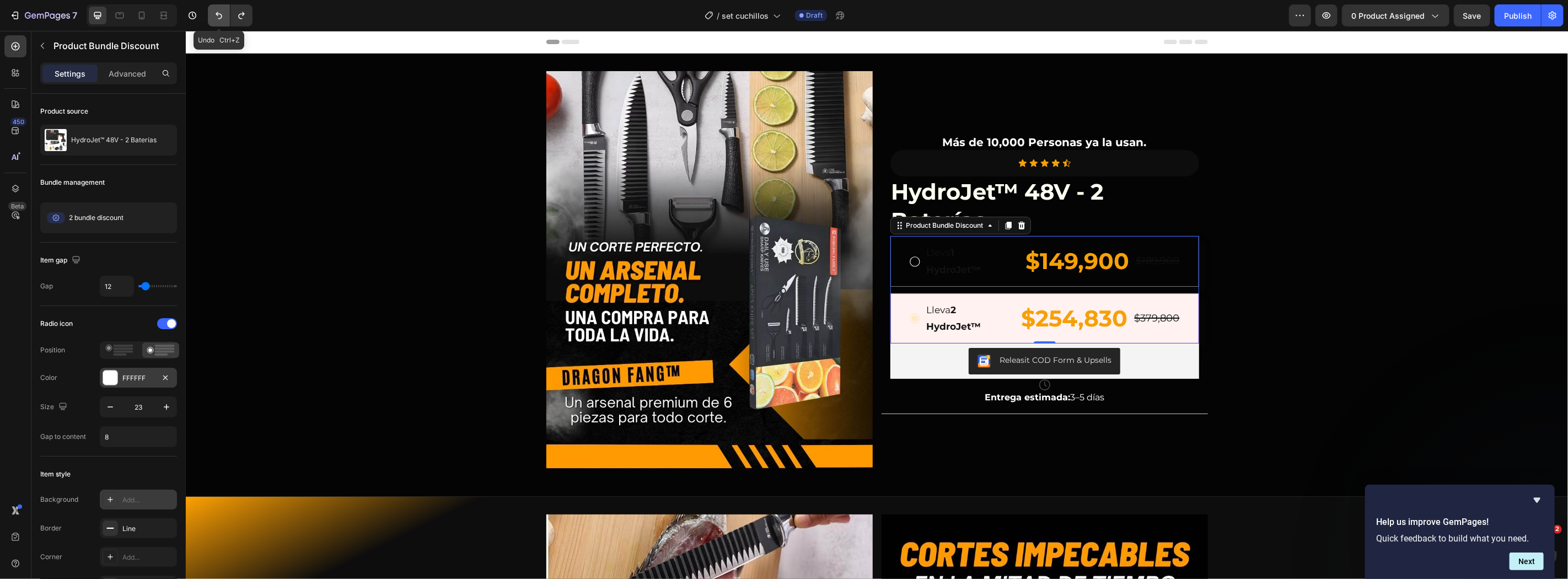
click at [208, 4] on button "Undo/Redo" at bounding box center [219, 15] width 22 height 22
click at [1470, 16] on span "Save" at bounding box center [1472, 15] width 18 height 9
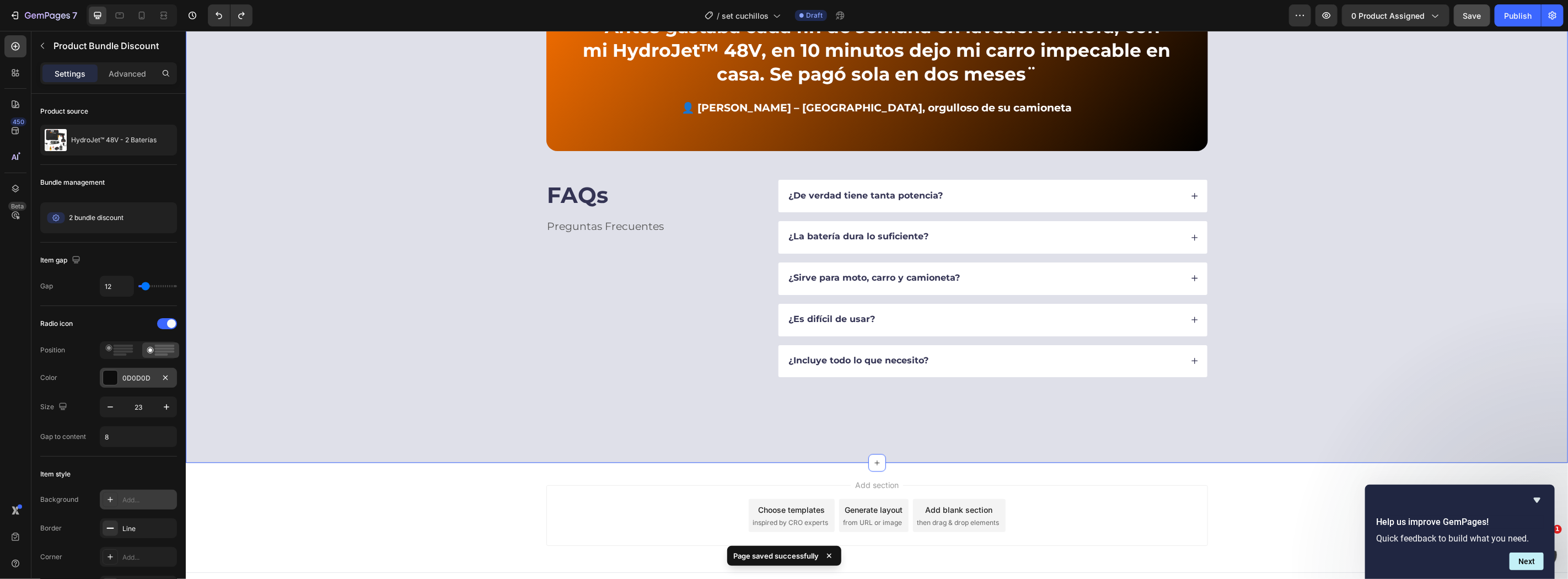
scroll to position [1173, 0]
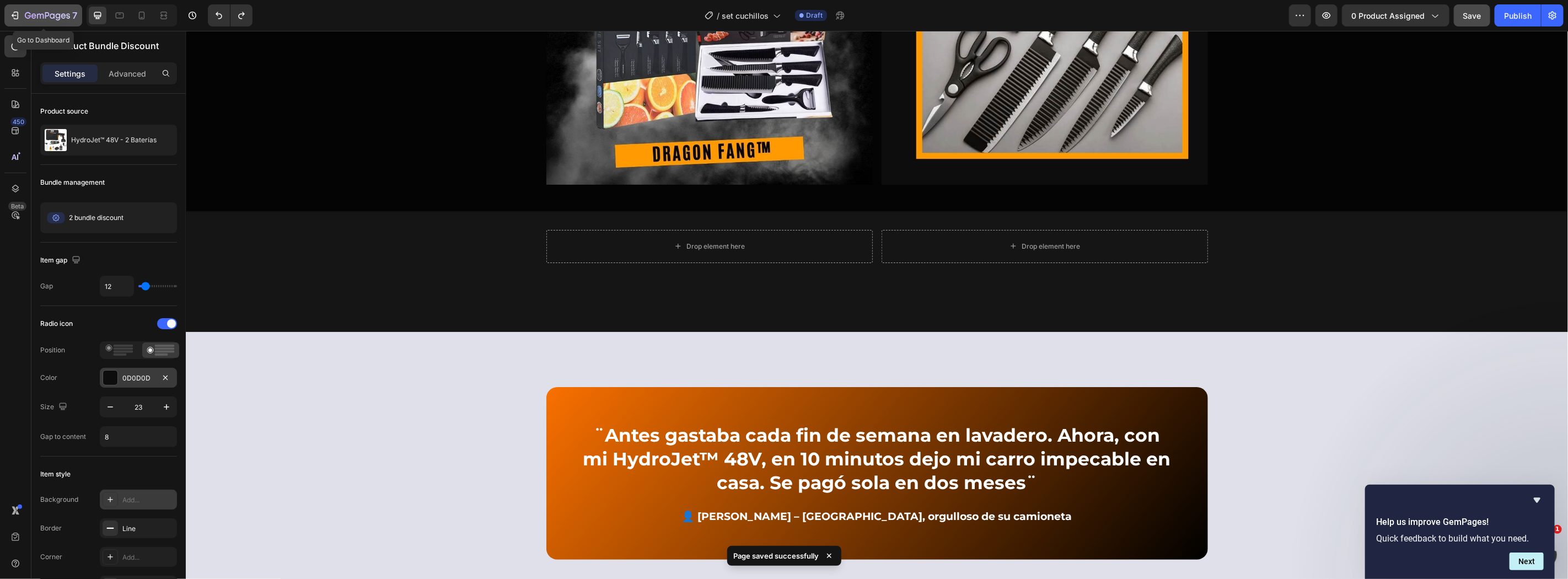
click at [58, 7] on button "7" at bounding box center [43, 15] width 78 height 22
